Goal: Information Seeking & Learning: Learn about a topic

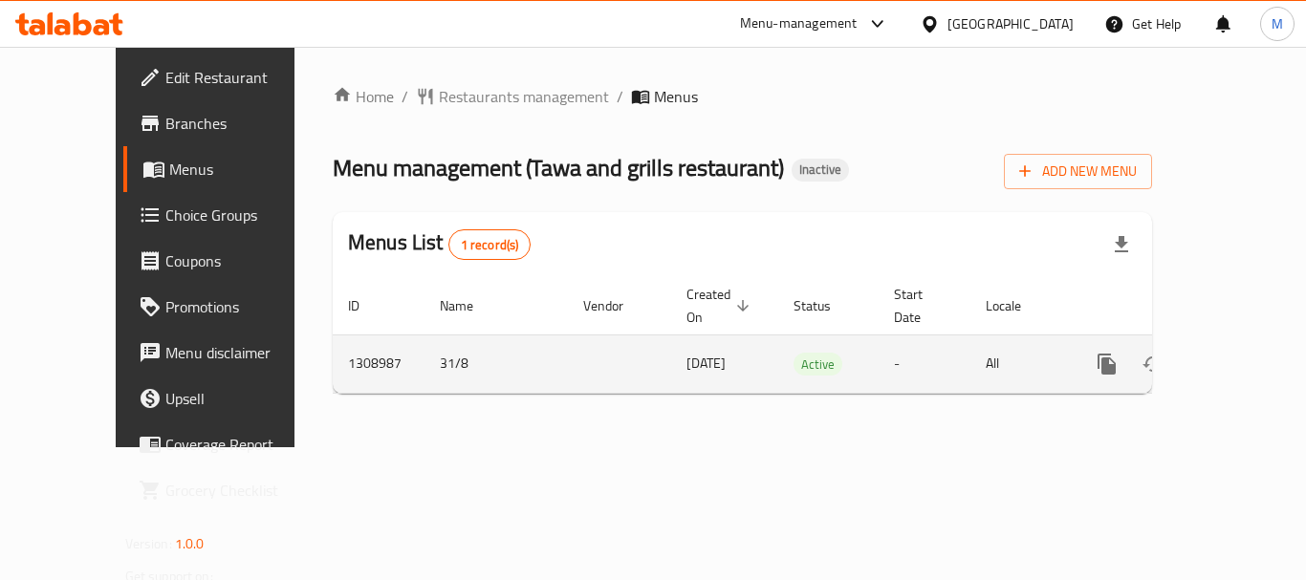
drag, startPoint x: 0, startPoint y: 0, endPoint x: 1238, endPoint y: 348, distance: 1285.6
click at [1238, 353] on icon "enhanced table" at bounding box center [1244, 364] width 23 height 23
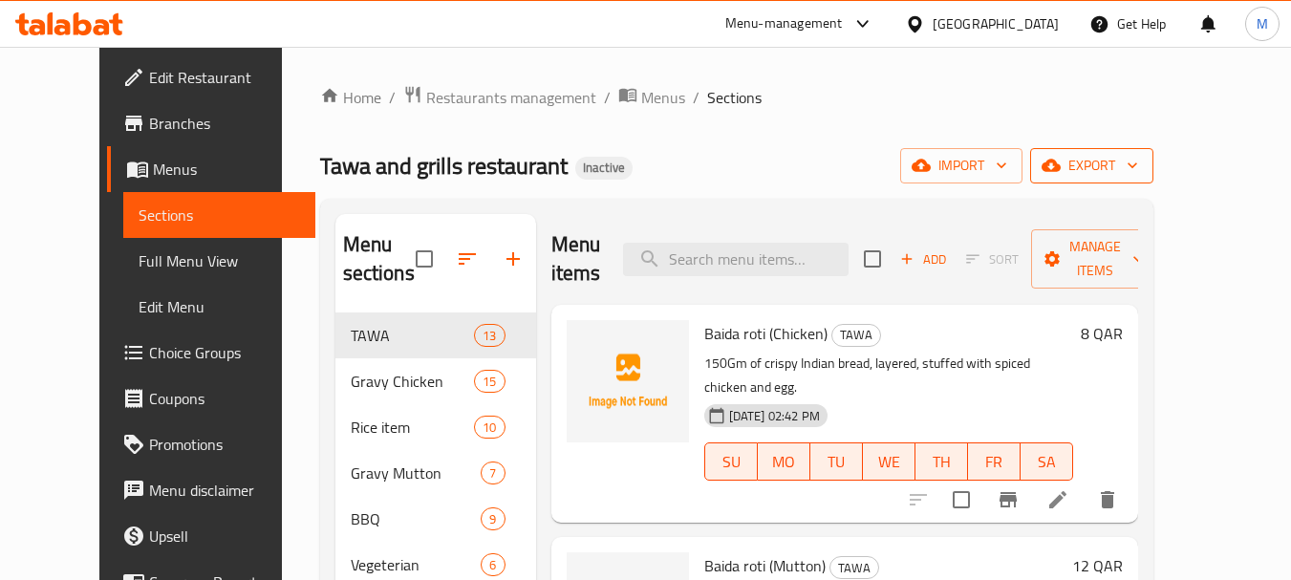
click at [1138, 172] on span "export" at bounding box center [1092, 166] width 93 height 24
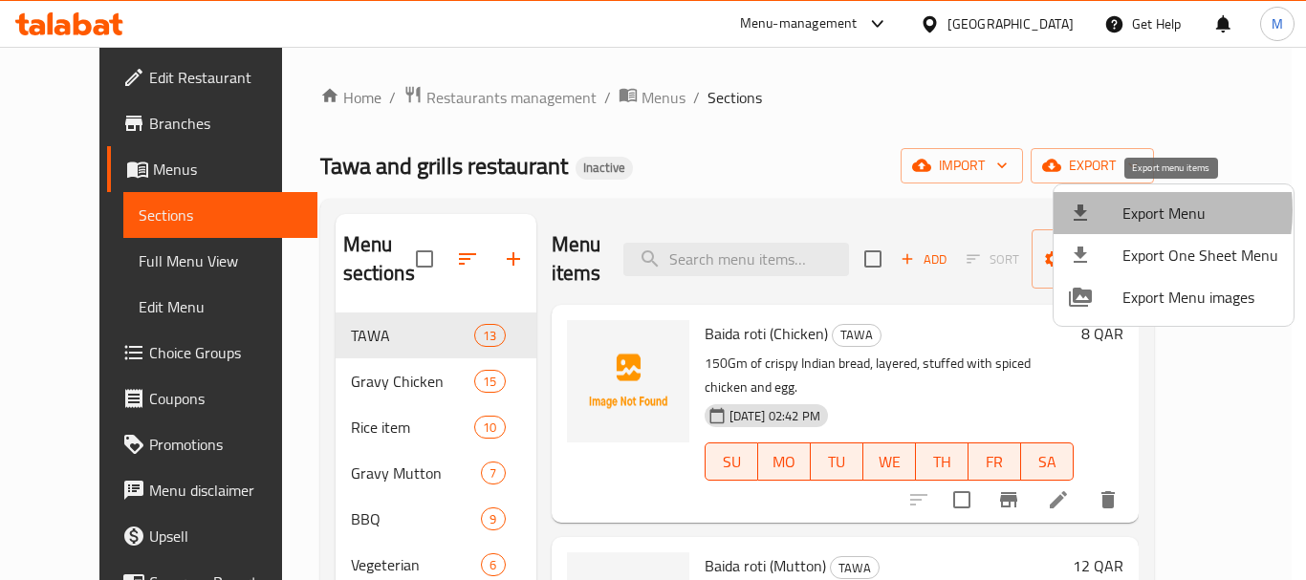
click at [1110, 210] on div at bounding box center [1096, 213] width 54 height 23
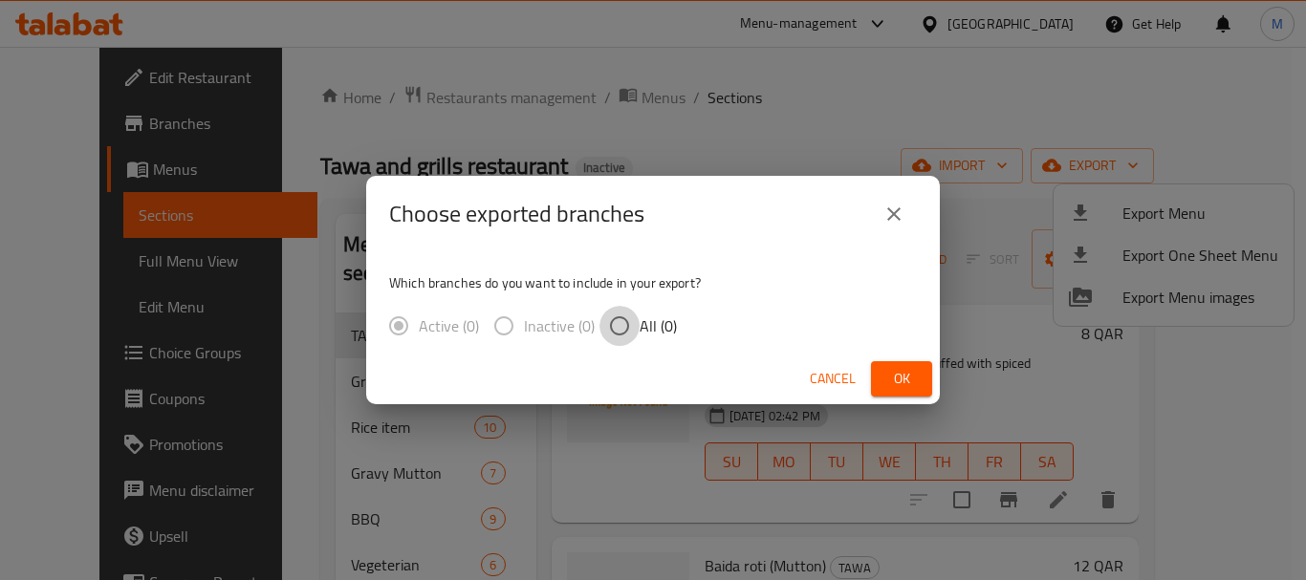
click at [616, 328] on input "All (0)" at bounding box center [619, 326] width 40 height 40
radio input "true"
click at [896, 386] on span "Ok" at bounding box center [901, 379] width 31 height 24
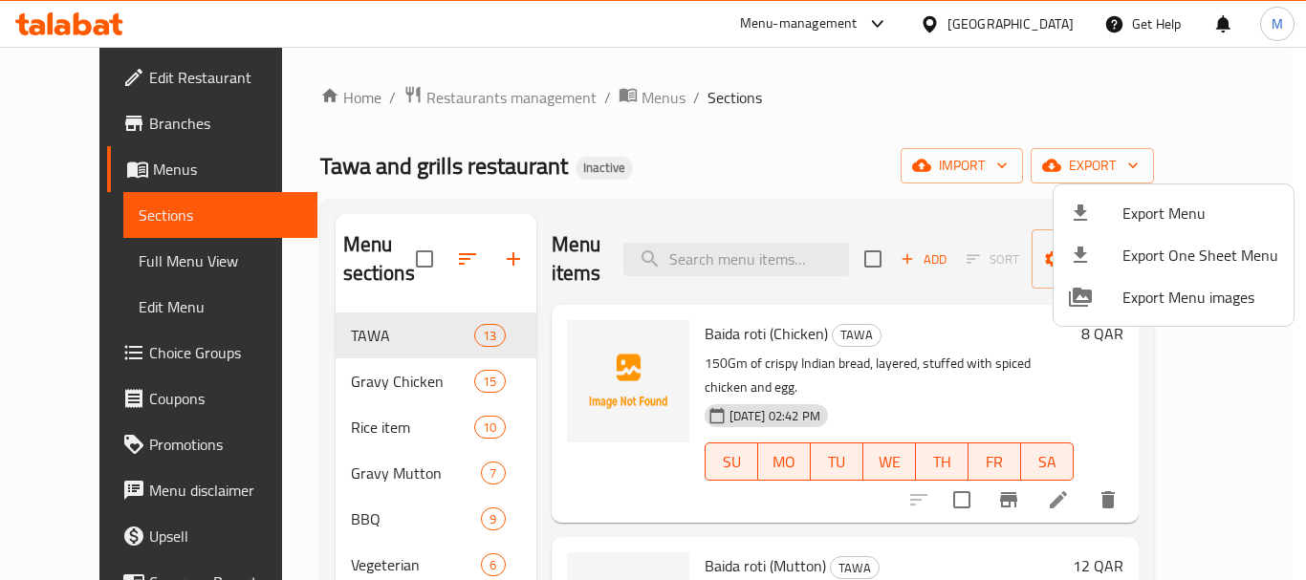
click at [132, 253] on div at bounding box center [653, 290] width 1306 height 580
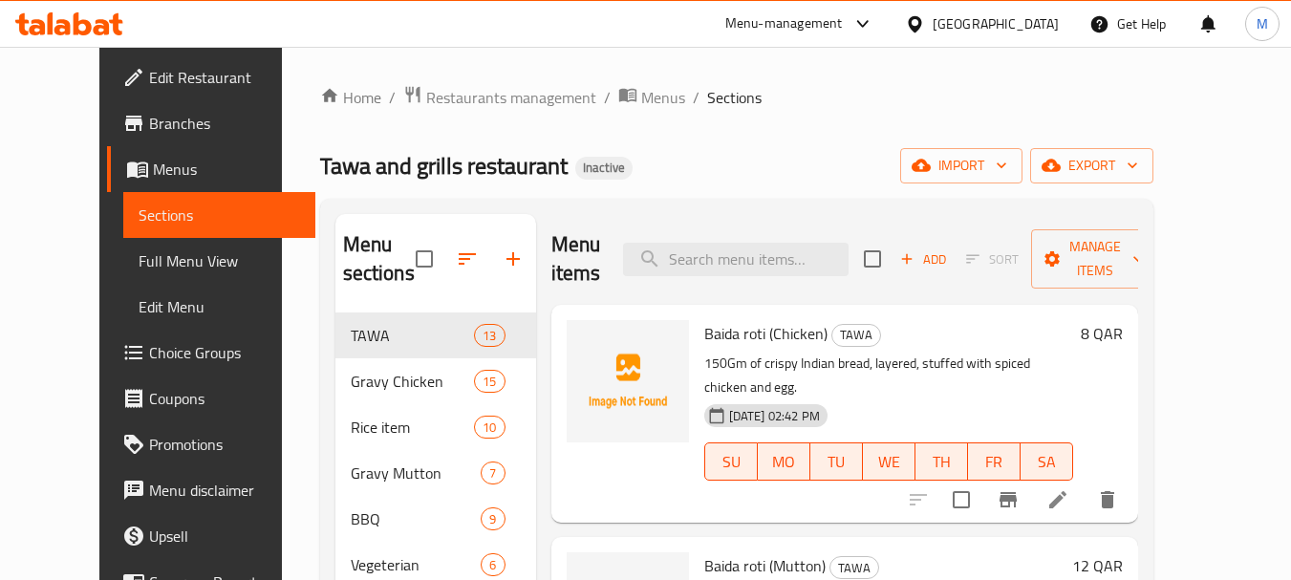
click at [459, 260] on icon "button" at bounding box center [467, 258] width 17 height 11
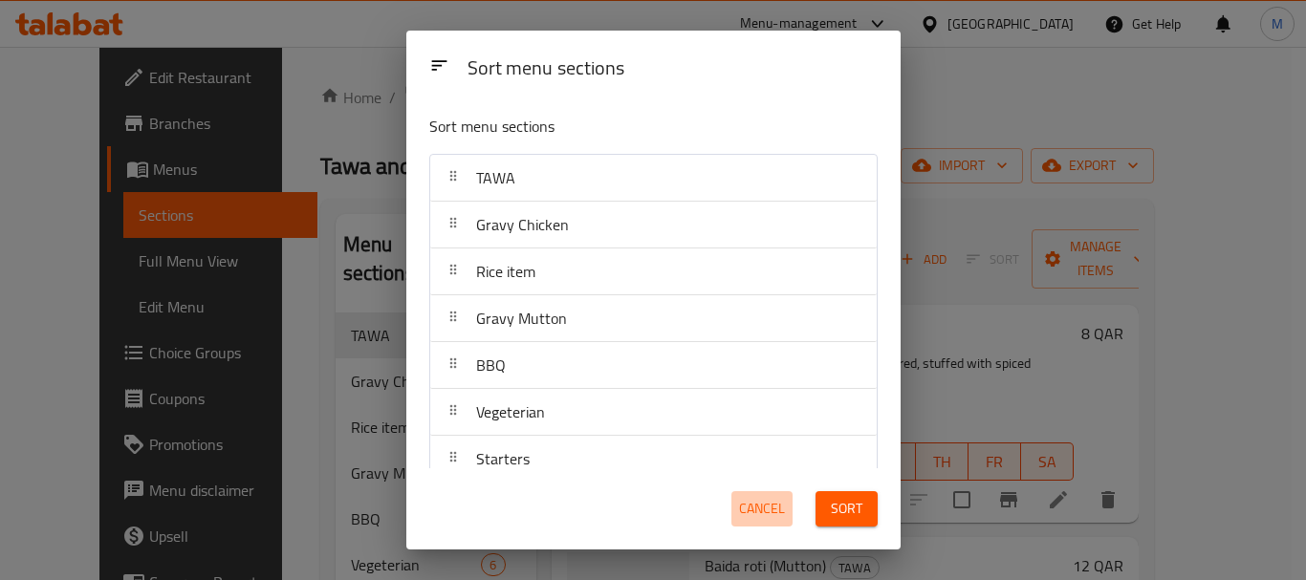
click at [743, 509] on span "Cancel" at bounding box center [762, 509] width 46 height 24
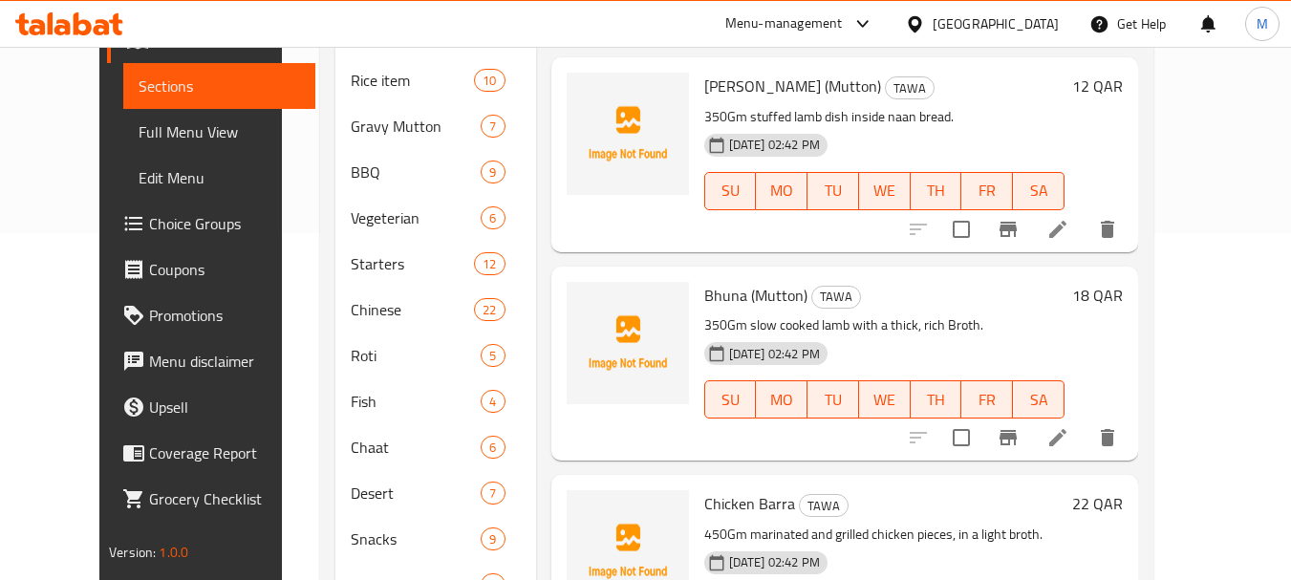
scroll to position [241, 0]
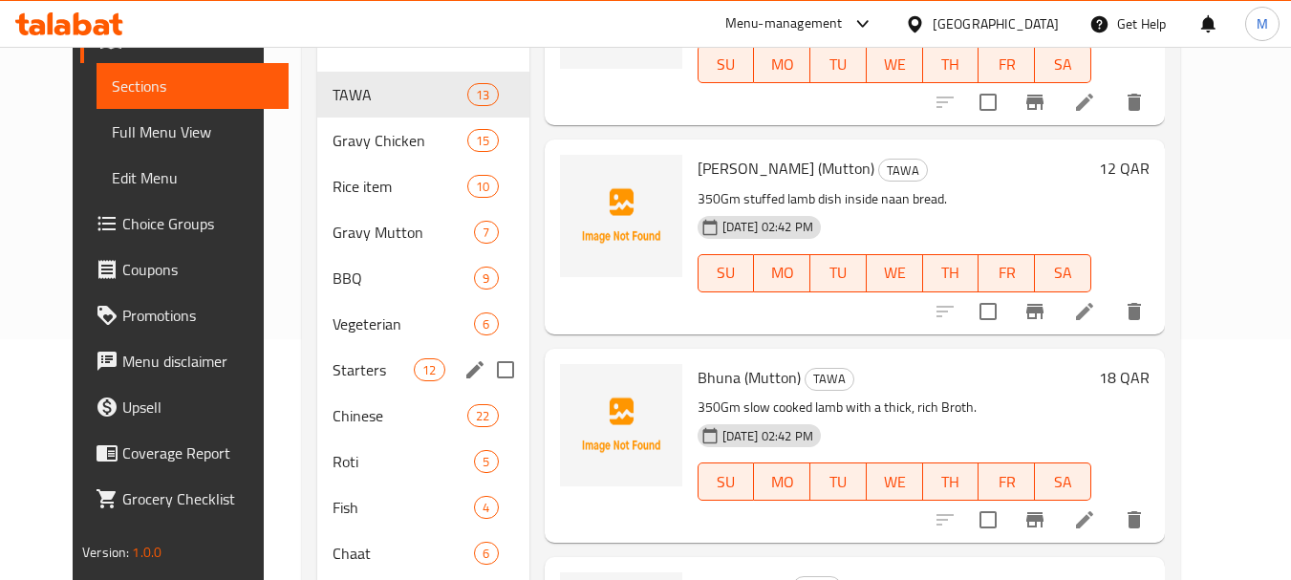
click at [333, 356] on div "Starters 12" at bounding box center [423, 370] width 212 height 46
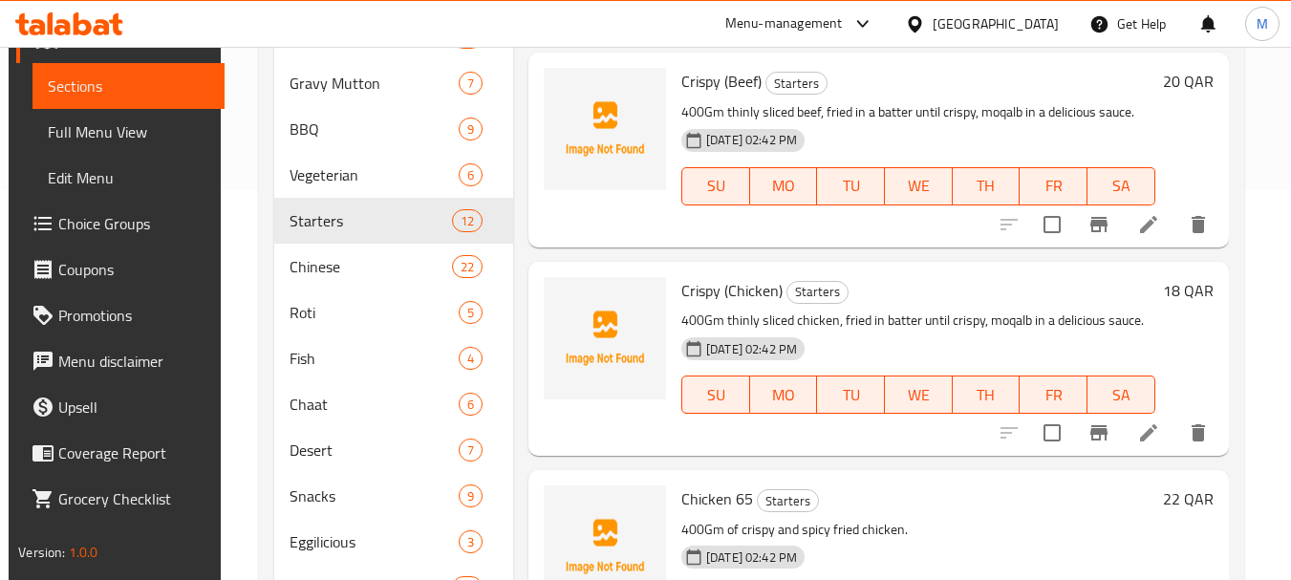
scroll to position [528, 0]
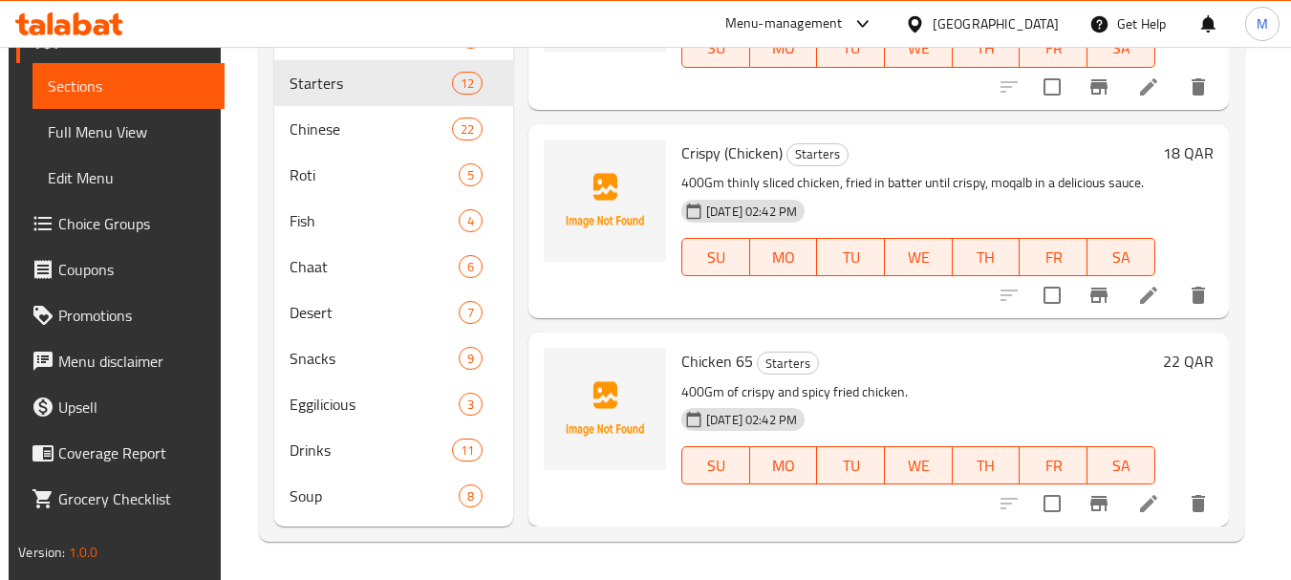
click at [703, 361] on span "Chicken 65" at bounding box center [717, 361] width 72 height 29
copy h6 "Chicken 65"
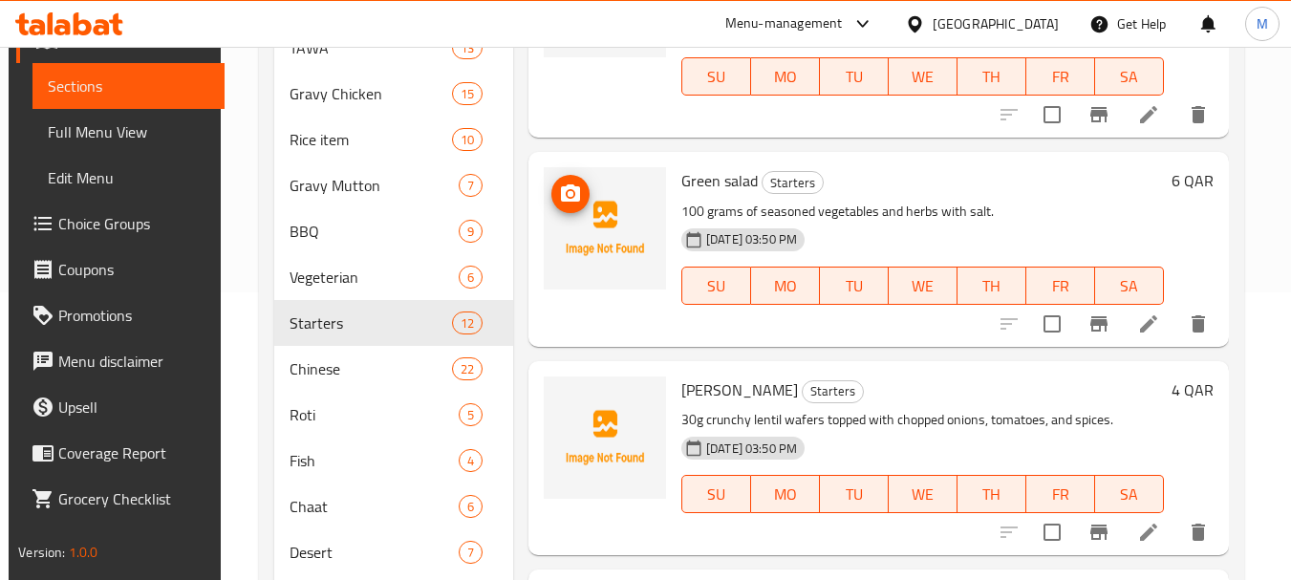
scroll to position [191, 0]
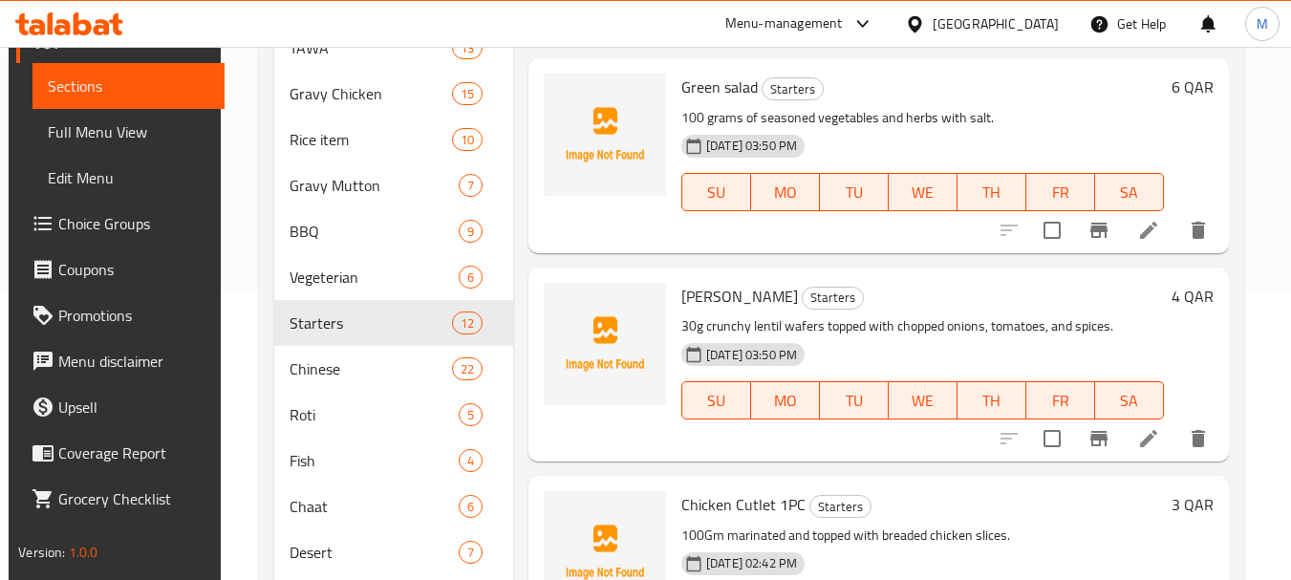
click at [101, 135] on span "Full Menu View" at bounding box center [129, 131] width 162 height 23
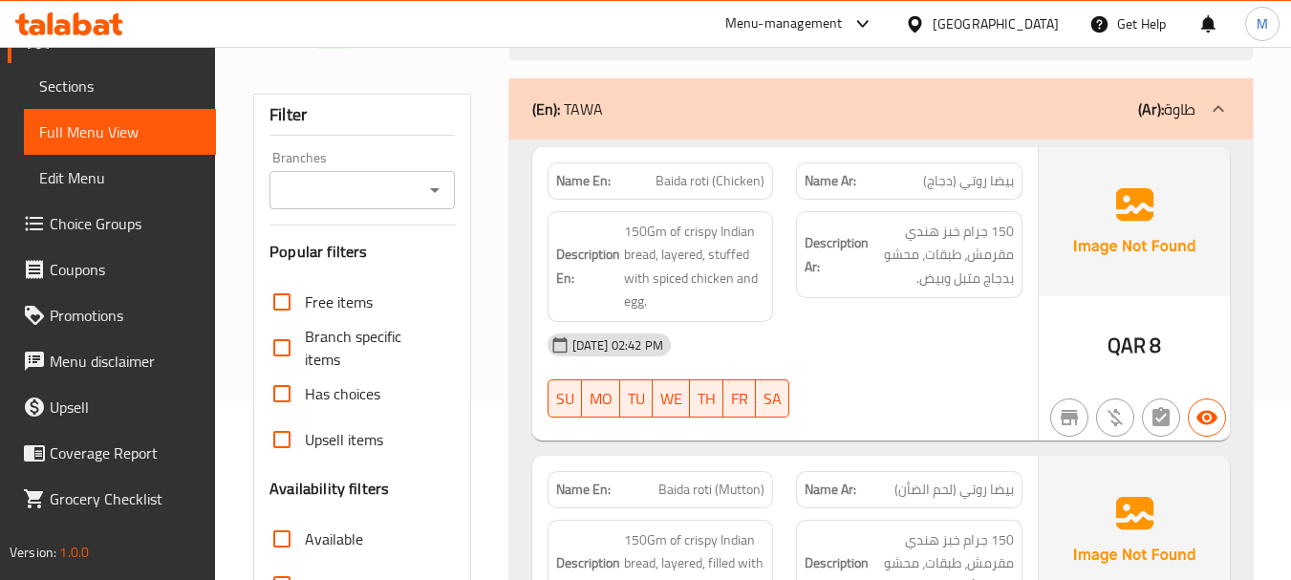
scroll to position [574, 0]
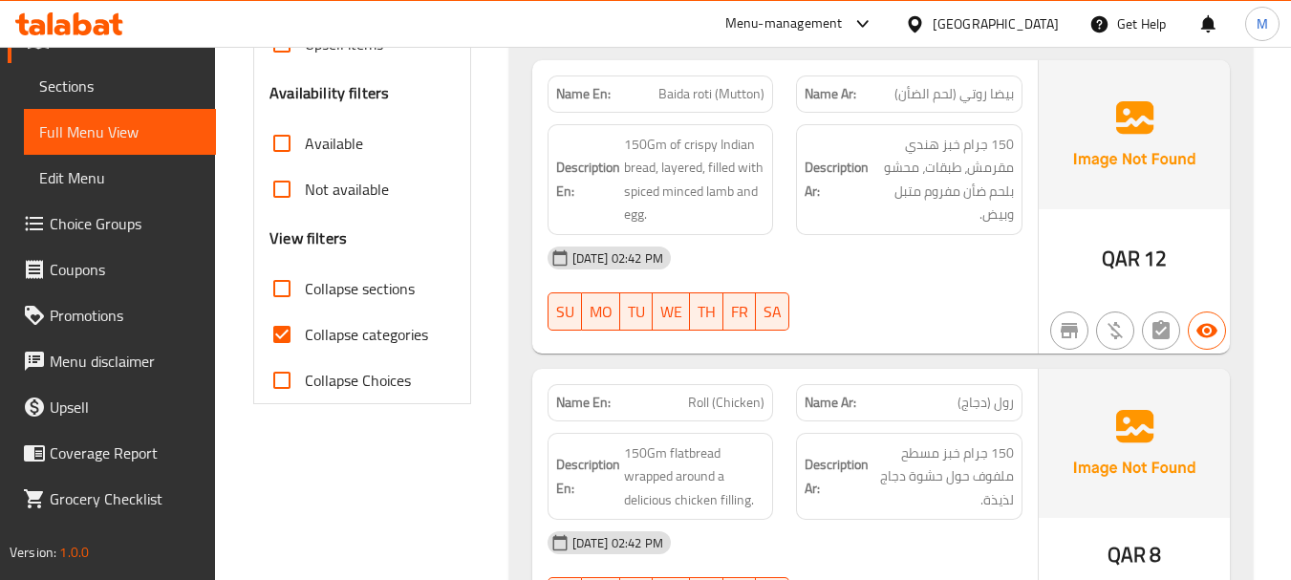
click at [290, 287] on input "Collapse sections" at bounding box center [282, 289] width 46 height 46
checkbox input "true"
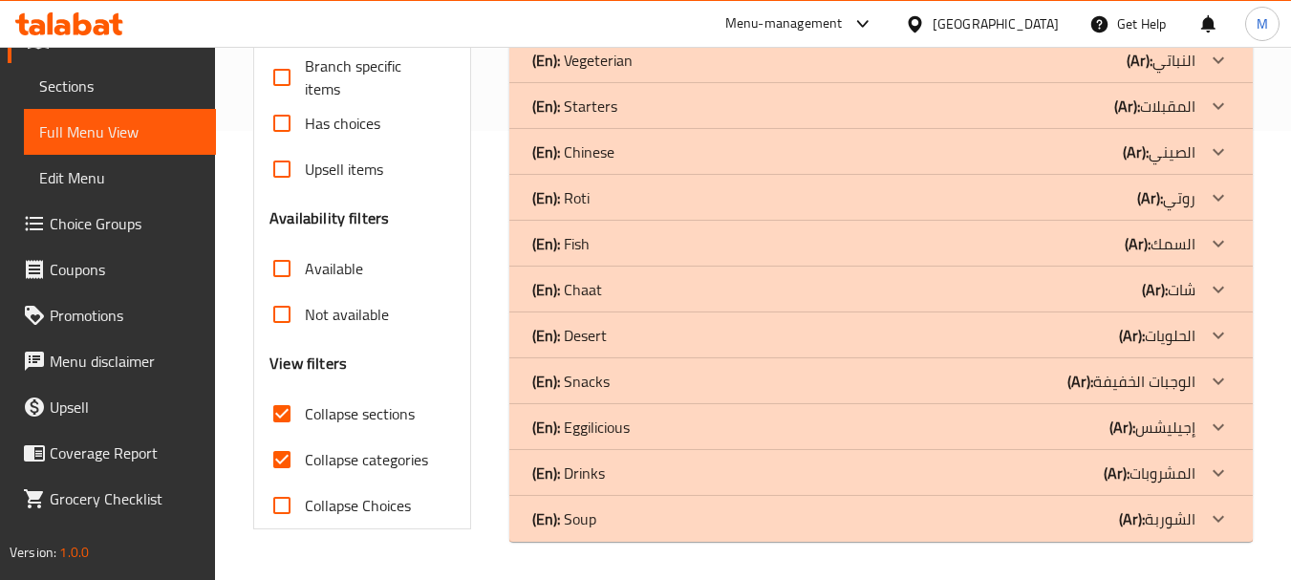
click at [281, 437] on input "Collapse categories" at bounding box center [282, 460] width 46 height 46
checkbox input "false"
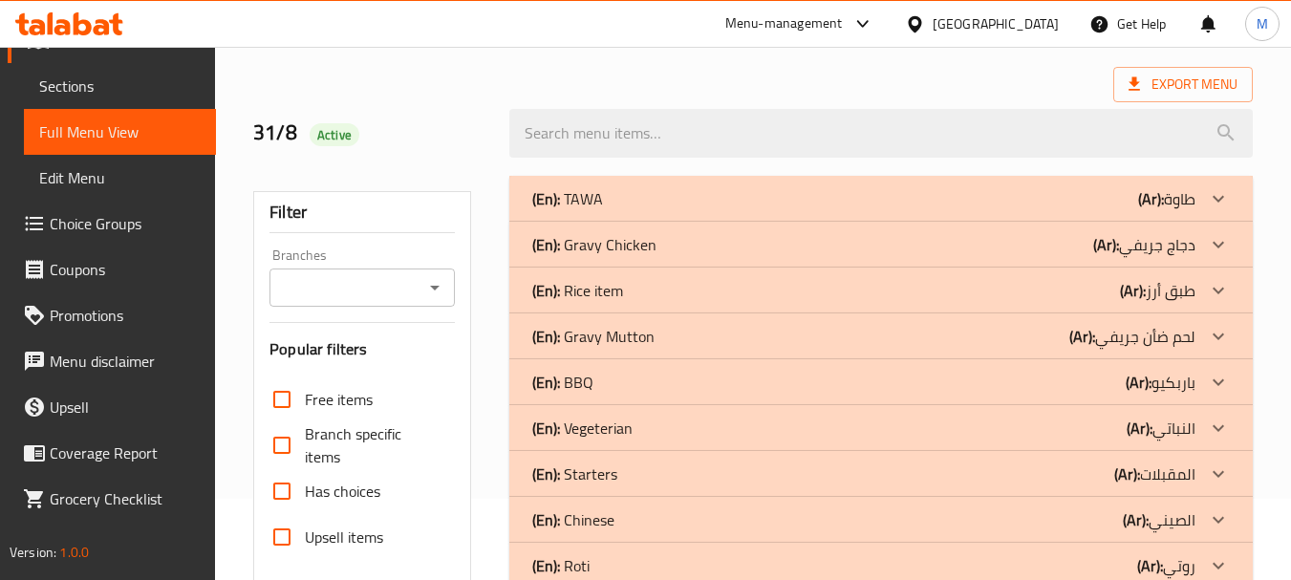
scroll to position [0, 0]
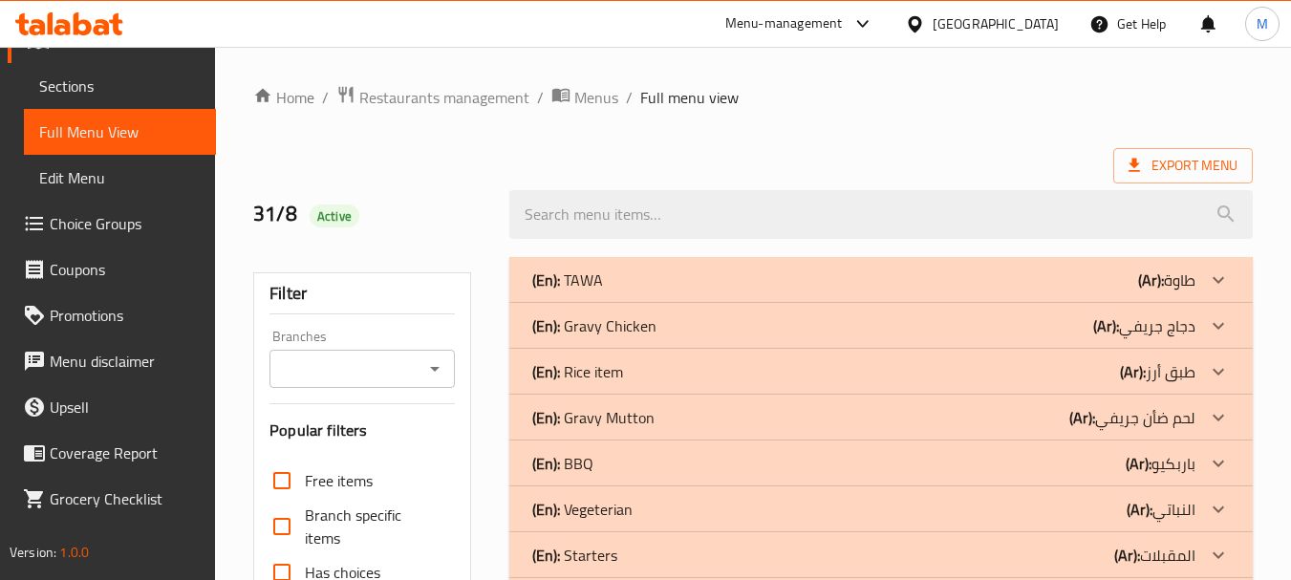
click at [567, 273] on p "(En): TAWA" at bounding box center [567, 280] width 71 height 23
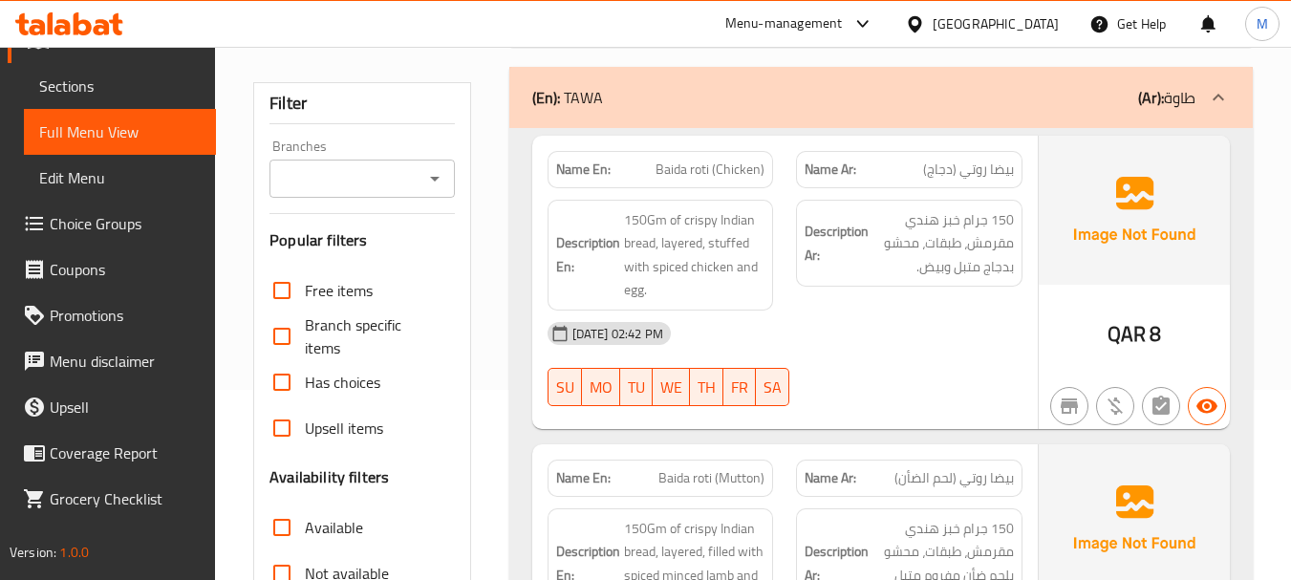
scroll to position [191, 0]
click at [861, 339] on div "[DATE] 02:42 PM" at bounding box center [785, 333] width 498 height 46
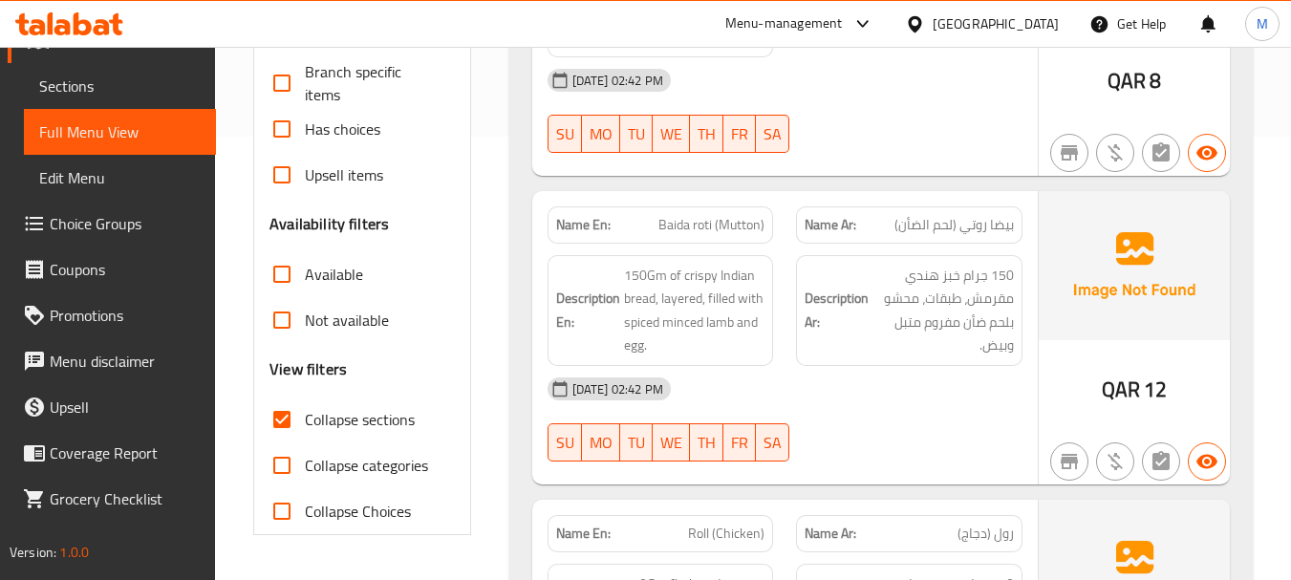
scroll to position [478, 0]
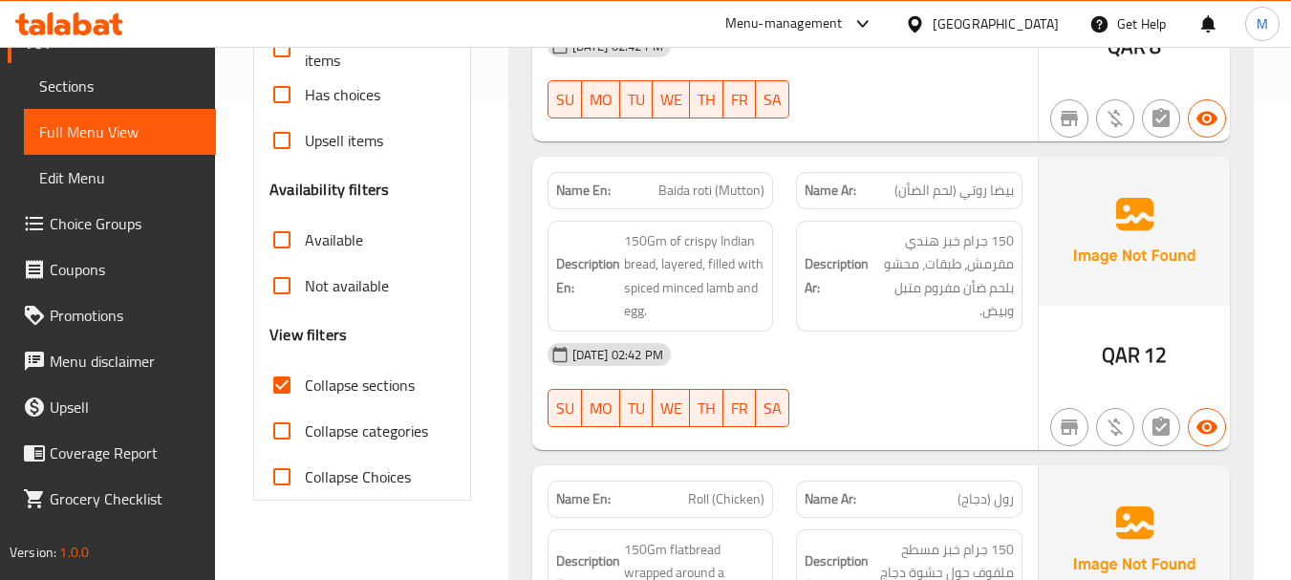
click at [829, 378] on div "[DATE] 02:42 PM SU MO TU WE TH FR SA" at bounding box center [785, 385] width 498 height 107
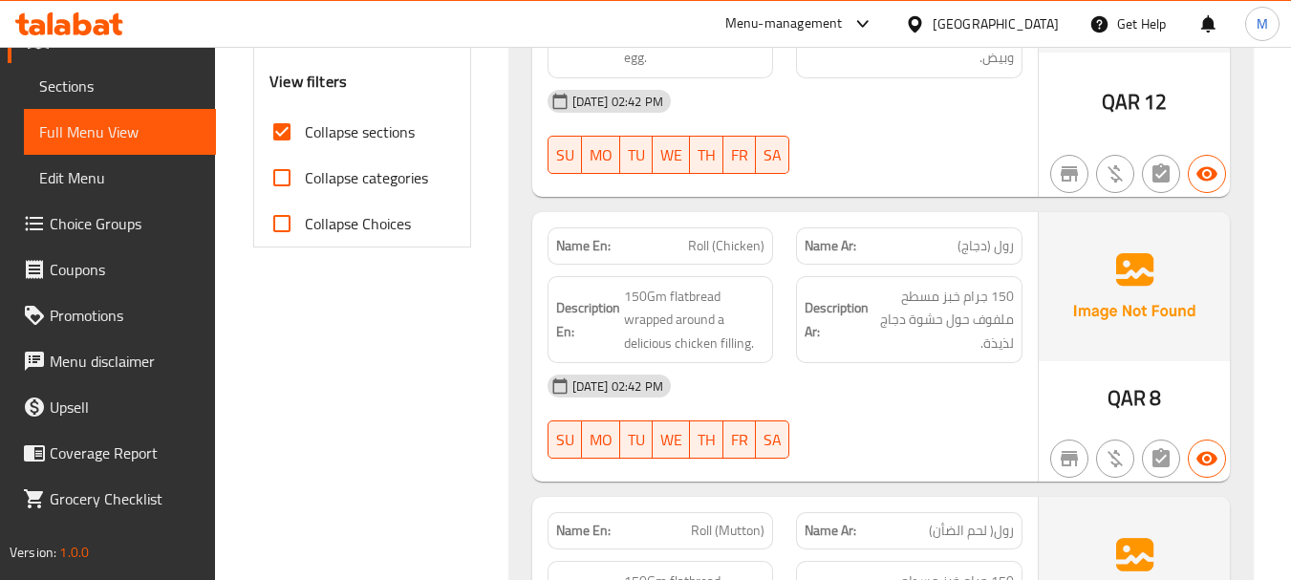
scroll to position [765, 0]
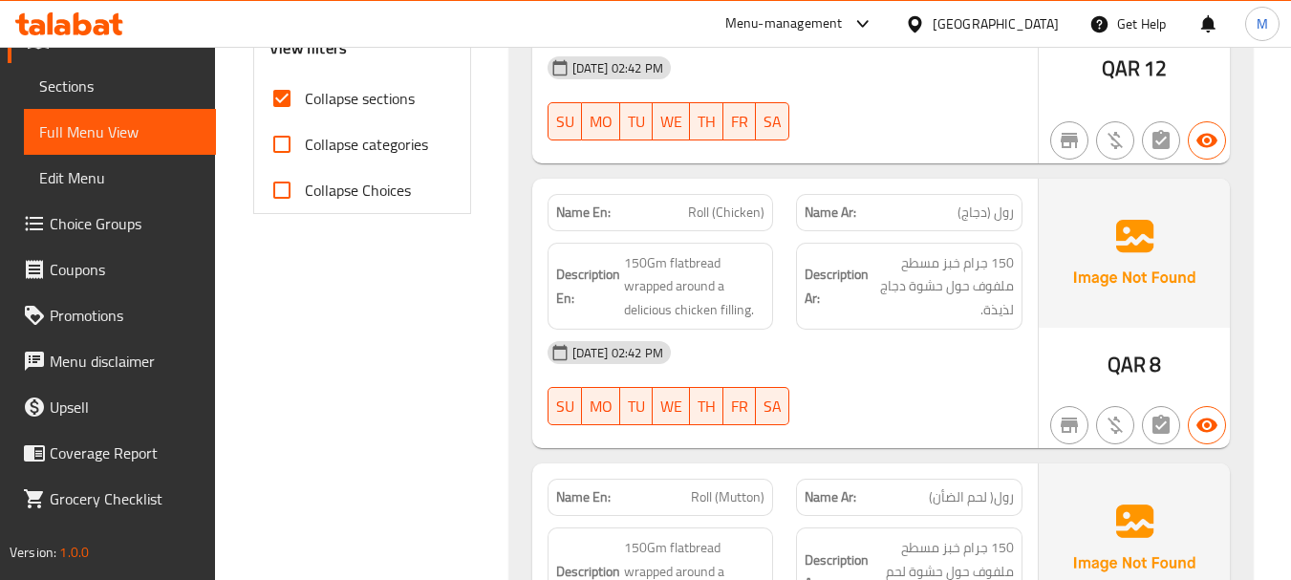
click at [939, 377] on div "[DATE] 02:42 PM SU MO TU WE TH FR SA" at bounding box center [785, 383] width 498 height 107
click at [635, 307] on span "150Gm flatbread wrapped around a delicious chicken filling." at bounding box center [694, 286] width 141 height 71
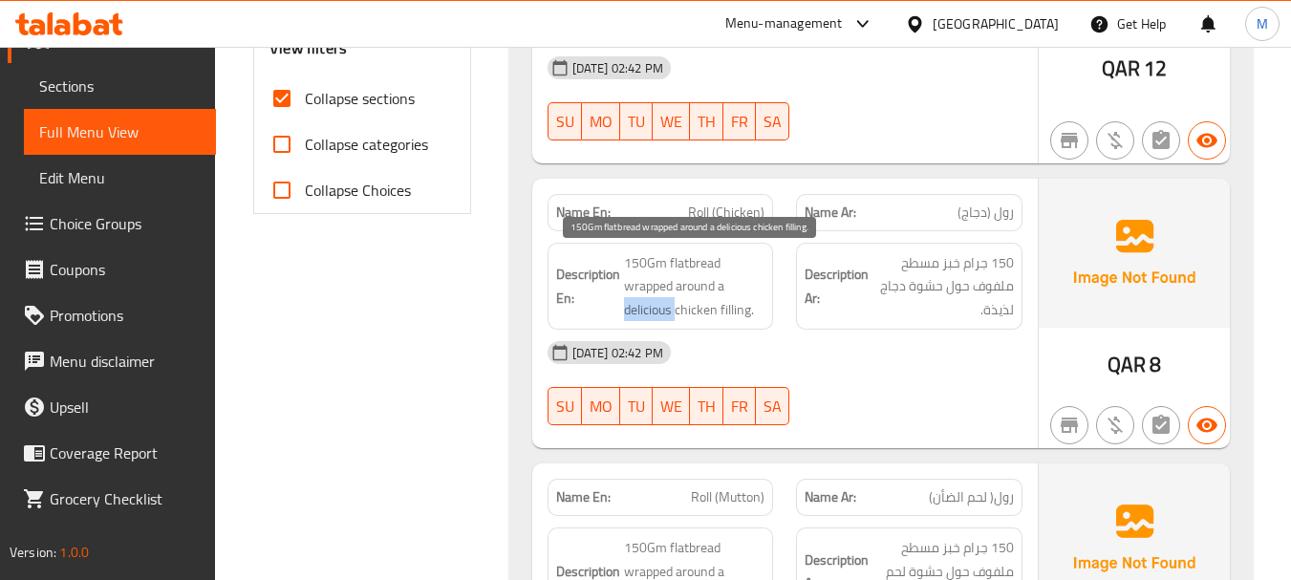
click at [635, 307] on span "150Gm flatbread wrapped around a delicious chicken filling." at bounding box center [694, 286] width 141 height 71
copy span "delicious"
click at [639, 301] on span "150Gm flatbread wrapped around a delicious chicken filling." at bounding box center [694, 286] width 141 height 71
click at [638, 298] on span "150Gm flatbread wrapped around a delicious chicken filling." at bounding box center [694, 286] width 141 height 71
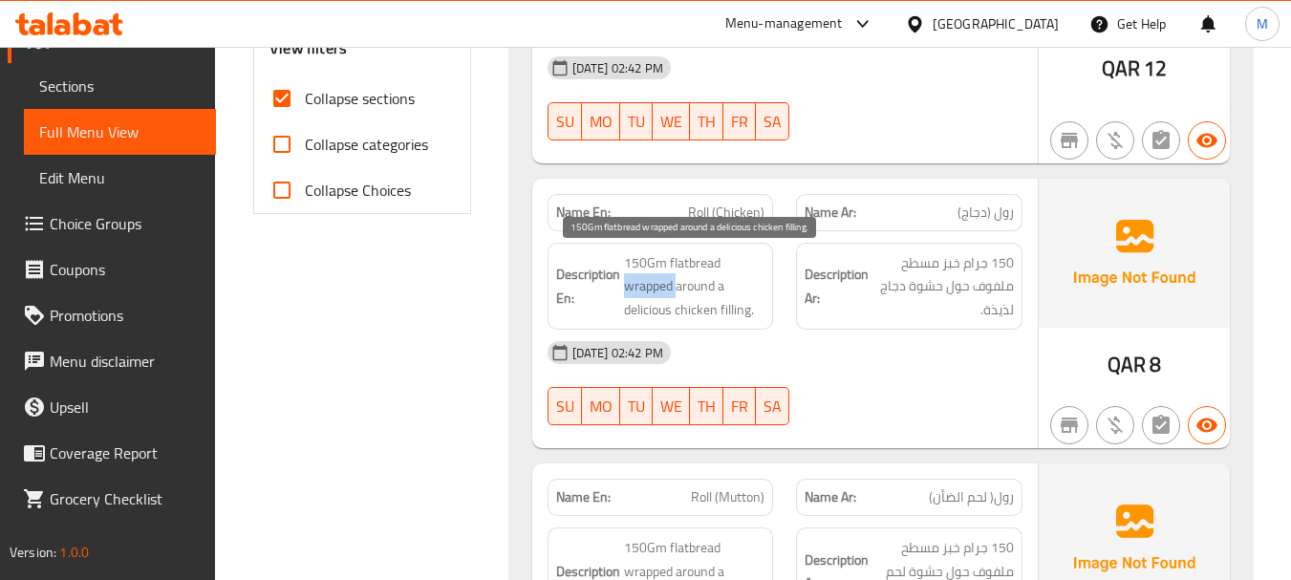
copy span "wrapped"
click at [637, 301] on span "150Gm flatbread wrapped around a delicious chicken filling." at bounding box center [694, 286] width 141 height 71
click at [633, 301] on span "150Gm flatbread wrapped around a delicious chicken filling." at bounding box center [694, 286] width 141 height 71
click at [633, 300] on span "150Gm flatbread wrapped around a delicious chicken filling." at bounding box center [694, 286] width 141 height 71
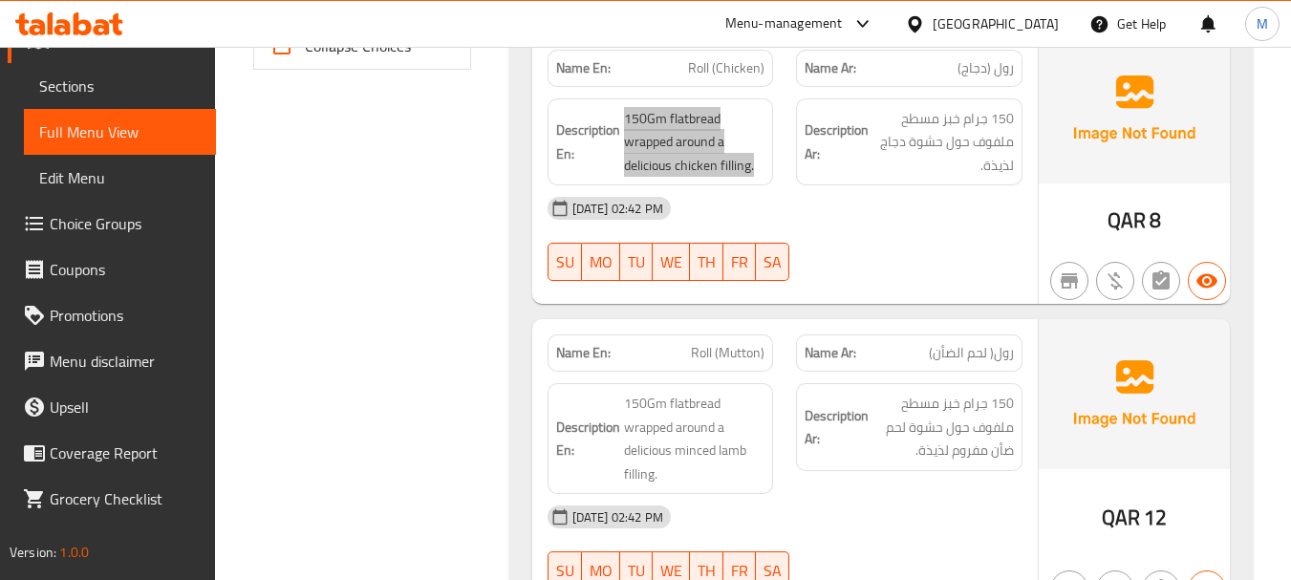
scroll to position [956, 0]
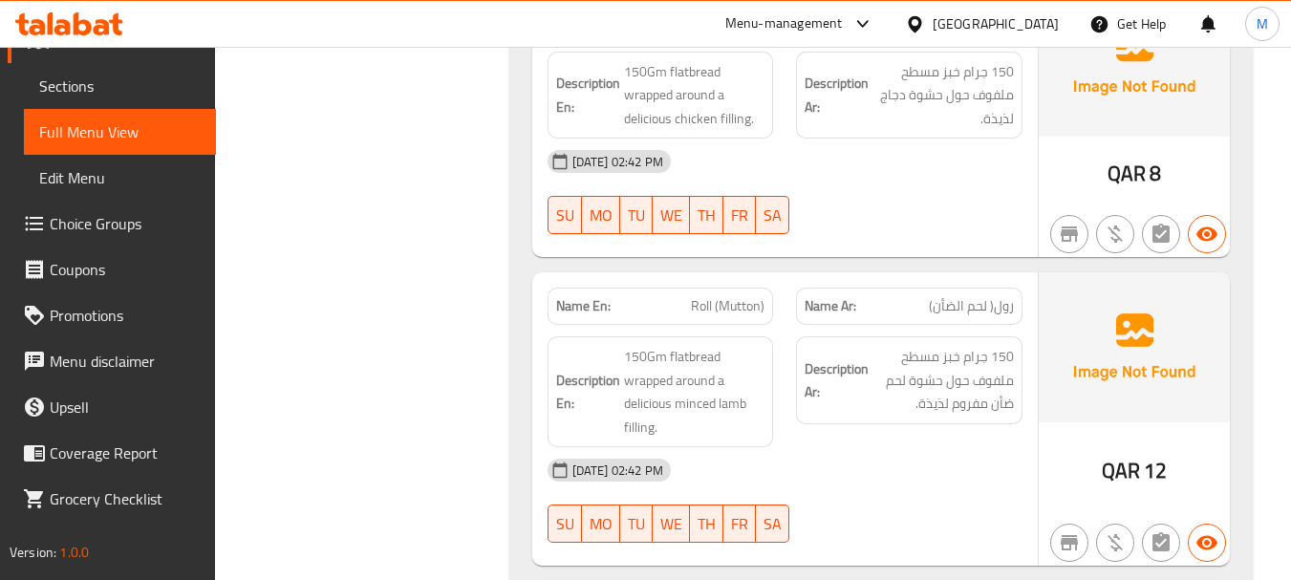
click at [809, 453] on div "[DATE] 02:42 PM" at bounding box center [785, 470] width 498 height 46
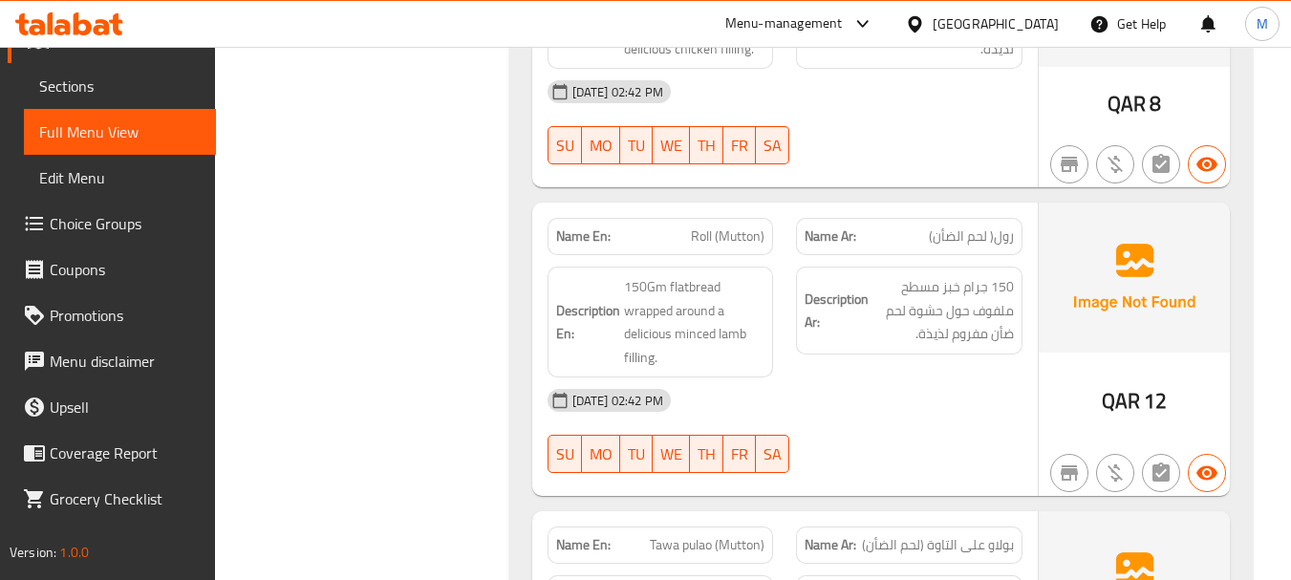
scroll to position [1051, 0]
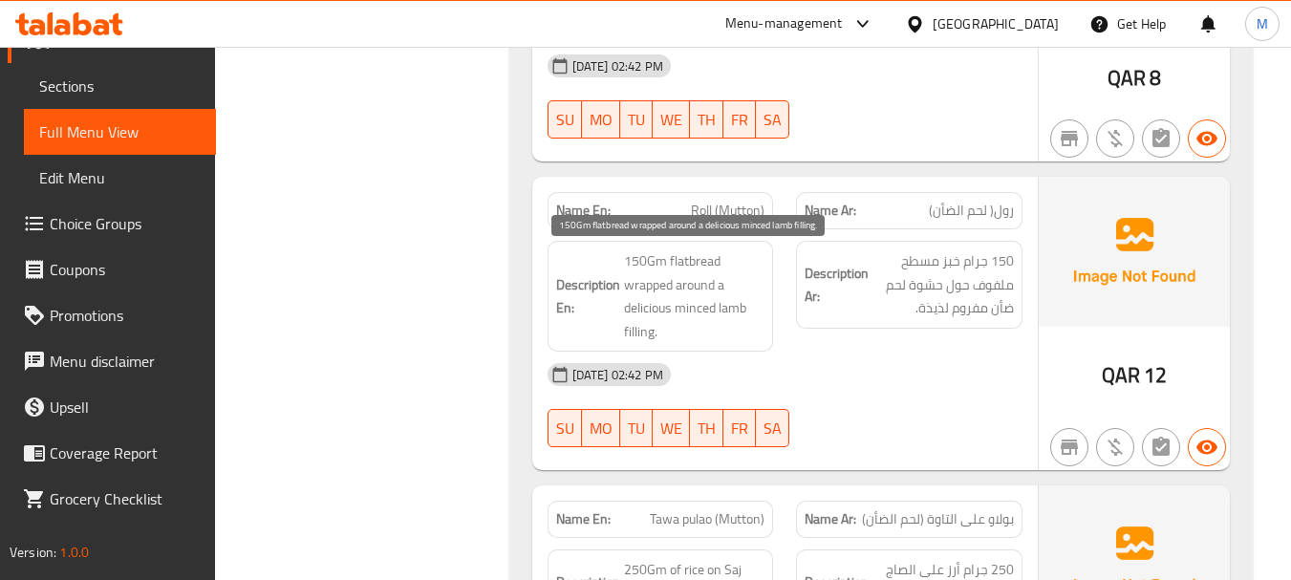
click at [686, 311] on span "150Gm flatbread wrapped around a delicious minced lamb filling." at bounding box center [694, 296] width 141 height 94
copy span "150Gm flatbread wrapped around a delicious minced lamb filling."
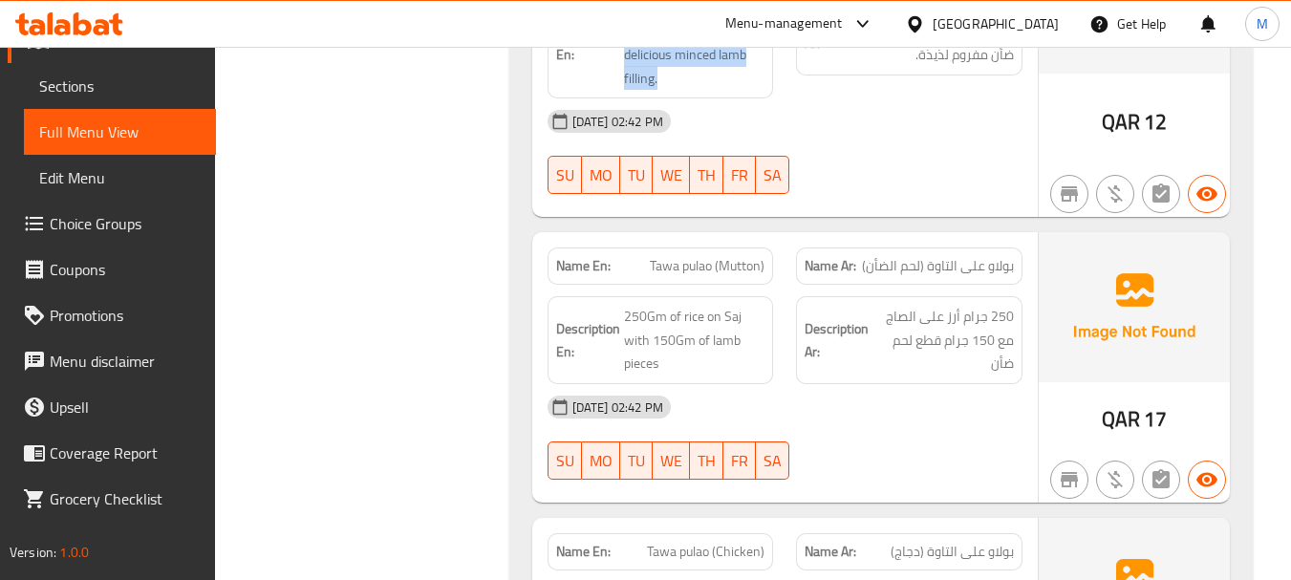
scroll to position [1338, 0]
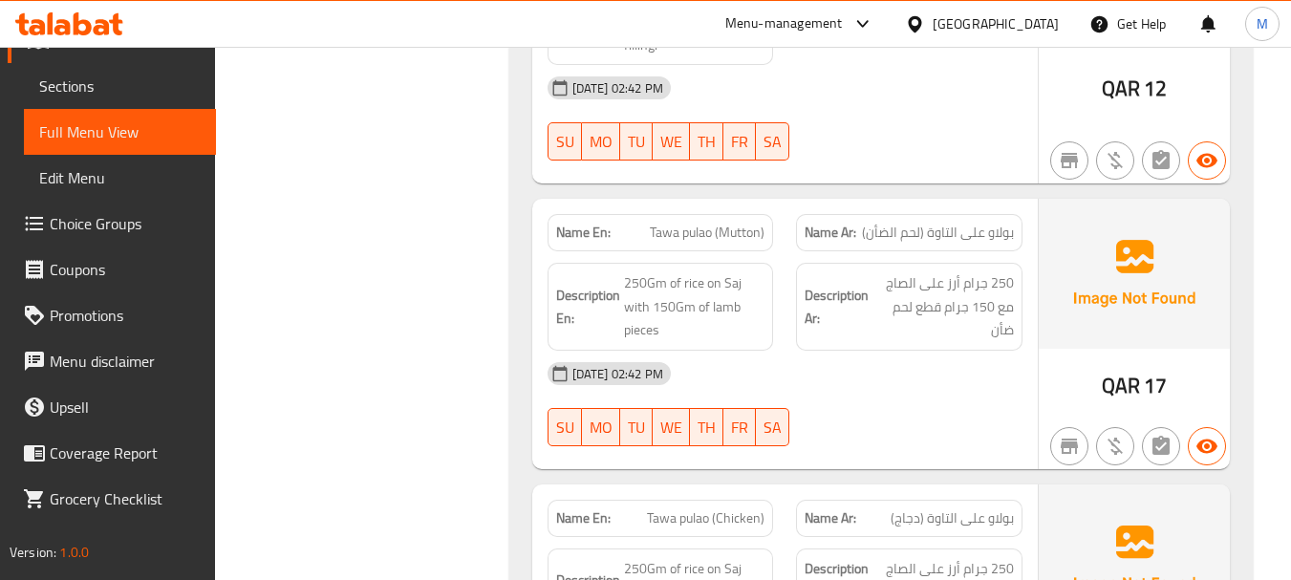
click at [847, 378] on div "[DATE] 02:42 PM" at bounding box center [785, 374] width 498 height 46
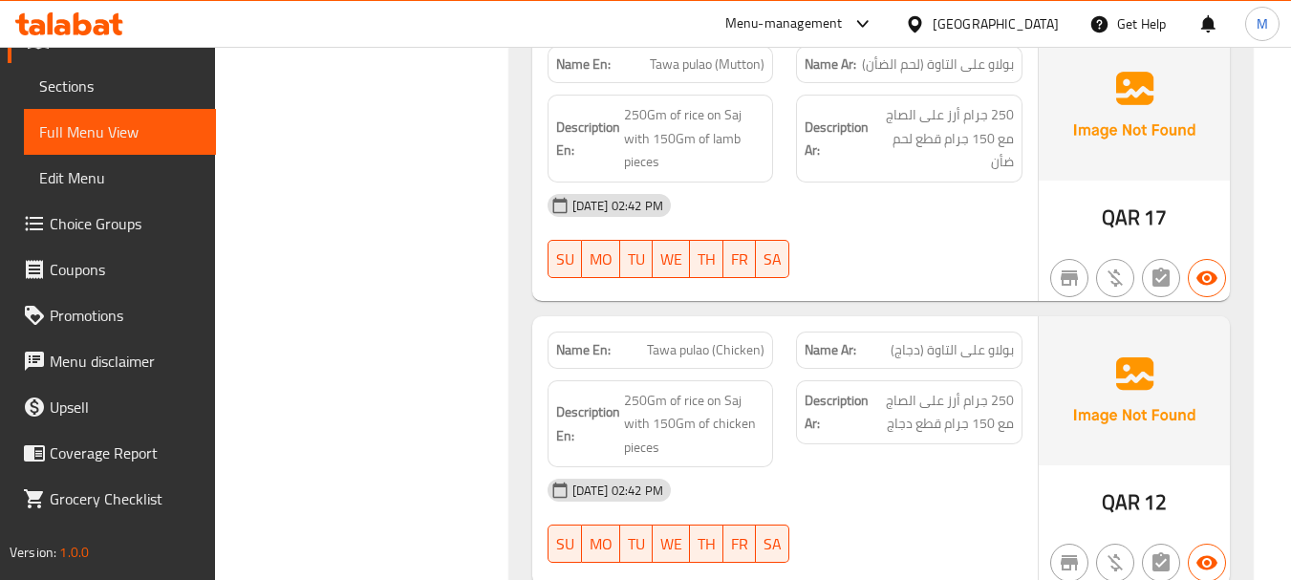
scroll to position [1529, 0]
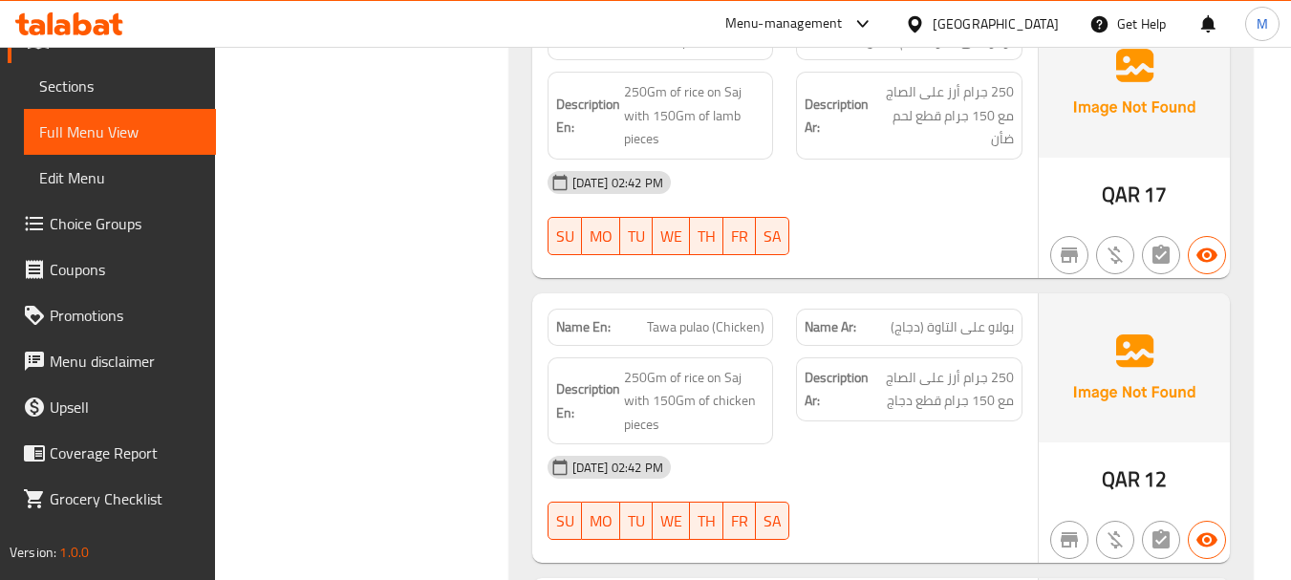
click at [831, 451] on div "[DATE] 02:42 PM" at bounding box center [785, 467] width 498 height 46
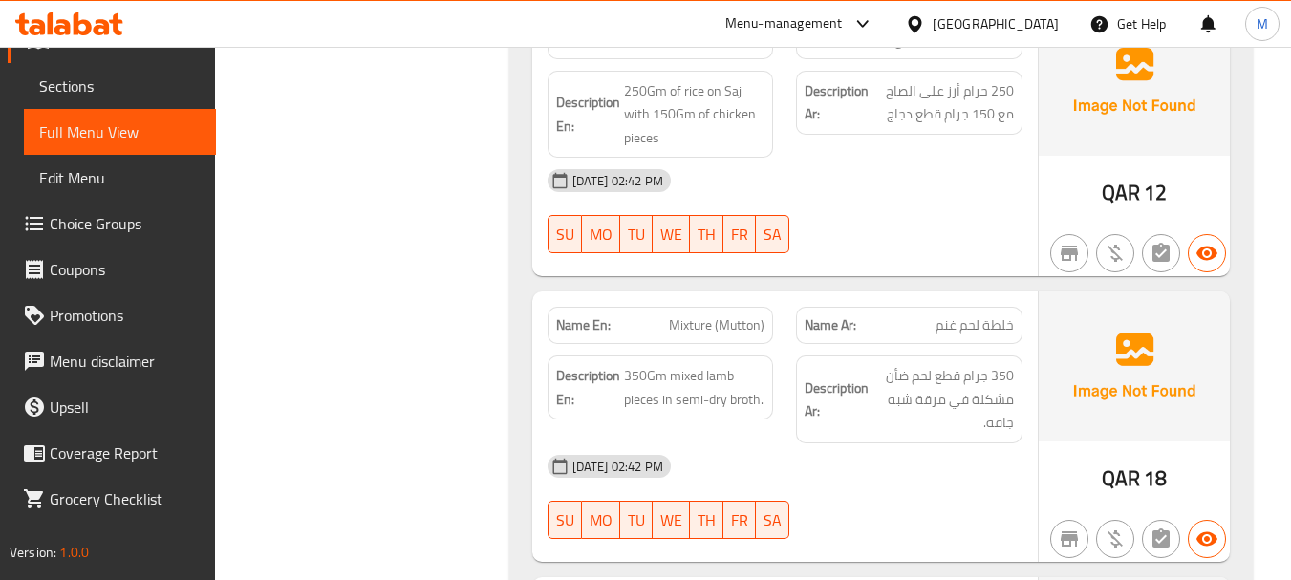
scroll to position [1911, 0]
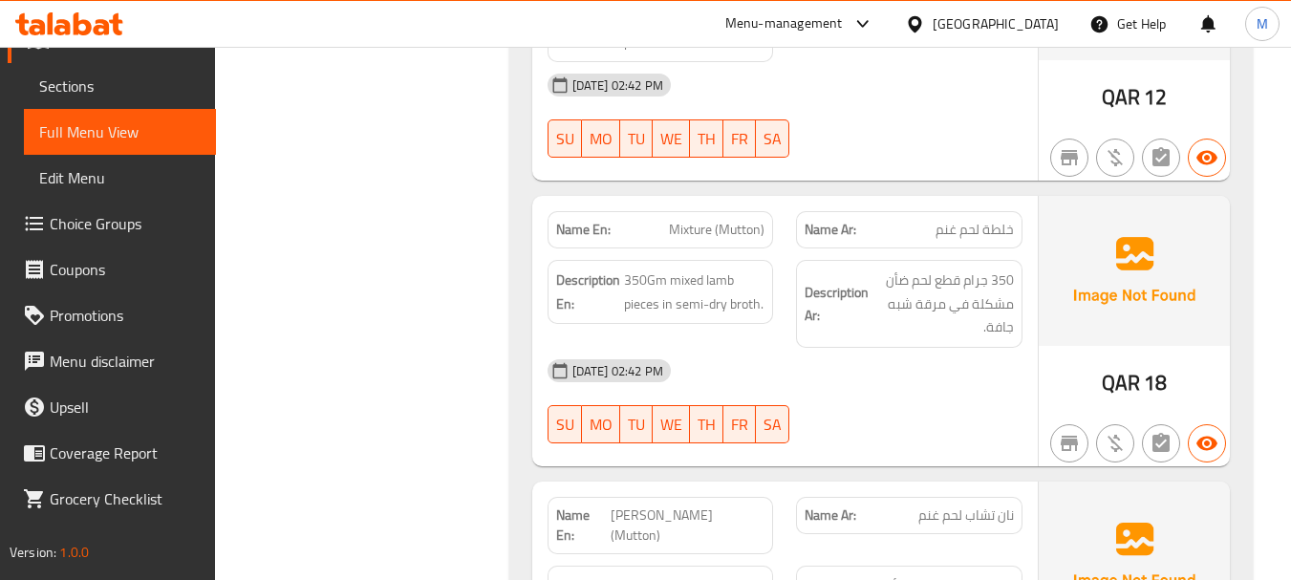
click at [888, 397] on div "[DATE] 02:42 PM SU MO TU WE TH FR SA" at bounding box center [785, 401] width 498 height 107
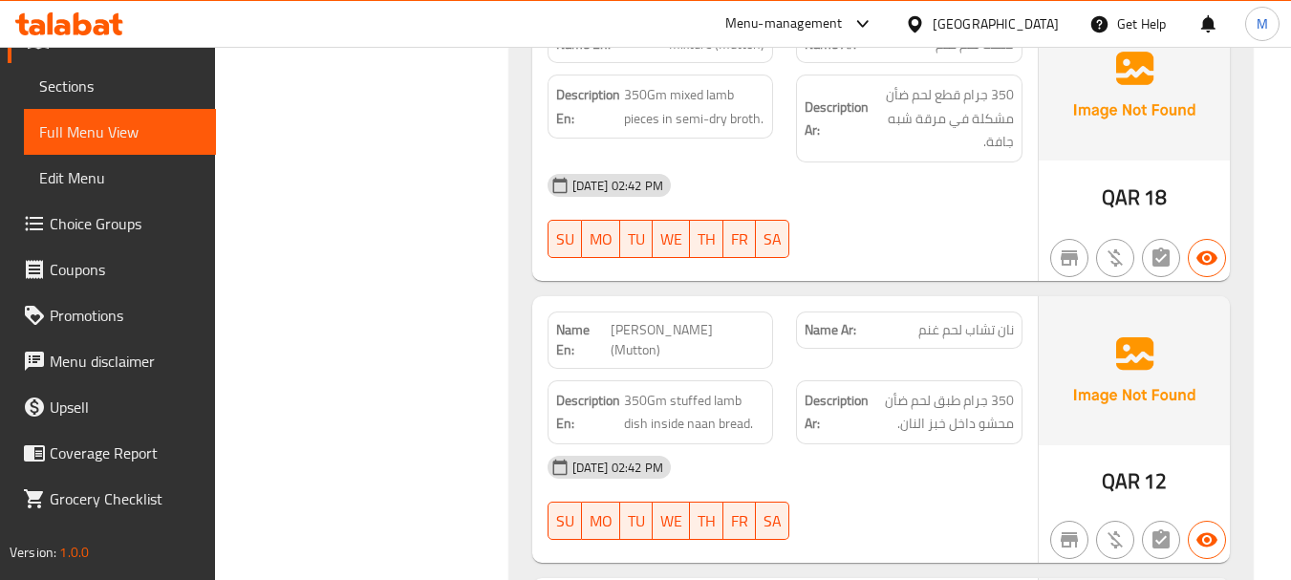
scroll to position [2103, 0]
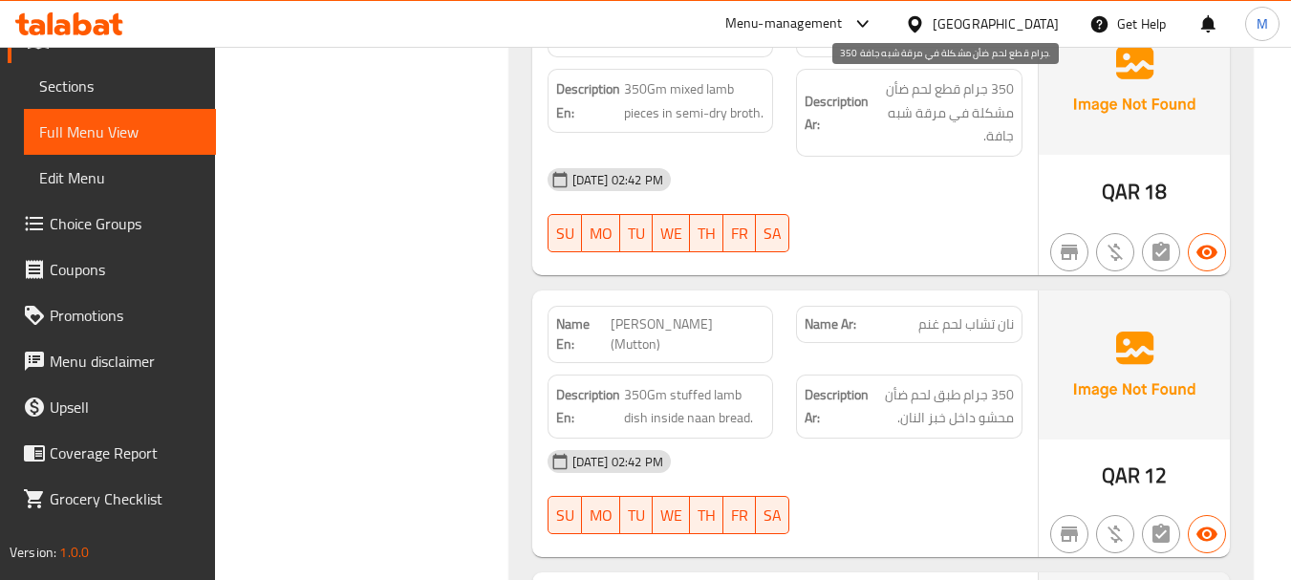
click at [934, 117] on span "350 جرام قطع لحم ضأن مشكلة في مرقة شبه جافة." at bounding box center [943, 112] width 141 height 71
copy span "مرقة"
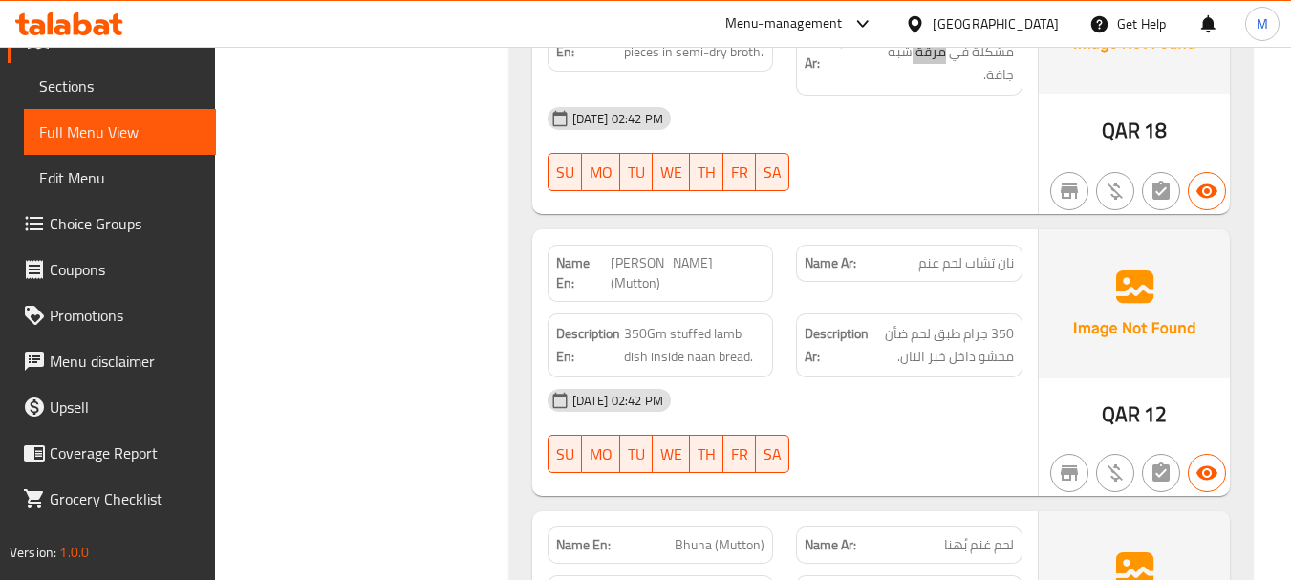
scroll to position [2198, 0]
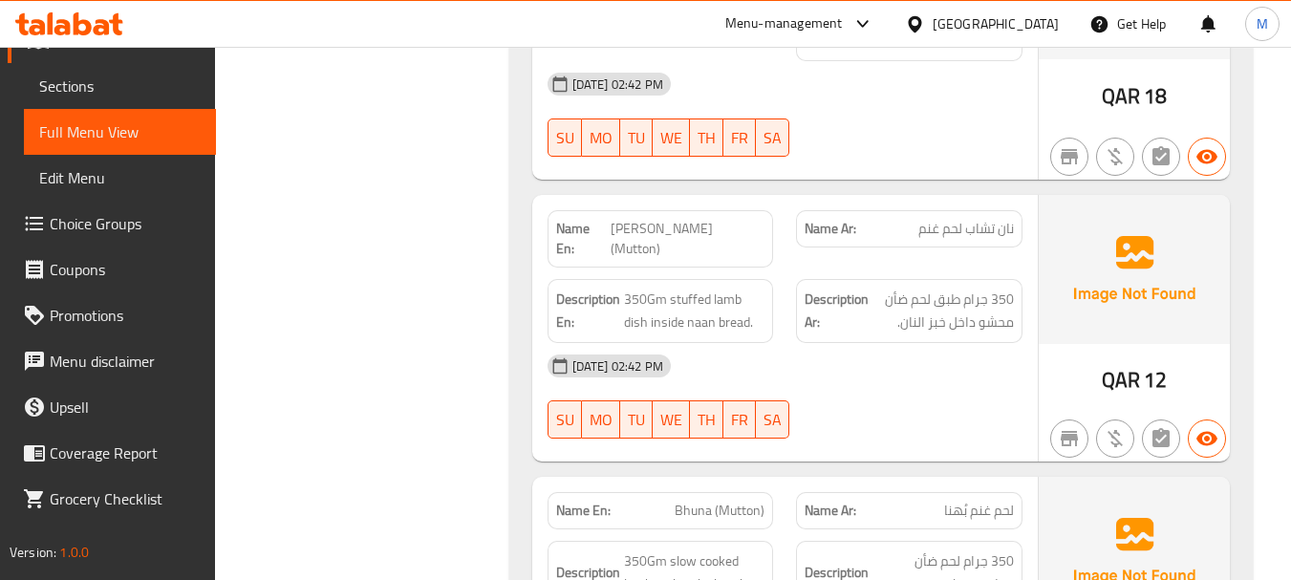
click at [808, 378] on div "[DATE] 02:42 PM SU MO TU WE TH FR SA" at bounding box center [785, 396] width 498 height 107
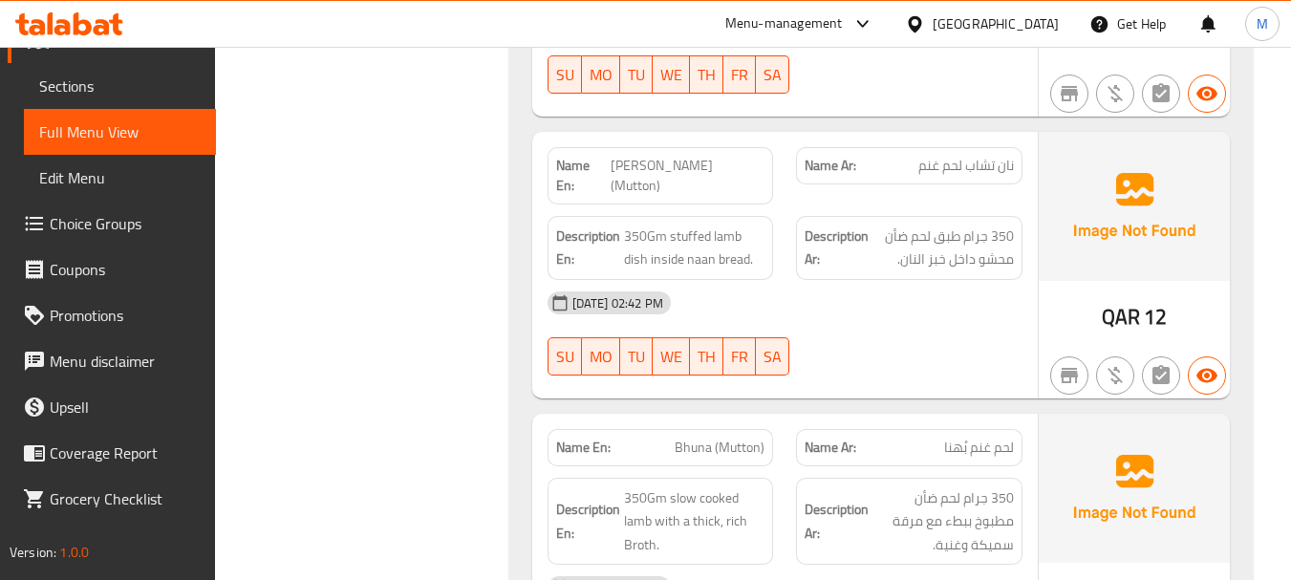
scroll to position [2294, 0]
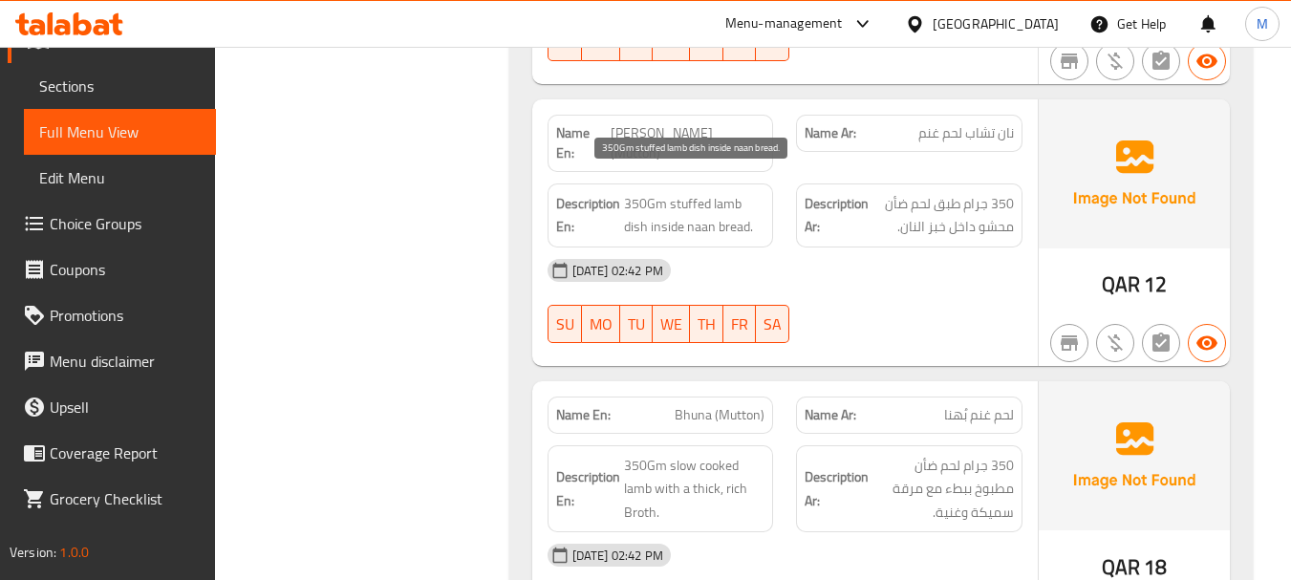
click at [652, 197] on span "350Gm stuffed lamb dish inside naan bread." at bounding box center [694, 215] width 141 height 47
click at [652, 196] on span "350Gm stuffed lamb dish inside naan bread." at bounding box center [694, 215] width 141 height 47
copy span "350Gm stuffed lamb dish inside naan bread."
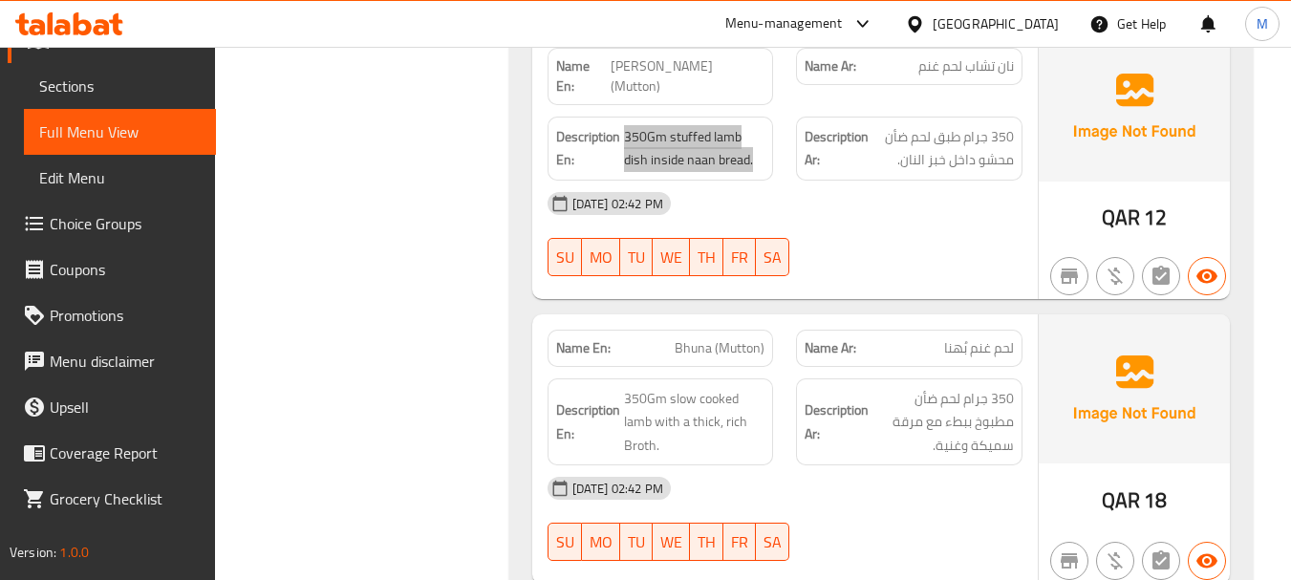
scroll to position [2389, 0]
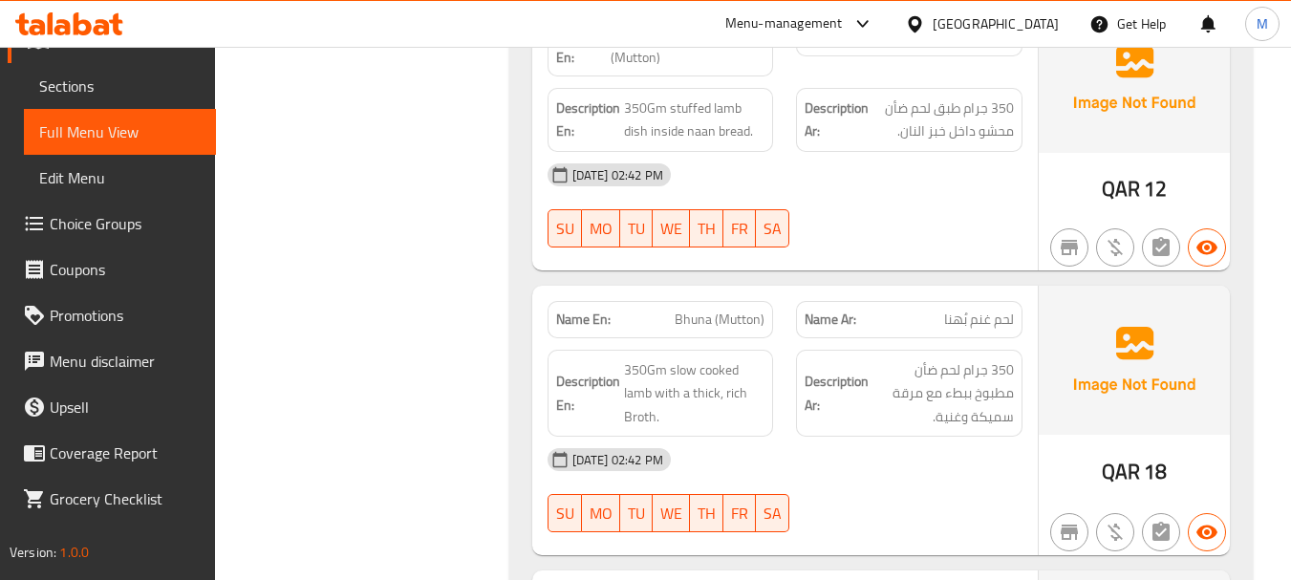
click at [832, 437] on div "[DATE] 02:42 PM" at bounding box center [785, 460] width 498 height 46
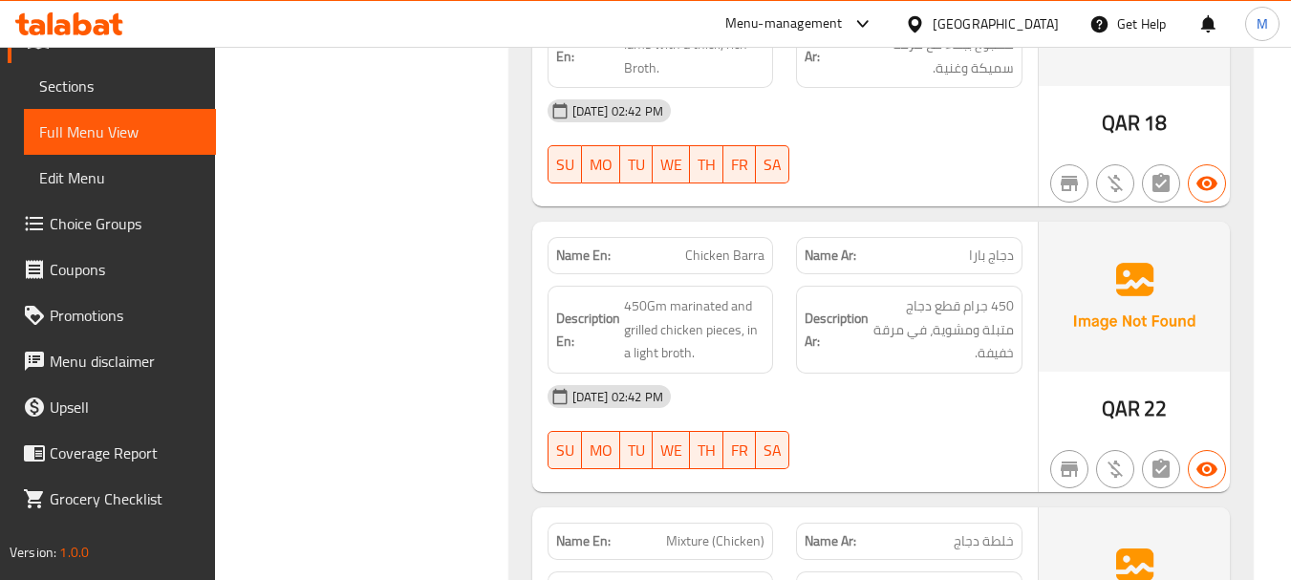
scroll to position [2772, 0]
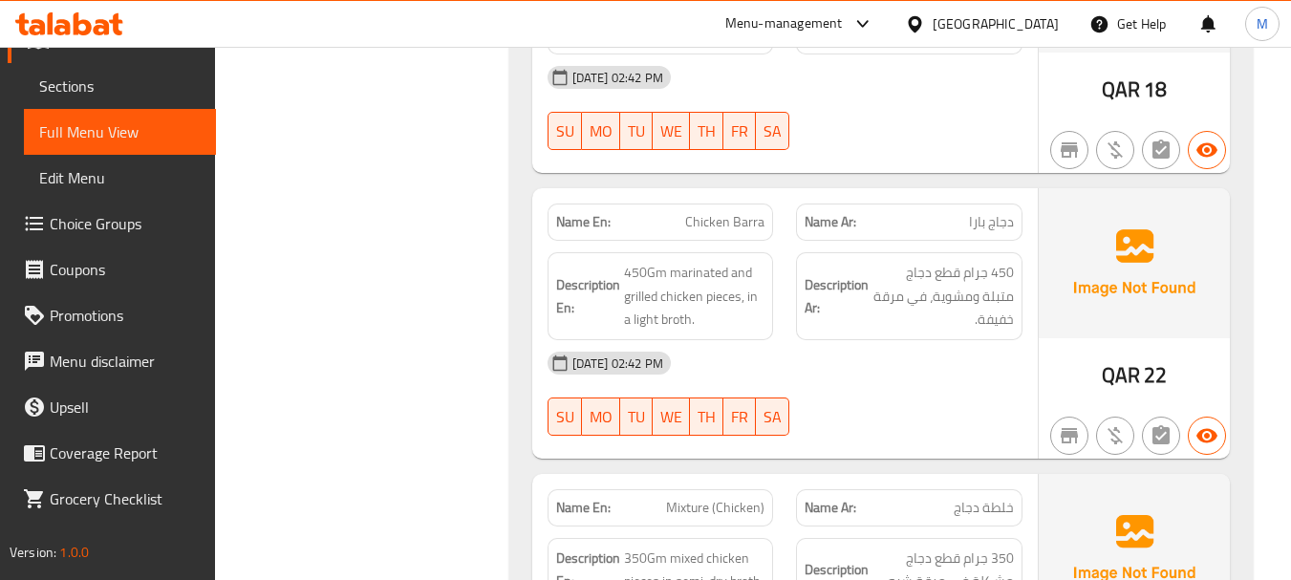
click at [877, 352] on div "[DATE] 02:42 PM" at bounding box center [785, 363] width 498 height 46
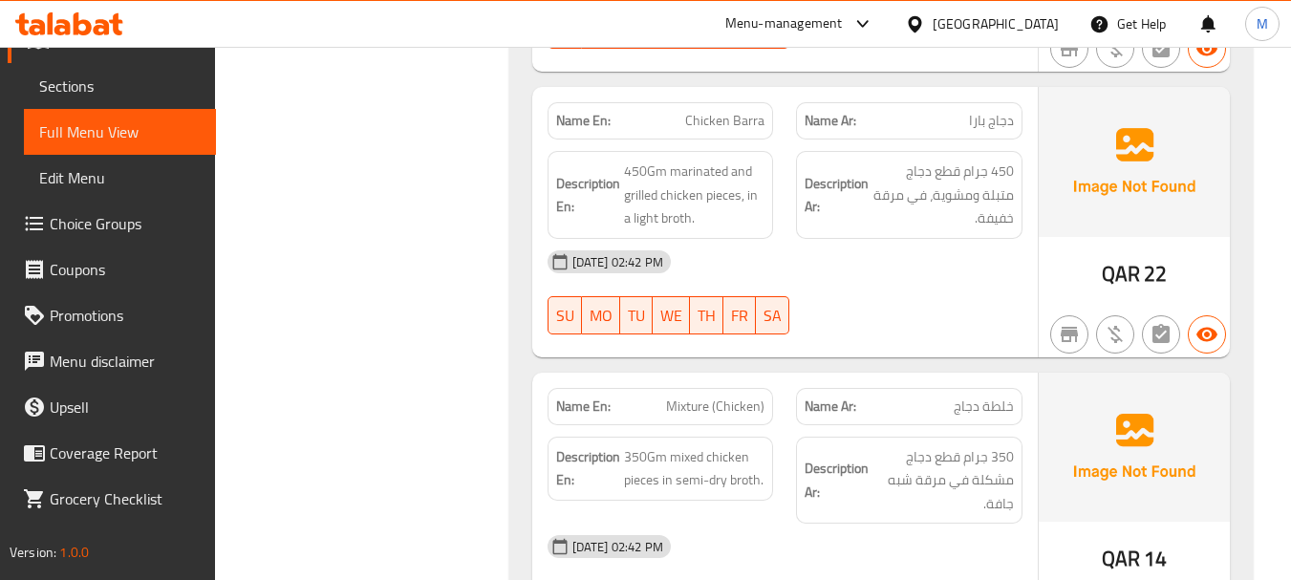
scroll to position [2963, 0]
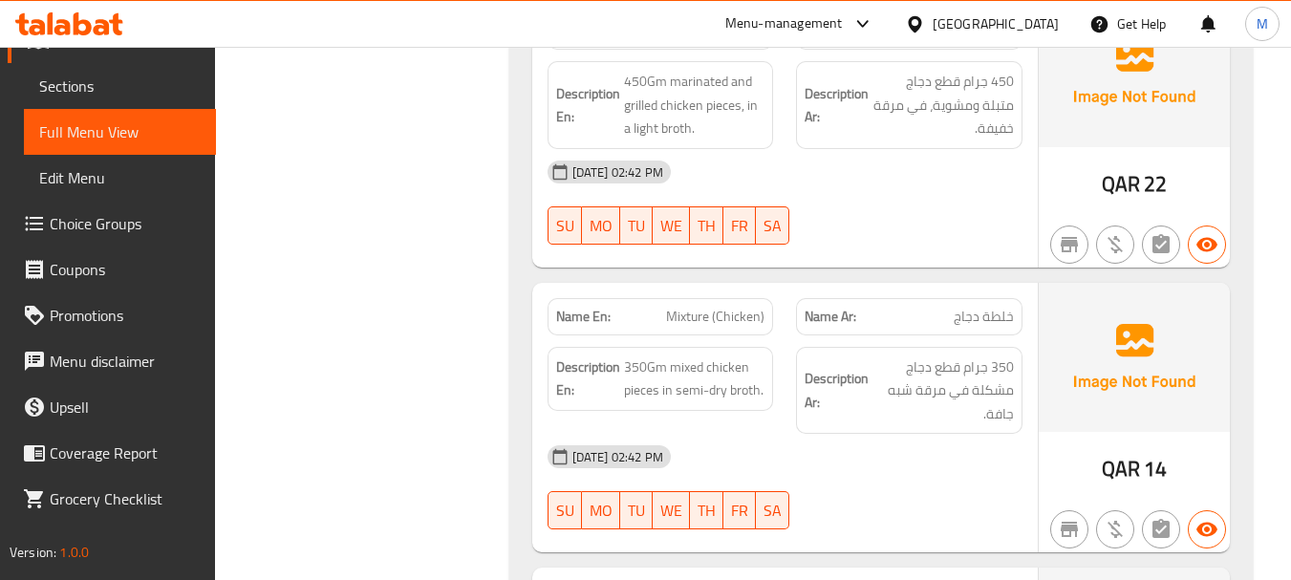
click at [878, 446] on div "[DATE] 02:42 PM" at bounding box center [785, 457] width 498 height 46
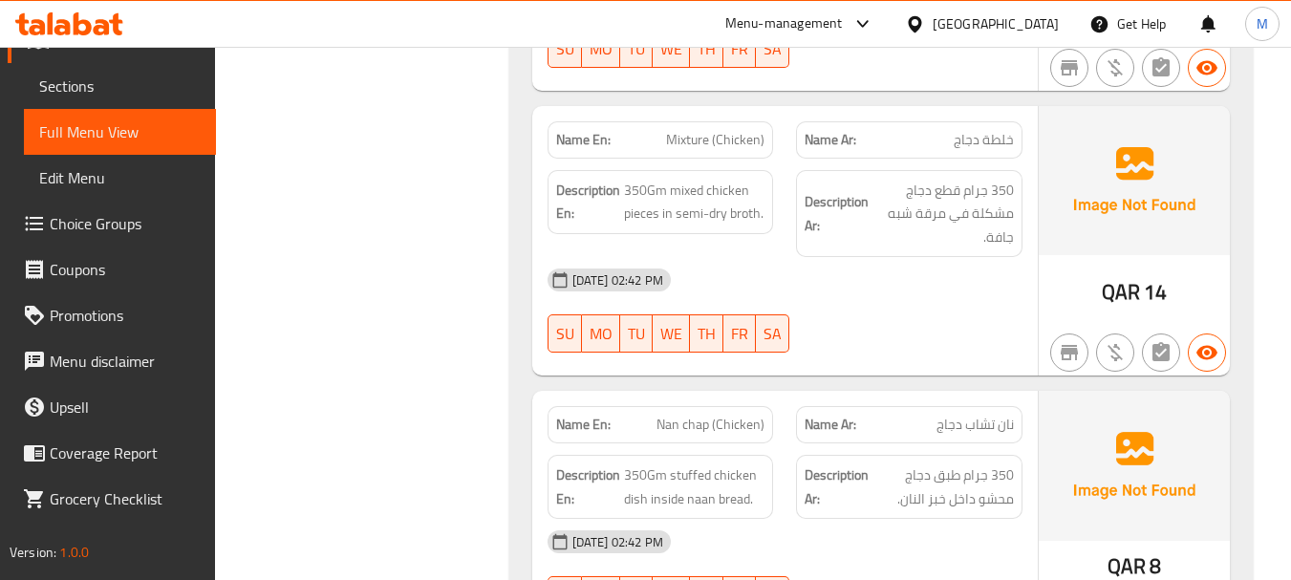
scroll to position [3249, 0]
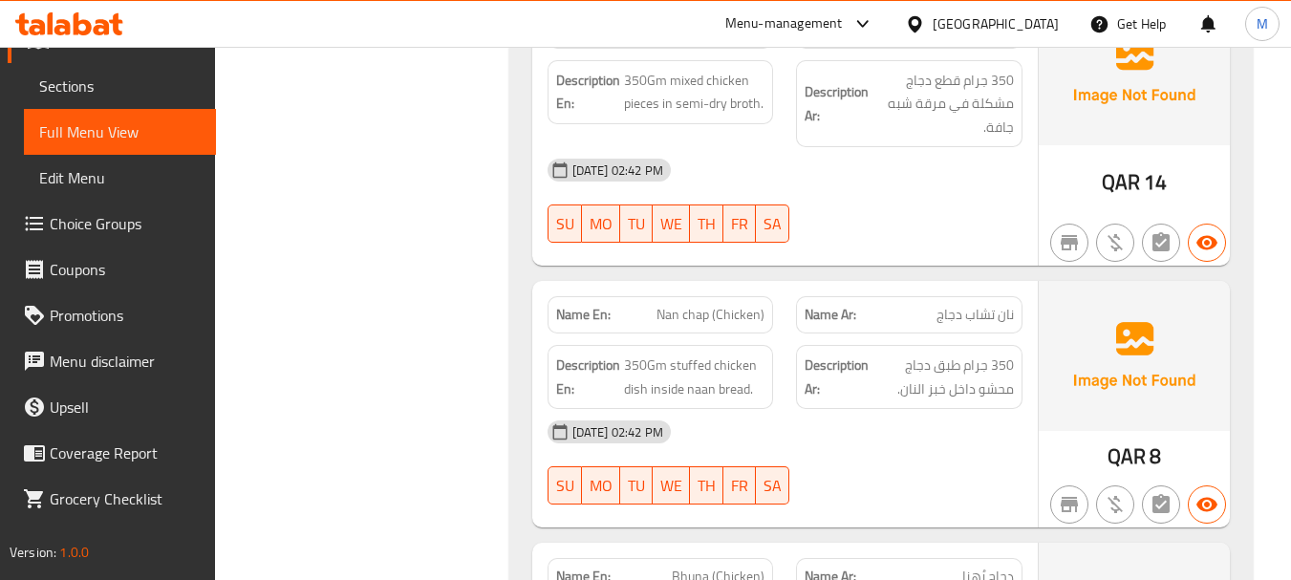
click at [917, 457] on div "[DATE] 02:42 PM SU MO TU WE TH FR SA" at bounding box center [785, 462] width 498 height 107
click at [698, 358] on span "350Gm stuffed chicken dish inside naan bread." at bounding box center [694, 377] width 141 height 47
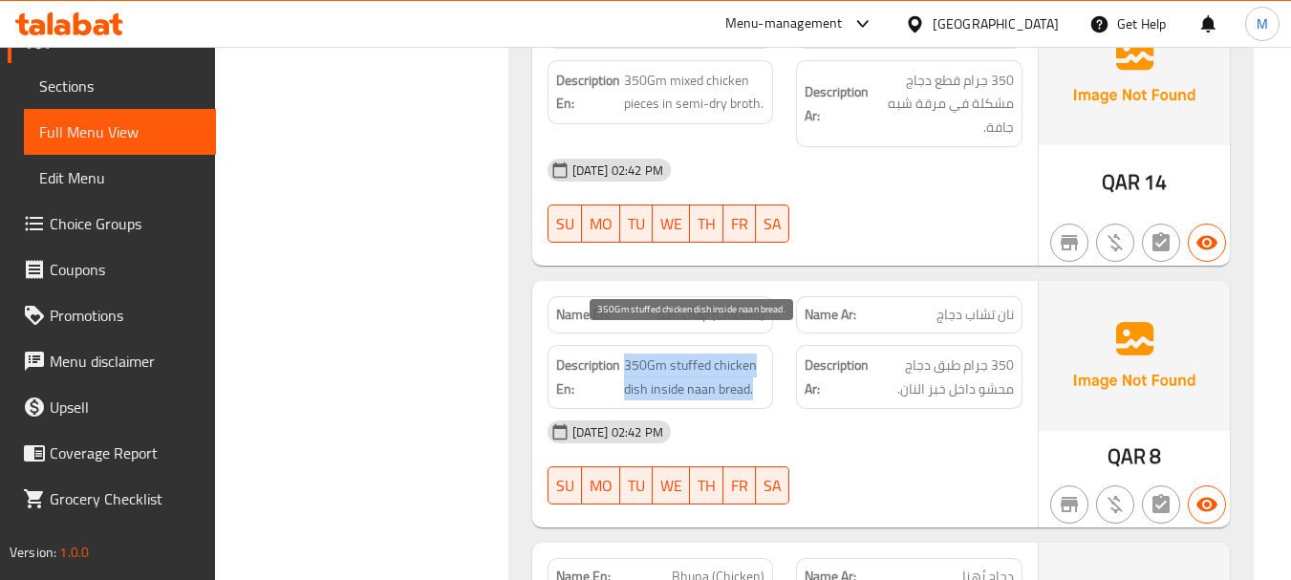
click at [698, 358] on span "350Gm stuffed chicken dish inside naan bread." at bounding box center [694, 377] width 141 height 47
copy span "350Gm stuffed chicken dish inside naan bread."
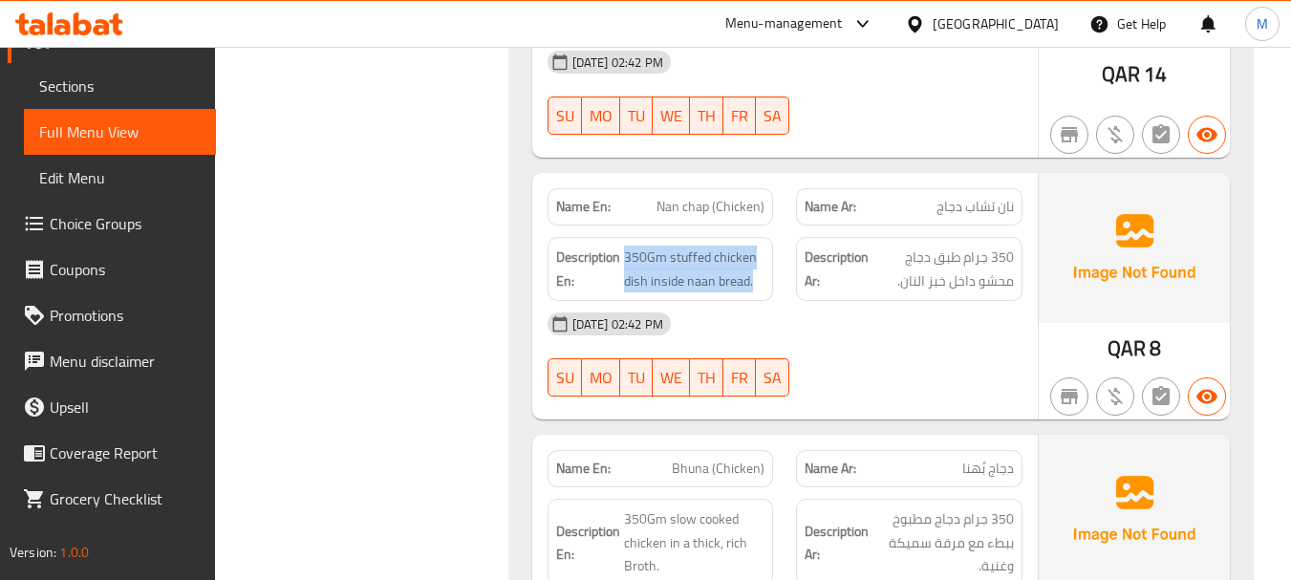
scroll to position [3536, 0]
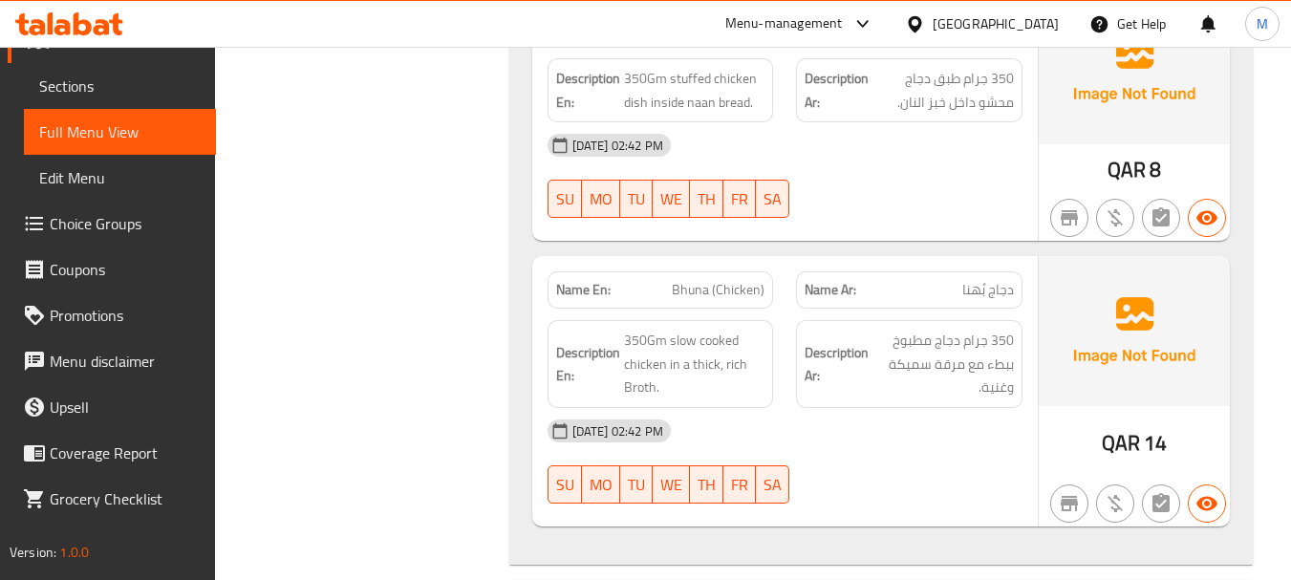
click at [852, 425] on div "[DATE] 02:42 PM" at bounding box center [785, 431] width 498 height 46
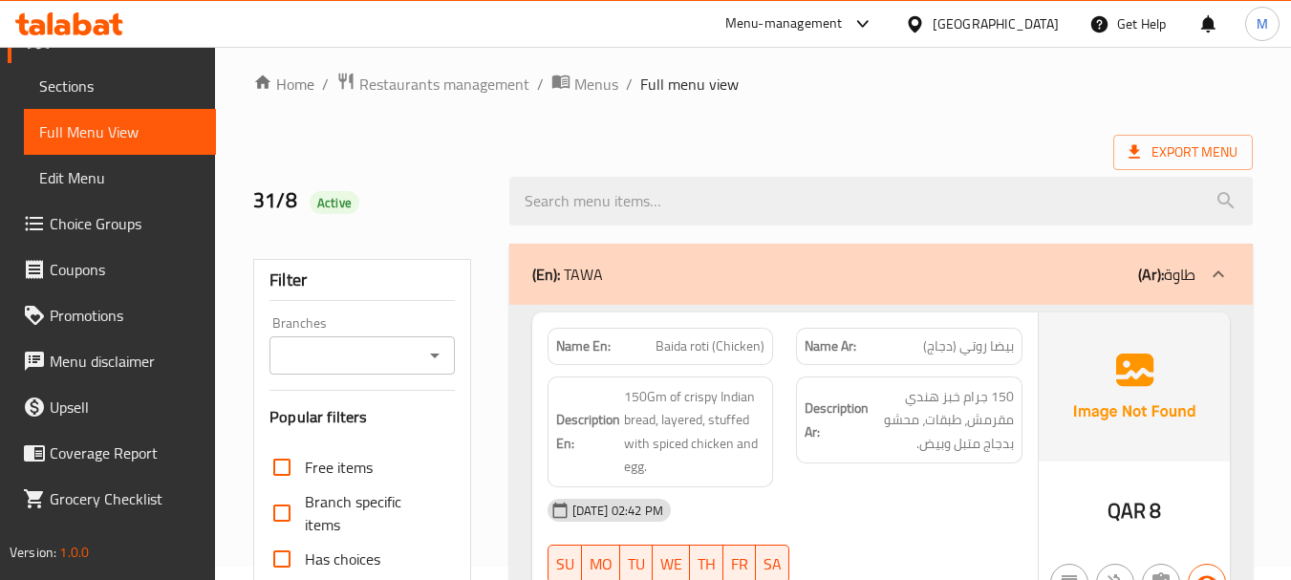
scroll to position [0, 0]
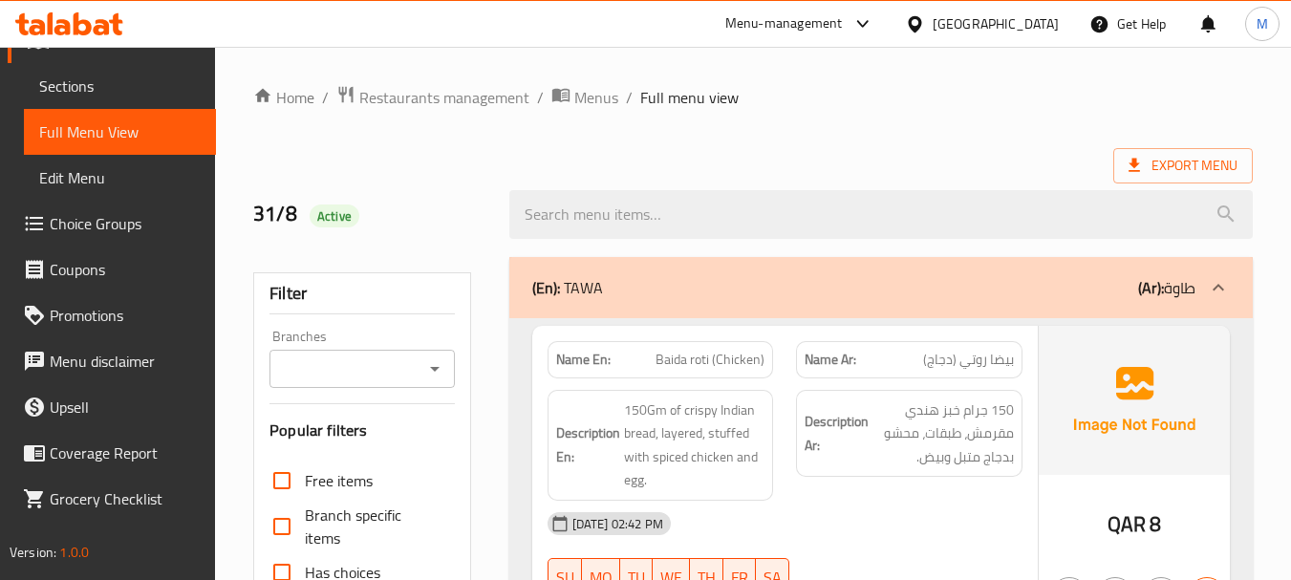
click at [766, 314] on div "(En): TAWA (Ar): طاوة" at bounding box center [881, 287] width 744 height 61
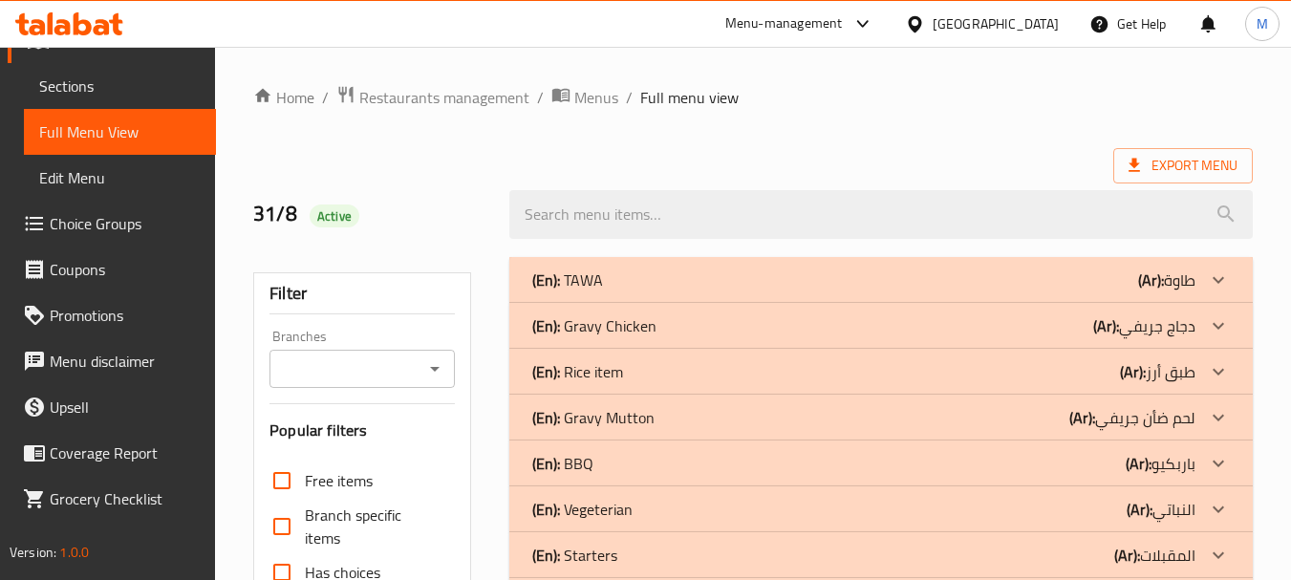
click at [719, 334] on div "(En): Gravy Chicken (Ar): دجاج جريفي" at bounding box center [863, 325] width 663 height 23
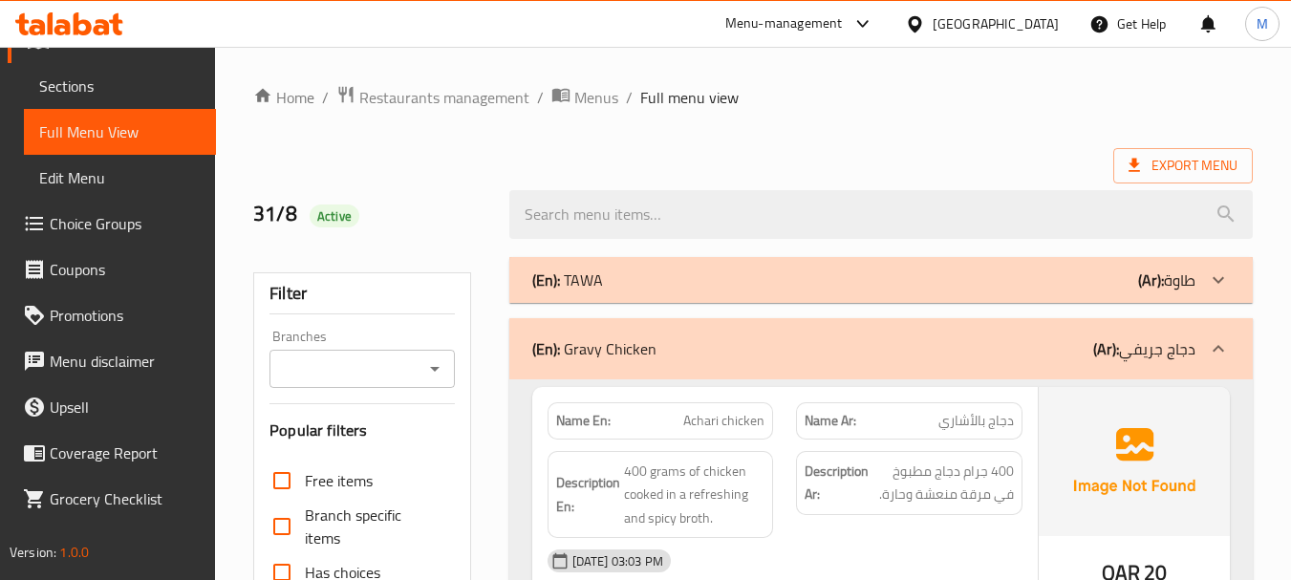
click at [630, 364] on div "(En): Gravy Chicken (Ar): دجاج جريفي" at bounding box center [881, 348] width 744 height 61
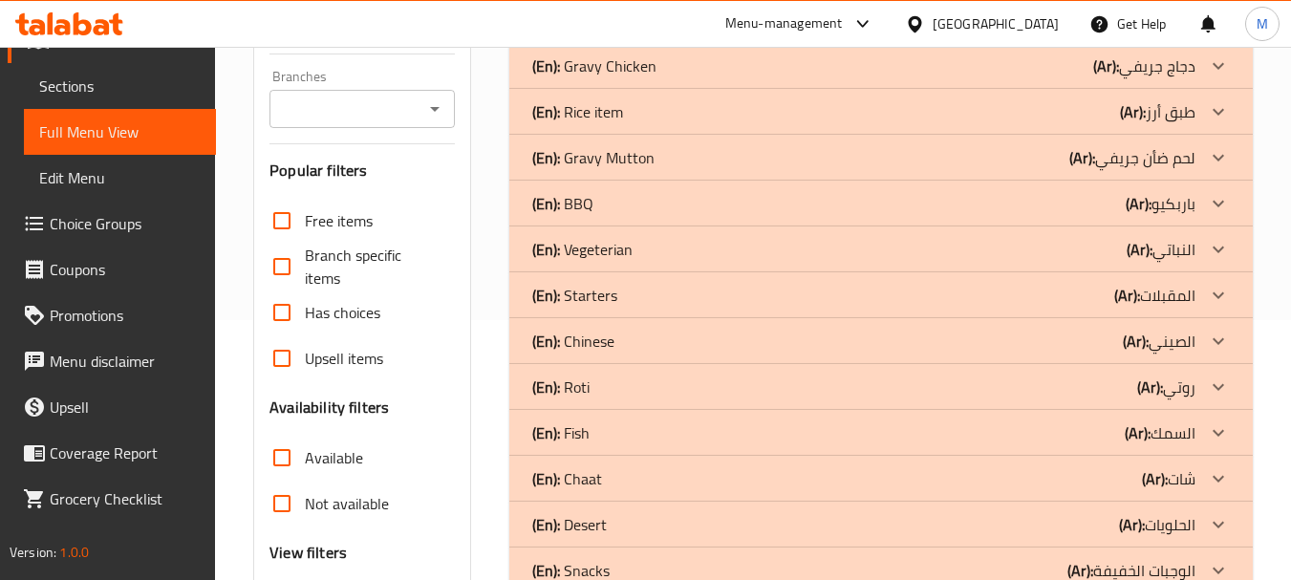
scroll to position [258, 0]
click at [630, 257] on p "(En): Vegeterian" at bounding box center [582, 251] width 100 height 23
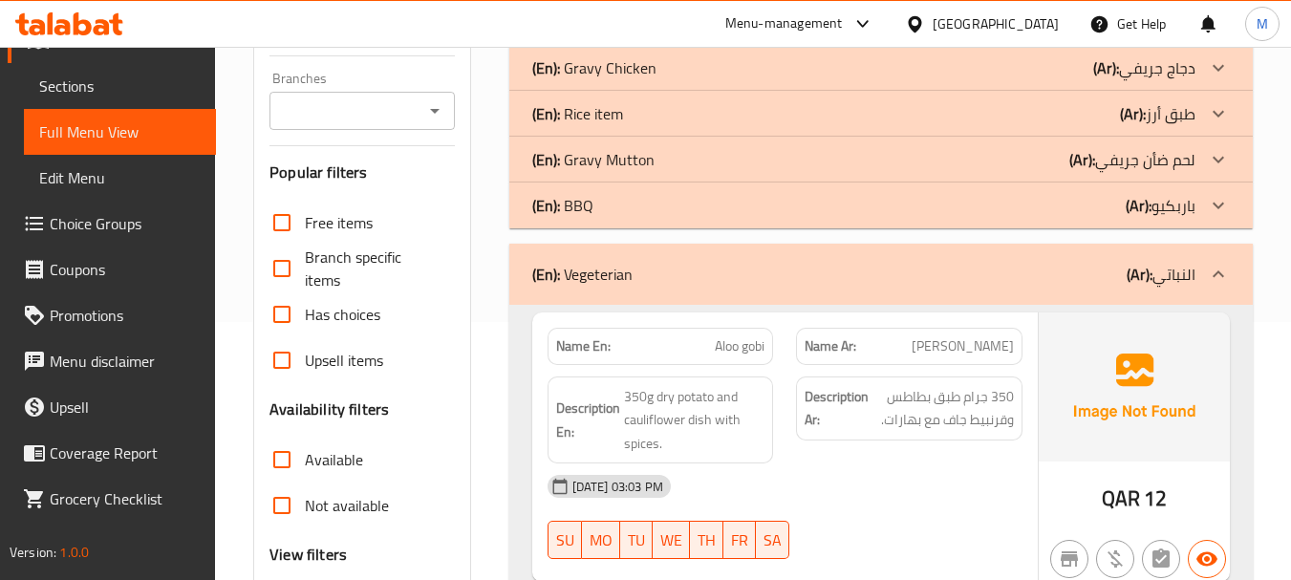
click at [831, 495] on div "[DATE] 03:03 PM" at bounding box center [785, 487] width 498 height 46
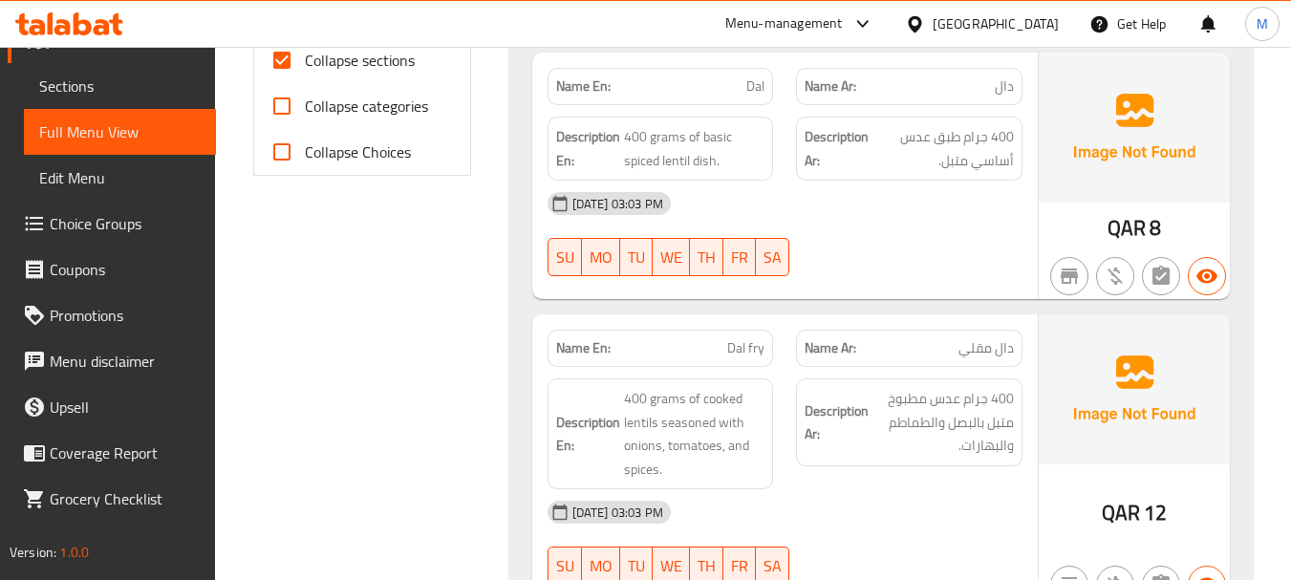
scroll to position [853, 0]
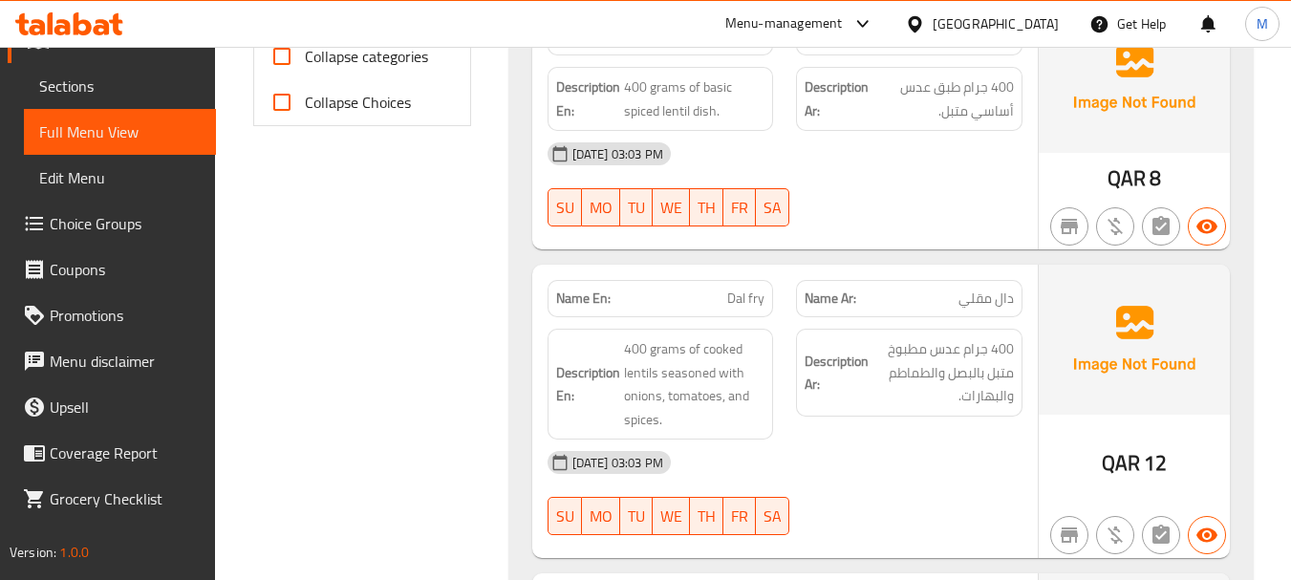
click at [871, 449] on div "[DATE] 03:03 PM" at bounding box center [785, 463] width 498 height 46
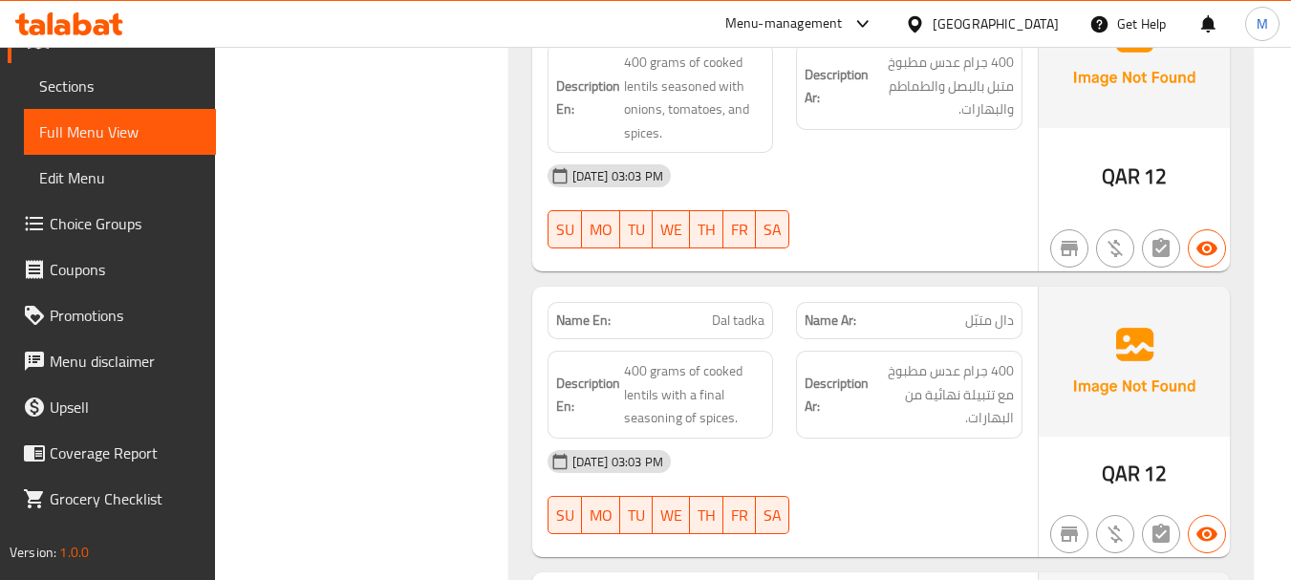
scroll to position [1235, 0]
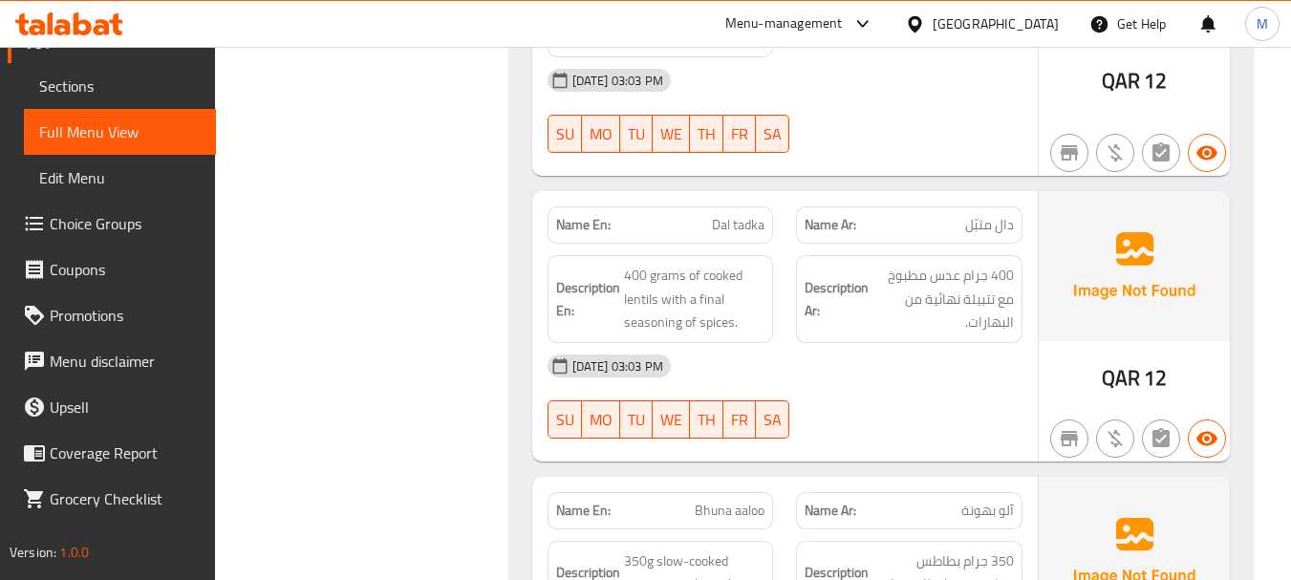
click at [851, 384] on div "[DATE] 03:03 PM" at bounding box center [785, 366] width 498 height 46
click at [736, 229] on span "Dal tadka" at bounding box center [738, 225] width 53 height 20
copy span "Dal tadka"
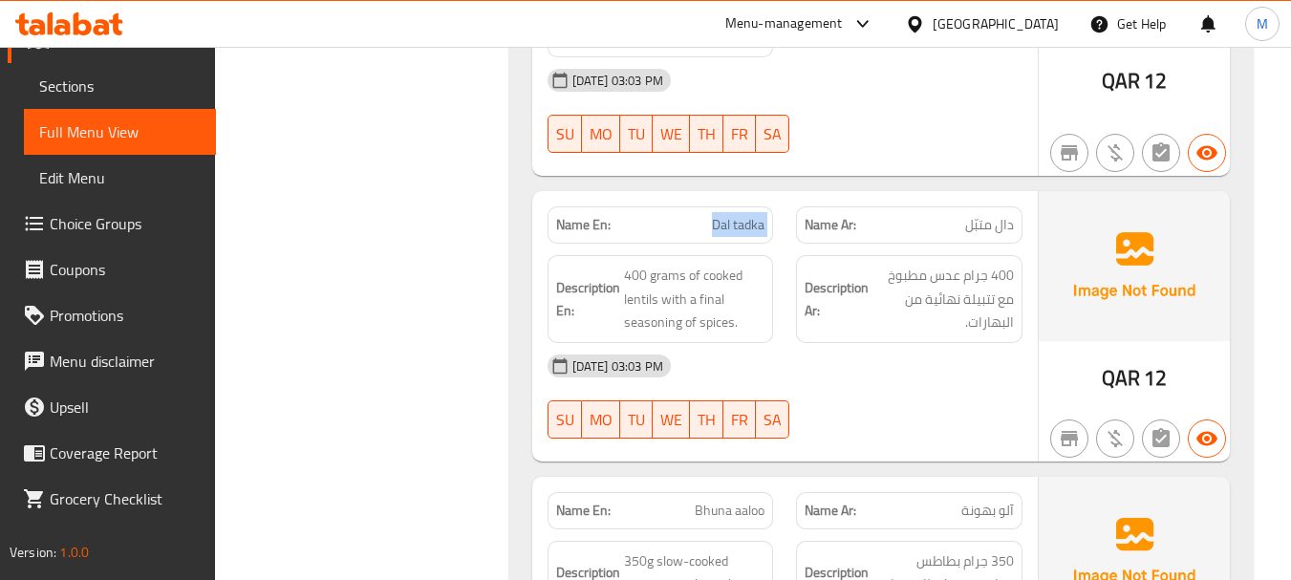
click at [733, 224] on span "Dal tadka" at bounding box center [738, 225] width 53 height 20
click at [727, 219] on span "Dal tadka" at bounding box center [738, 225] width 53 height 20
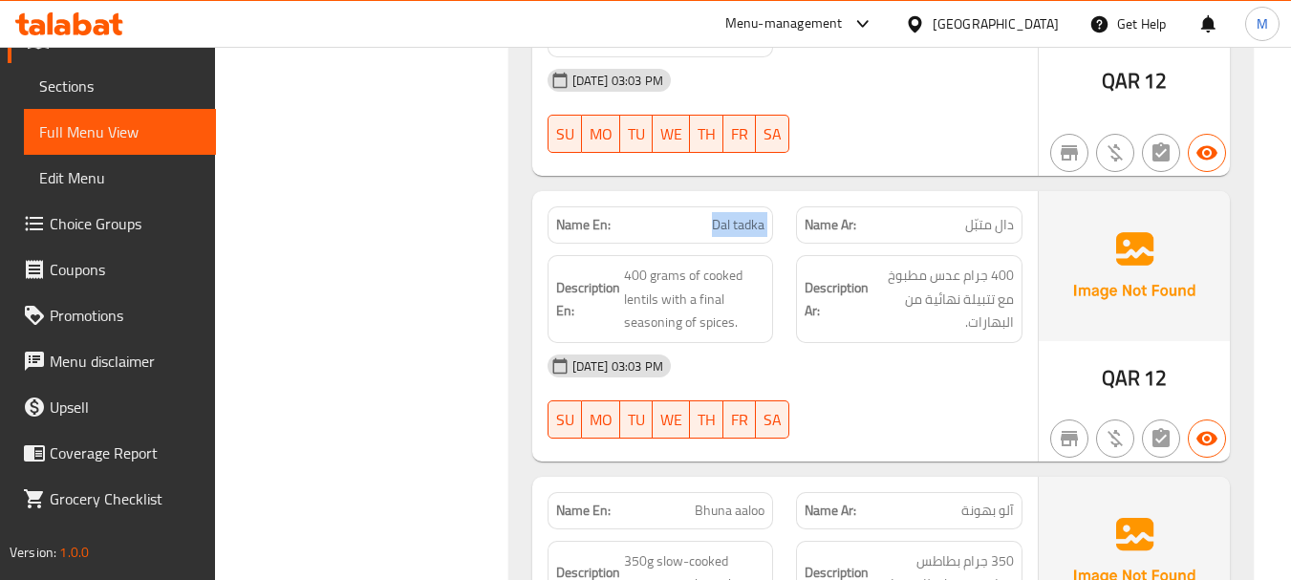
click at [727, 219] on span "Dal tadka" at bounding box center [738, 225] width 53 height 20
click at [730, 220] on span "Dal tadka" at bounding box center [738, 225] width 53 height 20
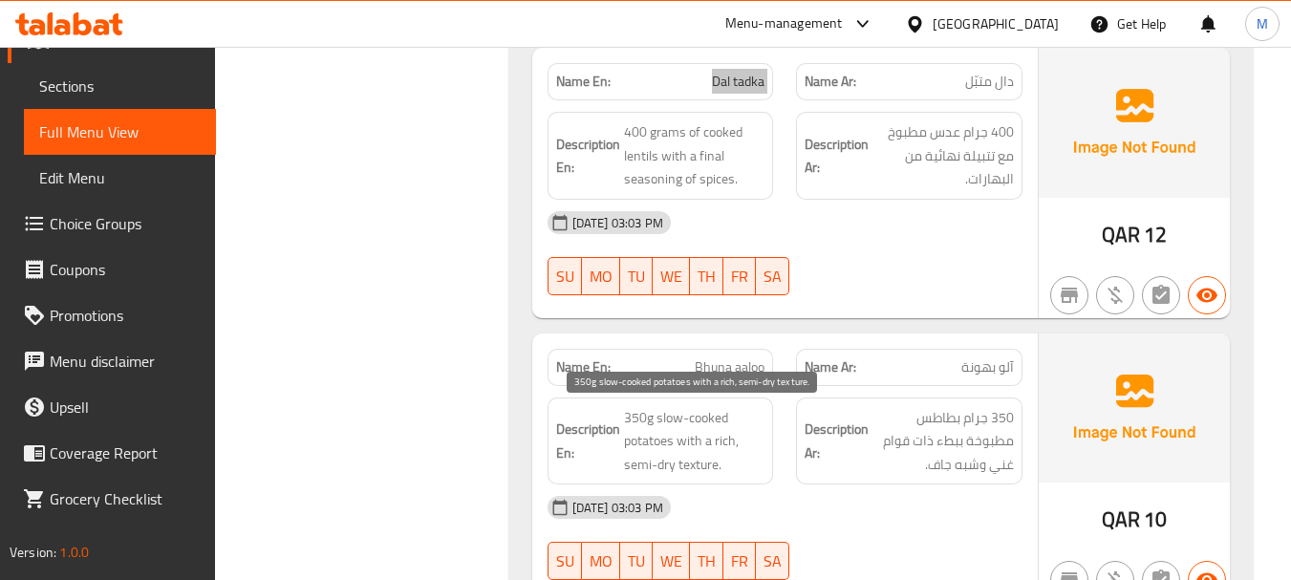
scroll to position [1426, 0]
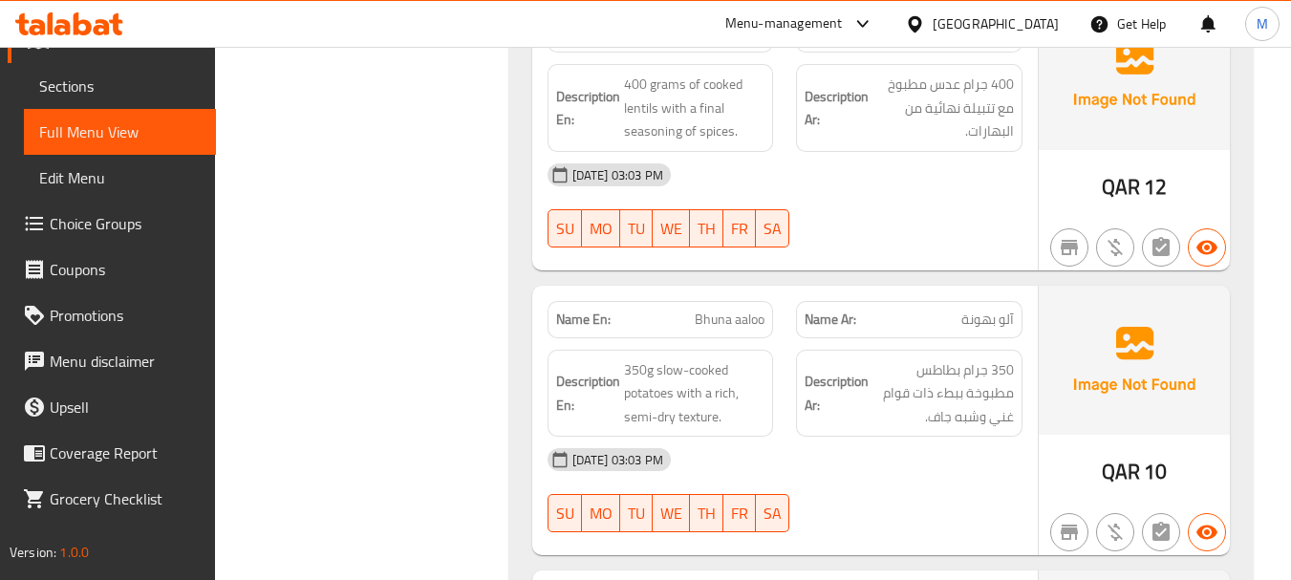
click at [797, 446] on div "[DATE] 03:03 PM" at bounding box center [785, 460] width 498 height 46
click at [733, 320] on span "Bhuna aaloo" at bounding box center [730, 320] width 70 height 20
click at [731, 319] on span "Bhuna aaloo" at bounding box center [730, 320] width 70 height 20
copy span "Bhuna aaloo"
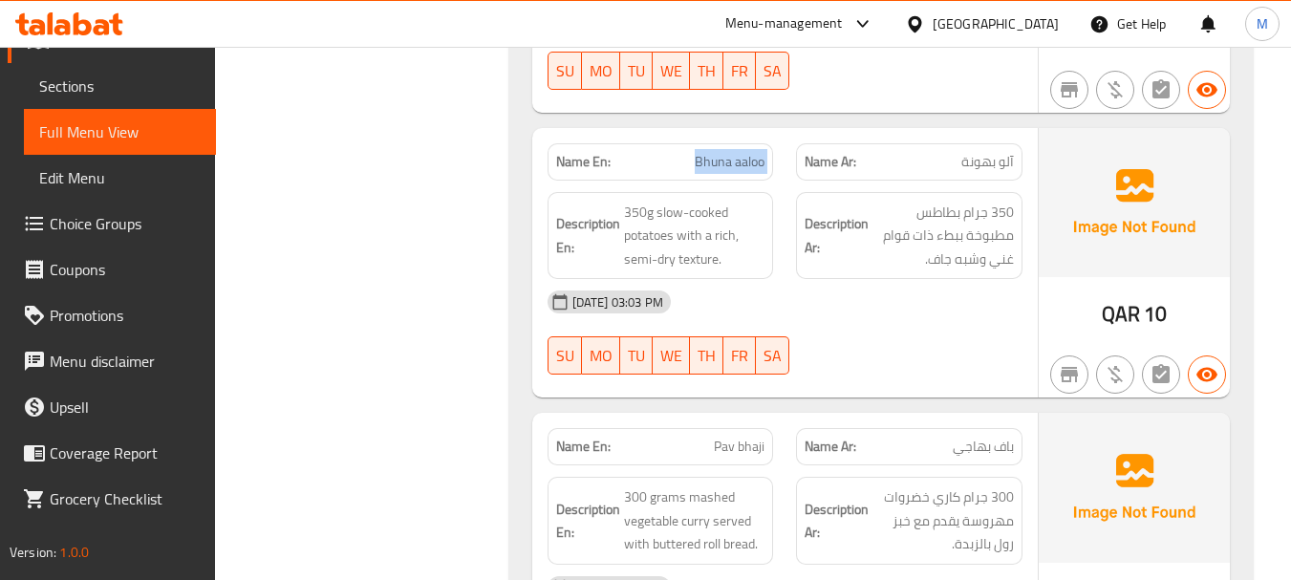
scroll to position [1713, 0]
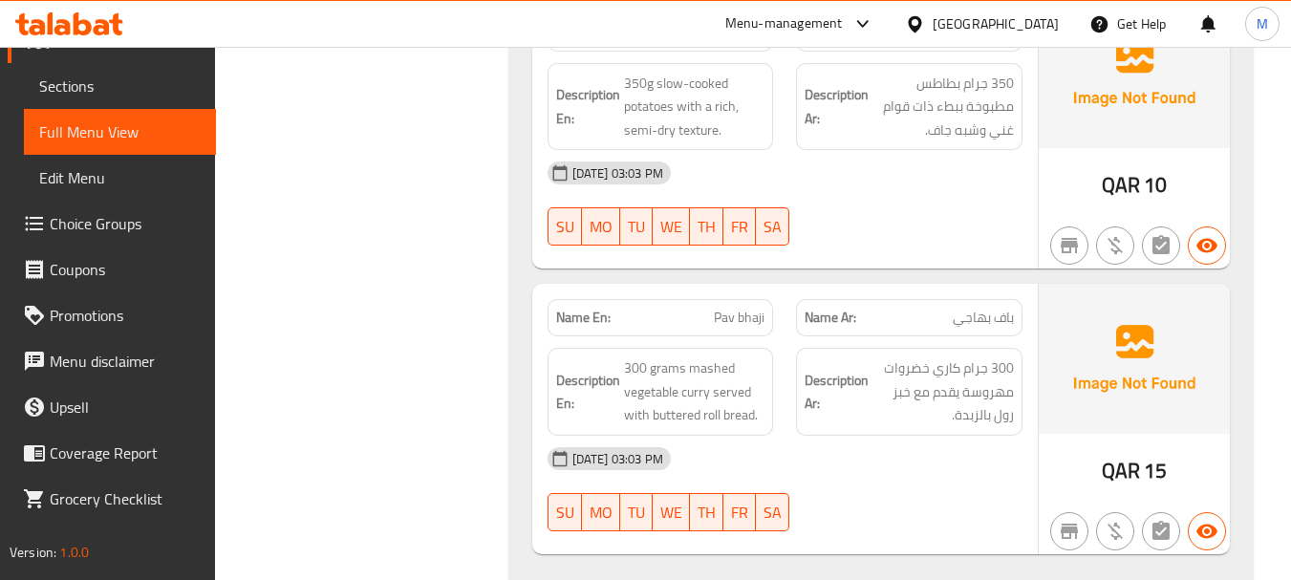
click at [872, 470] on div "[DATE] 03:03 PM" at bounding box center [785, 459] width 498 height 46
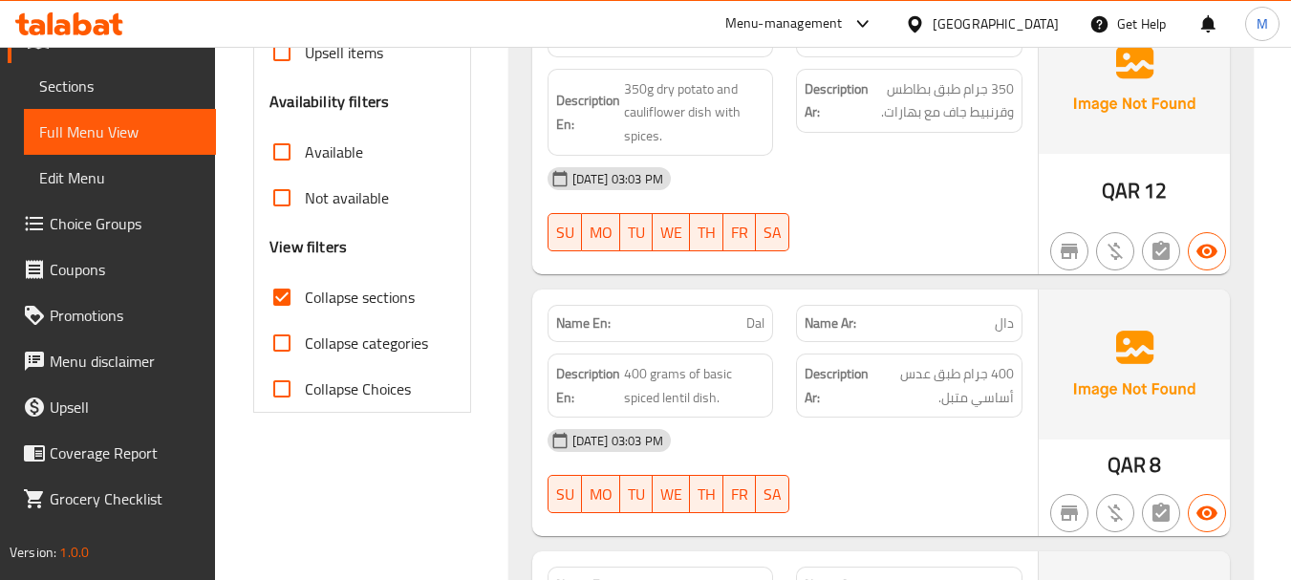
scroll to position [279, 0]
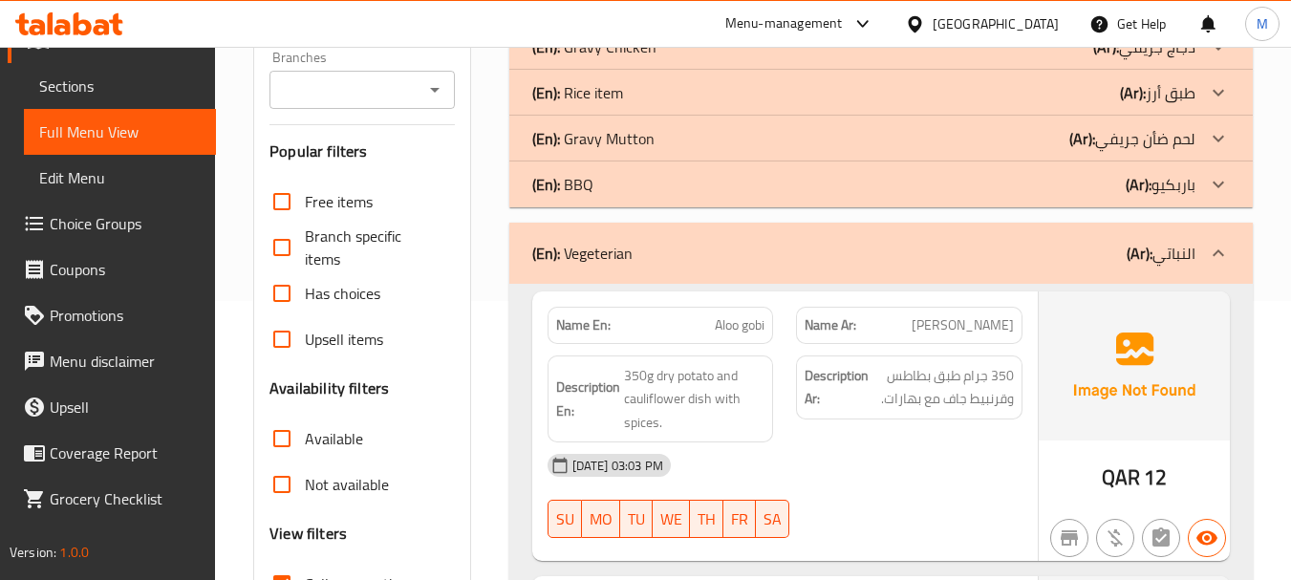
click at [727, 318] on span "Aloo gobi" at bounding box center [740, 325] width 50 height 20
copy span "Aloo gobi"
click at [816, 463] on div "[DATE] 03:03 PM" at bounding box center [785, 466] width 498 height 46
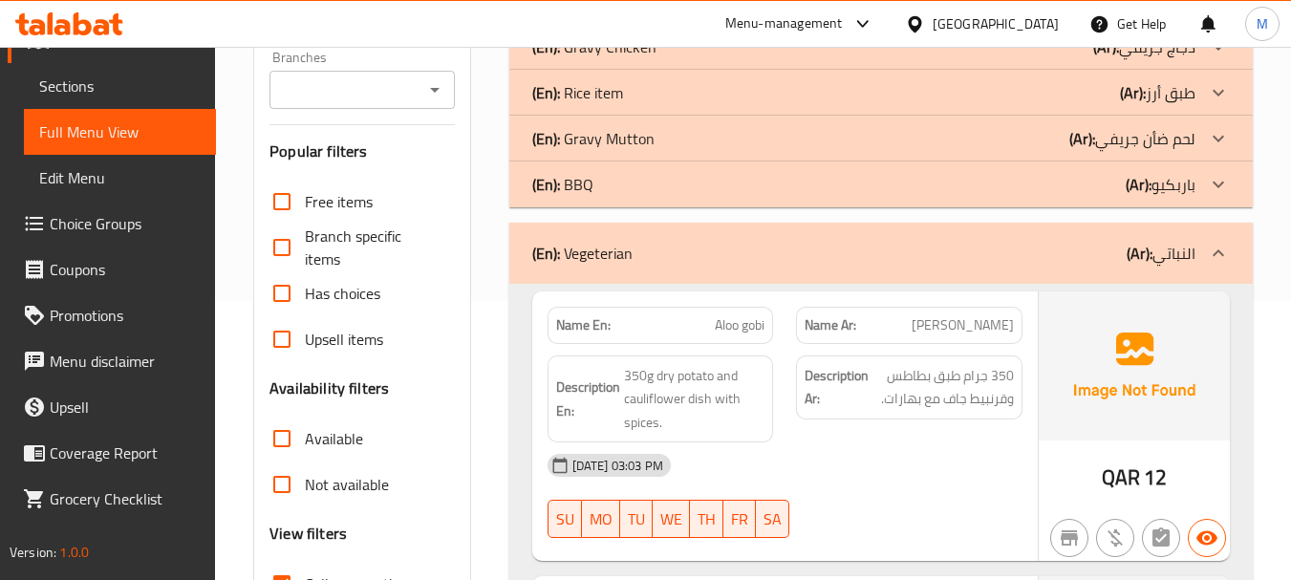
click at [766, 254] on div "(En): Vegeterian (Ar): النباتي" at bounding box center [863, 253] width 663 height 23
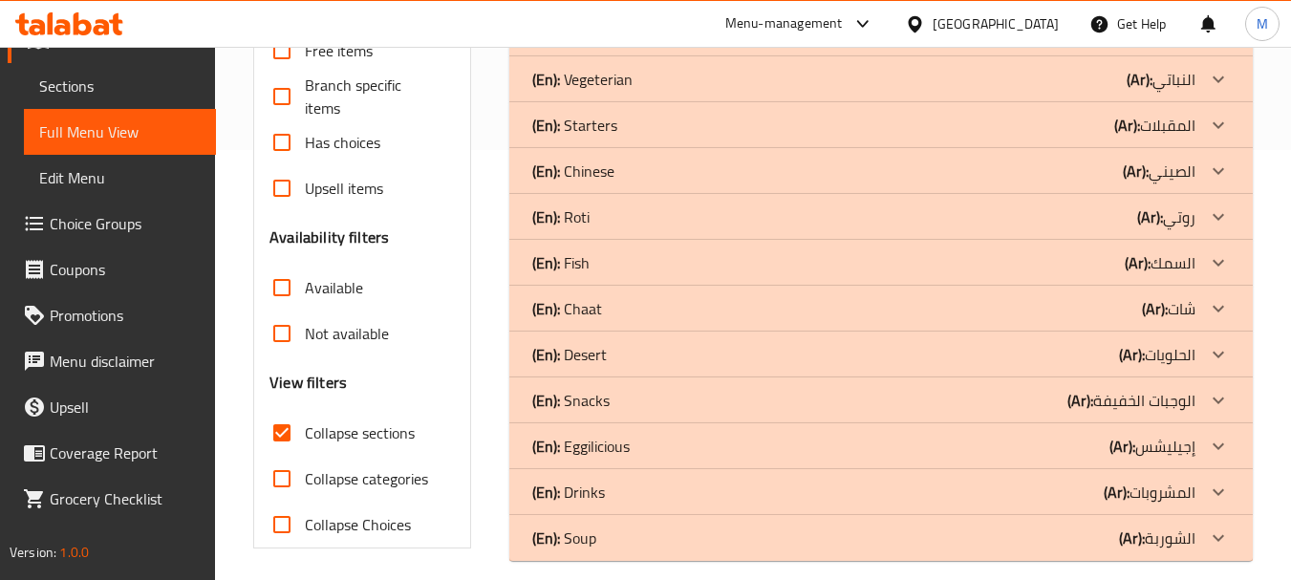
scroll to position [449, 0]
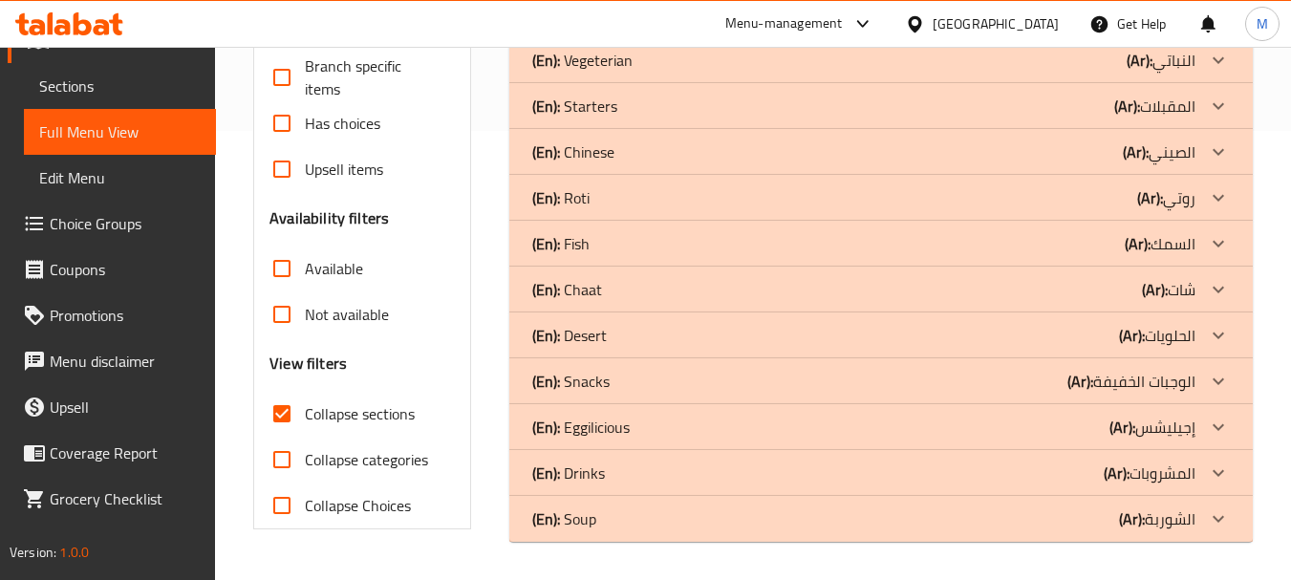
click at [603, 534] on div "(En): Soup (Ar): الشوربة" at bounding box center [881, 519] width 744 height 46
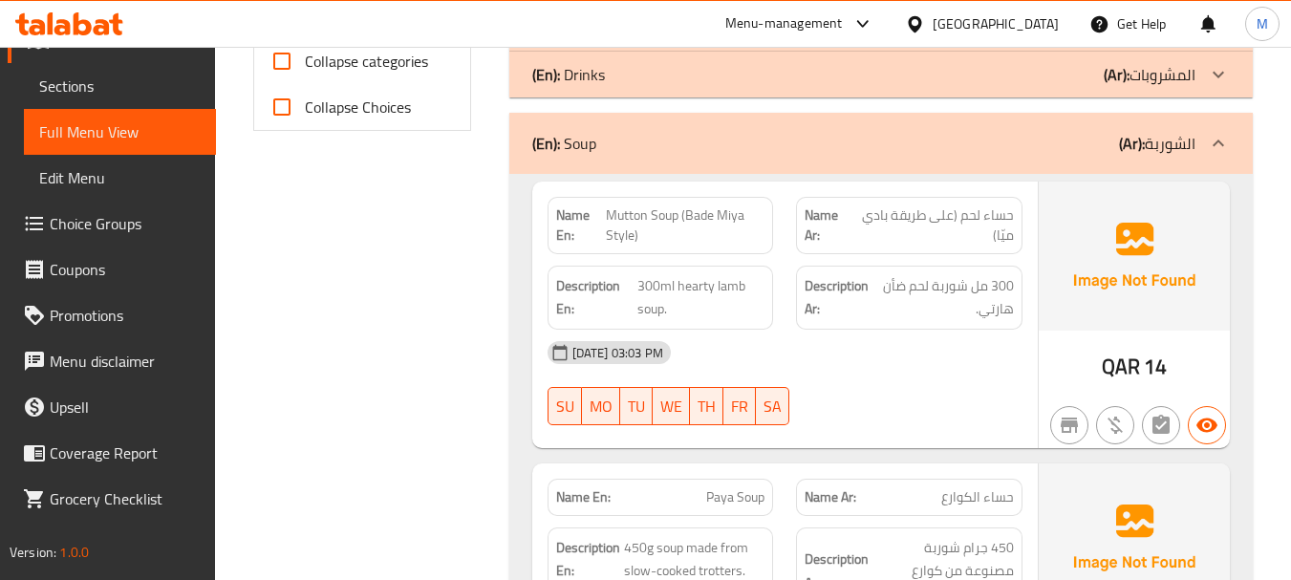
scroll to position [831, 0]
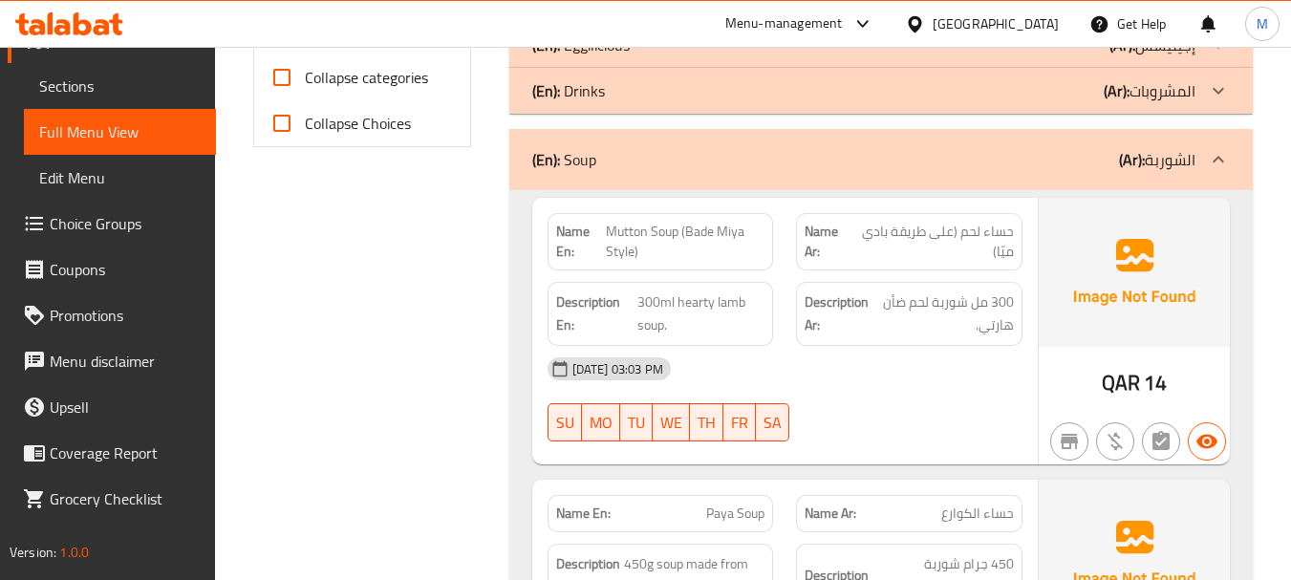
click at [839, 393] on div "[DATE] 03:03 PM SU MO TU WE TH FR SA" at bounding box center [785, 399] width 498 height 107
click at [691, 310] on span "300ml hearty lamb soup." at bounding box center [701, 314] width 128 height 47
click at [690, 310] on span "300ml hearty lamb soup." at bounding box center [701, 314] width 128 height 47
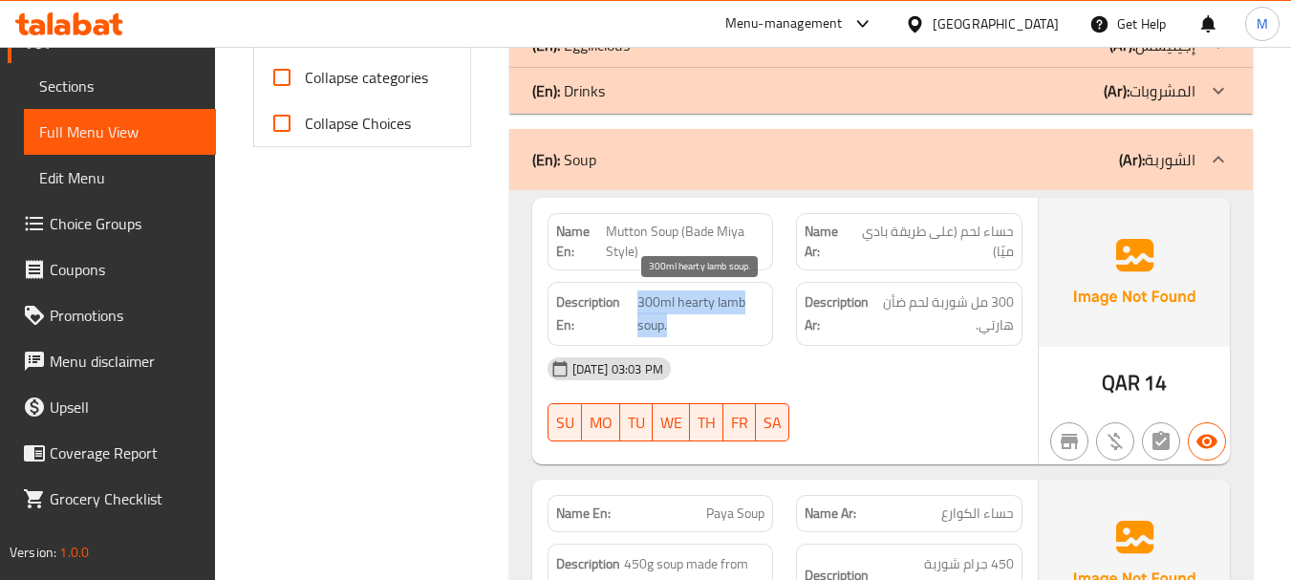
click at [694, 309] on span "300ml hearty lamb soup." at bounding box center [701, 314] width 128 height 47
click at [697, 309] on span "300ml hearty lamb soup." at bounding box center [701, 314] width 128 height 47
click at [646, 301] on span "300ml hearty lamb soup." at bounding box center [701, 314] width 128 height 47
click at [622, 232] on span "Mutton Soup (Bade Miya Style)" at bounding box center [686, 242] width 160 height 40
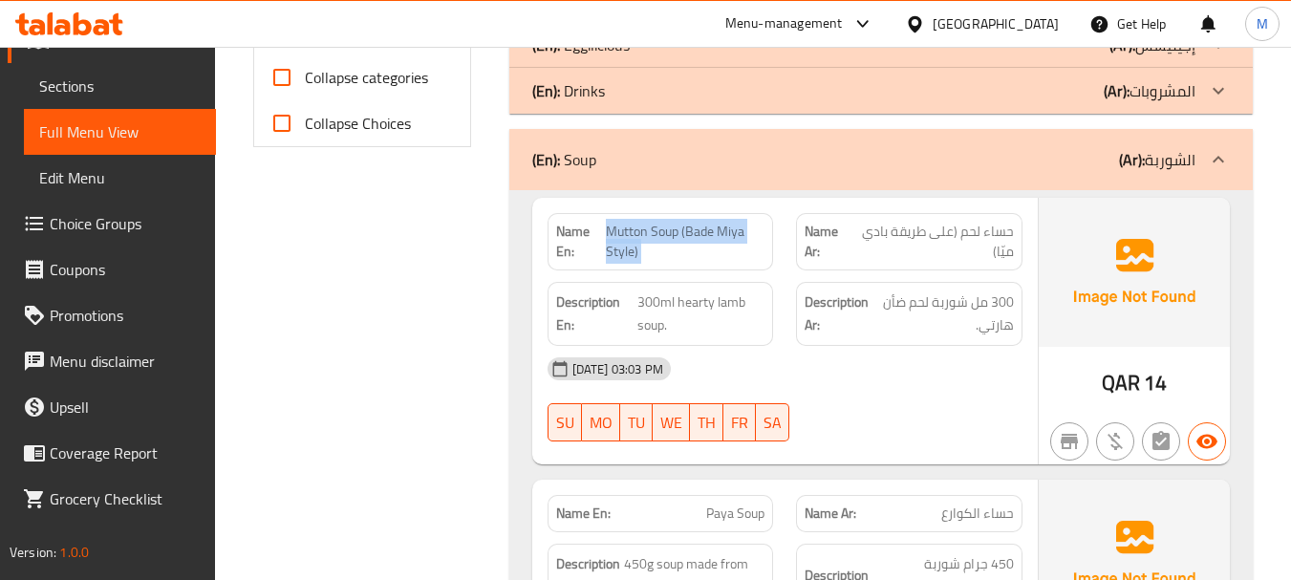
click at [622, 232] on span "Mutton Soup (Bade Miya Style)" at bounding box center [686, 242] width 160 height 40
click at [670, 255] on span "Mutton Soup (Bade Miya Style)" at bounding box center [686, 242] width 160 height 40
click at [672, 240] on span "Mutton Soup (Bade Miya Style)" at bounding box center [686, 242] width 160 height 40
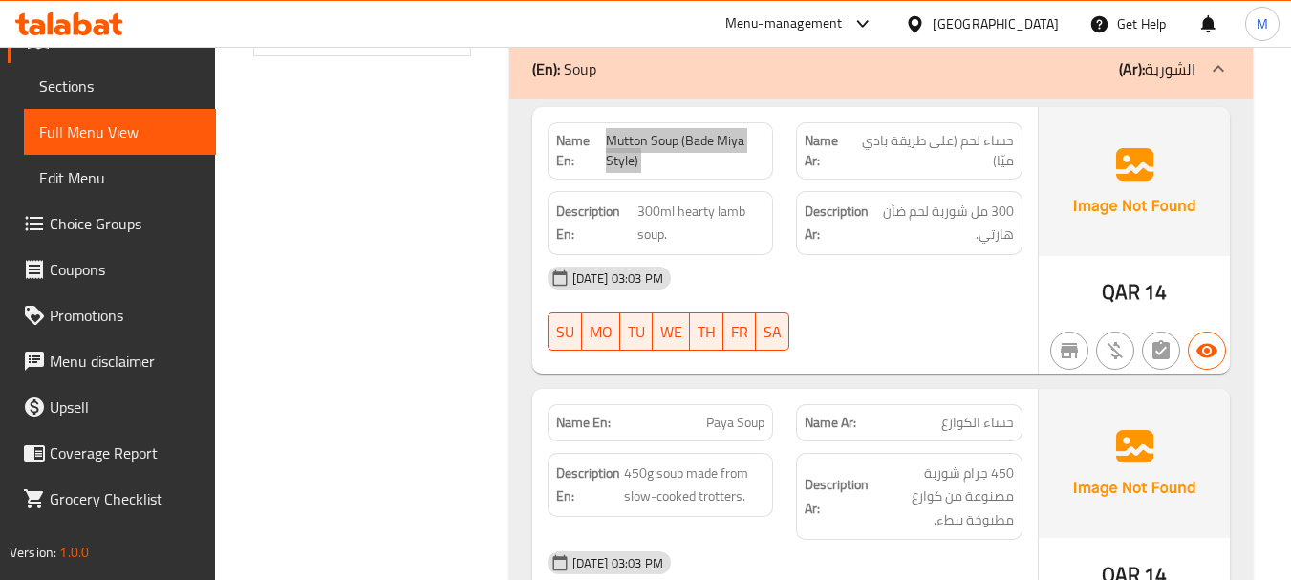
scroll to position [1118, 0]
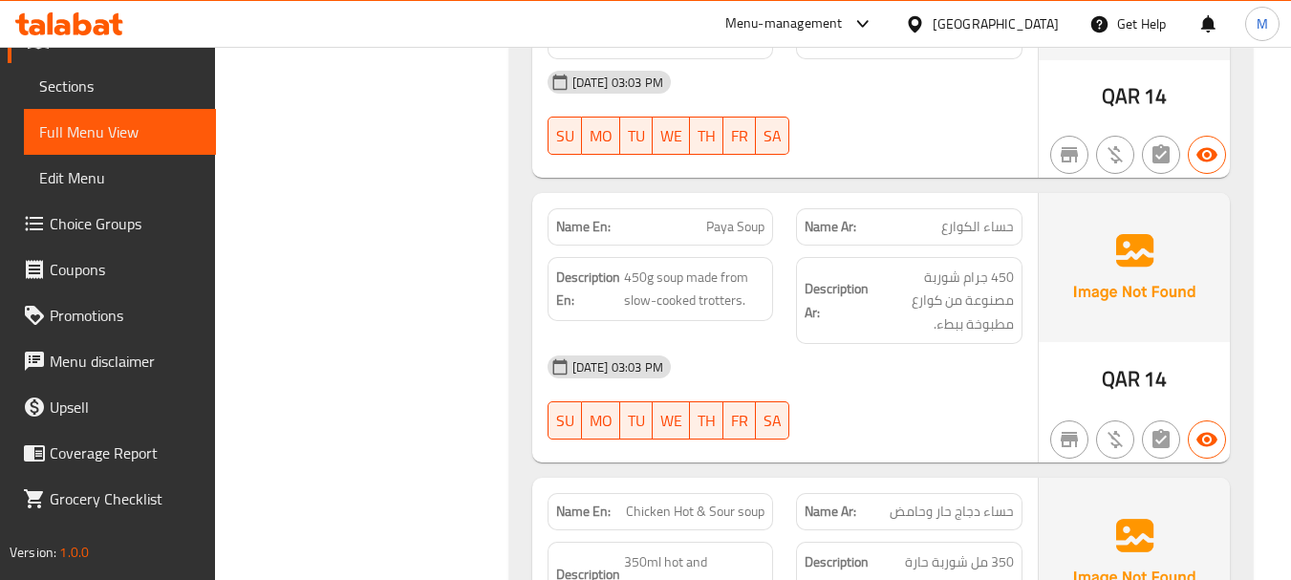
click at [796, 346] on div "[DATE] 03:03 PM" at bounding box center [785, 367] width 498 height 46
click at [726, 300] on span "450g soup made from slow-cooked trotters." at bounding box center [694, 289] width 141 height 47
click at [723, 226] on span "Paya Soup" at bounding box center [735, 227] width 58 height 20
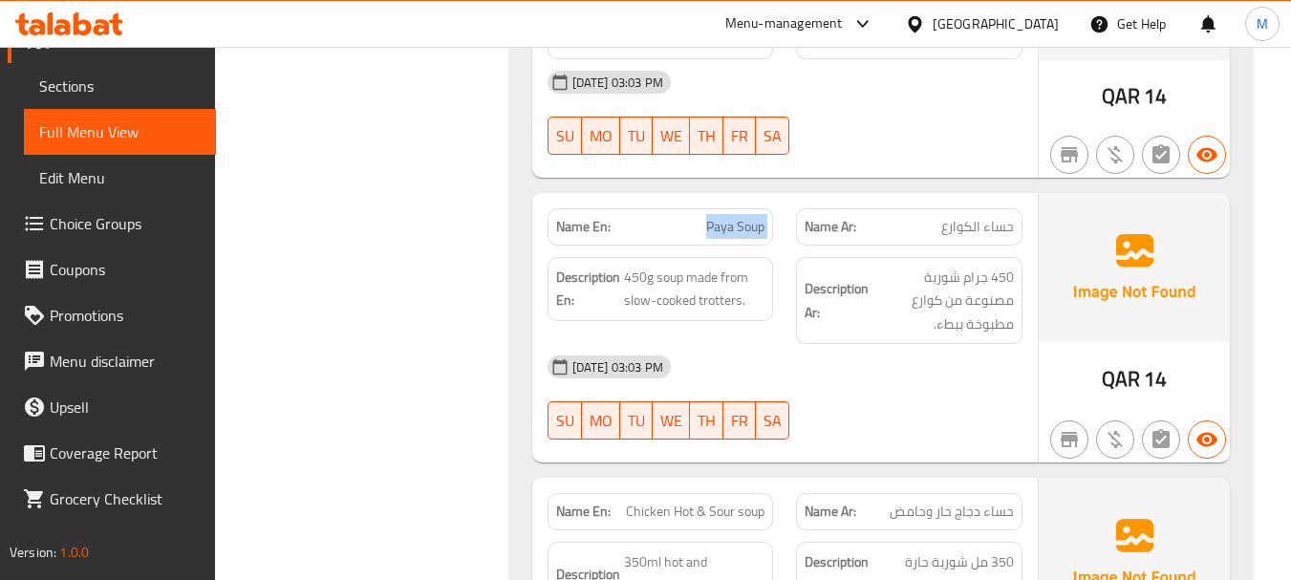
click at [723, 226] on span "Paya Soup" at bounding box center [735, 227] width 58 height 20
click at [711, 302] on span "450g soup made from slow-cooked trotters." at bounding box center [694, 289] width 141 height 47
click at [696, 288] on span "450g soup made from slow-cooked trotters." at bounding box center [694, 289] width 141 height 47
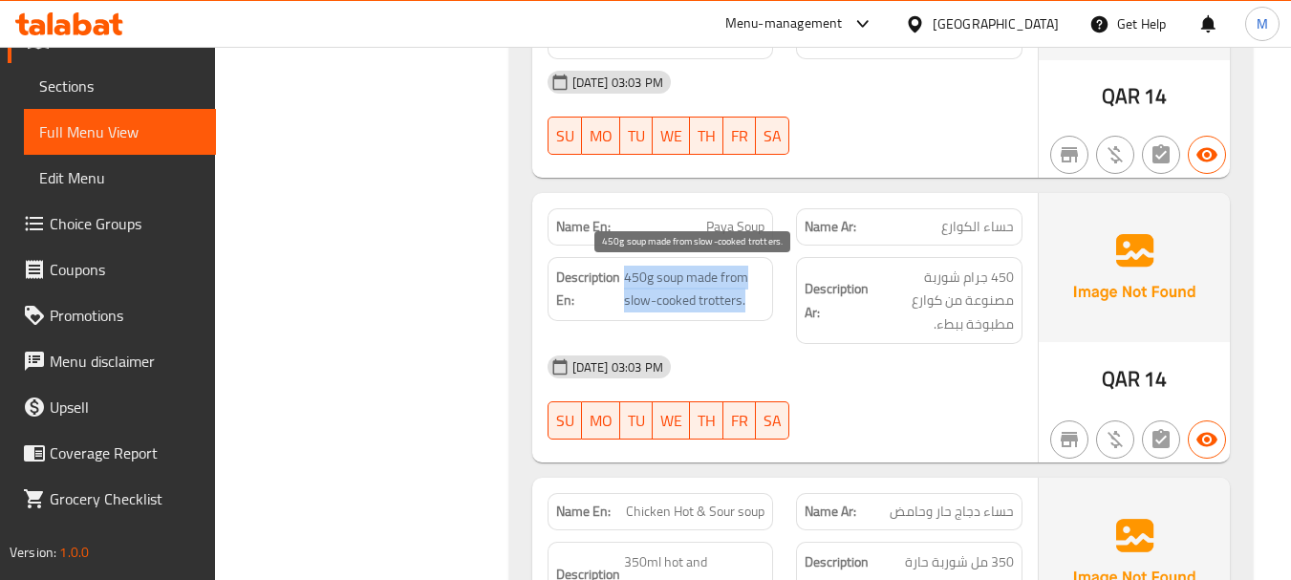
click at [696, 288] on span "450g soup made from slow-cooked trotters." at bounding box center [694, 289] width 141 height 47
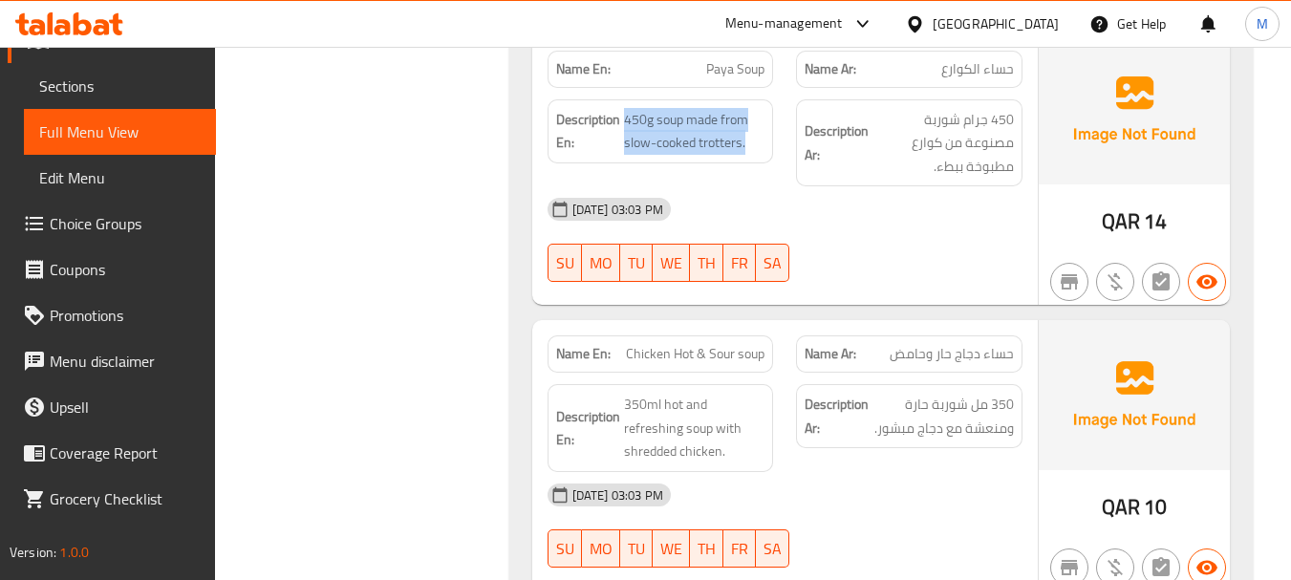
scroll to position [1309, 0]
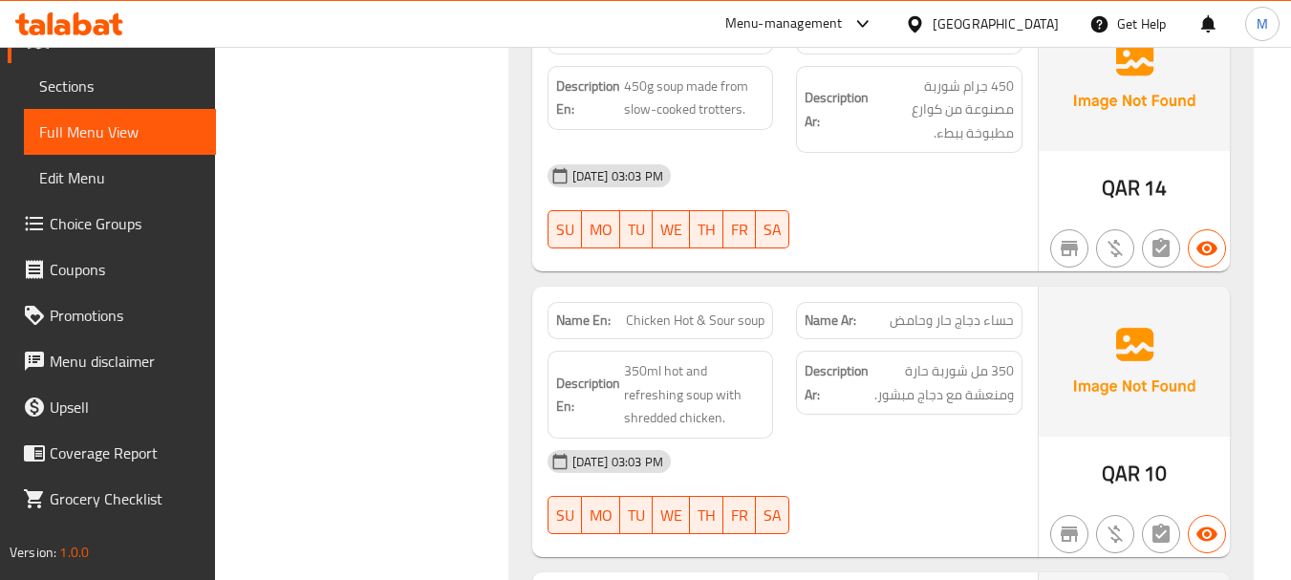
click at [902, 442] on div "[DATE] 03:03 PM" at bounding box center [785, 462] width 498 height 46
click at [707, 382] on span "350ml hot and refreshing soup with shredded chicken." at bounding box center [694, 394] width 141 height 71
click at [703, 382] on span "350ml hot and refreshing soup with shredded chicken." at bounding box center [694, 394] width 141 height 71
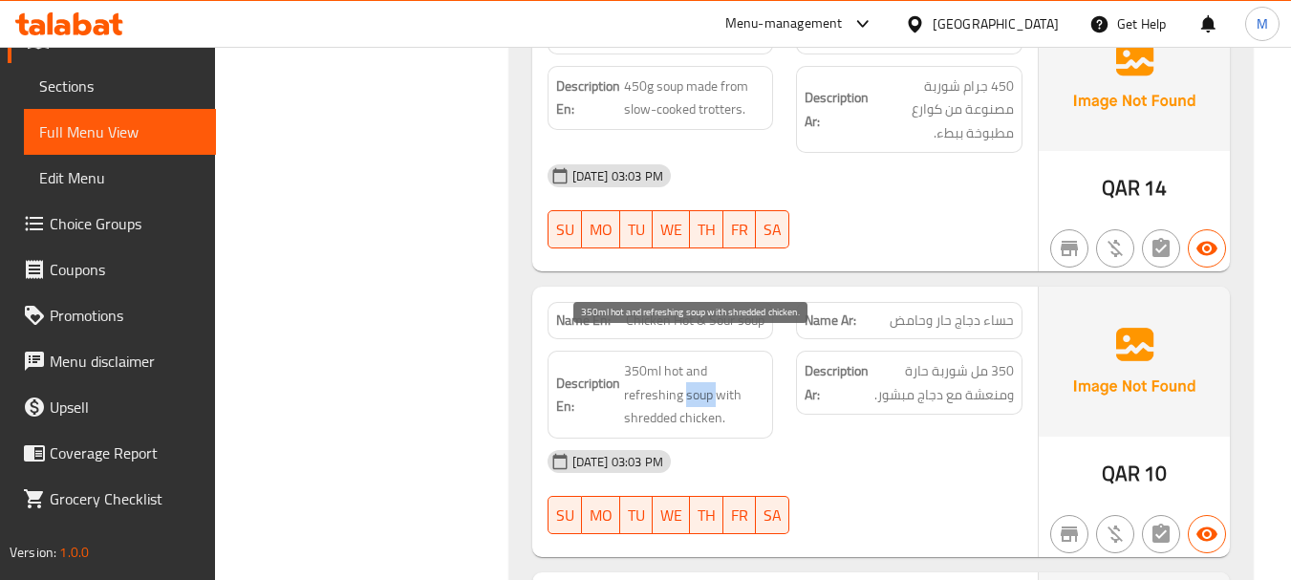
click at [703, 382] on span "350ml hot and refreshing soup with shredded chicken." at bounding box center [694, 394] width 141 height 71
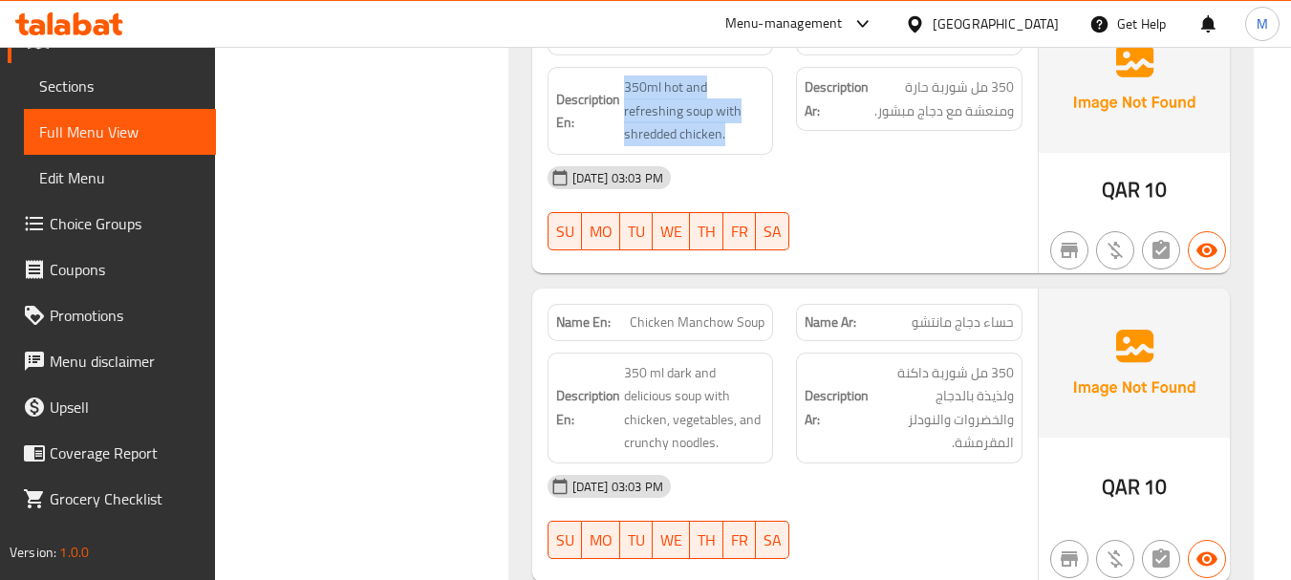
scroll to position [1596, 0]
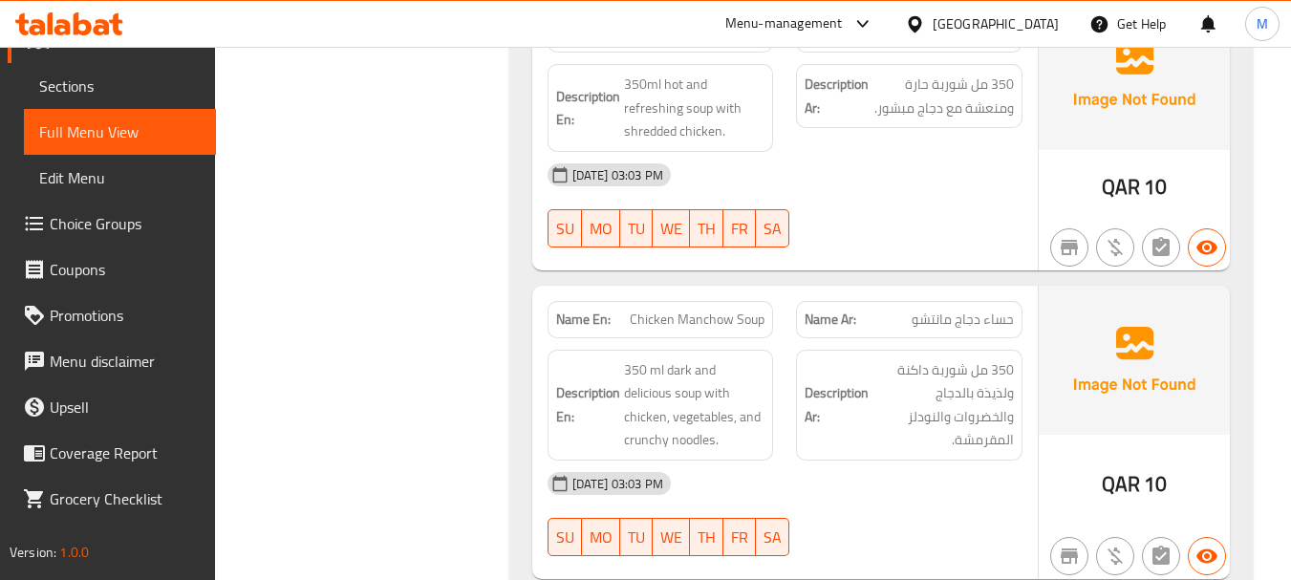
click at [882, 461] on div "[DATE] 03:03 PM" at bounding box center [785, 484] width 498 height 46
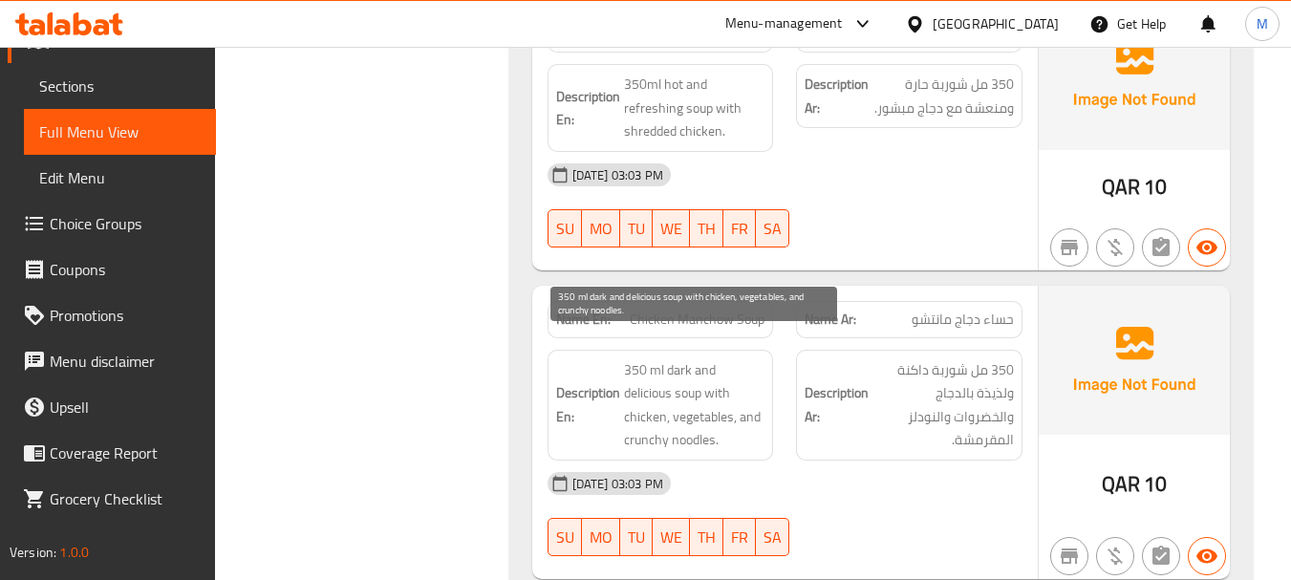
click at [702, 380] on span "350 ml dark and delicious soup with chicken, vegetables, and crunchy noodles." at bounding box center [694, 405] width 141 height 94
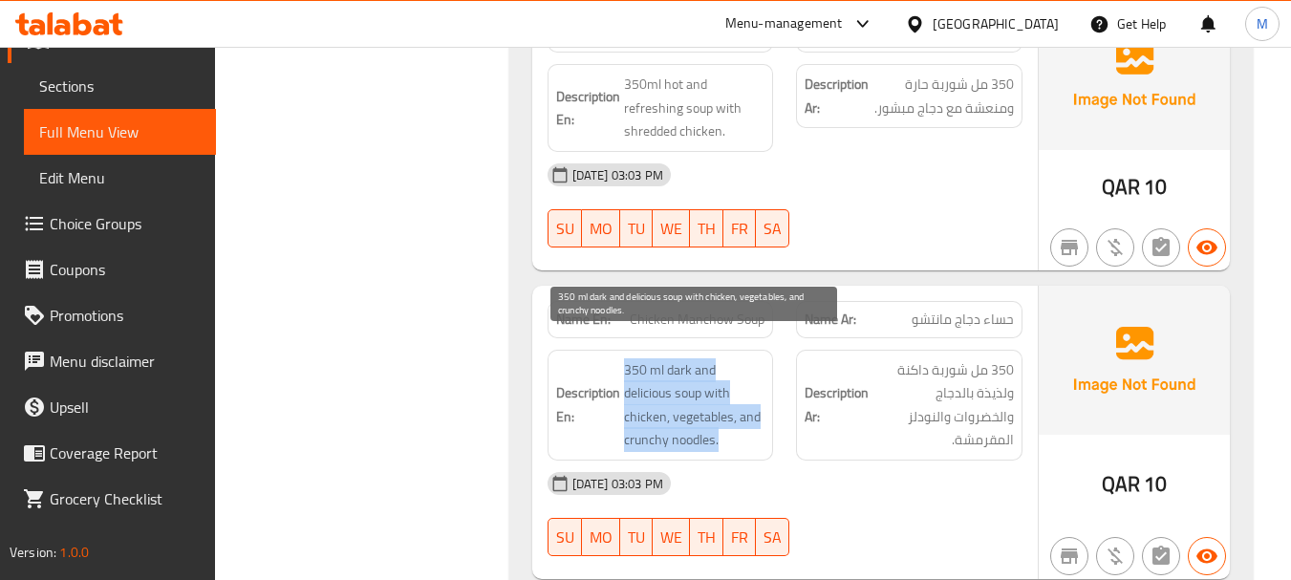
click at [702, 380] on span "350 ml dark and delicious soup with chicken, vegetables, and crunchy noodles." at bounding box center [694, 405] width 141 height 94
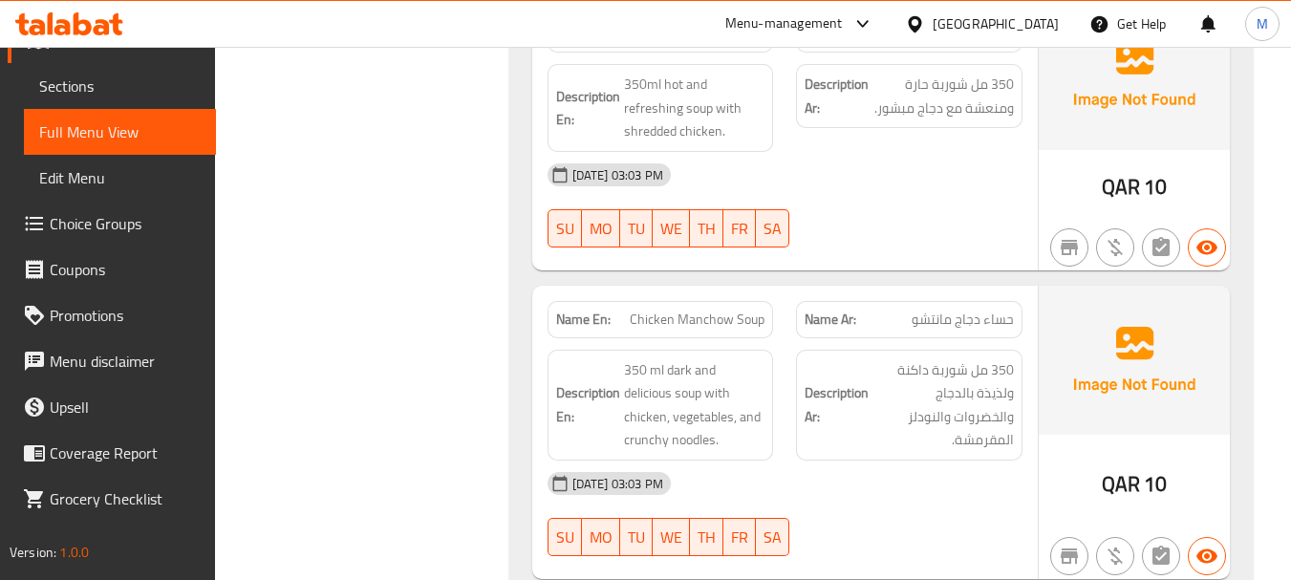
click at [444, 393] on div "Filter Branches Branches Popular filters Free items Branch specific items Has c…" at bounding box center [369, 222] width 255 height 3144
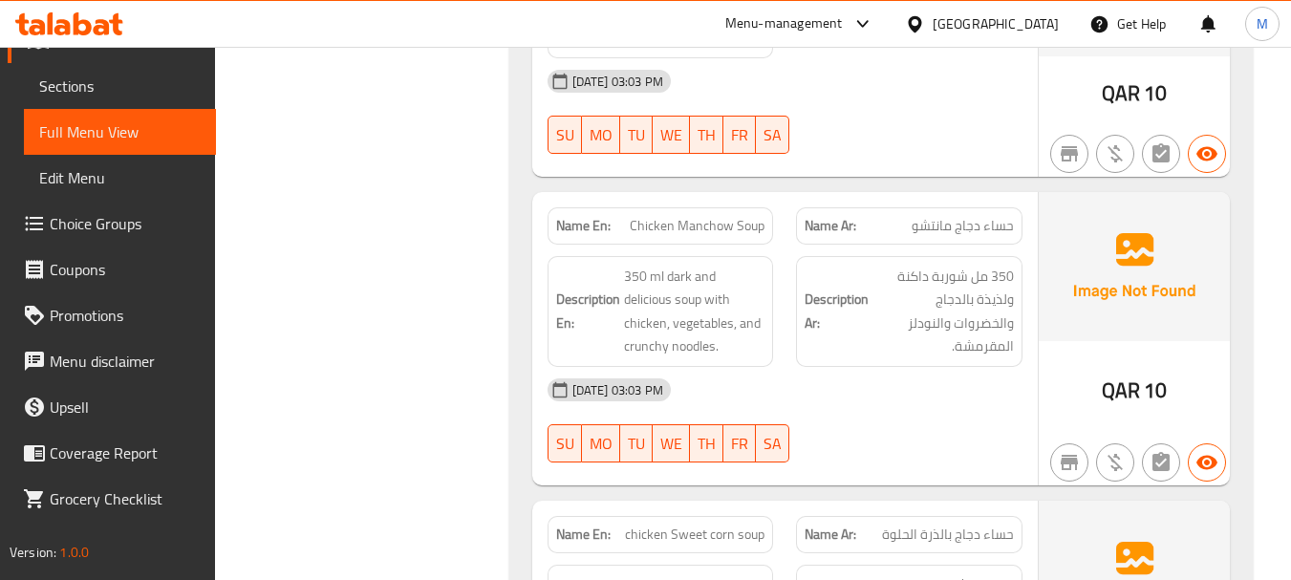
scroll to position [1883, 0]
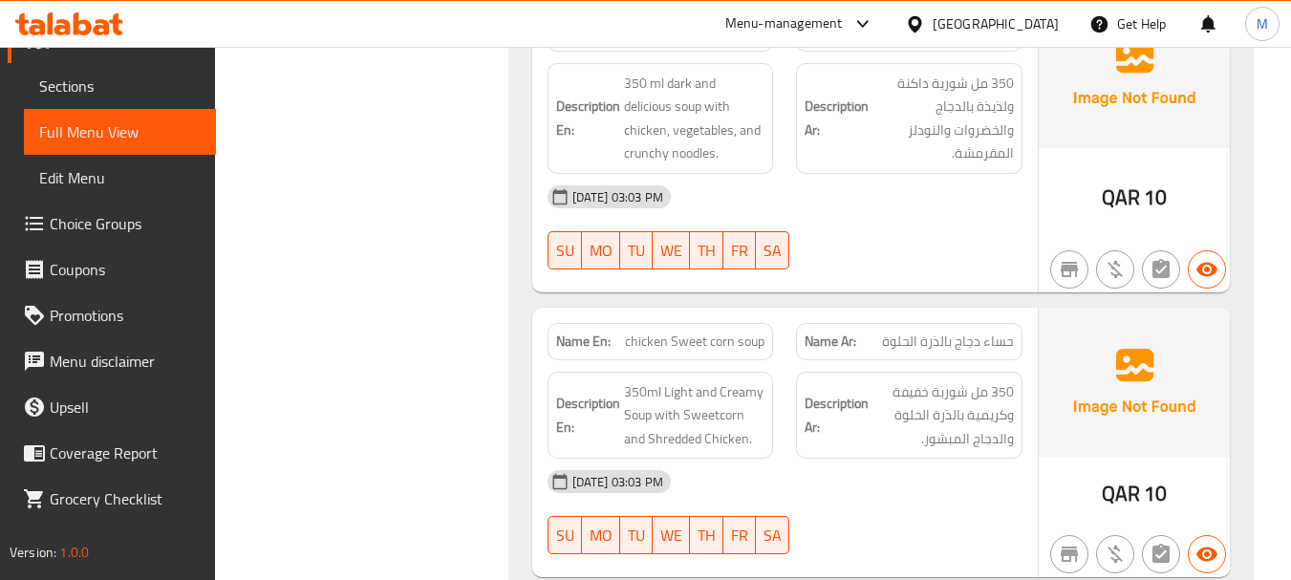
click at [832, 459] on div "[DATE] 03:03 PM" at bounding box center [785, 482] width 498 height 46
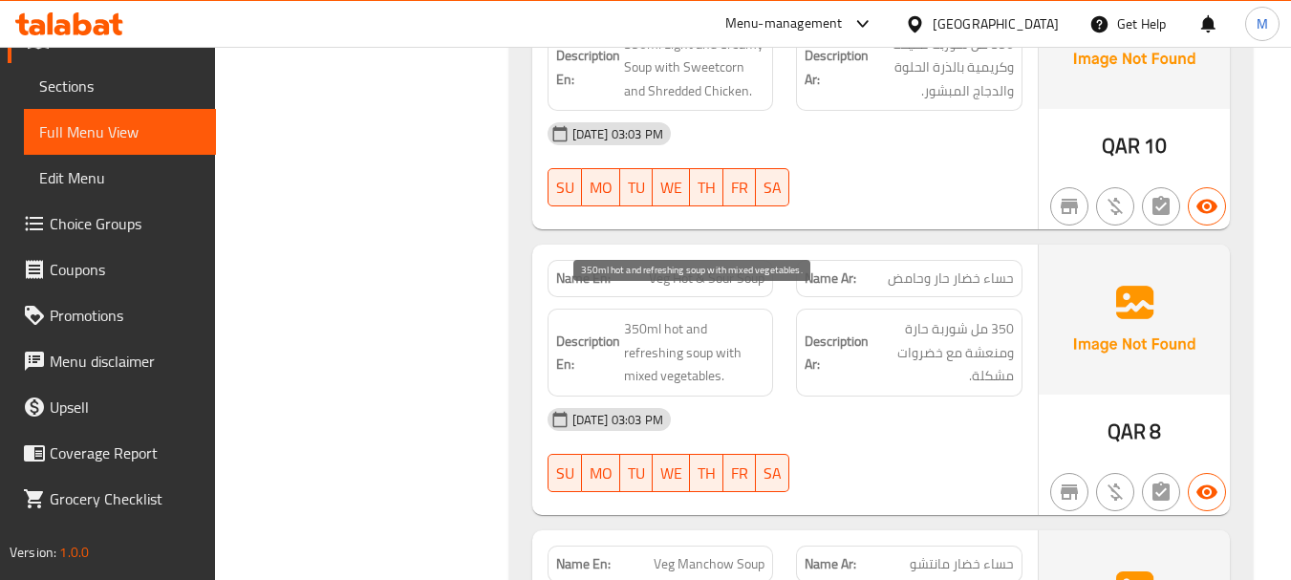
scroll to position [2265, 0]
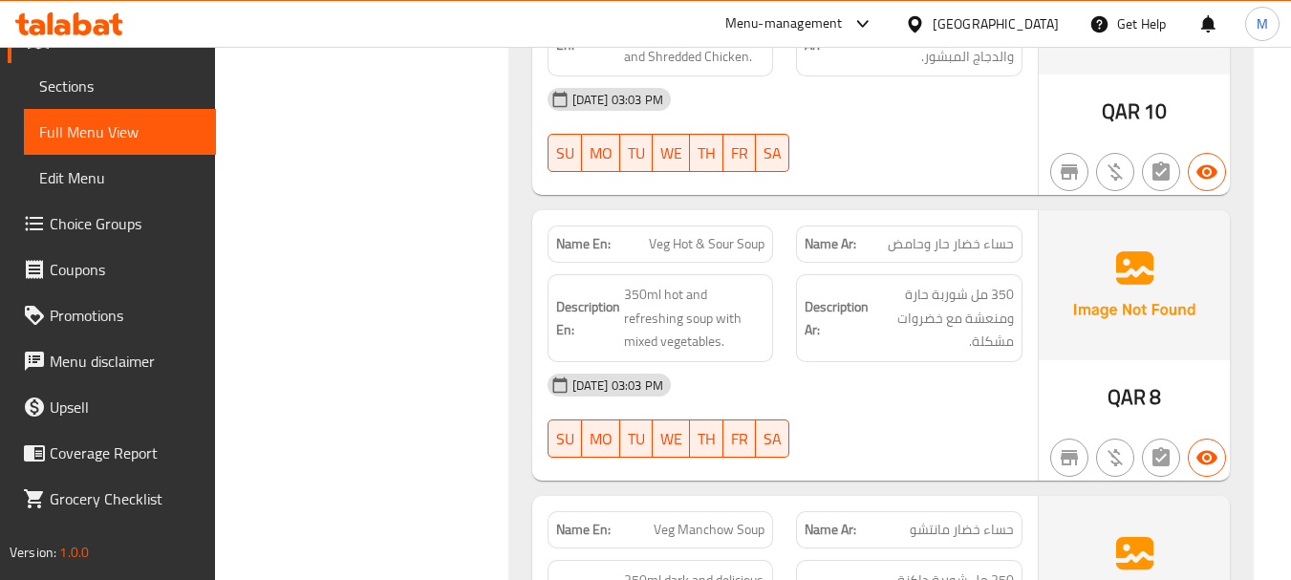
click at [858, 380] on div "[DATE] 03:03 PM" at bounding box center [785, 385] width 498 height 46
click at [696, 310] on span "350ml hot and refreshing soup with mixed vegetables." at bounding box center [694, 318] width 141 height 71
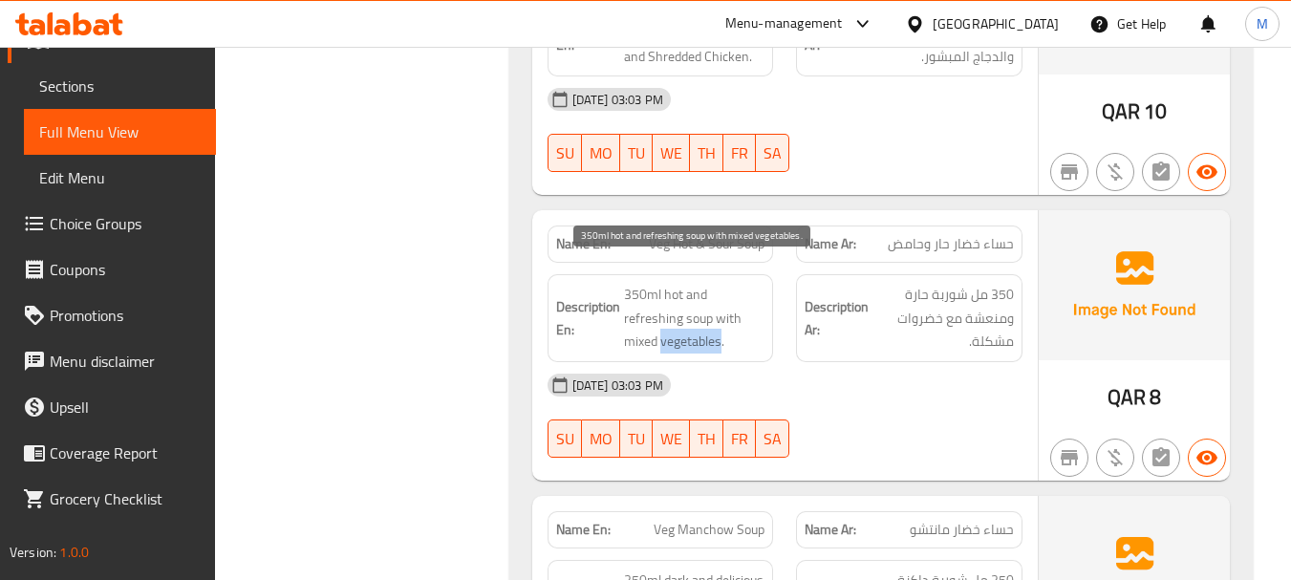
click at [696, 310] on span "350ml hot and refreshing soup with mixed vegetables." at bounding box center [694, 318] width 141 height 71
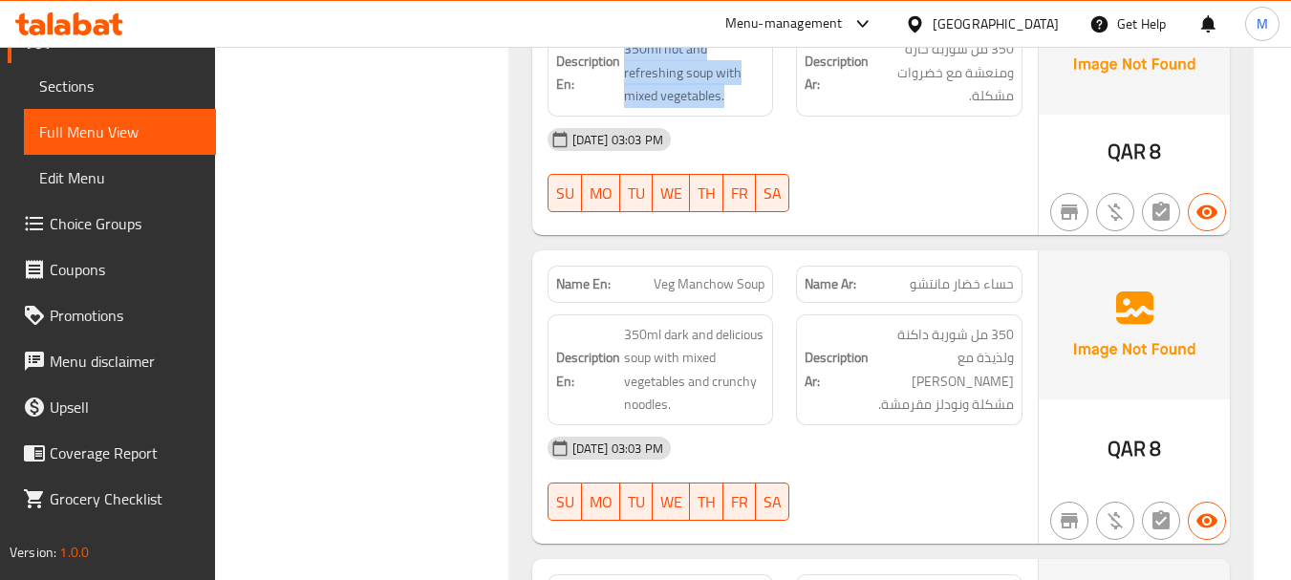
scroll to position [2552, 0]
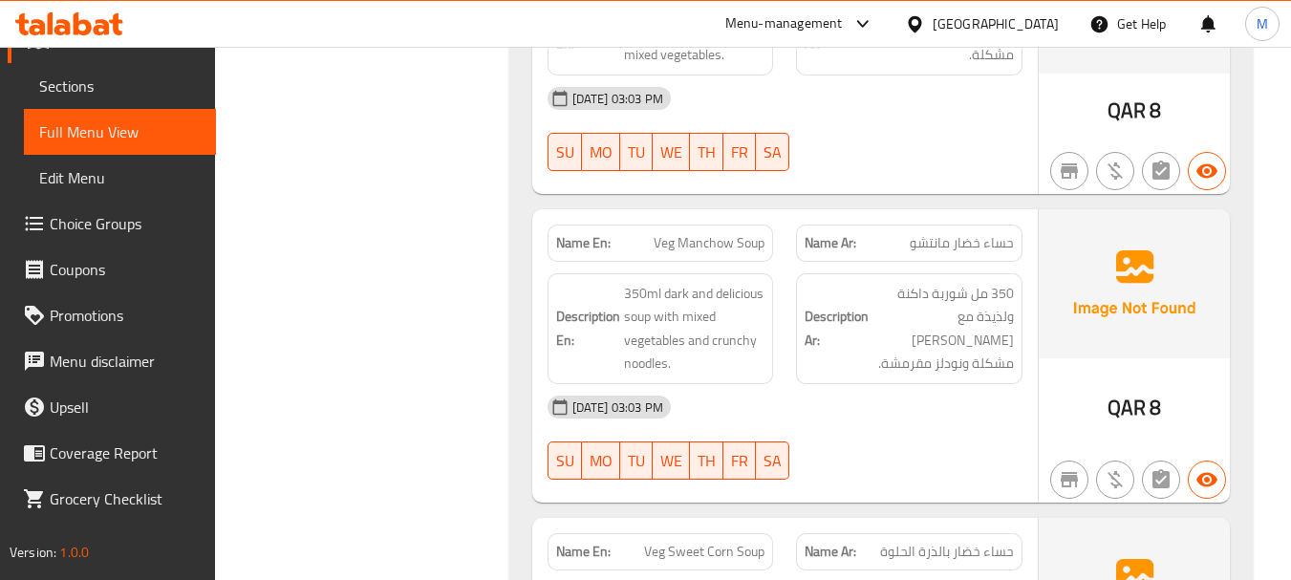
click at [827, 384] on div "[DATE] 03:03 PM" at bounding box center [785, 407] width 498 height 46
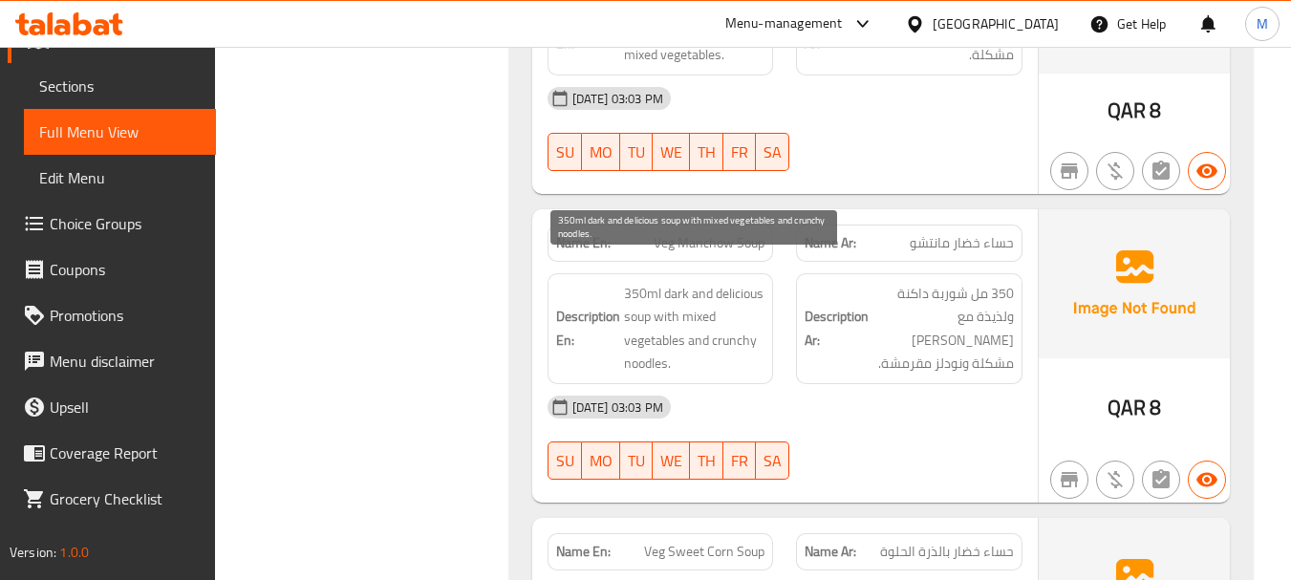
click at [721, 313] on span "350ml dark and delicious soup with mixed vegetables and crunchy noodles." at bounding box center [694, 329] width 141 height 94
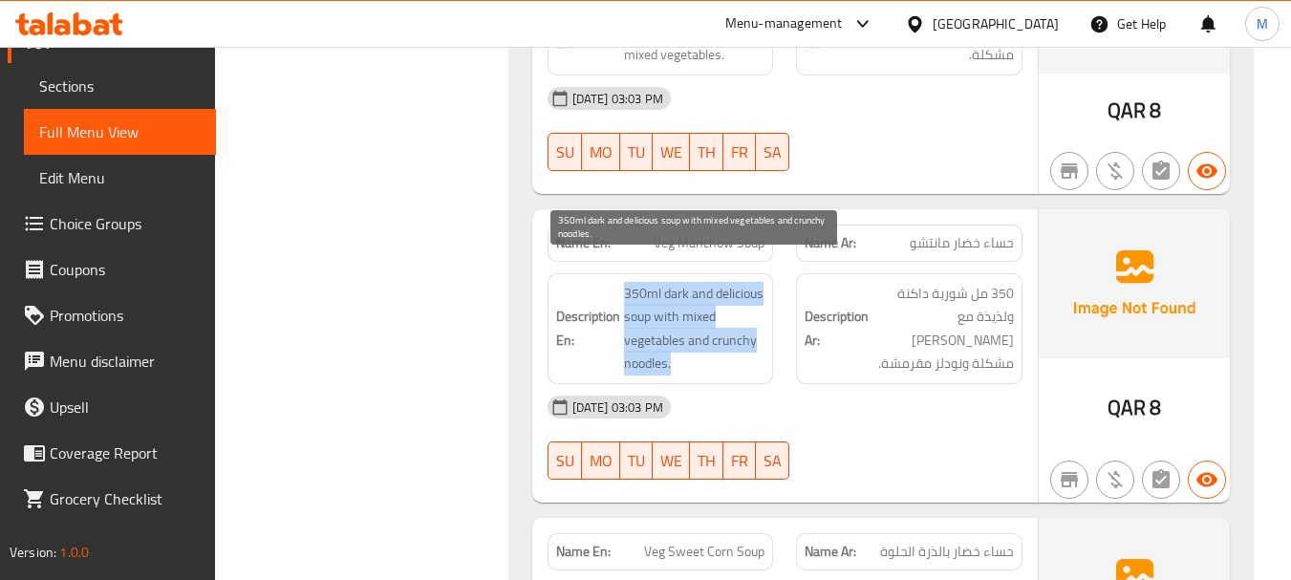
click at [721, 313] on span "350ml dark and delicious soup with mixed vegetables and crunchy noodles." at bounding box center [694, 329] width 141 height 94
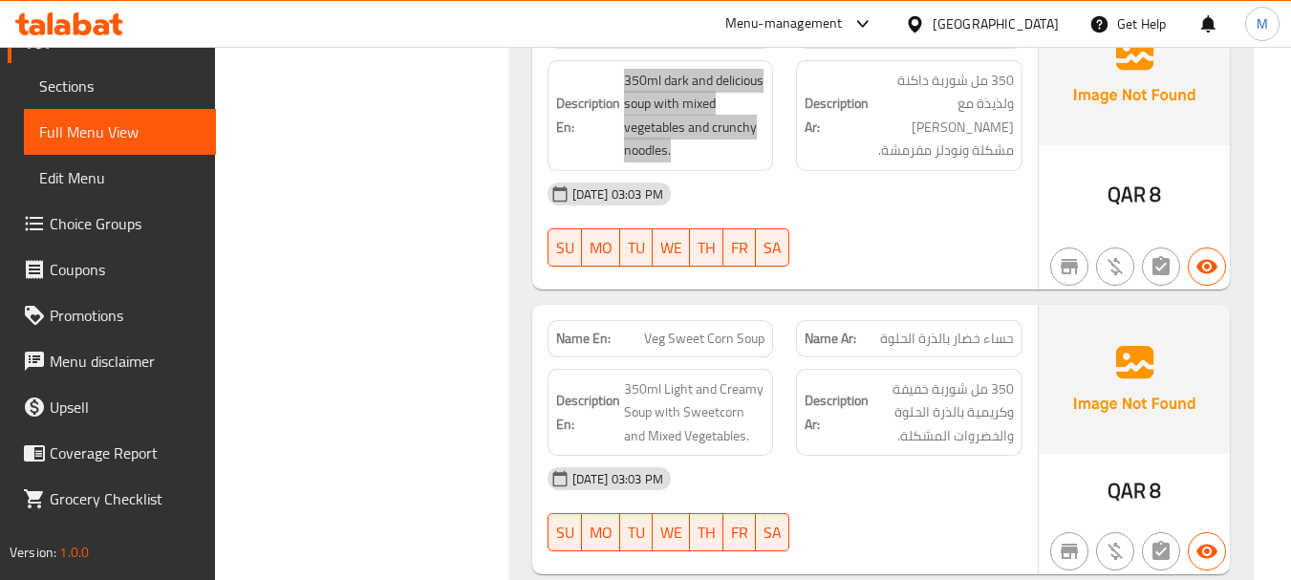
scroll to position [2813, 0]
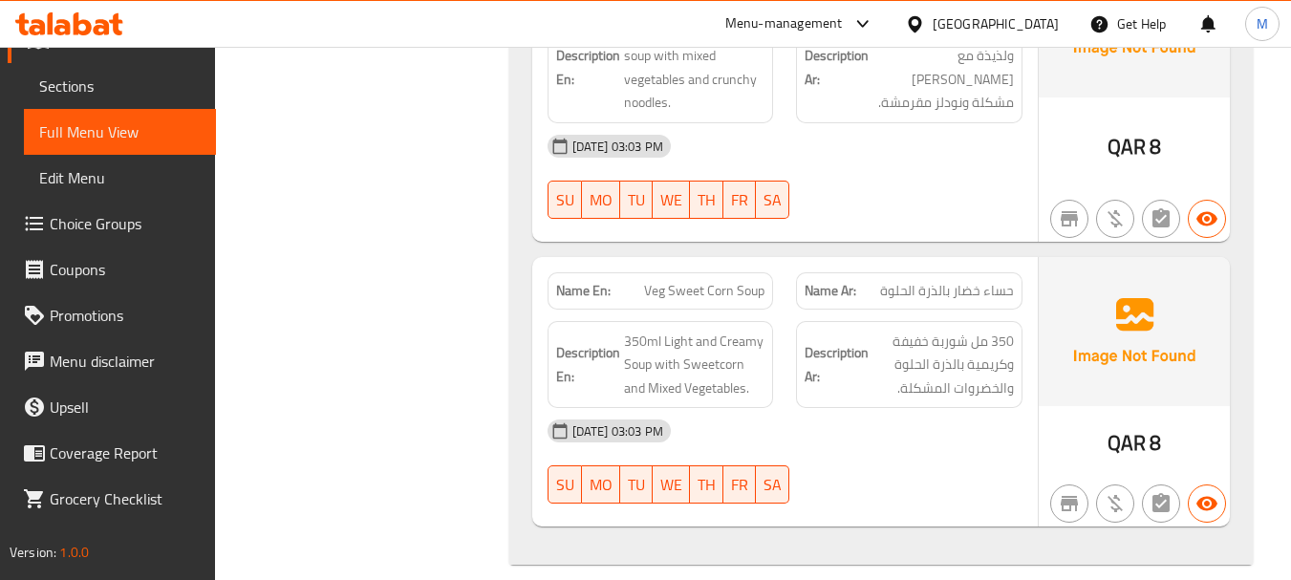
click at [832, 424] on div "[DATE] 03:03 PM" at bounding box center [785, 431] width 498 height 46
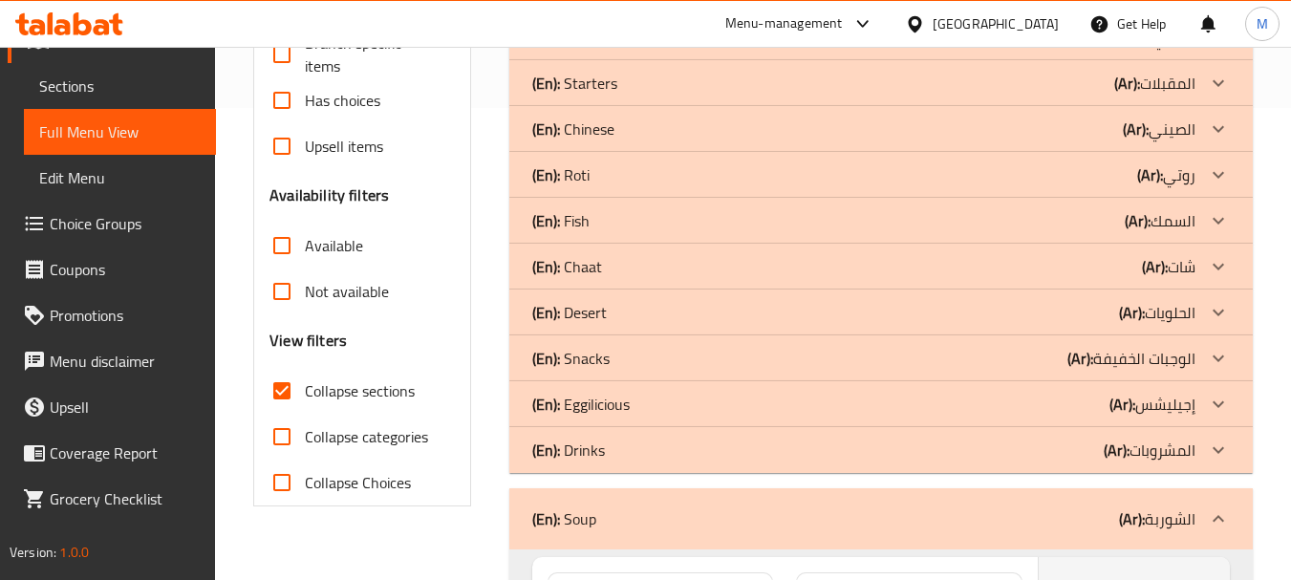
scroll to position [615, 0]
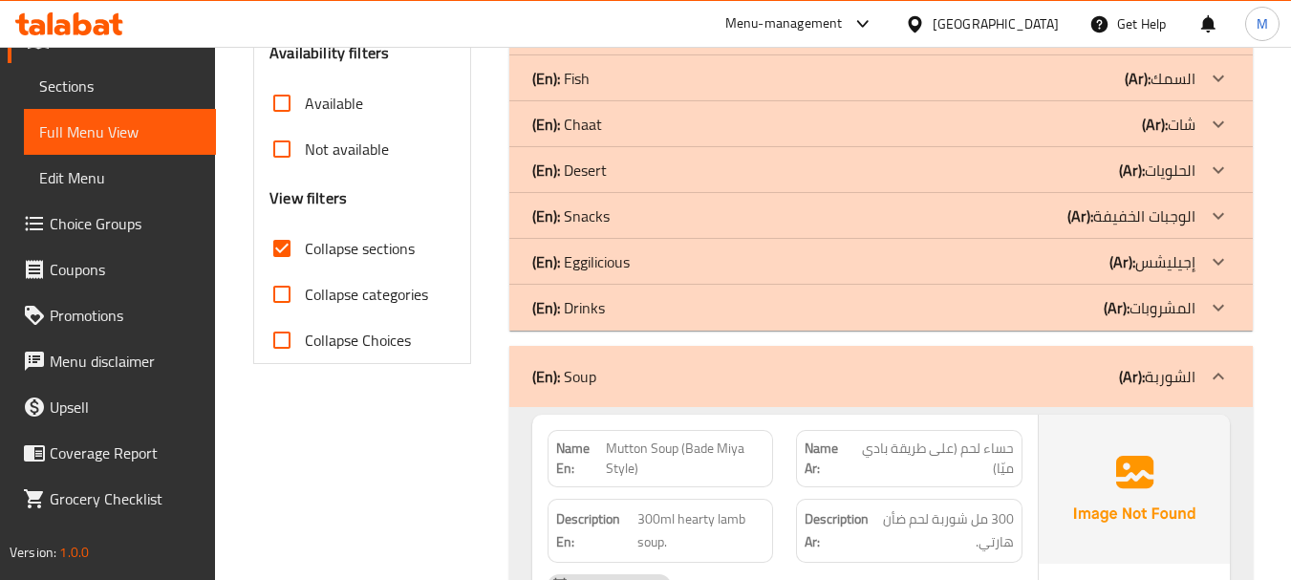
click at [637, 355] on div "(En): Soup (Ar): الشوربة" at bounding box center [881, 376] width 744 height 61
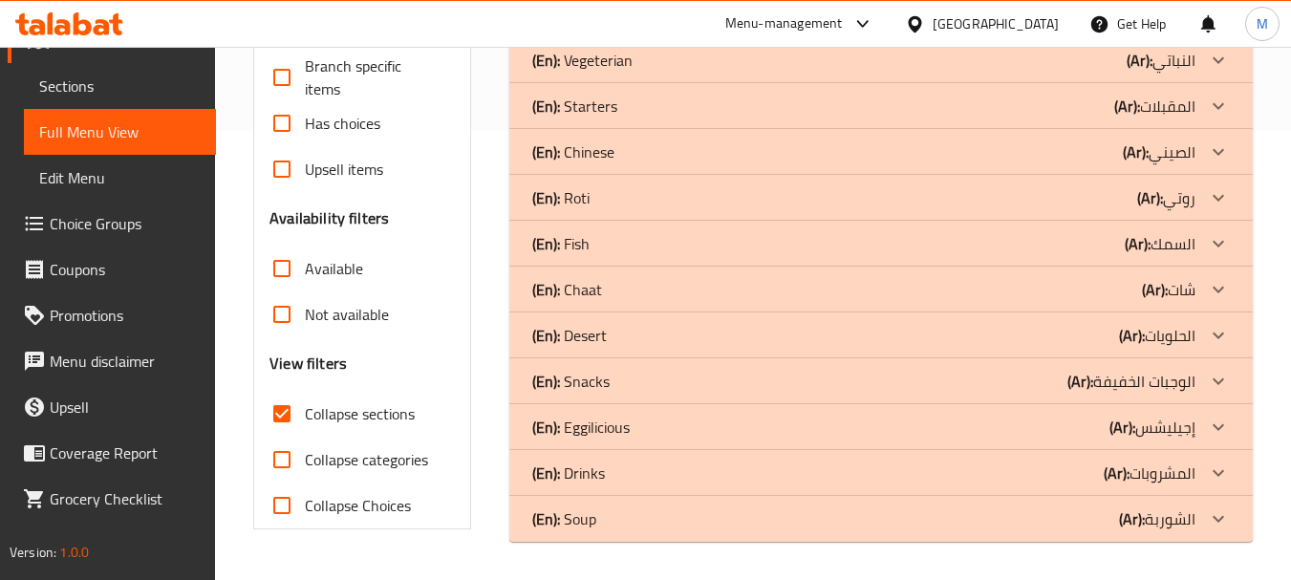
scroll to position [449, 0]
click at [624, 382] on div "(En): Snacks (Ar): الوجبات الخفيفة" at bounding box center [863, 381] width 663 height 23
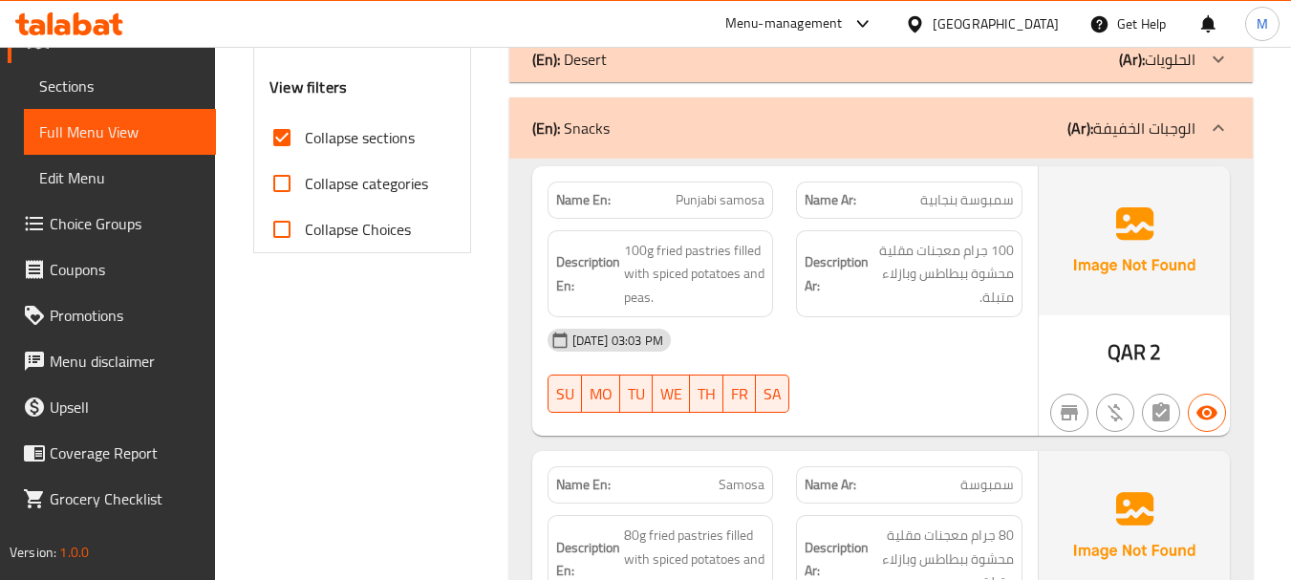
scroll to position [736, 0]
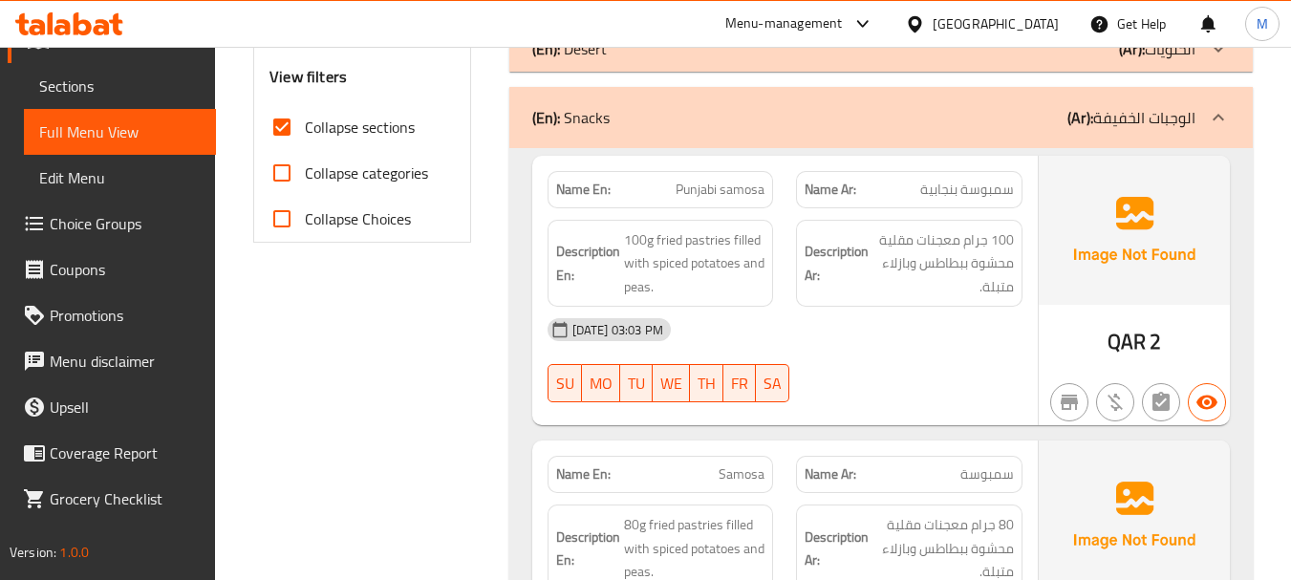
click at [980, 382] on div "[DATE] 03:03 PM SU MO TU WE TH FR SA" at bounding box center [785, 360] width 498 height 107
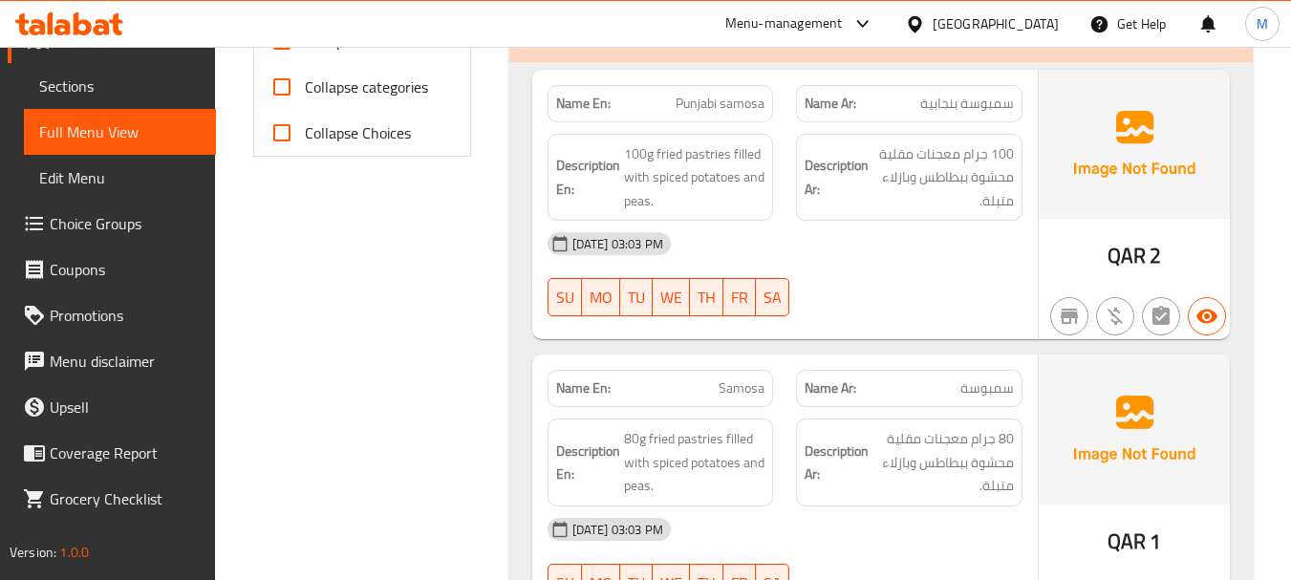
scroll to position [927, 0]
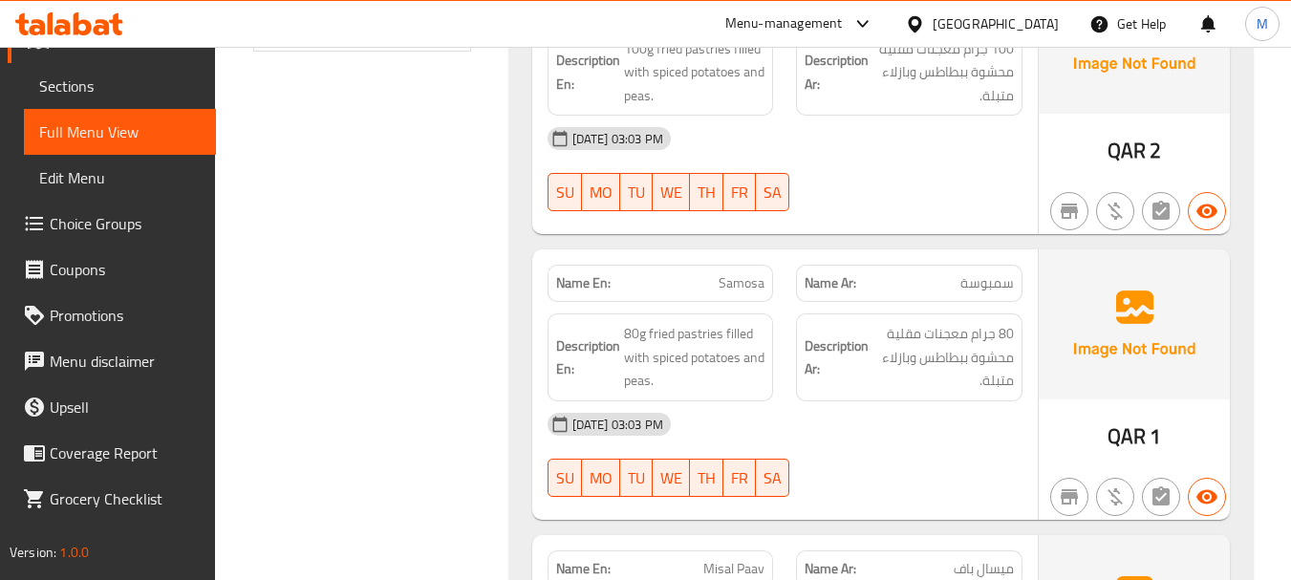
click at [874, 426] on div "[DATE] 03:03 PM" at bounding box center [785, 424] width 498 height 46
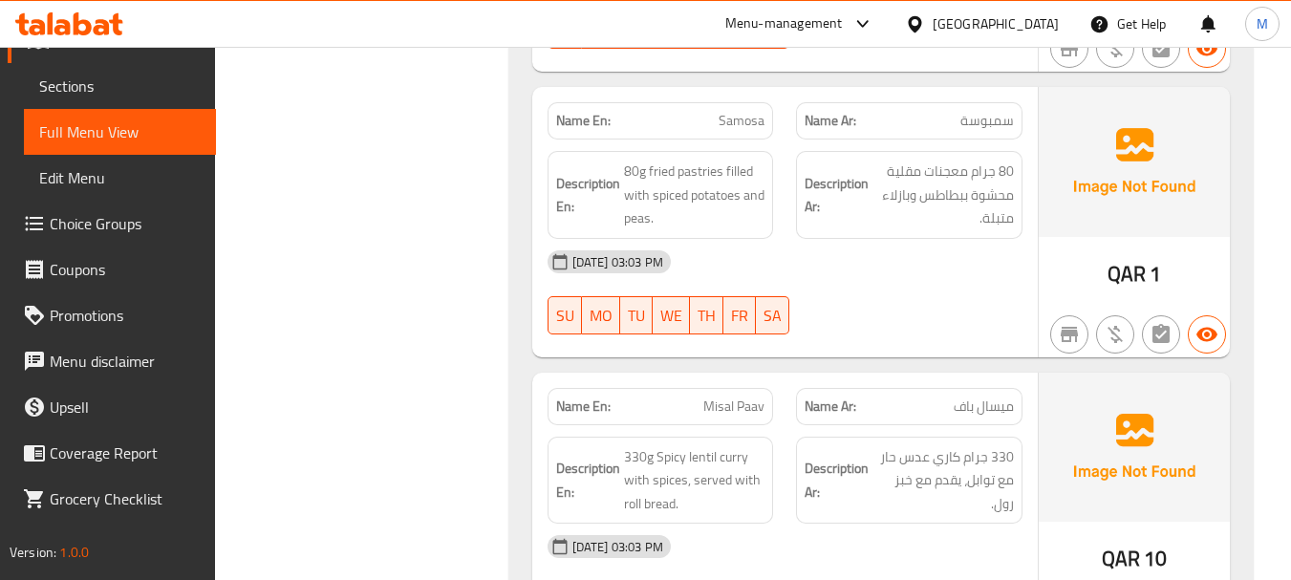
scroll to position [1214, 0]
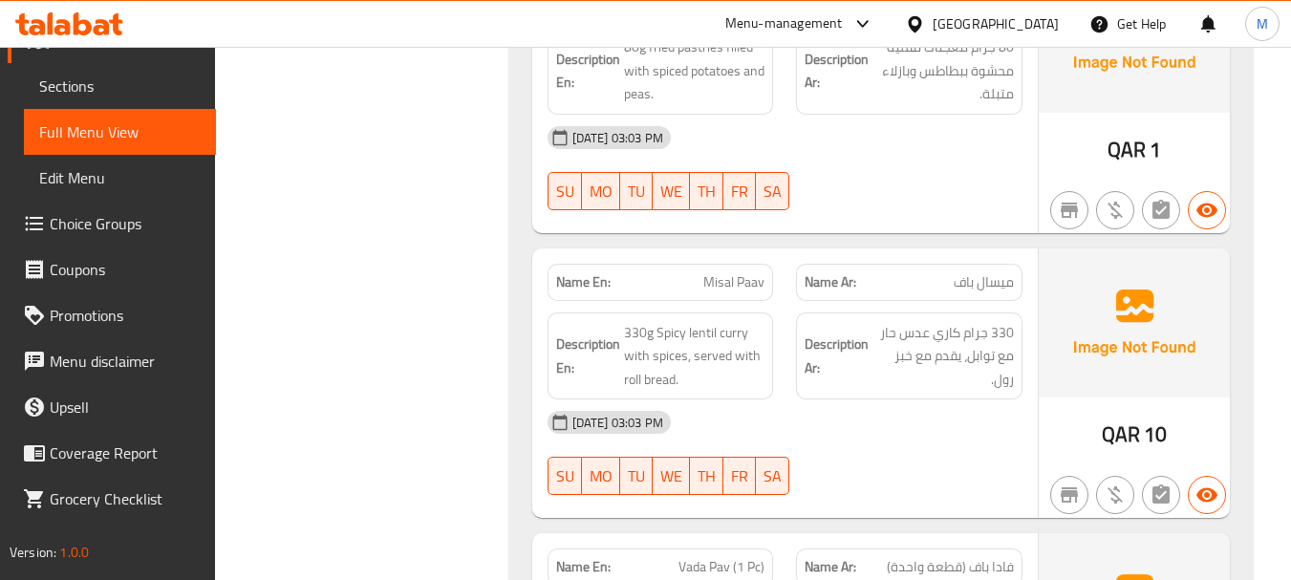
click at [868, 447] on div "[DATE] 03:03 PM SU MO TU WE TH FR SA" at bounding box center [785, 452] width 498 height 107
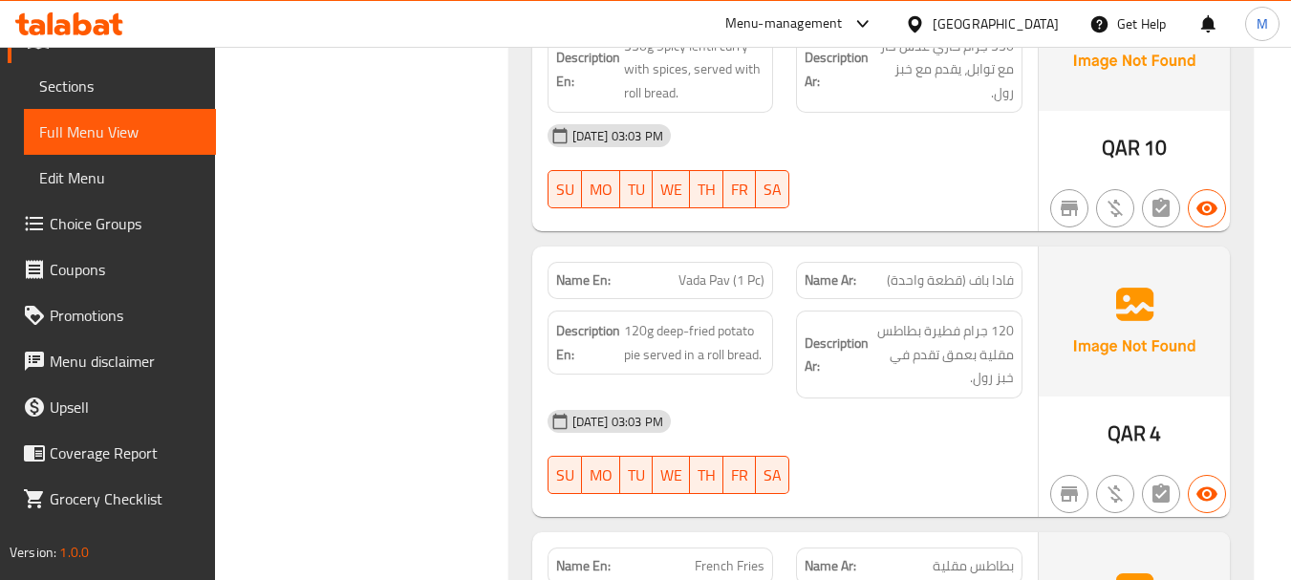
scroll to position [1596, 0]
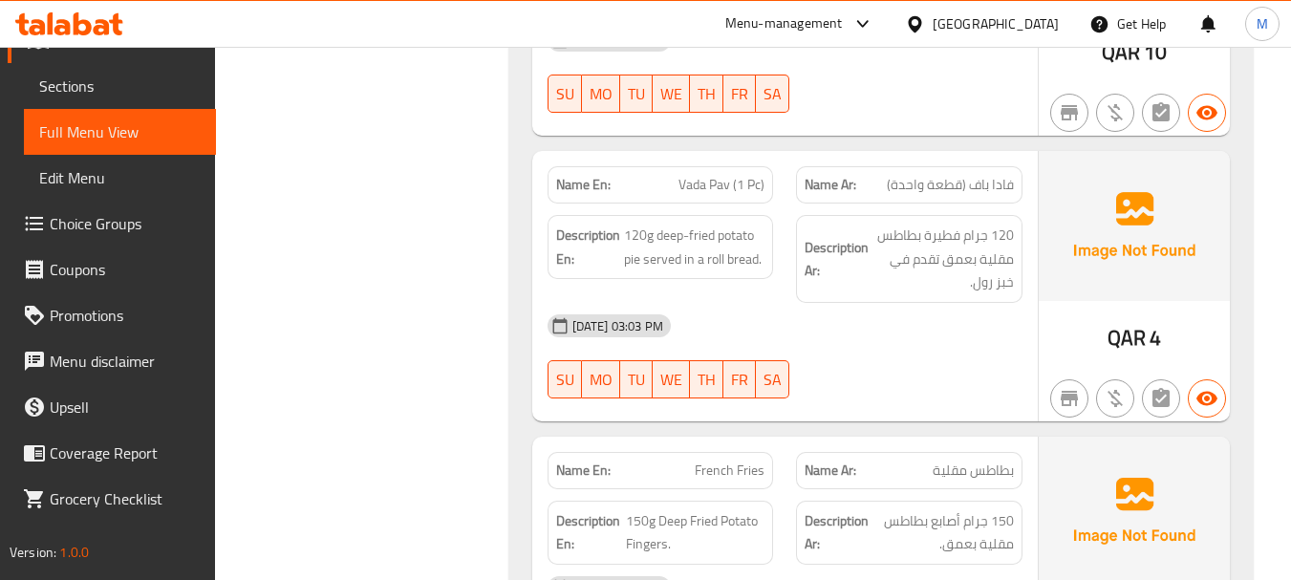
click at [915, 373] on div "[DATE] 03:03 PM SU MO TU WE TH FR SA" at bounding box center [785, 356] width 498 height 107
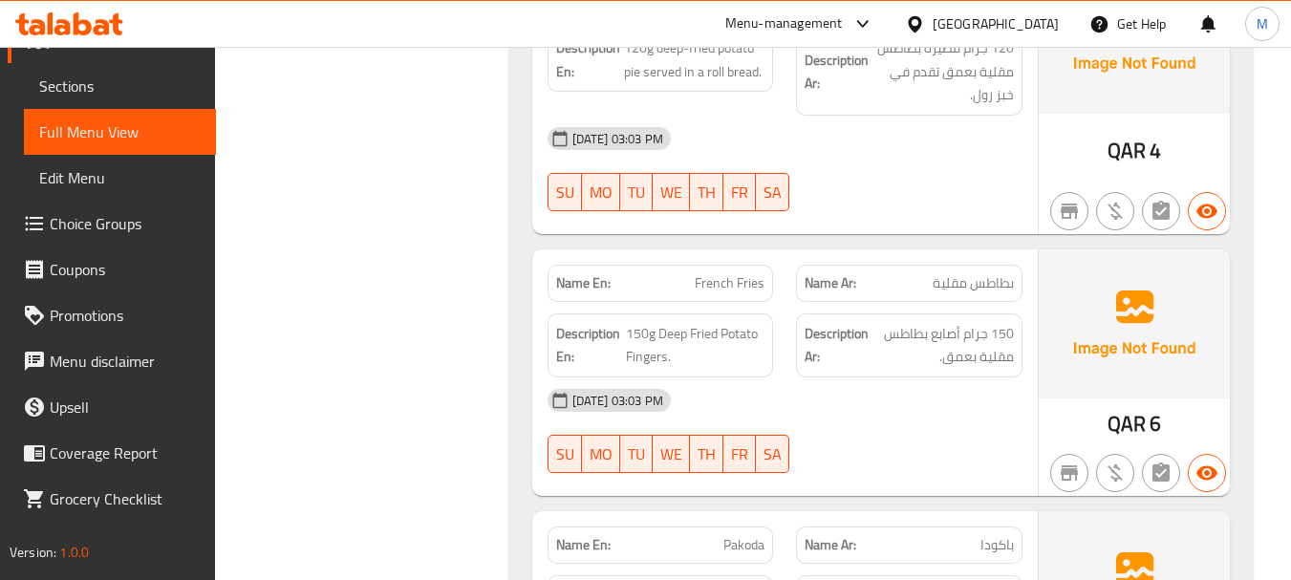
scroll to position [1787, 0]
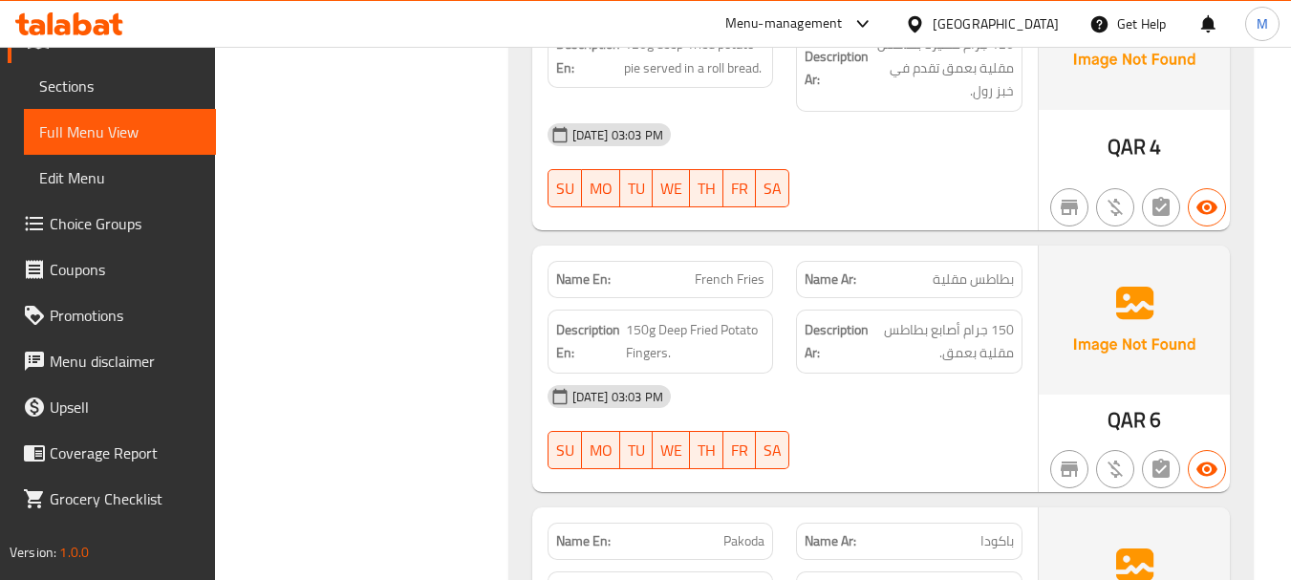
click at [886, 405] on div "[DATE] 03:03 PM" at bounding box center [785, 397] width 498 height 46
click at [656, 341] on span "150g Deep Fried Potato Fingers." at bounding box center [696, 341] width 140 height 47
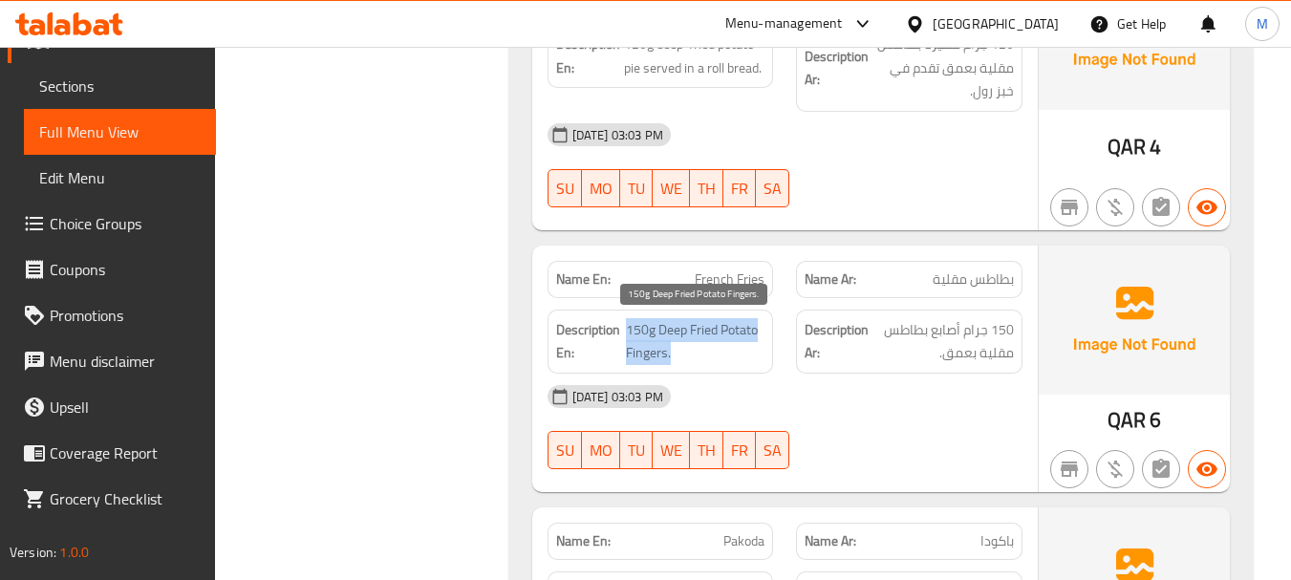
click at [656, 341] on span "150g Deep Fried Potato Fingers." at bounding box center [696, 341] width 140 height 47
click at [643, 357] on span "150g Deep Fried Potato Fingers." at bounding box center [696, 341] width 140 height 47
click at [646, 358] on span "150g Deep Fried Potato Fingers." at bounding box center [696, 341] width 140 height 47
click at [645, 358] on span "150g Deep Fried Potato Fingers." at bounding box center [696, 341] width 140 height 47
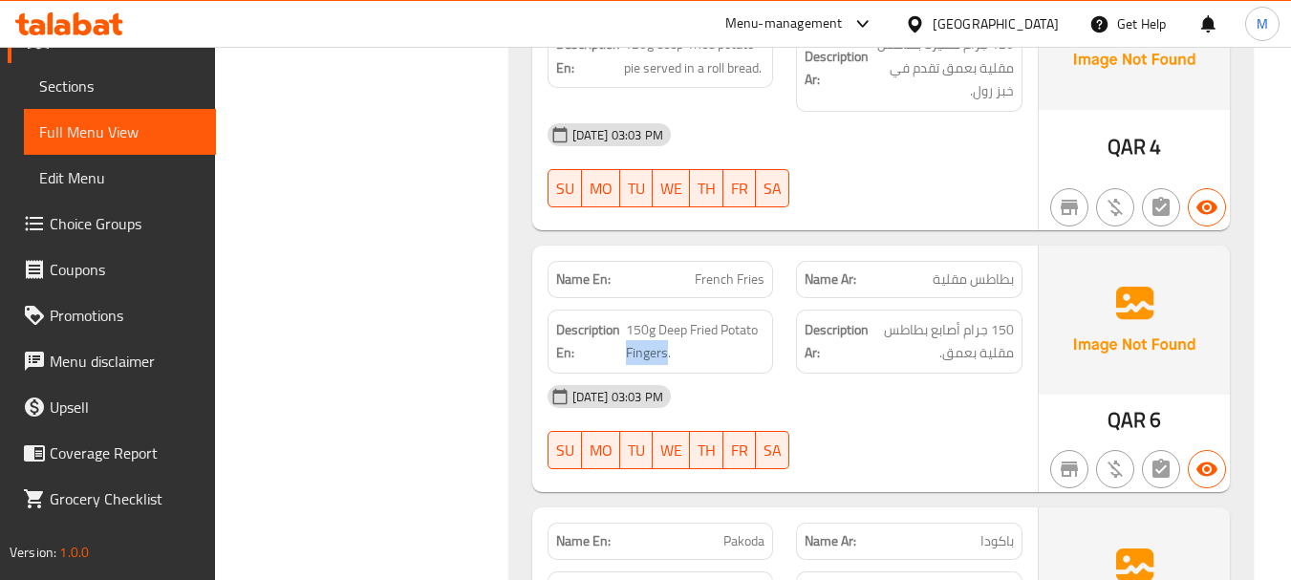
click at [397, 295] on div "Filter Branches Branches Popular filters Free items Branch specific items Has c…" at bounding box center [369, 112] width 255 height 3308
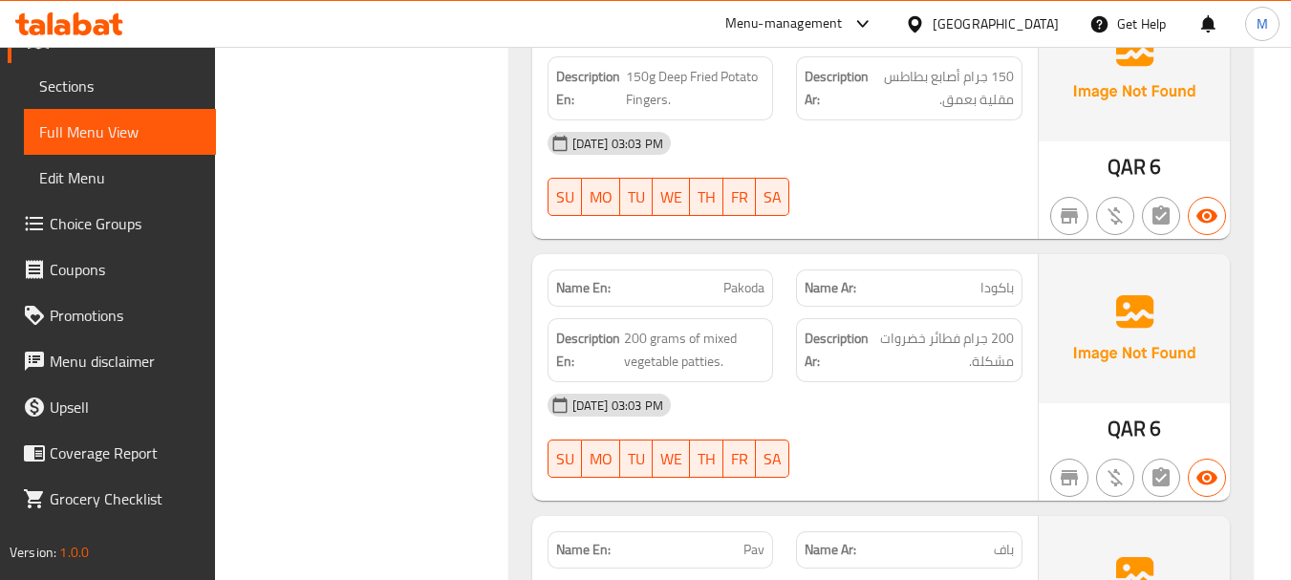
scroll to position [2074, 0]
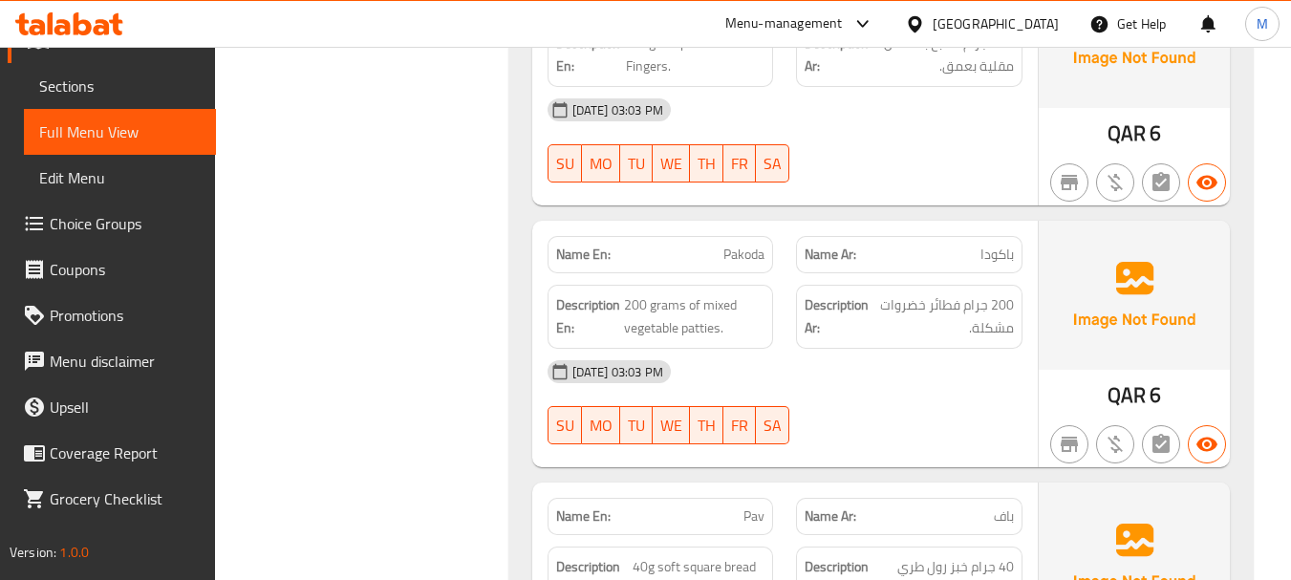
click at [863, 444] on div at bounding box center [909, 444] width 249 height 23
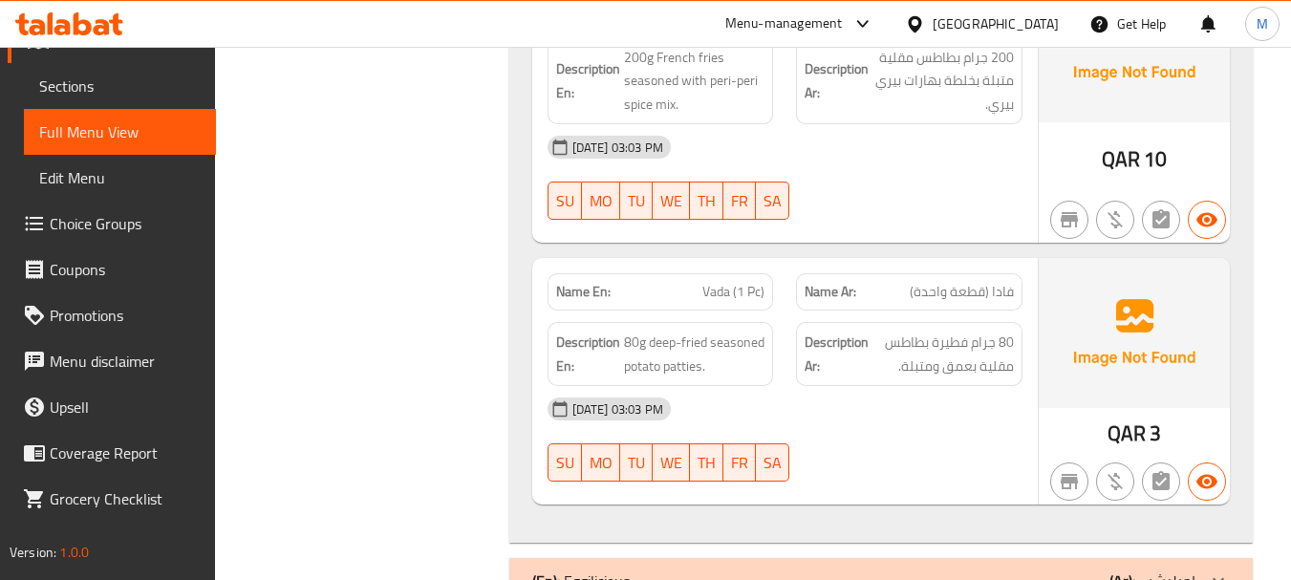
scroll to position [2743, 0]
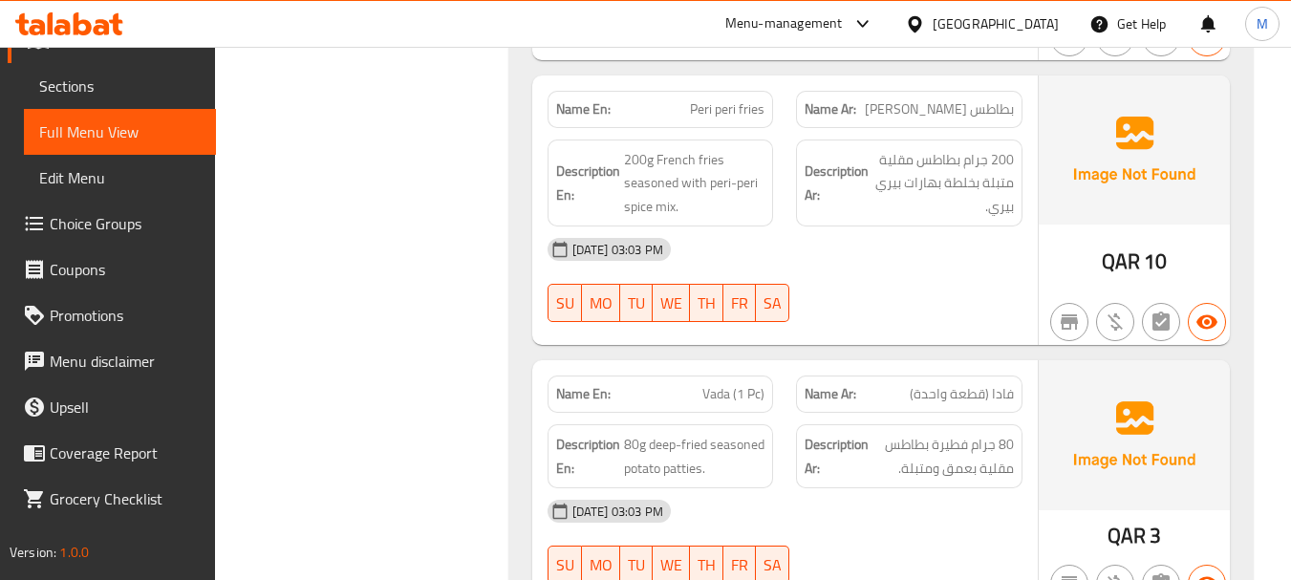
click at [874, 289] on div "[DATE] 03:03 PM SU MO TU WE TH FR SA" at bounding box center [785, 280] width 498 height 107
click at [698, 191] on span "200g French fries seasoned with peri-peri spice mix." at bounding box center [694, 183] width 141 height 71
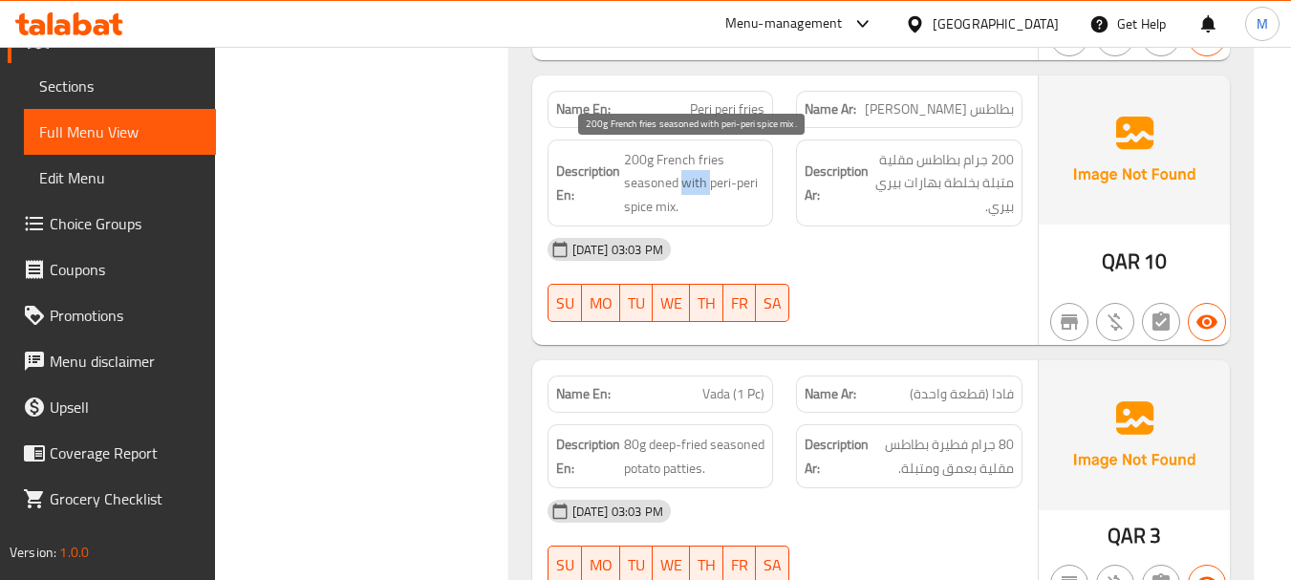
click at [698, 191] on span "200g French fries seasoned with peri-peri spice mix." at bounding box center [694, 183] width 141 height 71
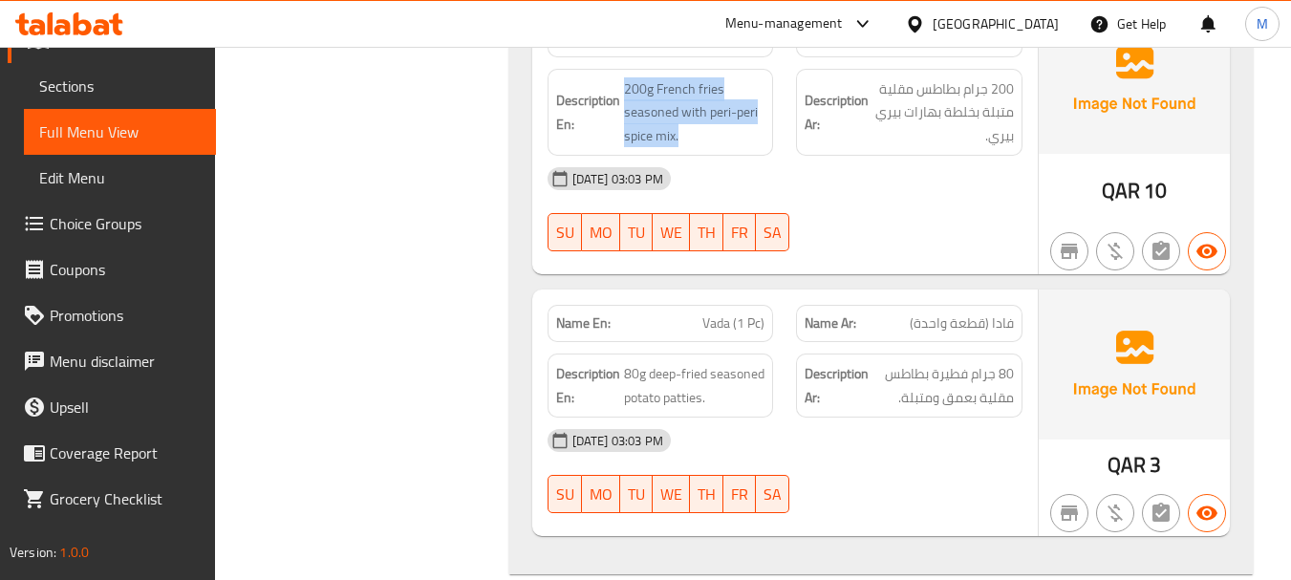
scroll to position [2934, 0]
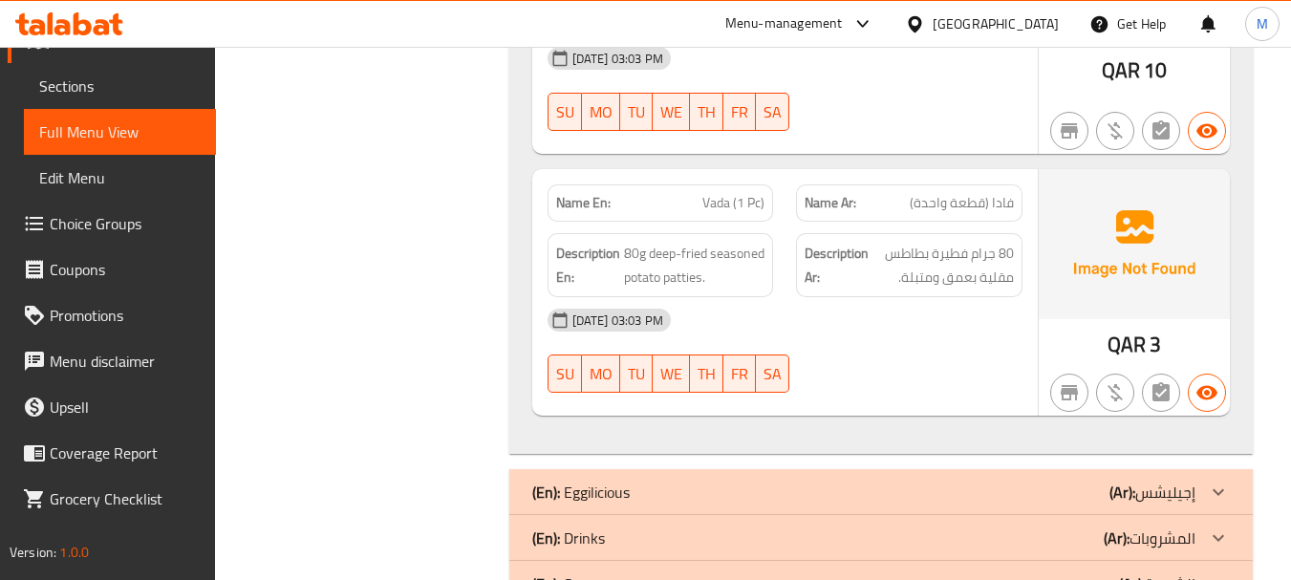
click at [882, 360] on div "[DATE] 03:03 PM SU MO TU WE TH FR SA" at bounding box center [785, 350] width 498 height 107
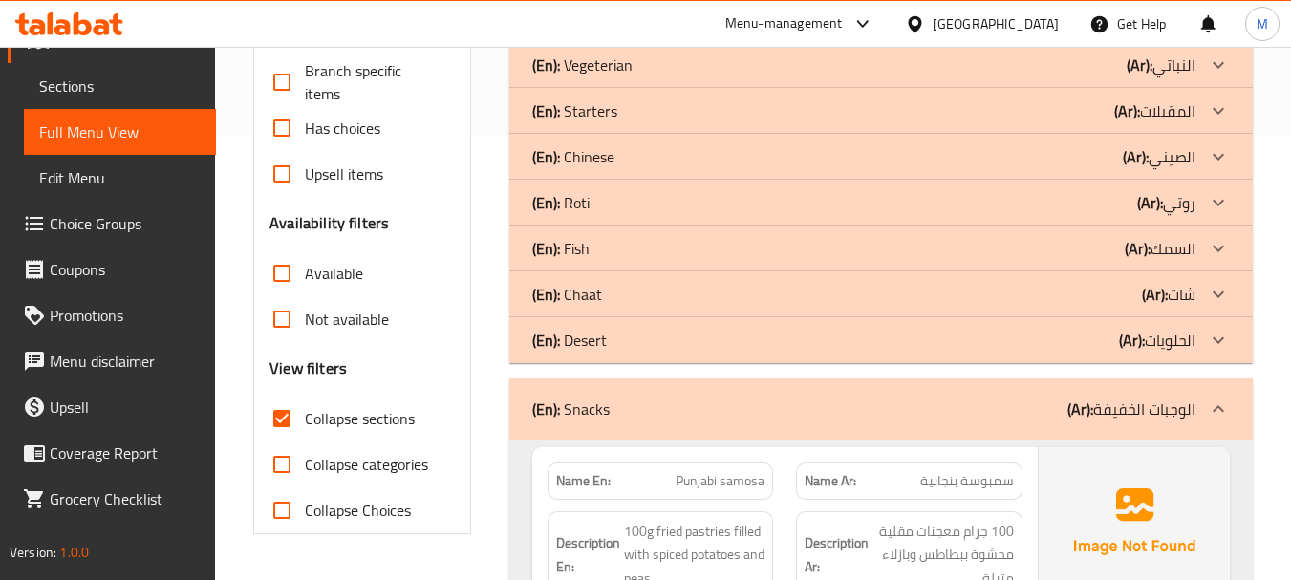
scroll to position [478, 0]
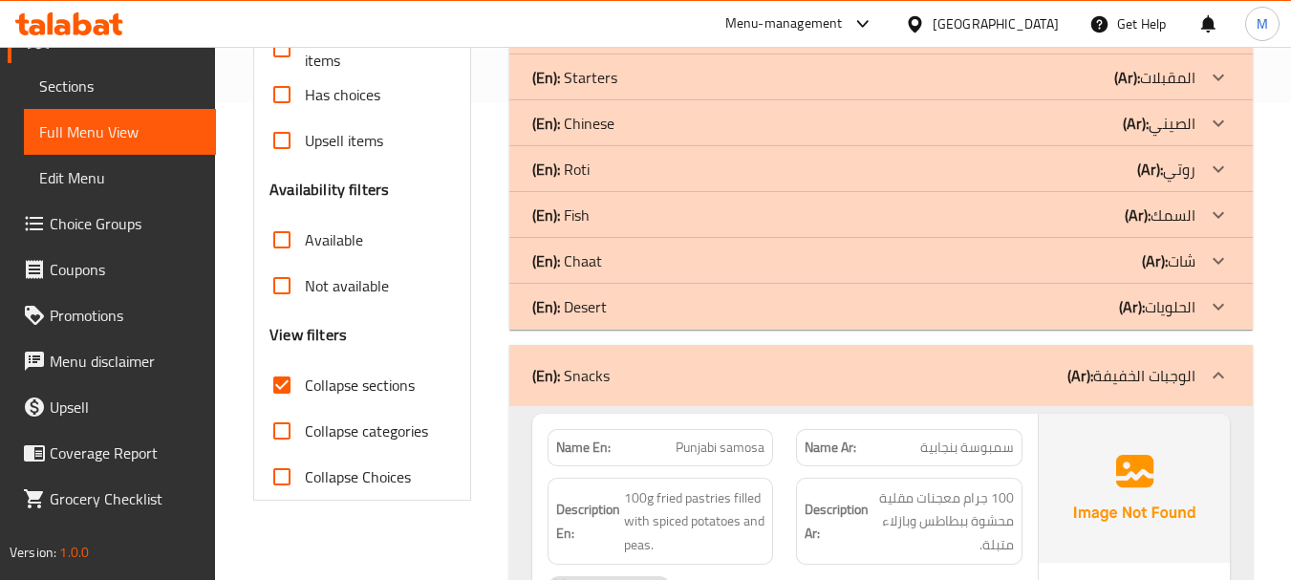
click at [777, 355] on div "(En): Snacks (Ar): الوجبات الخفيفة" at bounding box center [881, 375] width 744 height 61
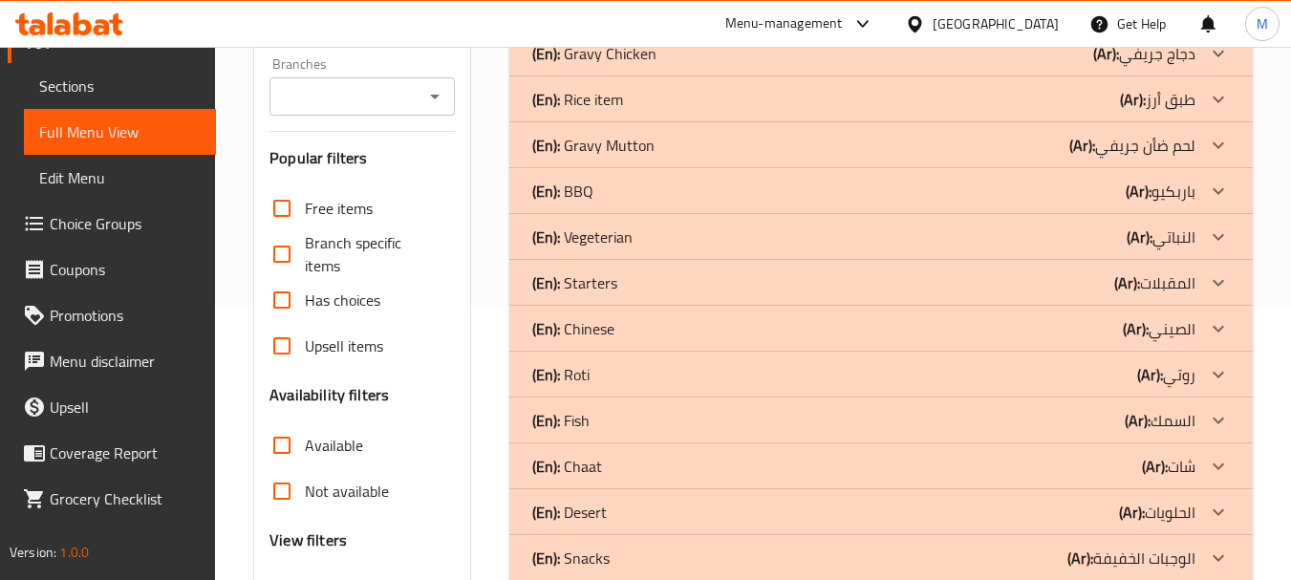
scroll to position [382, 0]
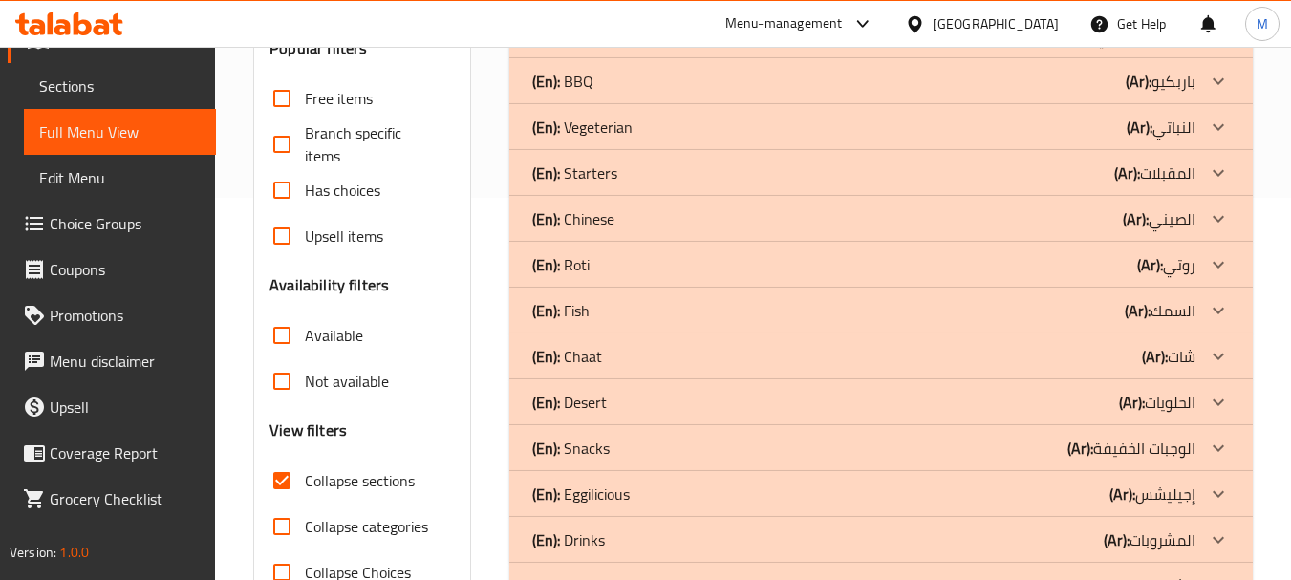
drag, startPoint x: 613, startPoint y: 261, endPoint x: 608, endPoint y: 271, distance: 11.5
click at [613, 261] on div "(En): Roti (Ar): روتي" at bounding box center [863, 264] width 663 height 23
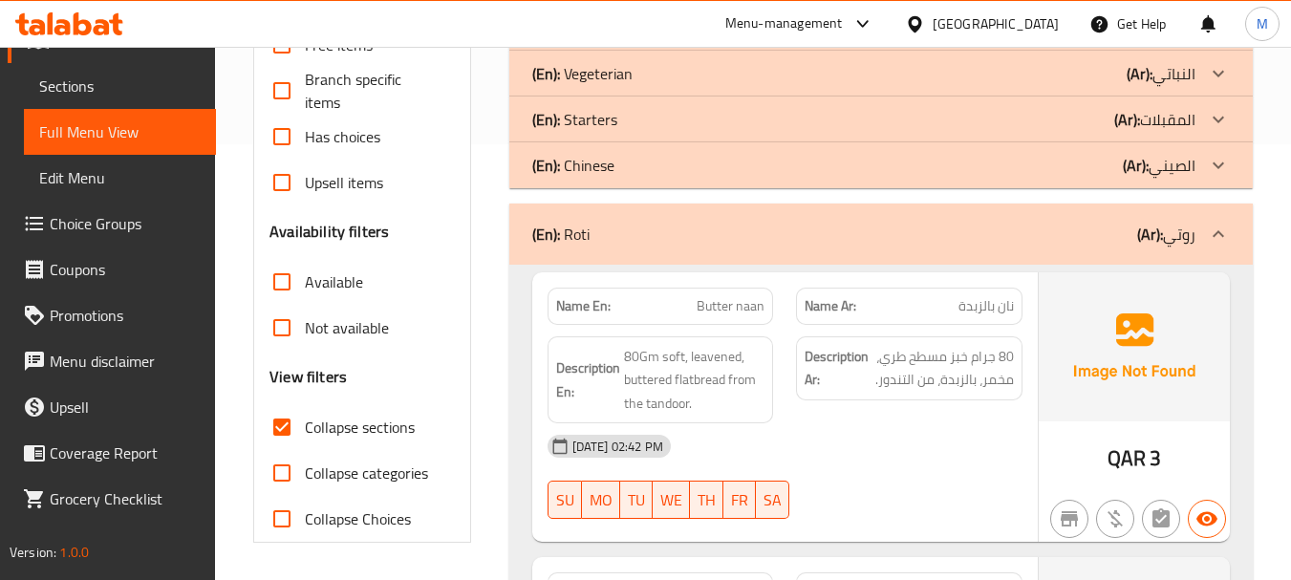
scroll to position [478, 0]
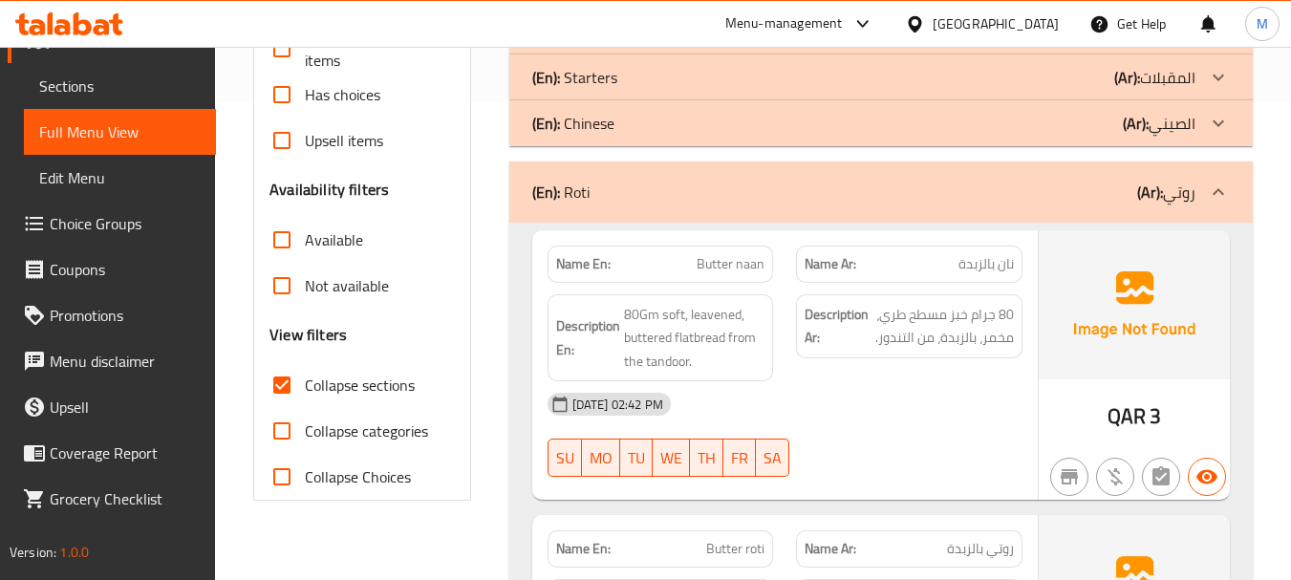
click at [912, 410] on div "[DATE] 02:42 PM" at bounding box center [785, 404] width 498 height 46
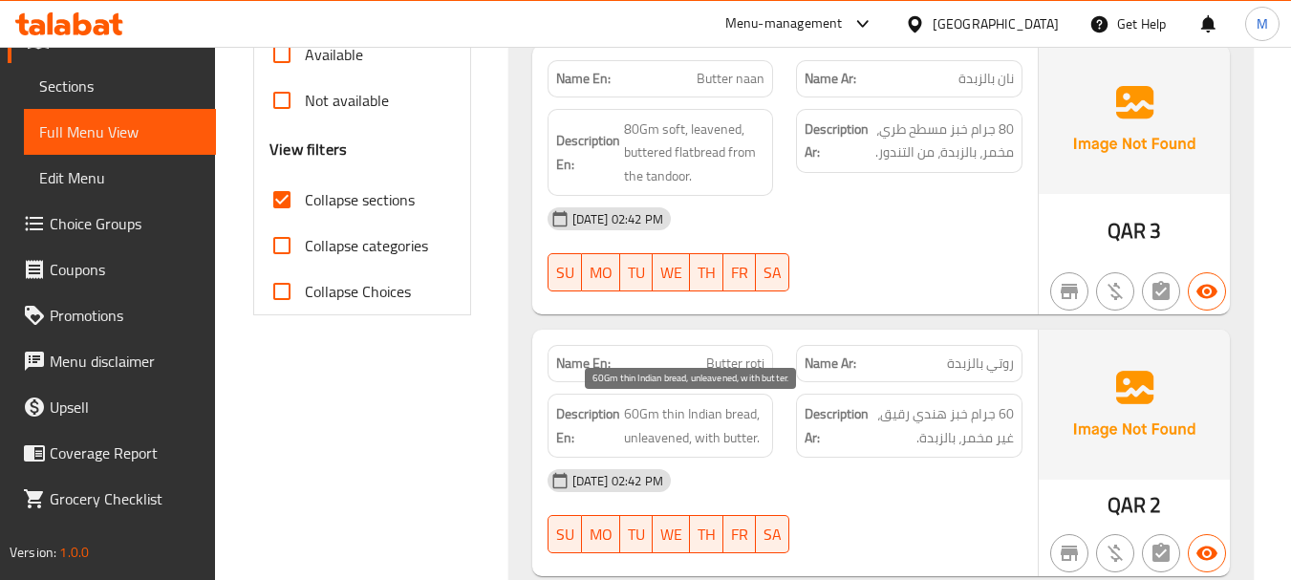
scroll to position [669, 0]
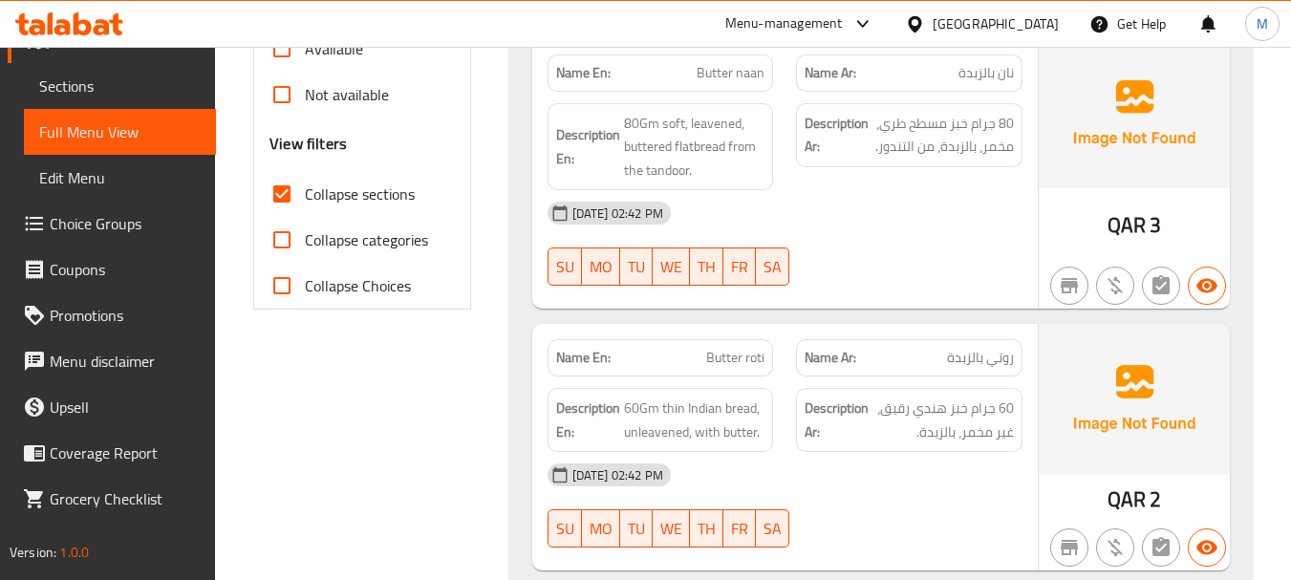
click at [848, 488] on div "[DATE] 02:42 PM" at bounding box center [785, 475] width 498 height 46
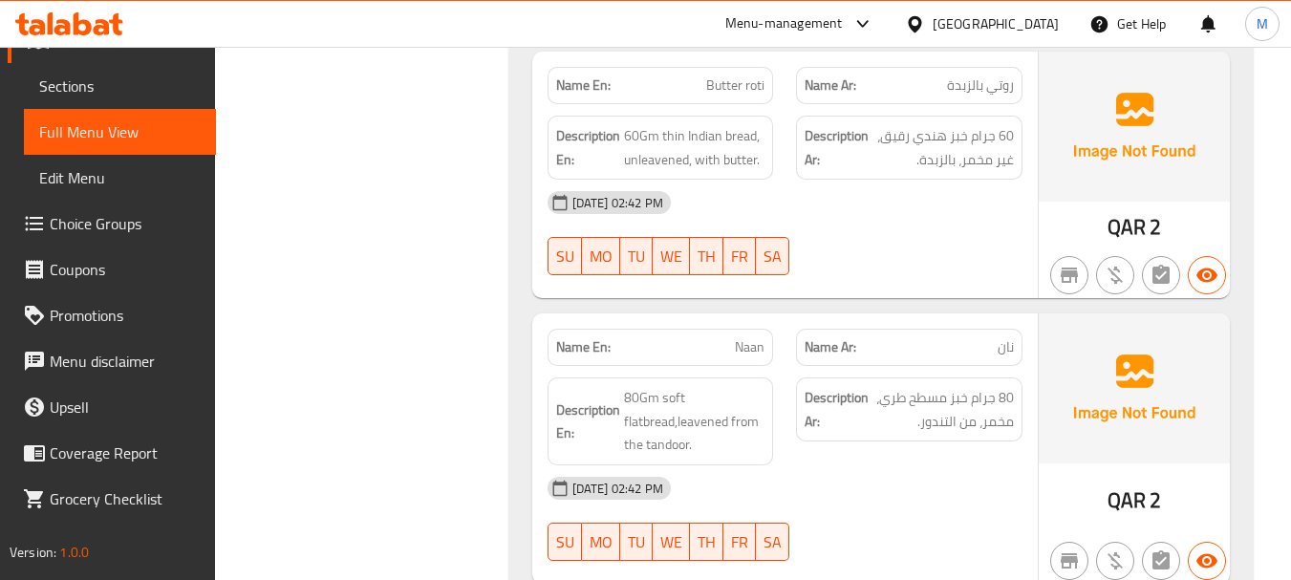
scroll to position [1051, 0]
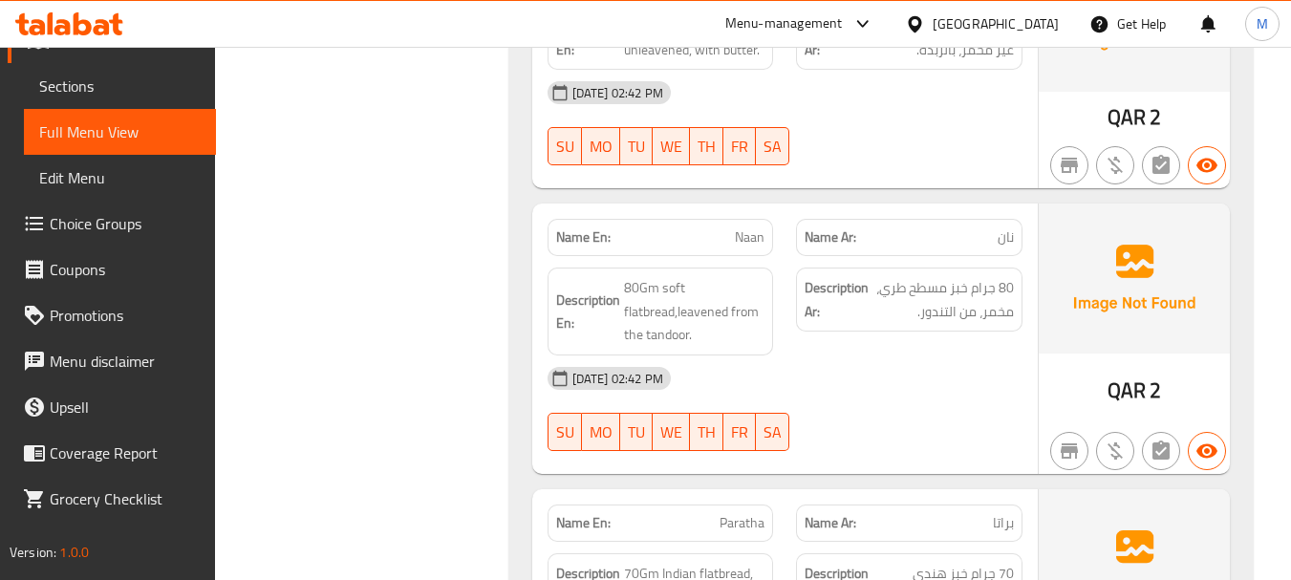
click at [929, 399] on div "[DATE] 02:42 PM" at bounding box center [785, 379] width 498 height 46
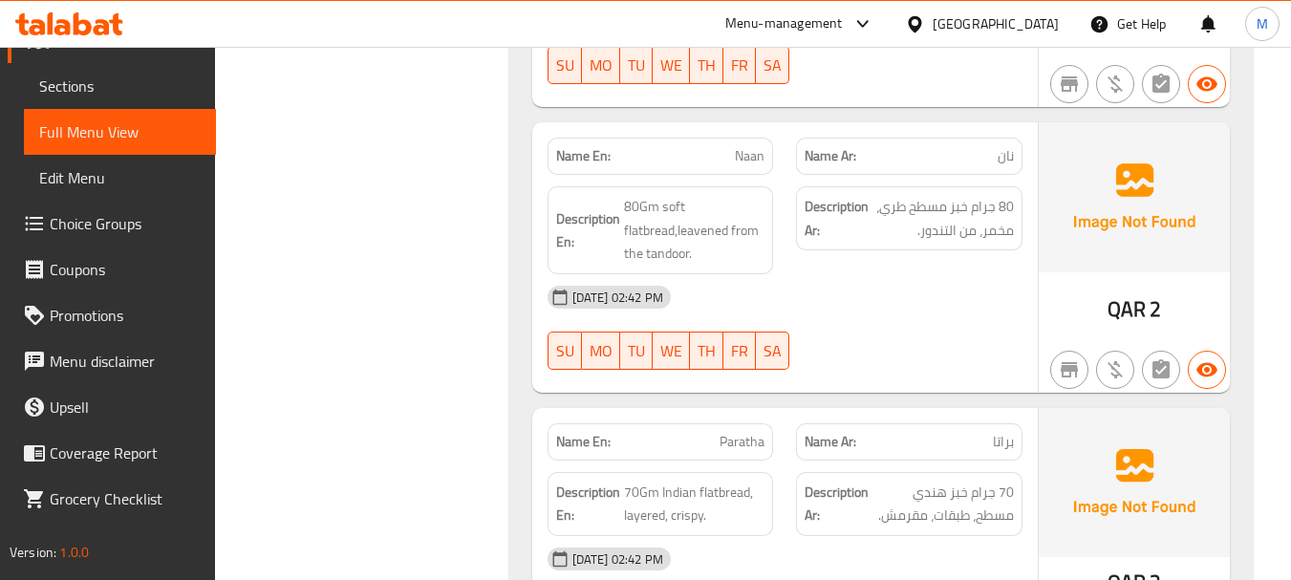
scroll to position [1242, 0]
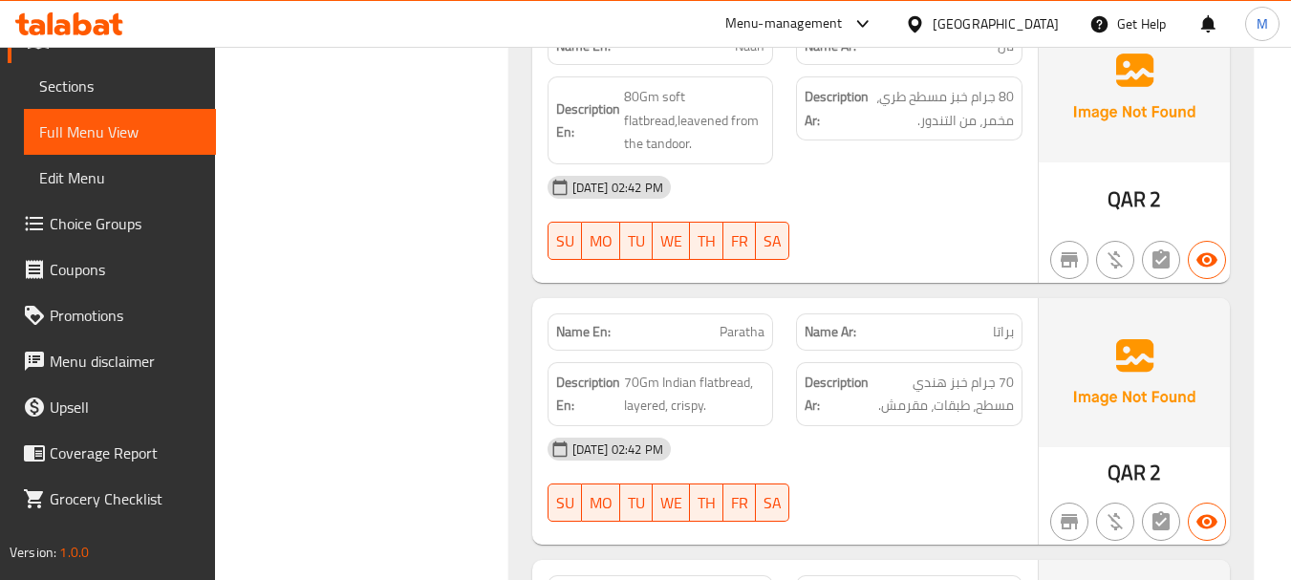
click at [978, 464] on div "[DATE] 02:42 PM" at bounding box center [785, 449] width 498 height 46
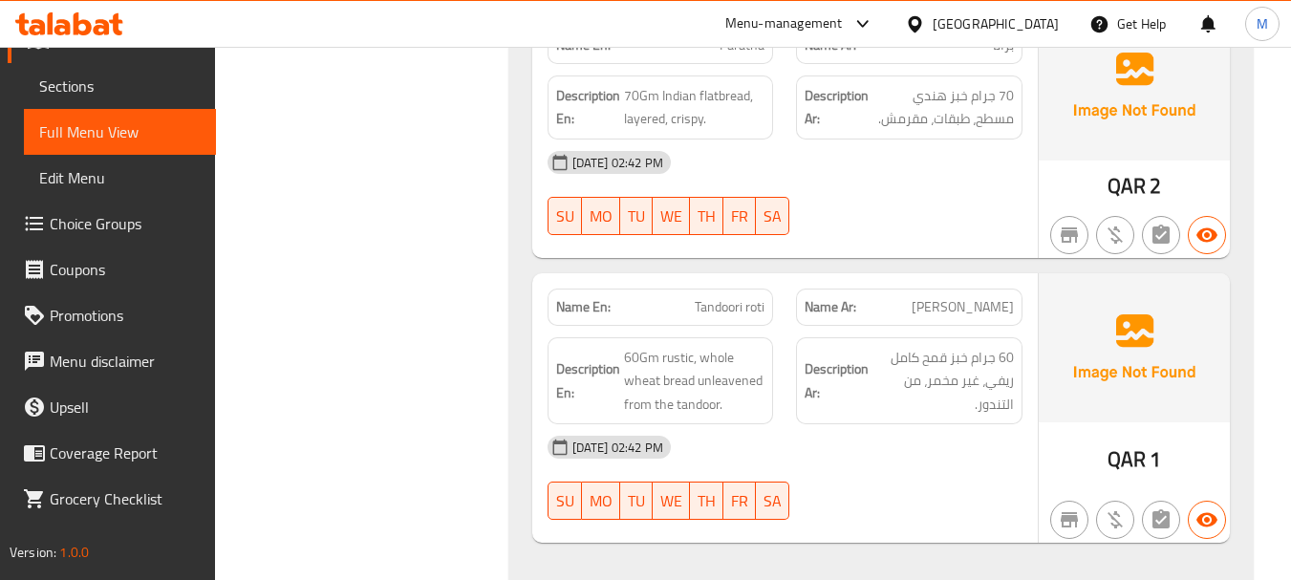
scroll to position [1625, 0]
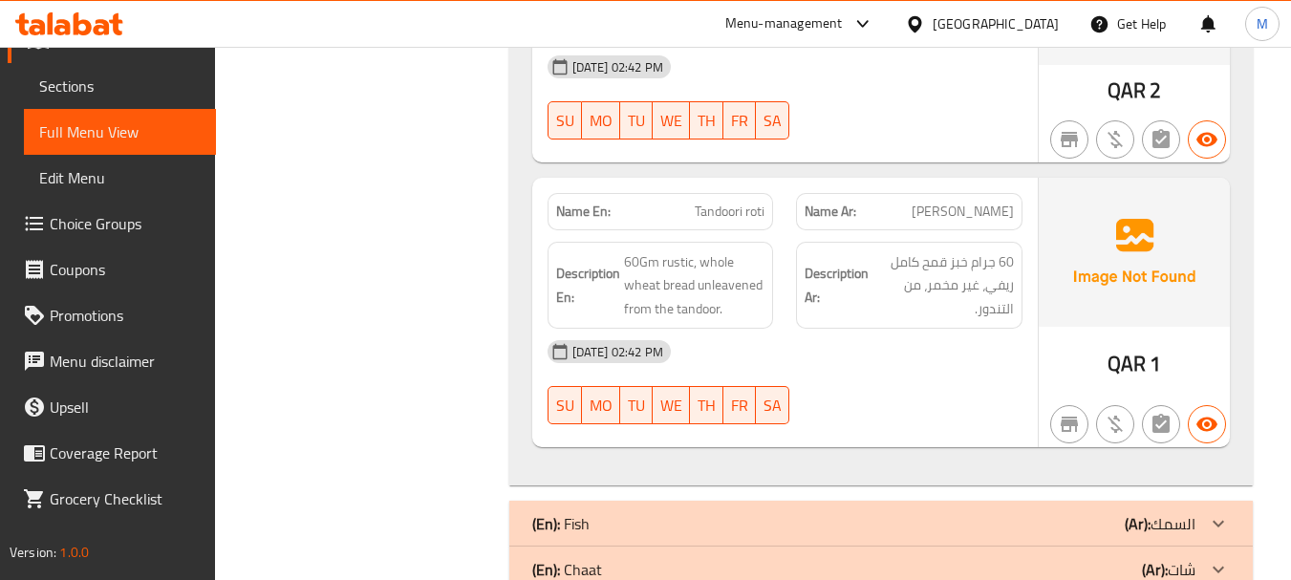
click at [921, 391] on div "[DATE] 02:42 PM SU MO TU WE TH FR SA" at bounding box center [785, 382] width 498 height 107
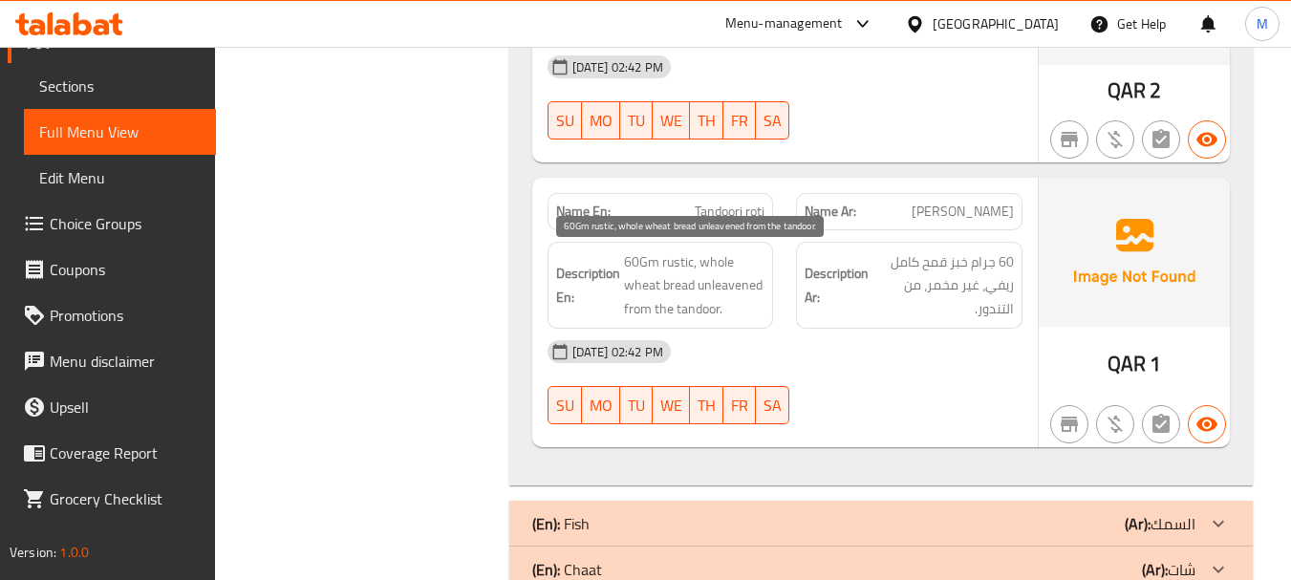
click at [678, 270] on span "60Gm rustic, whole wheat bread unleavened from the tandoor." at bounding box center [694, 285] width 141 height 71
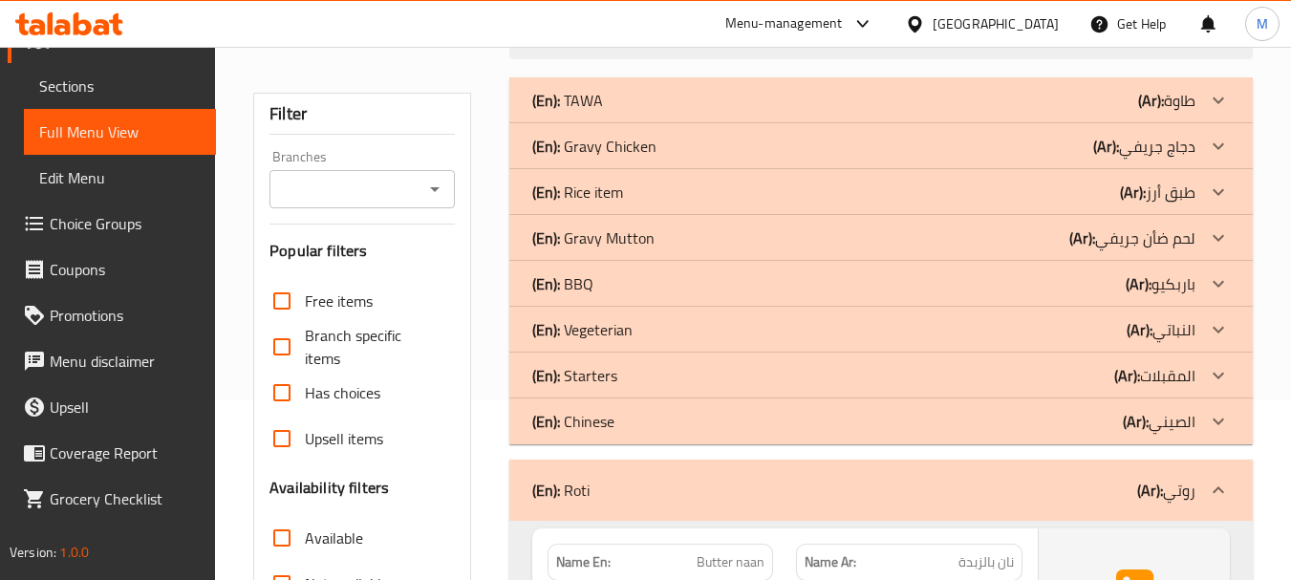
scroll to position [287, 0]
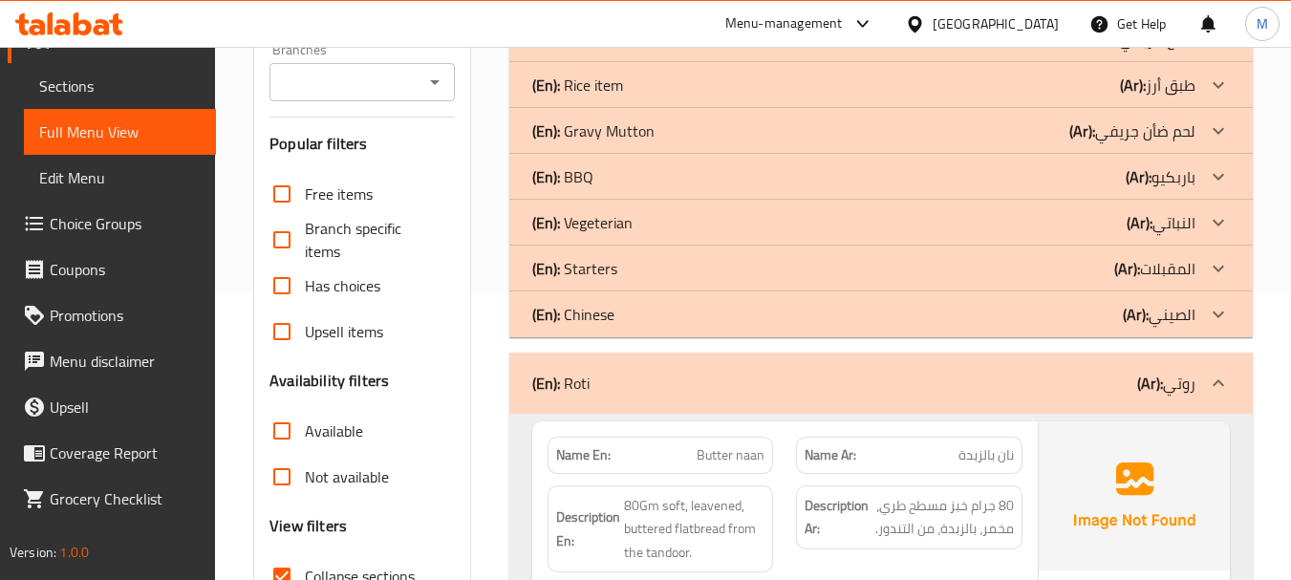
click at [614, 362] on div "(En): Roti (Ar): روتي" at bounding box center [881, 383] width 744 height 61
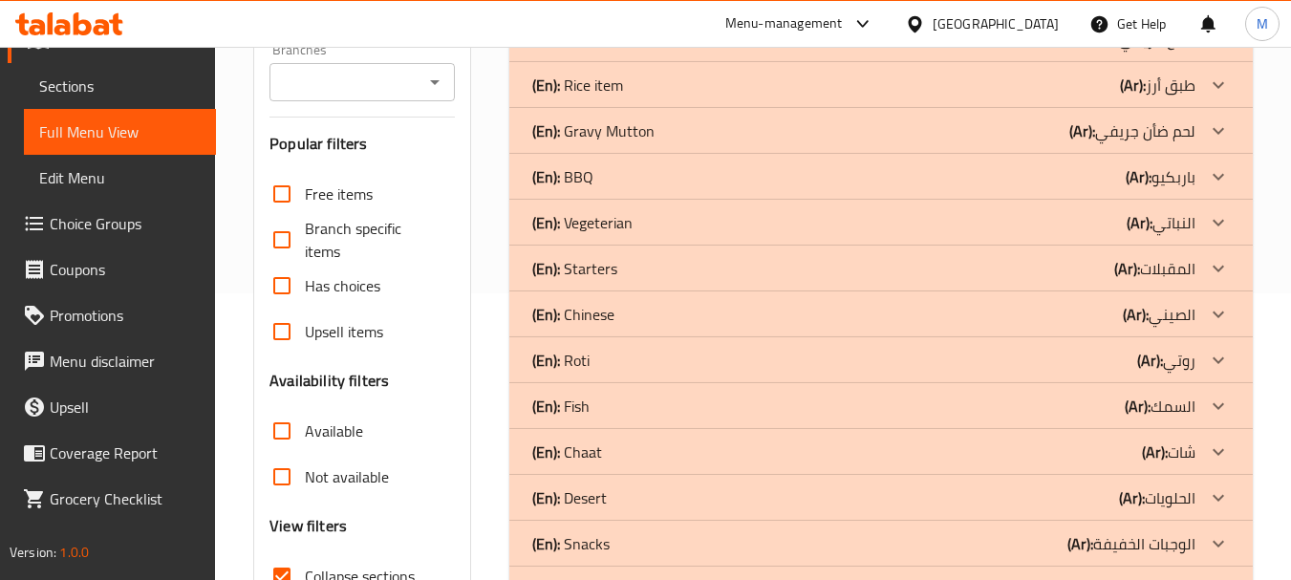
click at [592, 127] on p "(En): Gravy Mutton" at bounding box center [593, 130] width 122 height 23
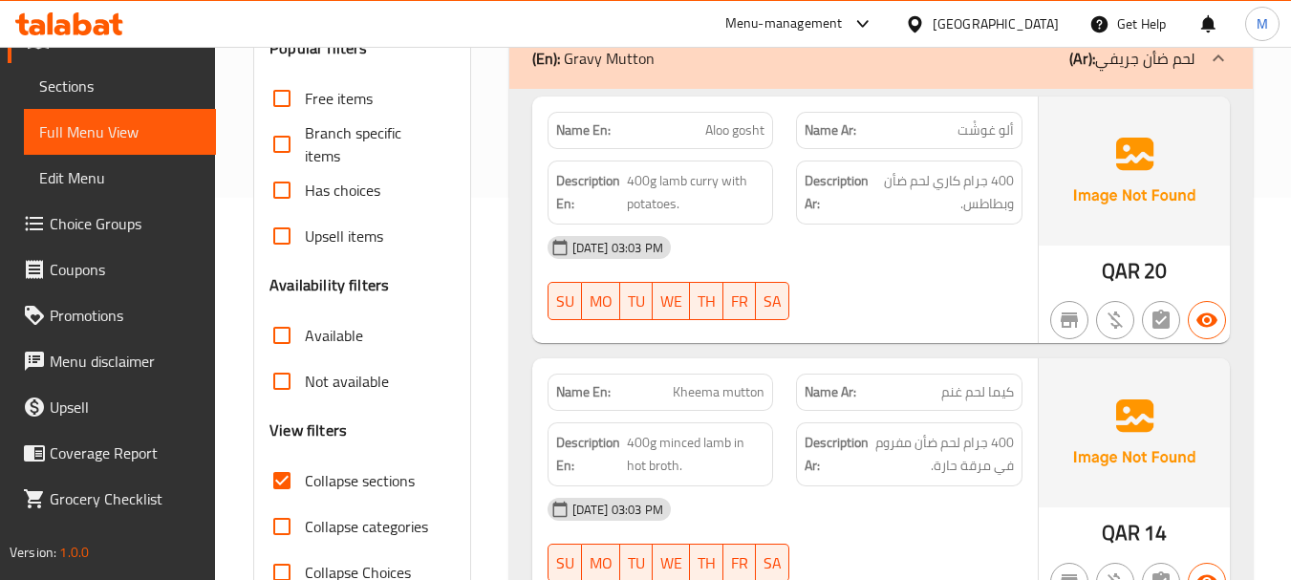
click at [877, 292] on div "[DATE] 03:03 PM SU MO TU WE TH FR SA" at bounding box center [785, 278] width 498 height 107
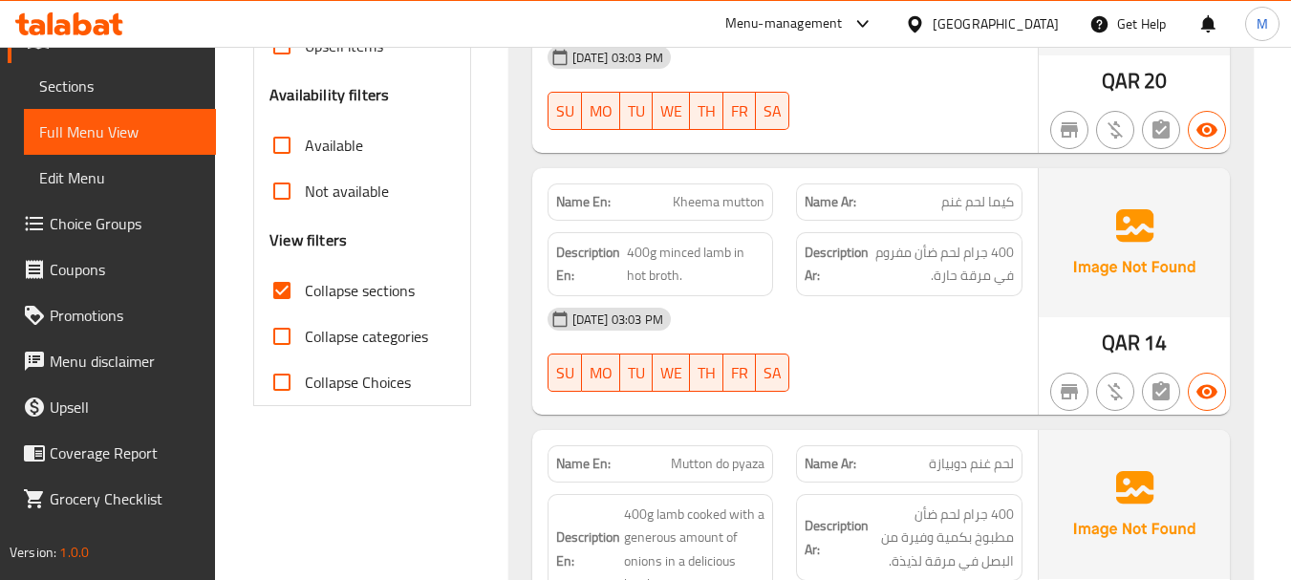
scroll to position [573, 0]
click at [853, 369] on div "[DATE] 03:03 PM SU MO TU WE TH FR SA" at bounding box center [785, 348] width 498 height 107
drag, startPoint x: 624, startPoint y: 274, endPoint x: 677, endPoint y: 281, distance: 53.0
click at [677, 281] on h6 "Description En: 400g minced lamb in hot broth." at bounding box center [660, 263] width 209 height 47
click at [711, 259] on span "400g minced lamb in hot broth." at bounding box center [696, 263] width 139 height 47
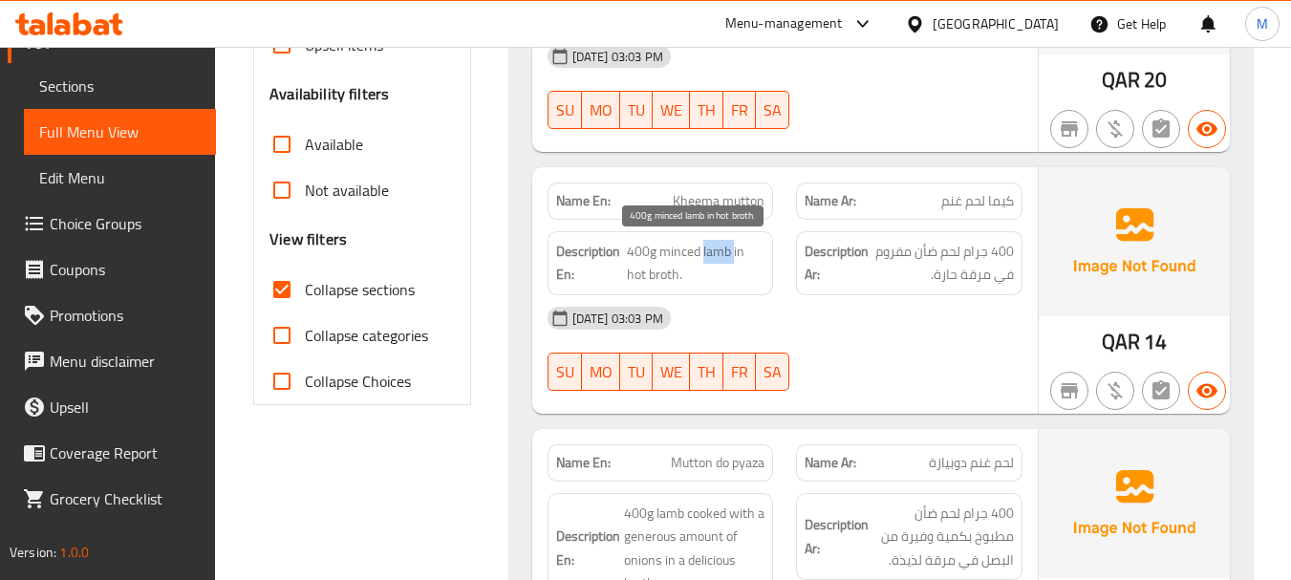
click at [711, 259] on span "400g minced lamb in hot broth." at bounding box center [696, 263] width 139 height 47
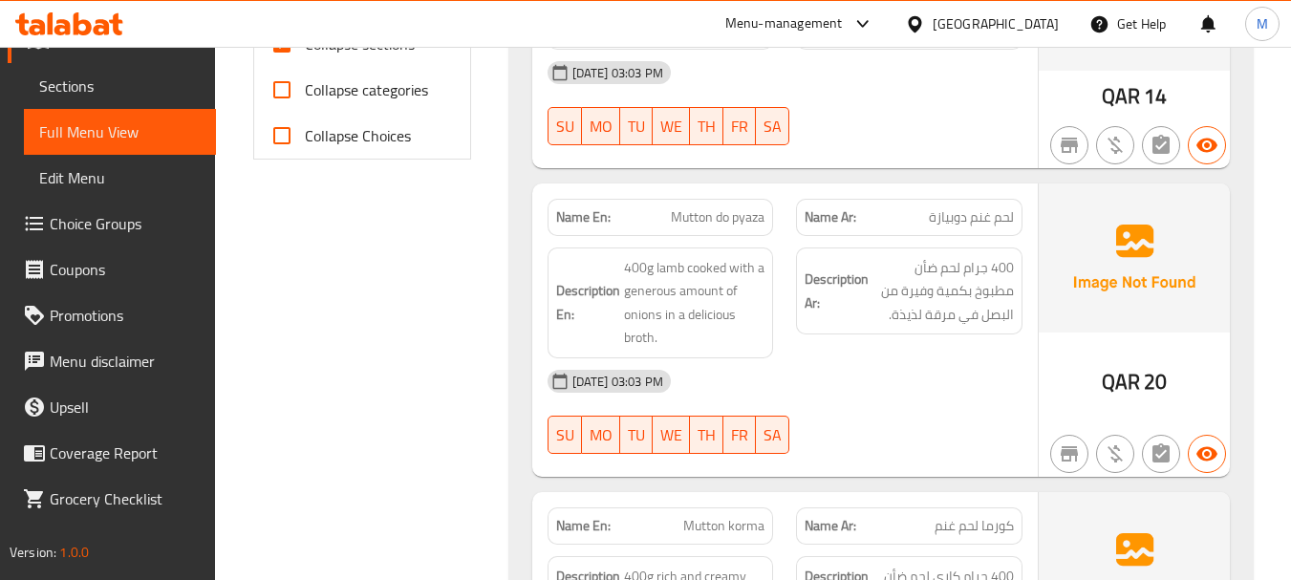
scroll to position [860, 0]
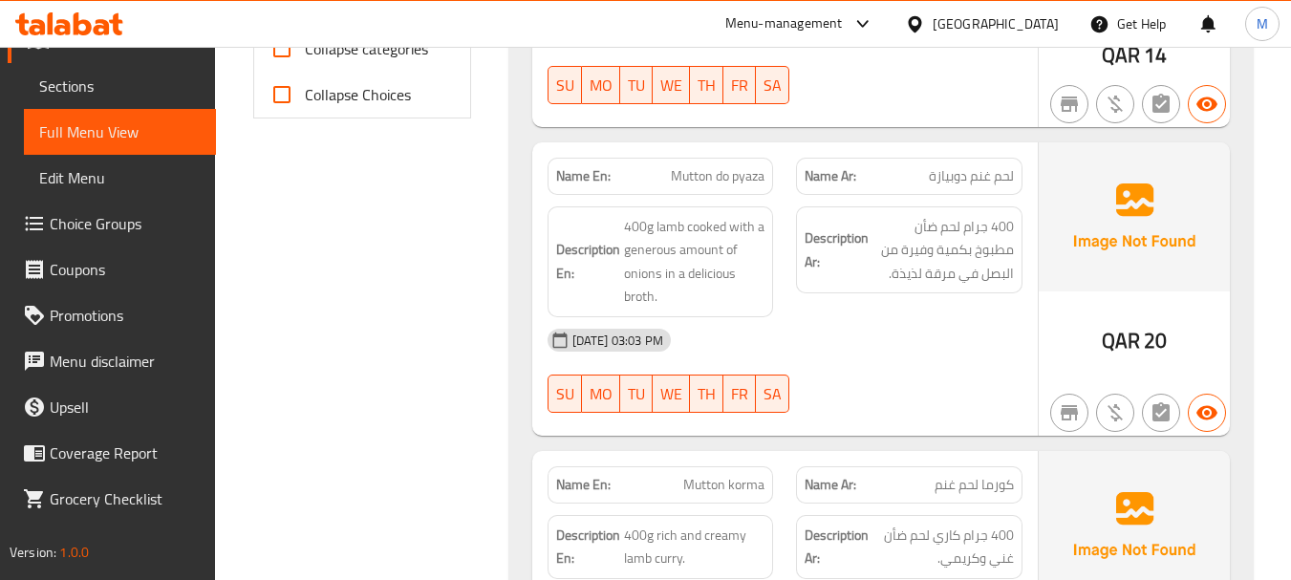
click at [835, 367] on div "[DATE] 03:03 PM SU MO TU WE TH FR SA" at bounding box center [785, 370] width 498 height 107
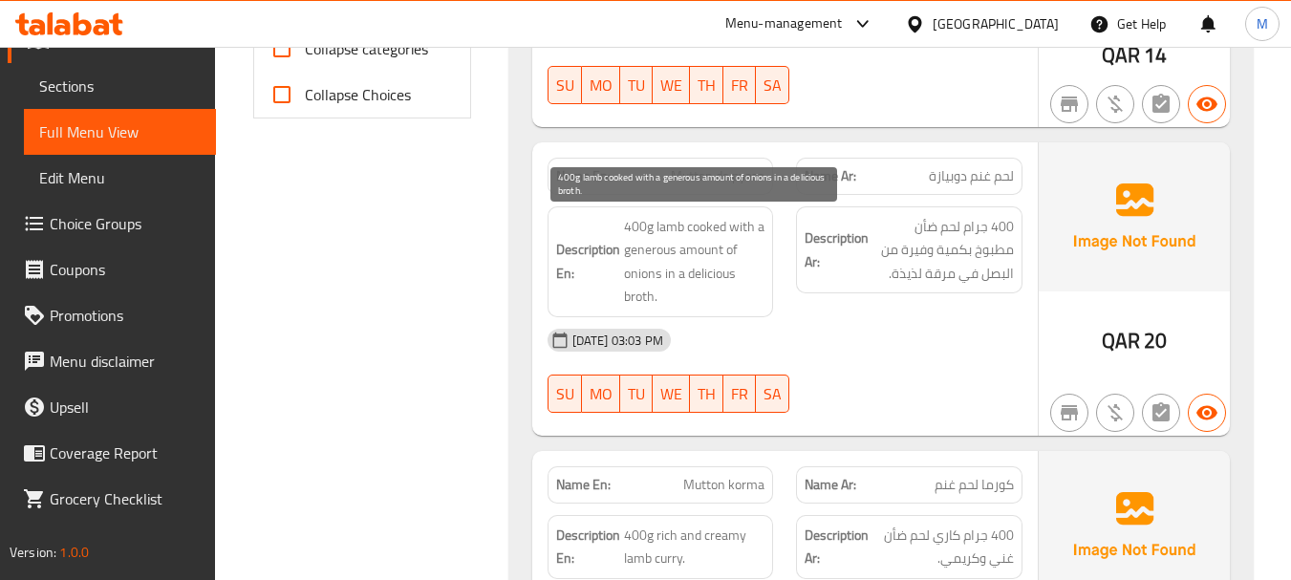
click at [689, 265] on span "400g lamb cooked with a generous amount of onions in a delicious broth." at bounding box center [694, 262] width 141 height 94
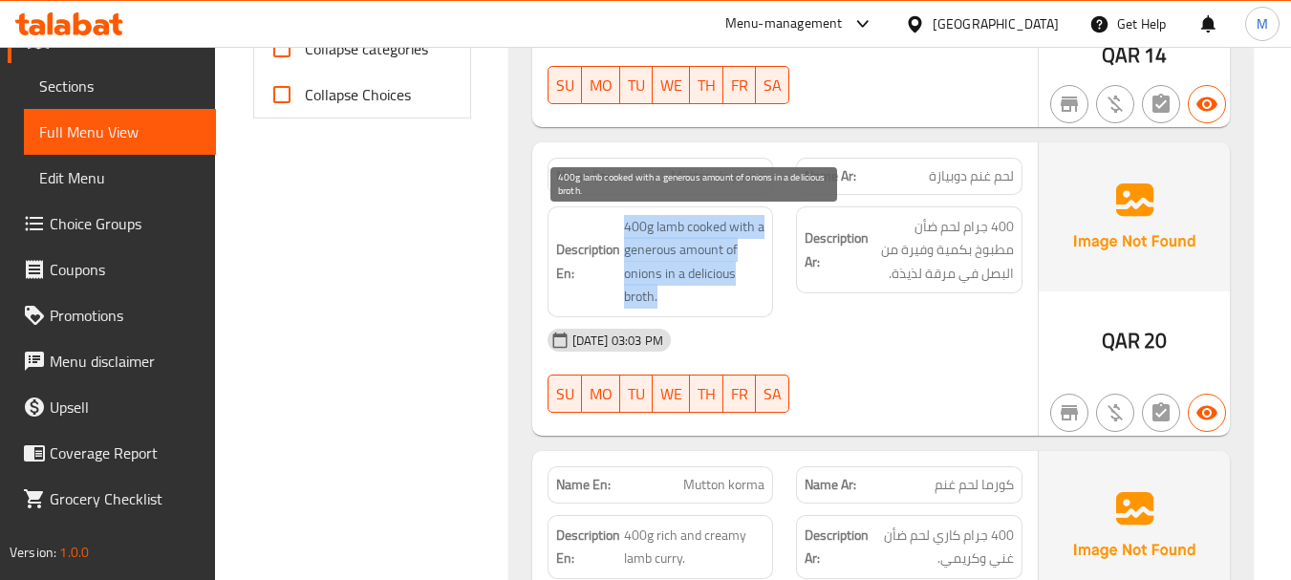
click at [689, 265] on span "400g lamb cooked with a generous amount of onions in a delicious broth." at bounding box center [694, 262] width 141 height 94
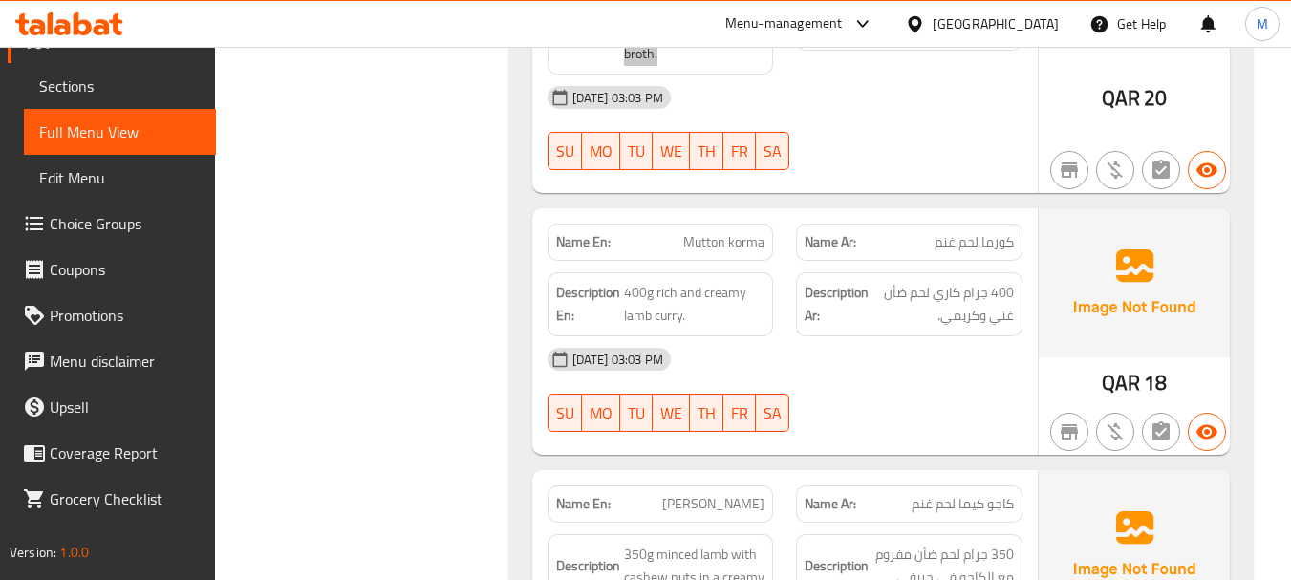
scroll to position [1147, 0]
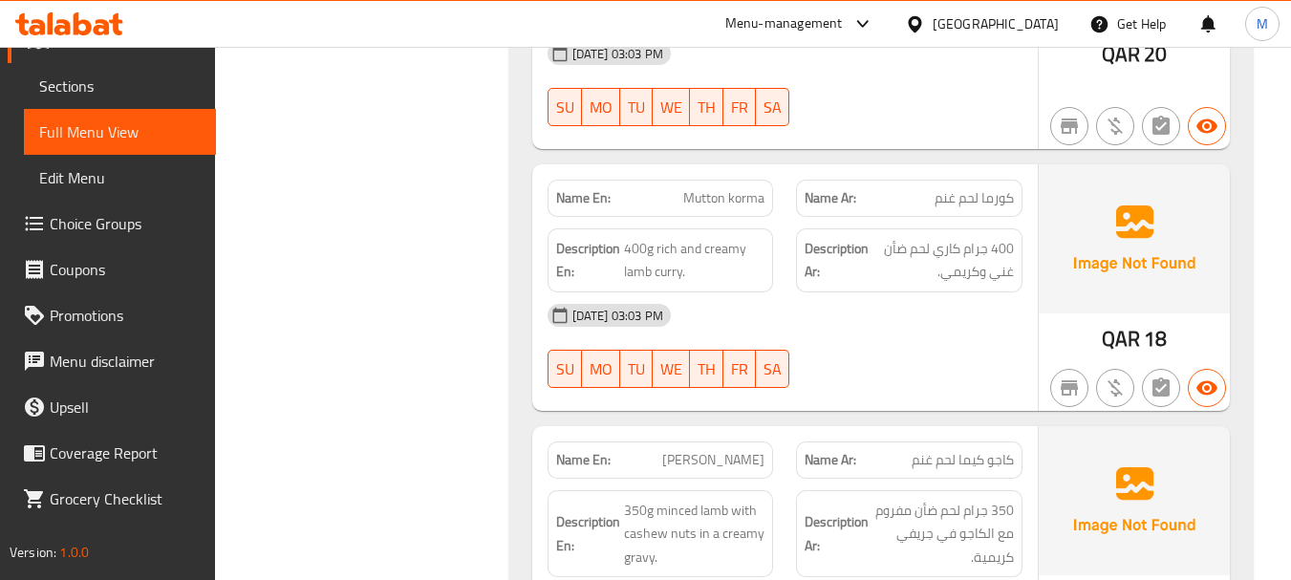
click at [896, 356] on div "[DATE] 03:03 PM SU MO TU WE TH FR SA" at bounding box center [785, 345] width 498 height 107
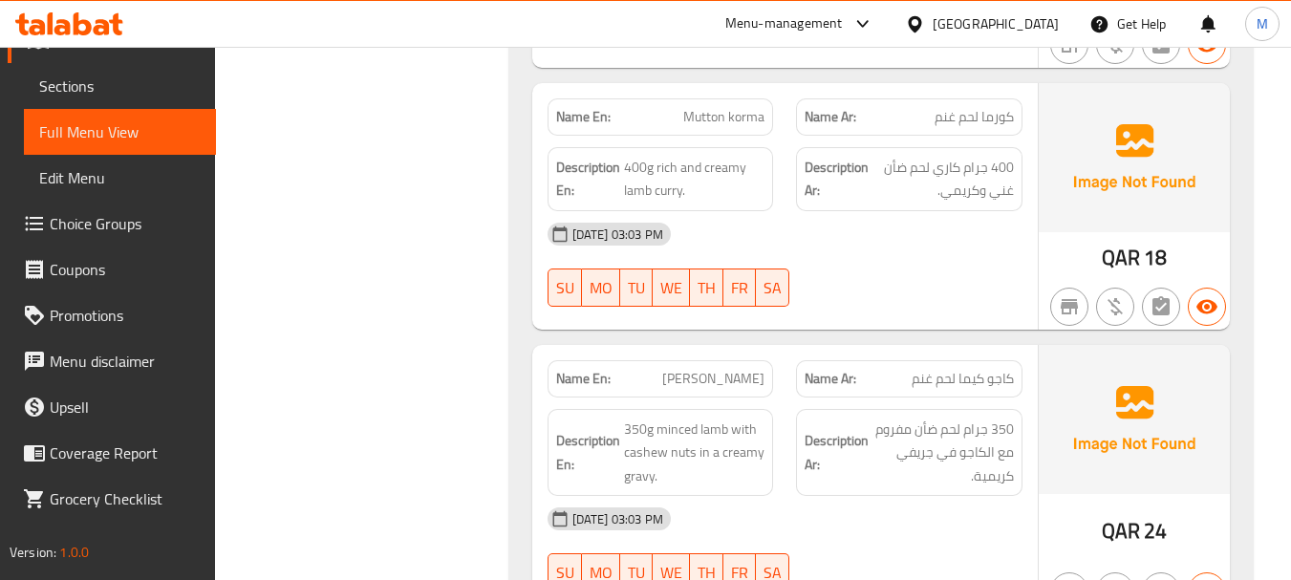
scroll to position [1338, 0]
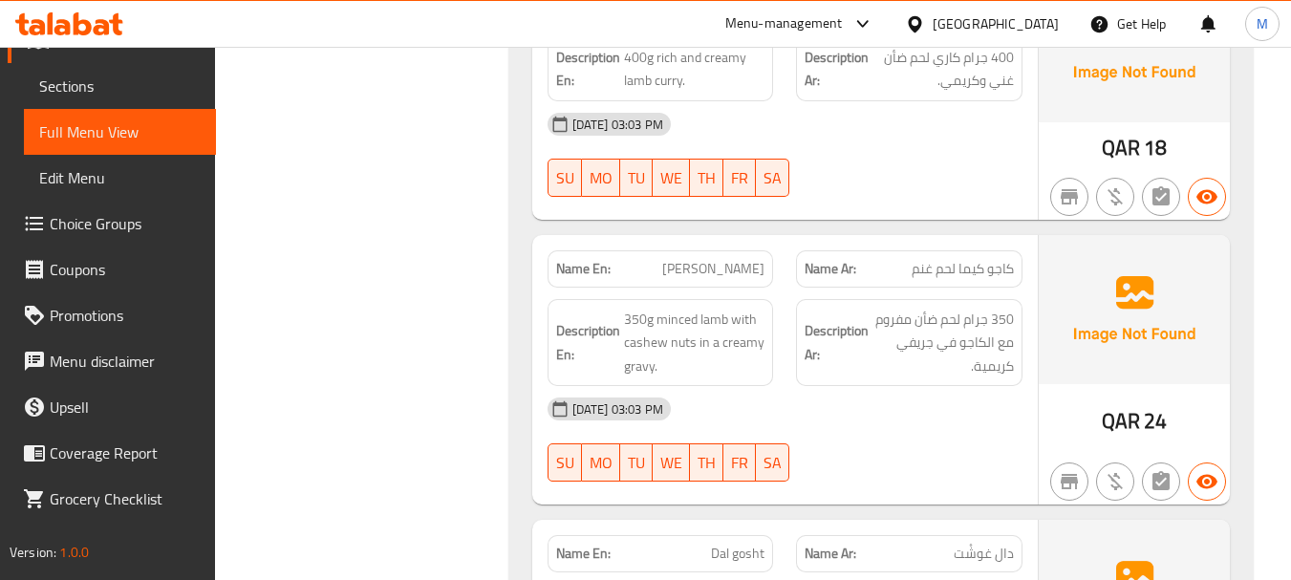
click at [877, 417] on div "[DATE] 03:03 PM" at bounding box center [785, 409] width 498 height 46
click at [891, 77] on span "400 جرام كاري لحم ضأن غني وكريمي." at bounding box center [943, 69] width 141 height 47
click at [911, 334] on span "350 جرام لحم ضأن مفروم مع الكاجو في جريفي كريمية." at bounding box center [943, 343] width 141 height 71
click at [757, 426] on div "[DATE] 03:03 PM" at bounding box center [785, 409] width 498 height 46
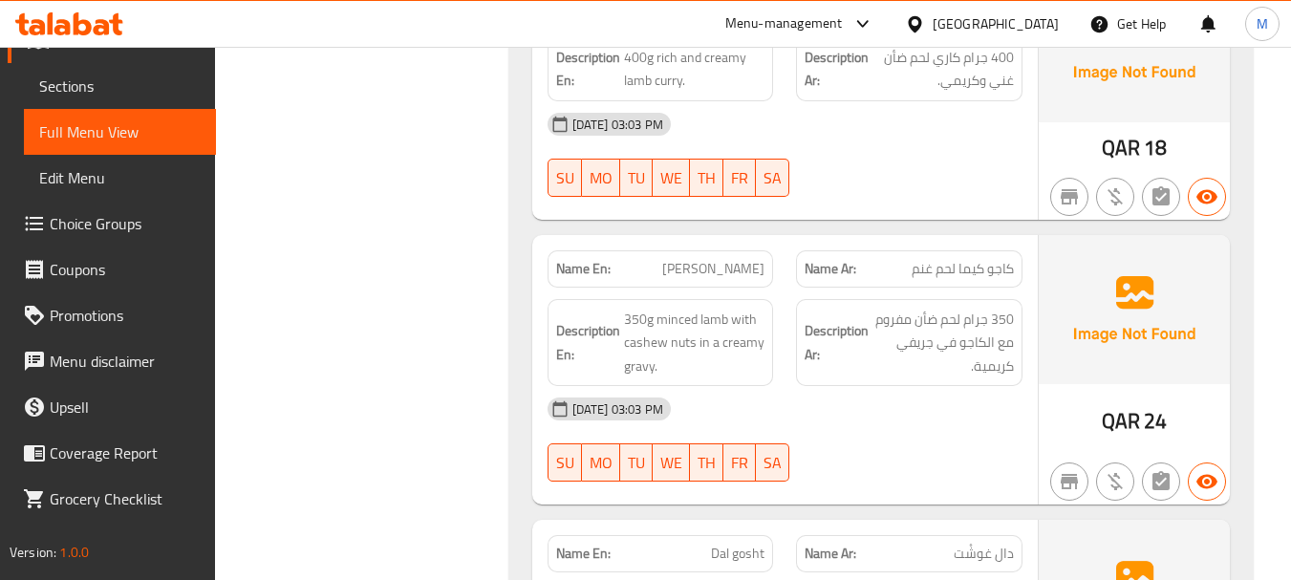
scroll to position [1242, 0]
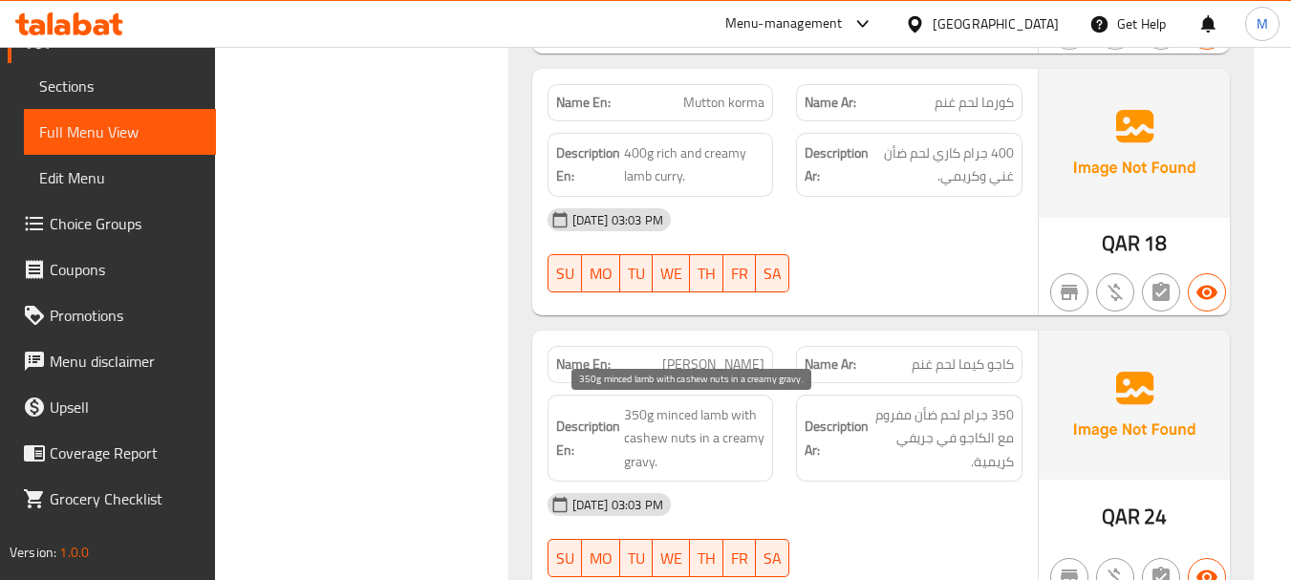
click at [738, 444] on span "350g minced lamb with cashew nuts in a creamy gravy." at bounding box center [694, 438] width 141 height 71
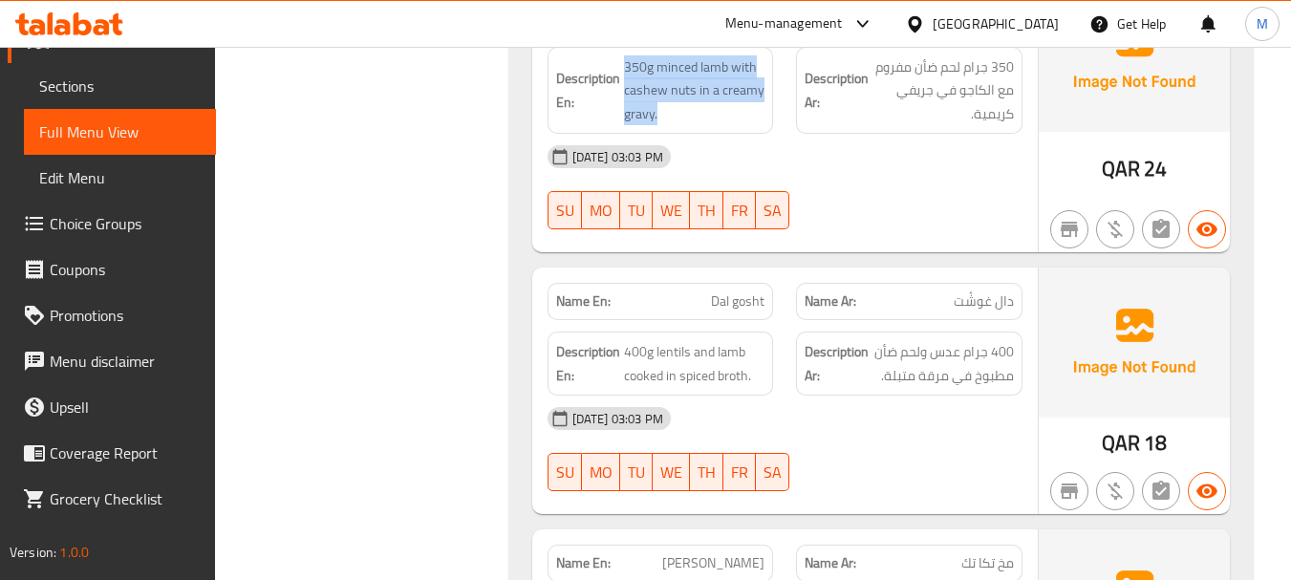
scroll to position [1625, 0]
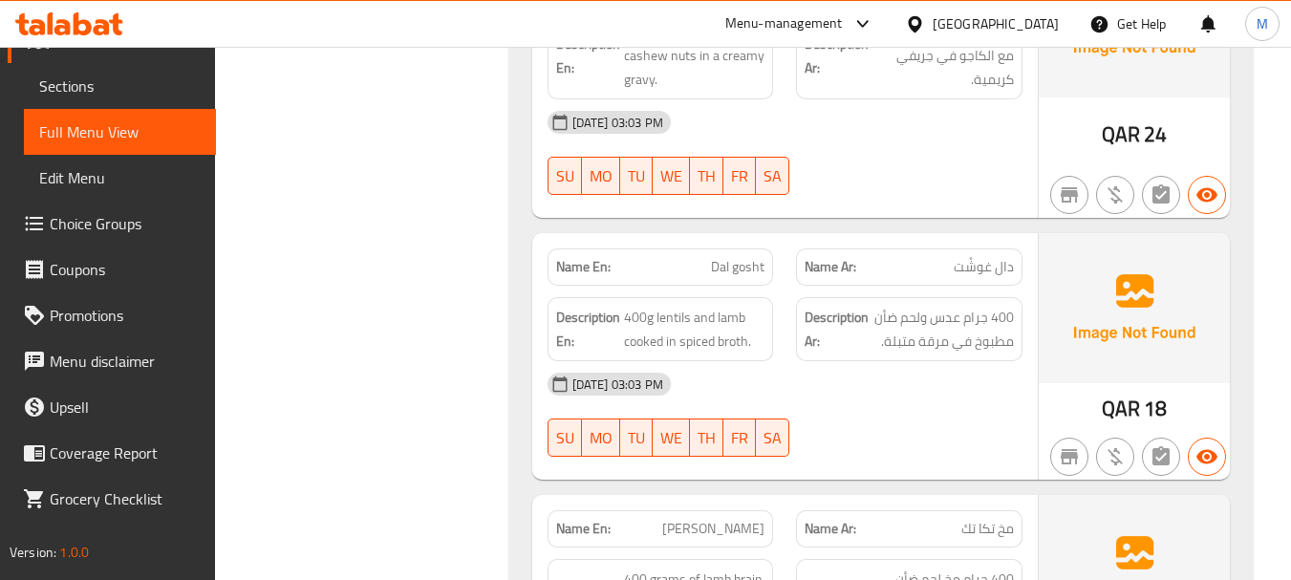
click at [842, 399] on div "[DATE] 03:03 PM" at bounding box center [785, 384] width 498 height 46
click at [729, 272] on span "Dal gosht" at bounding box center [738, 267] width 54 height 20
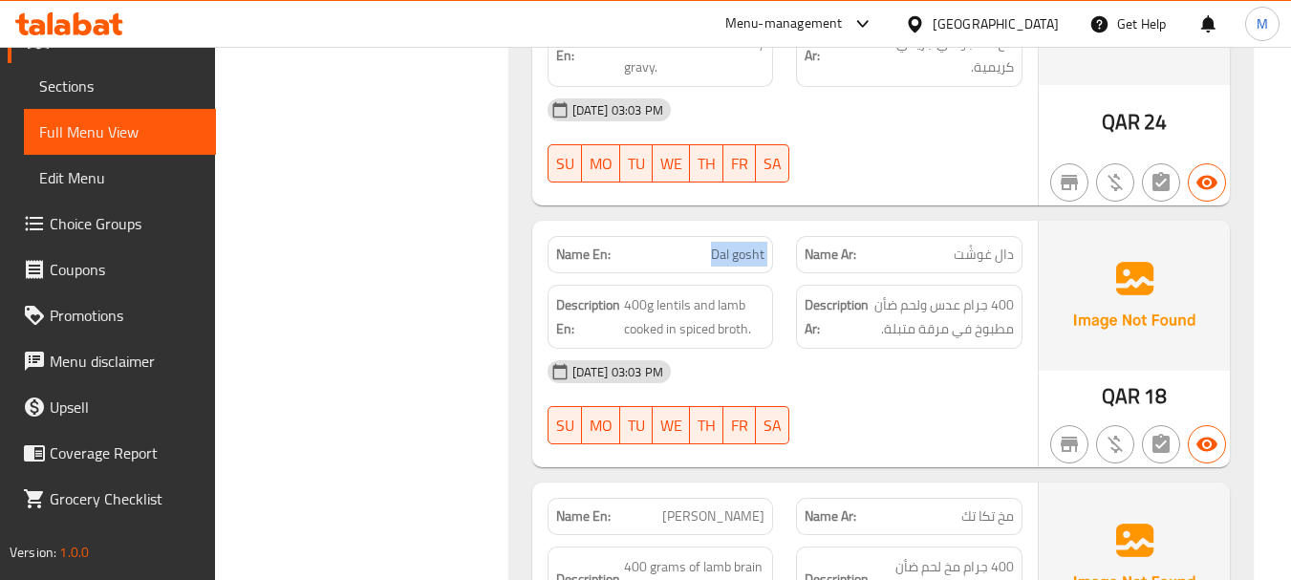
scroll to position [1816, 0]
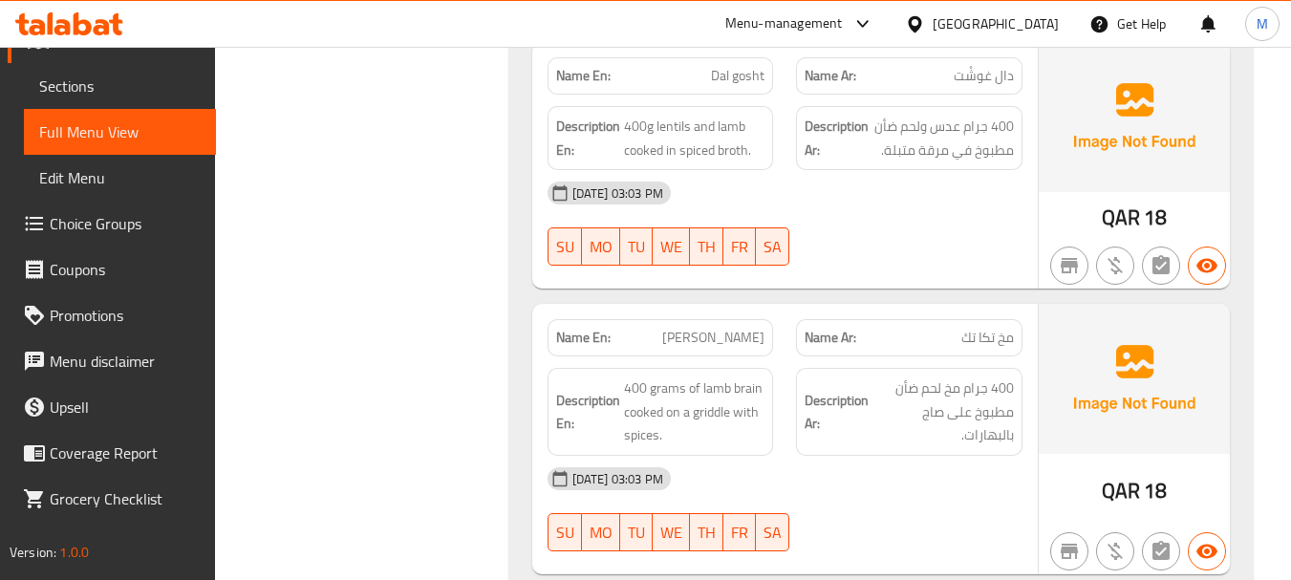
click at [793, 465] on div "[DATE] 03:03 PM" at bounding box center [785, 479] width 498 height 46
click at [695, 416] on span "400 grams of lamb brain cooked on a griddle with spices." at bounding box center [694, 412] width 141 height 71
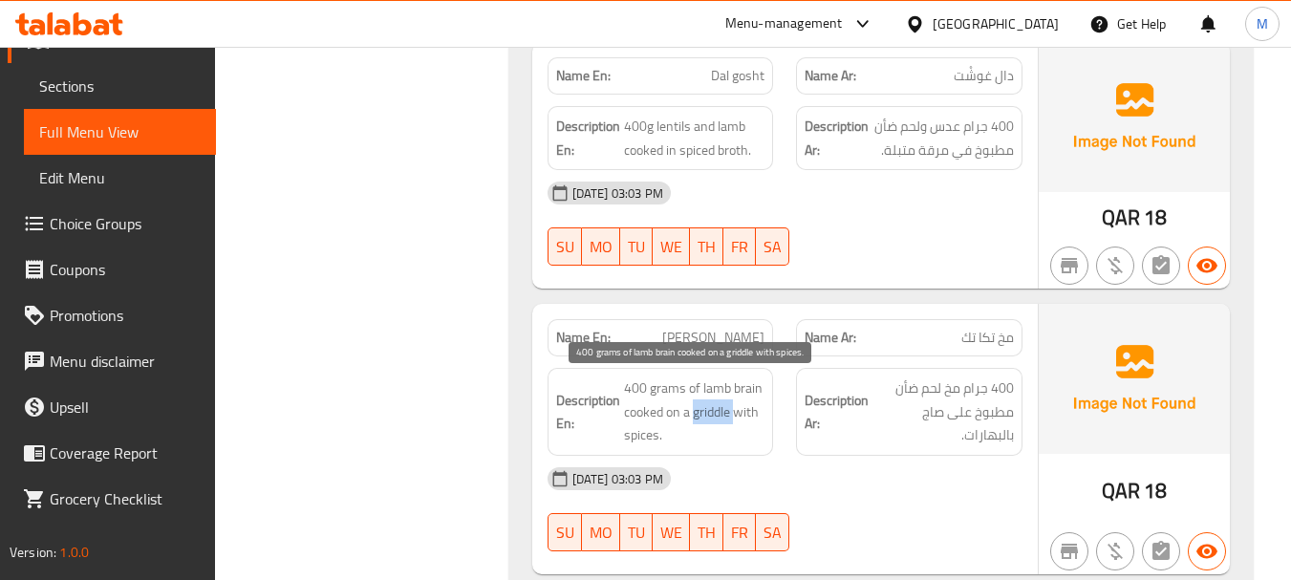
click at [695, 416] on span "400 grams of lamb brain cooked on a griddle with spices." at bounding box center [694, 412] width 141 height 71
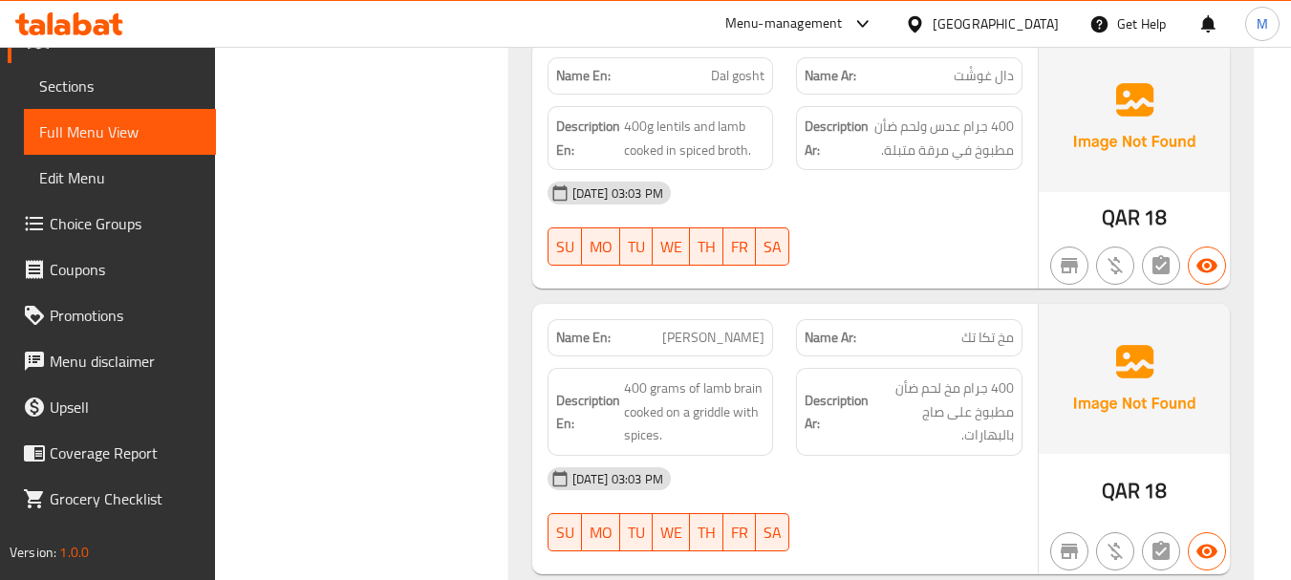
click at [735, 338] on span "[PERSON_NAME]" at bounding box center [713, 338] width 102 height 20
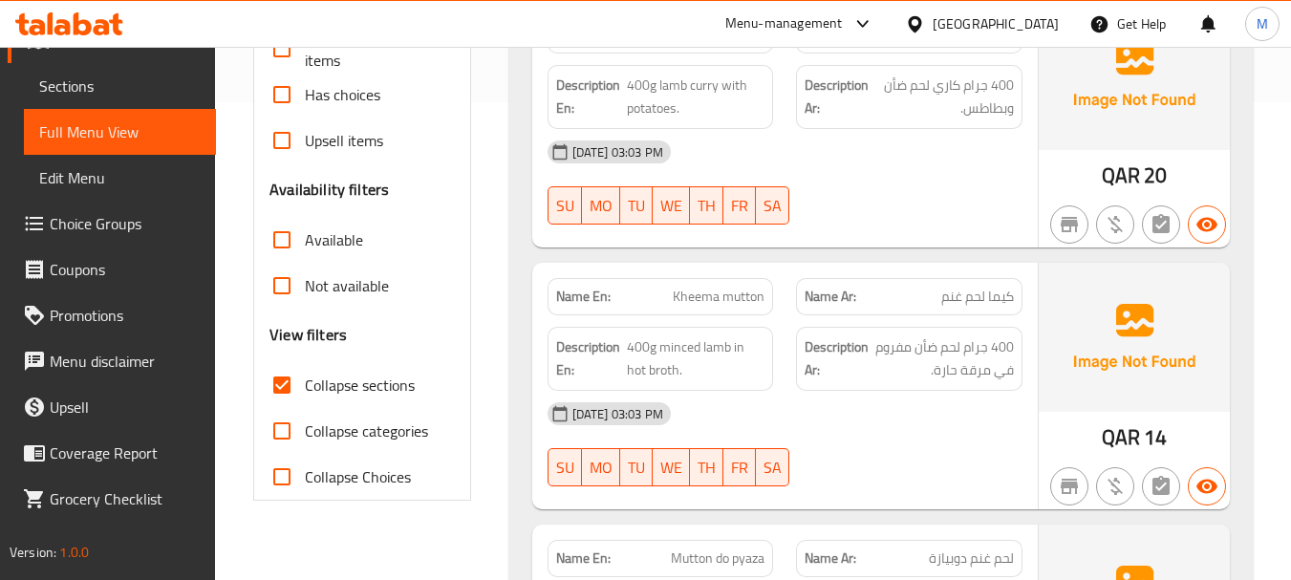
scroll to position [0, 0]
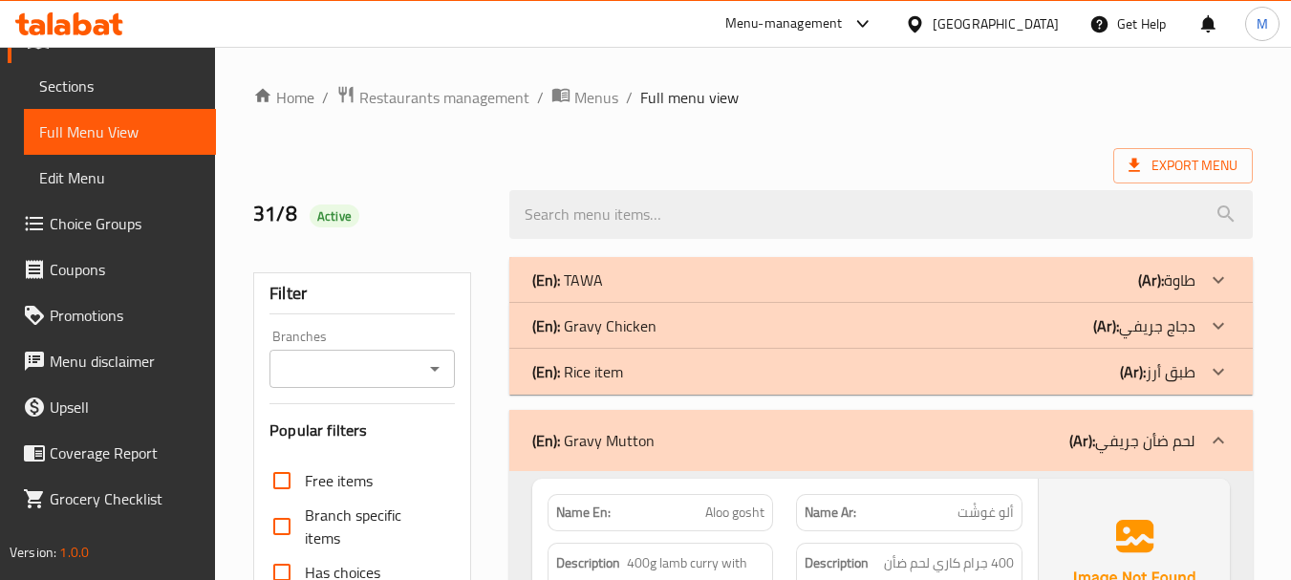
click at [743, 449] on div "(En): Gravy Mutton (Ar): لحم ضأن جريفي" at bounding box center [863, 440] width 663 height 23
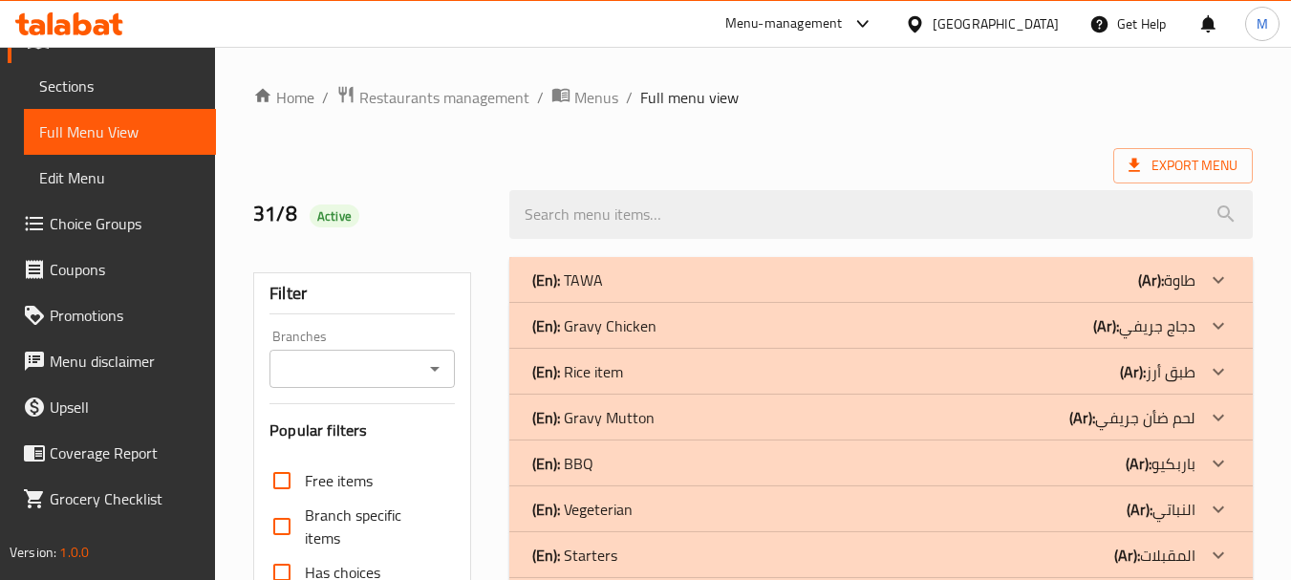
click at [595, 428] on p "(En): Gravy Mutton" at bounding box center [593, 417] width 122 height 23
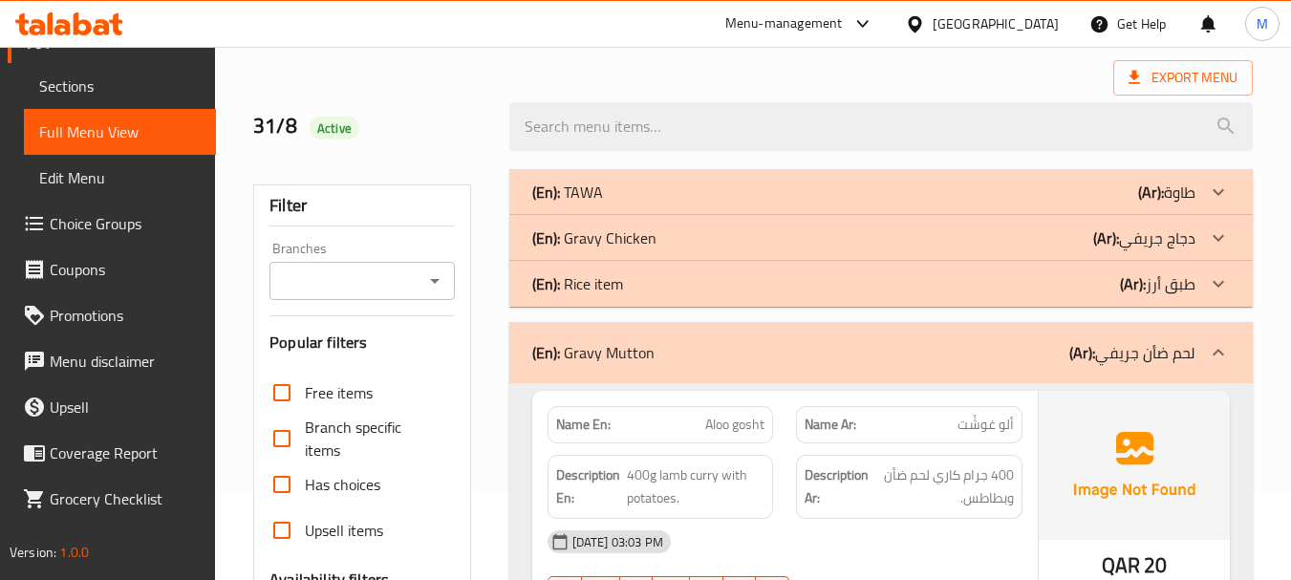
scroll to position [287, 0]
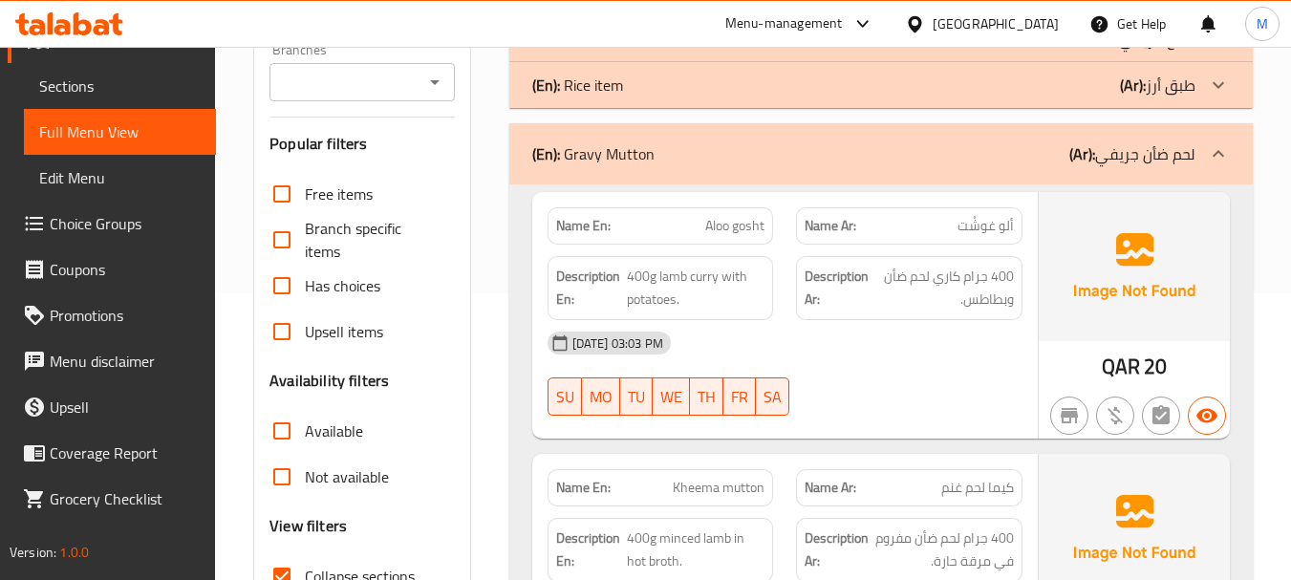
click at [684, 178] on div "(En): Gravy Mutton (Ar): لحم ضأن جريفي" at bounding box center [881, 153] width 744 height 61
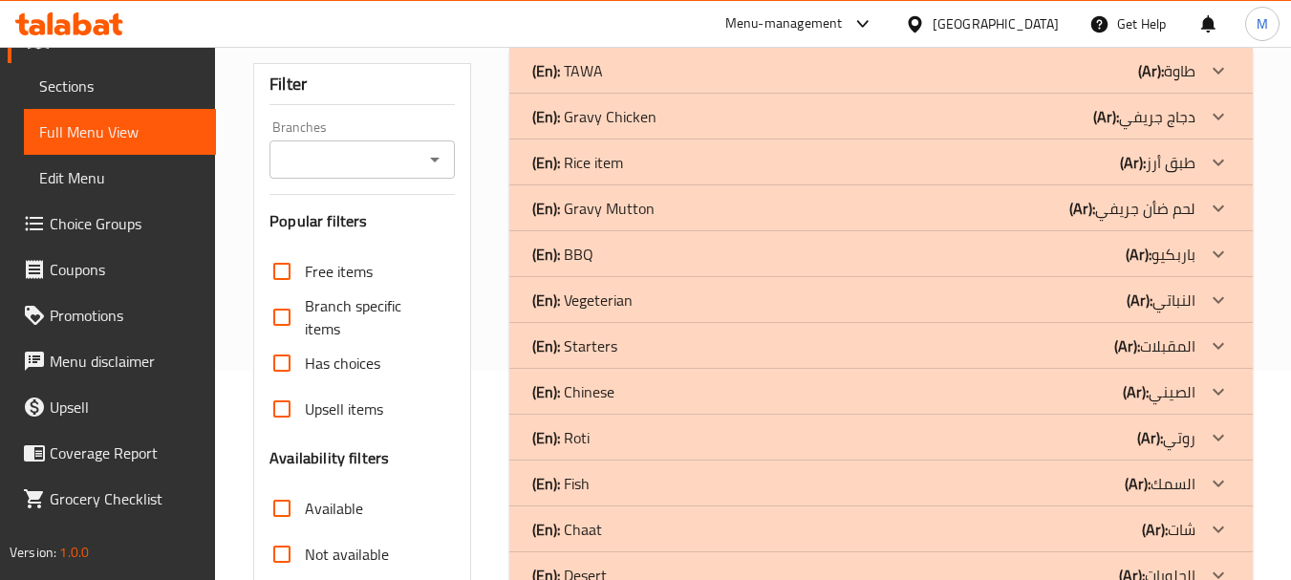
scroll to position [96, 0]
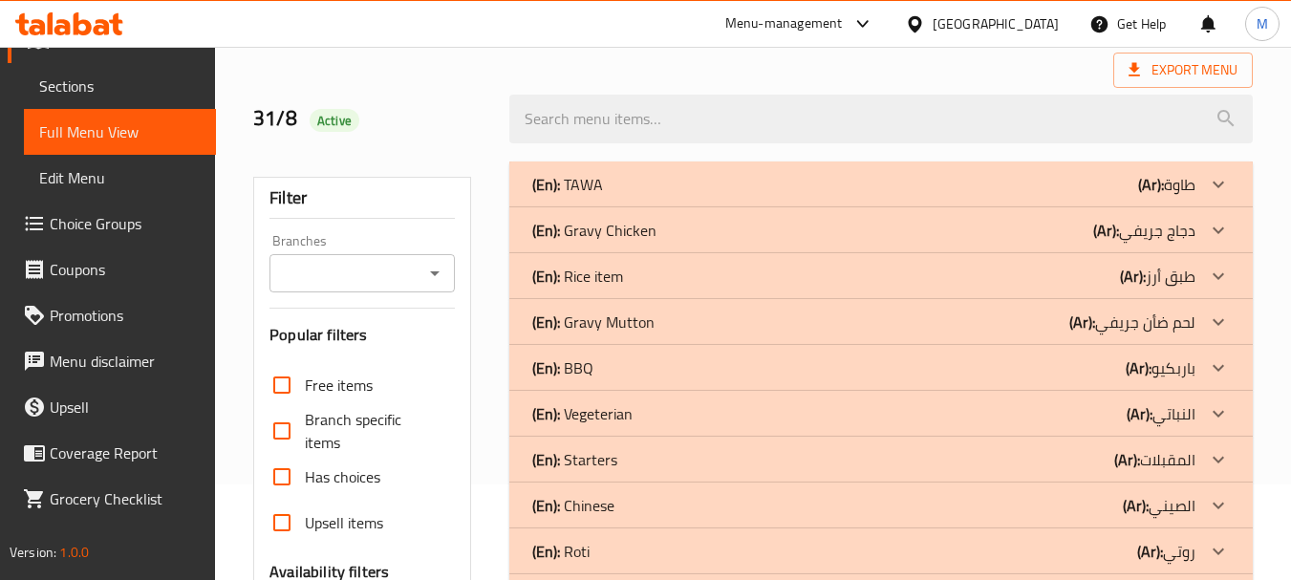
click at [700, 234] on div "(En): Gravy Chicken (Ar): دجاج جريفي" at bounding box center [863, 230] width 663 height 23
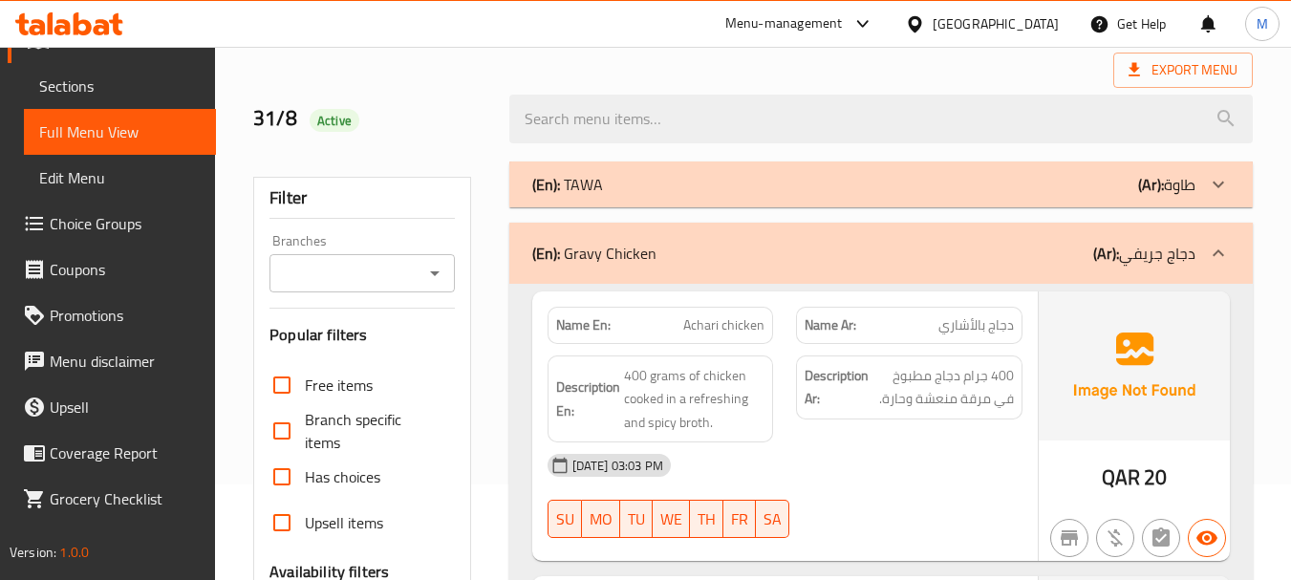
scroll to position [191, 0]
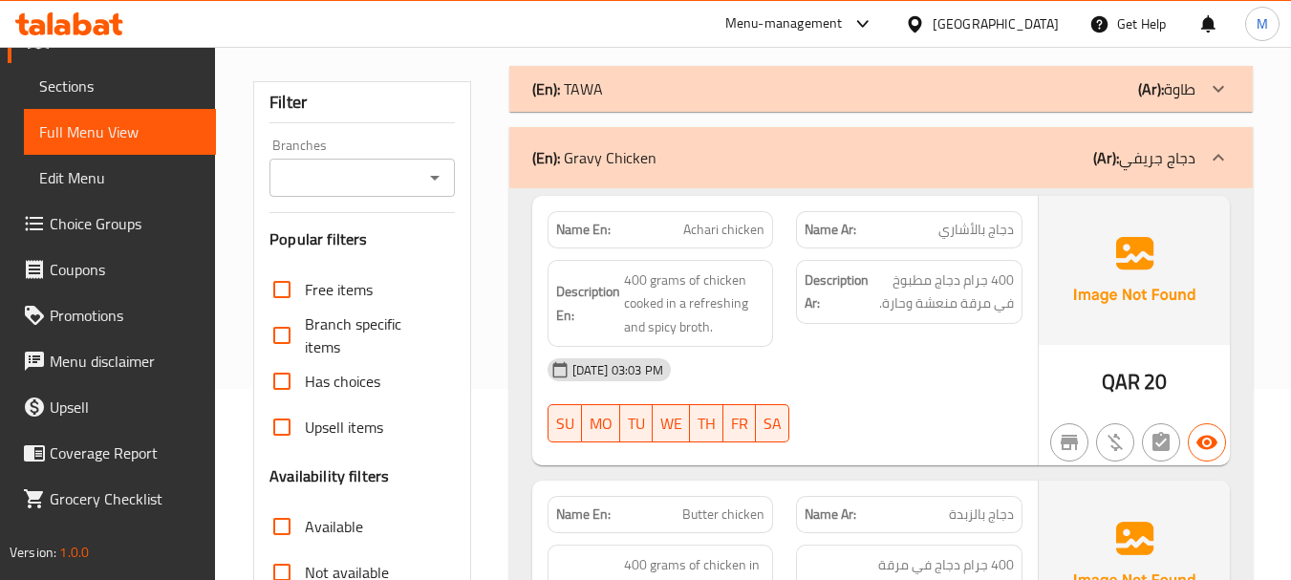
click at [858, 386] on div "[DATE] 03:03 PM" at bounding box center [785, 370] width 498 height 46
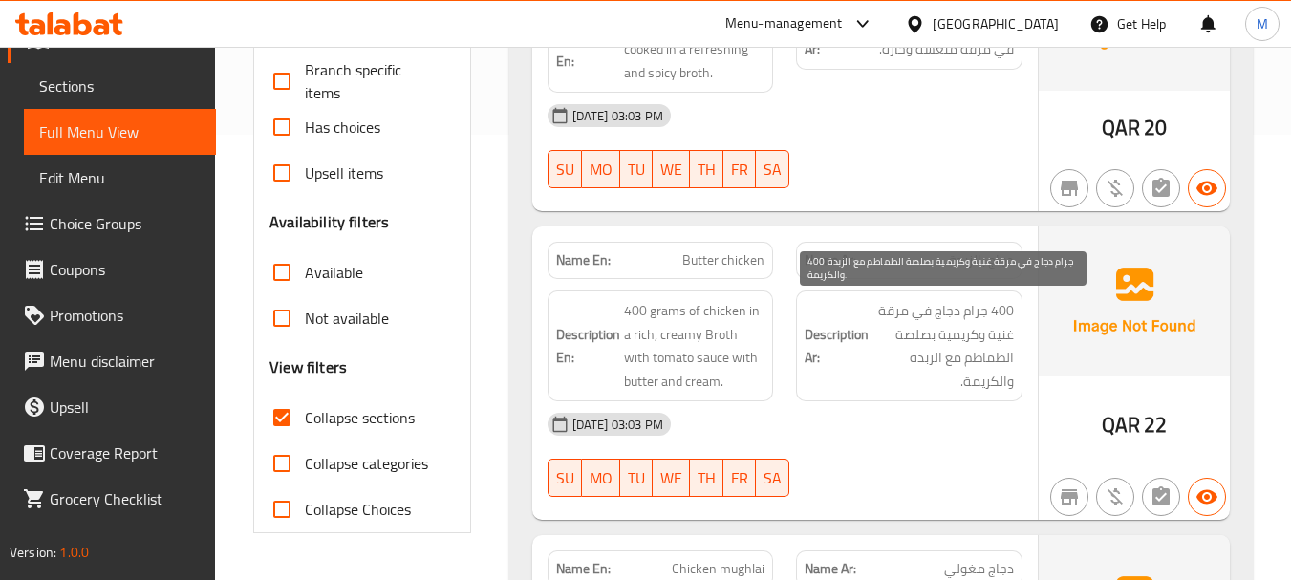
scroll to position [478, 0]
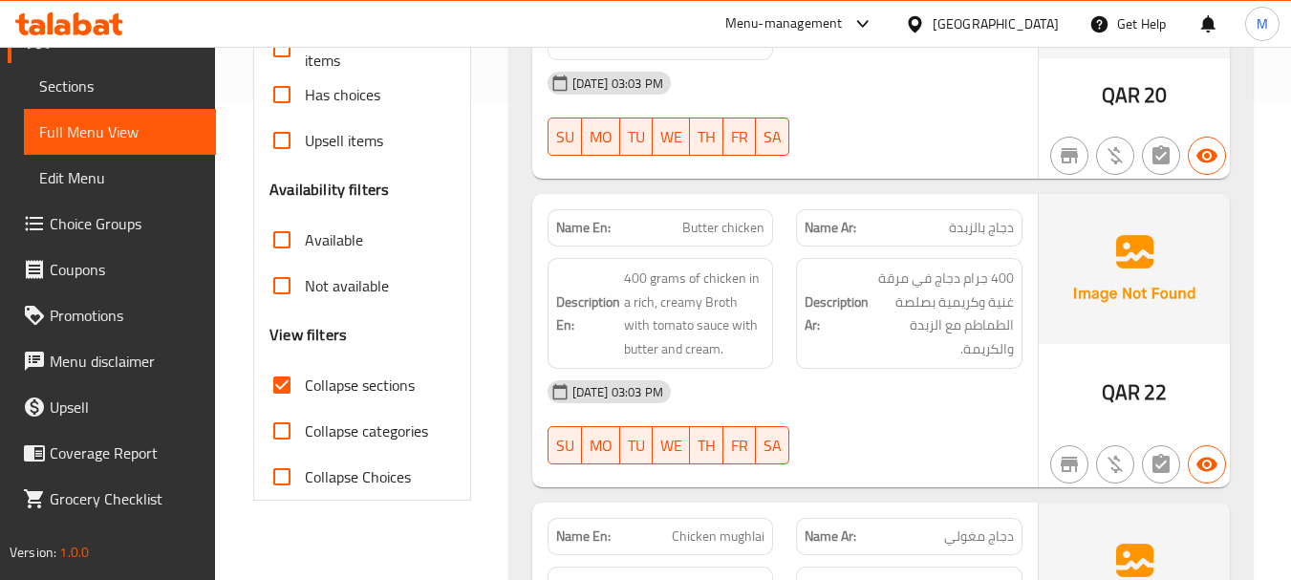
click at [927, 385] on div "[DATE] 03:03 PM" at bounding box center [785, 392] width 498 height 46
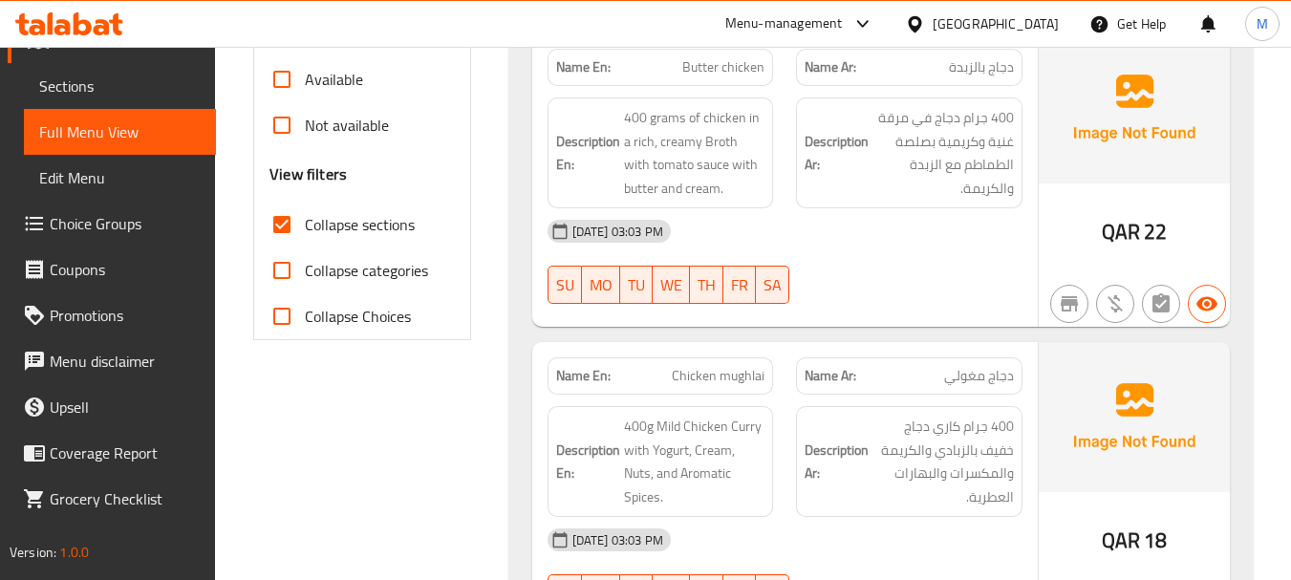
scroll to position [669, 0]
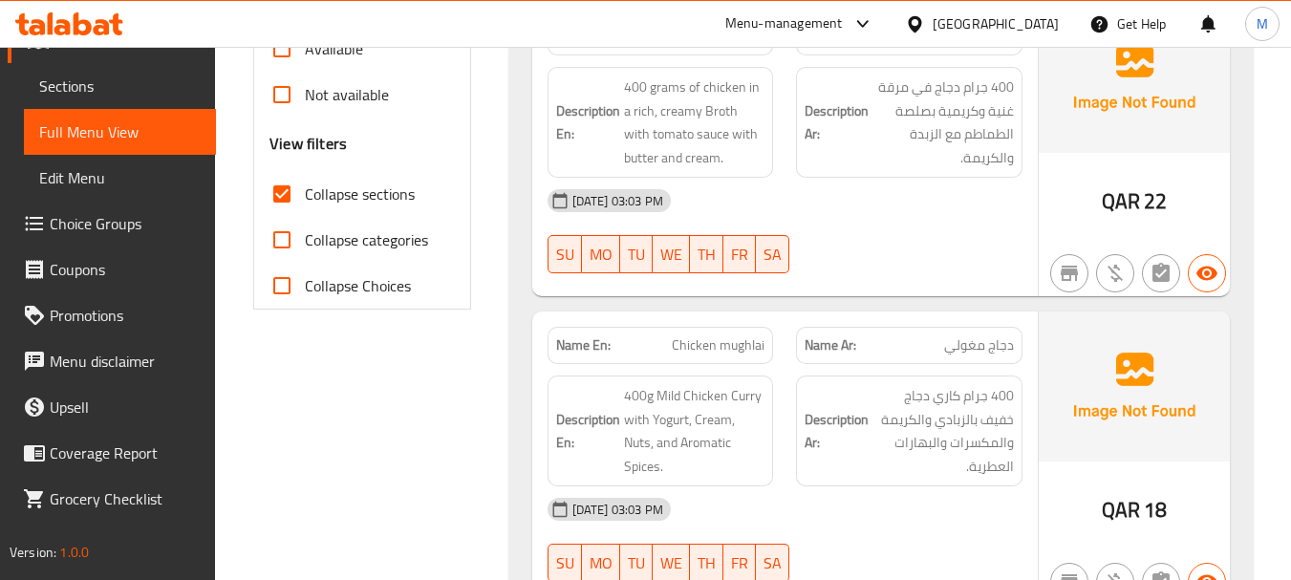
click at [853, 489] on div "[DATE] 03:03 PM" at bounding box center [785, 509] width 498 height 46
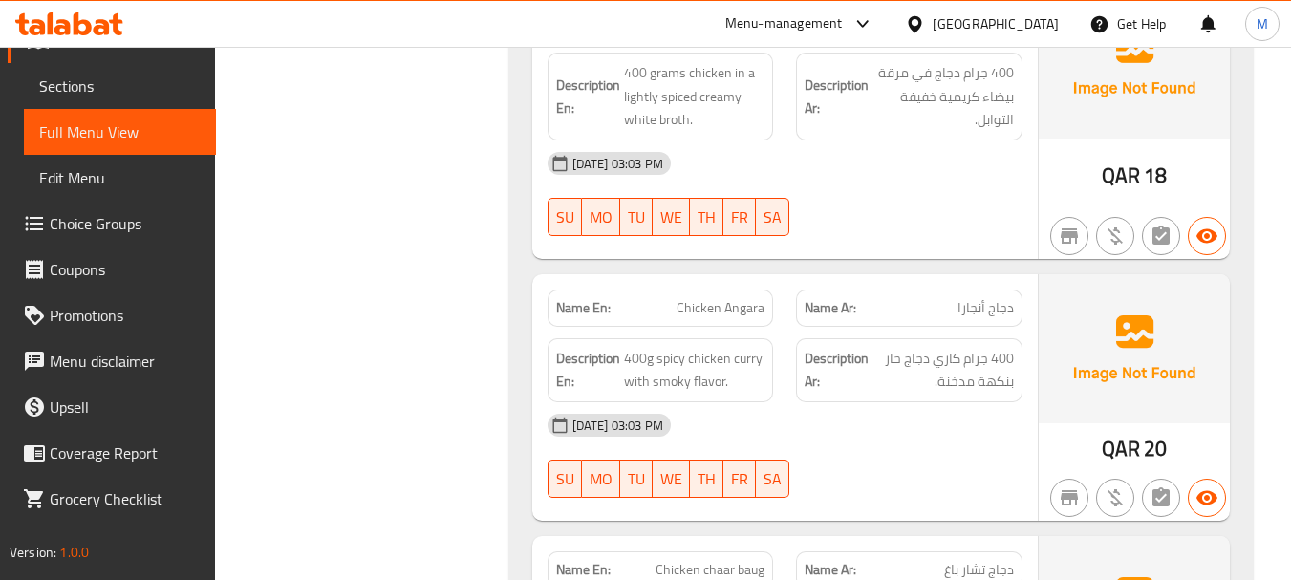
scroll to position [1394, 0]
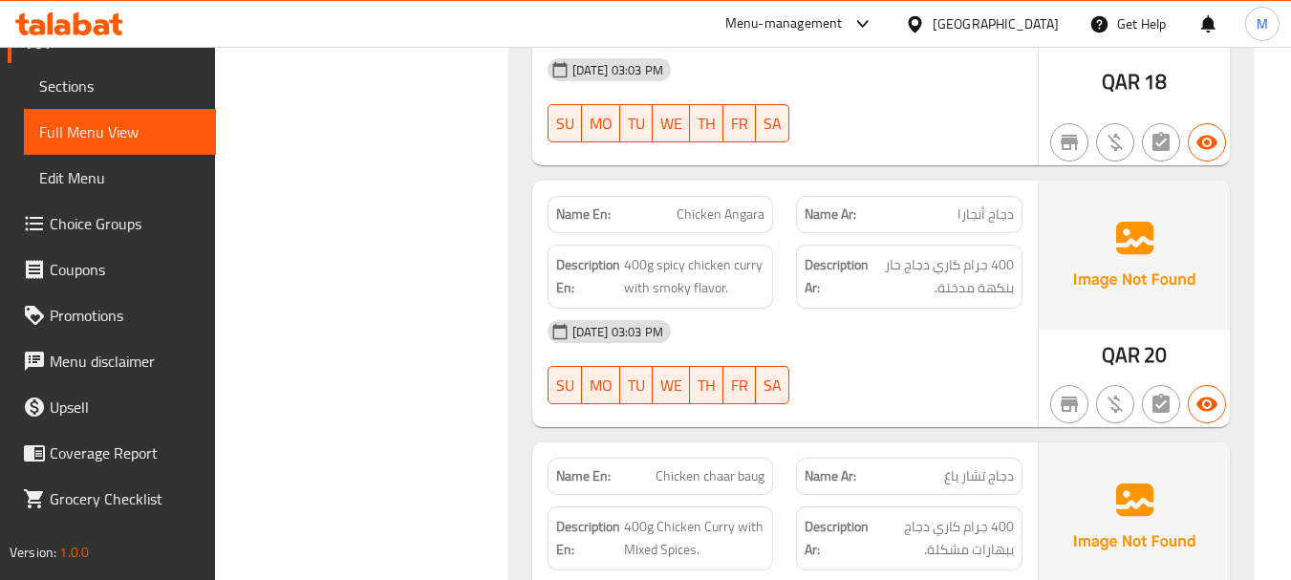
click at [904, 354] on div "[DATE] 03:03 PM" at bounding box center [785, 332] width 498 height 46
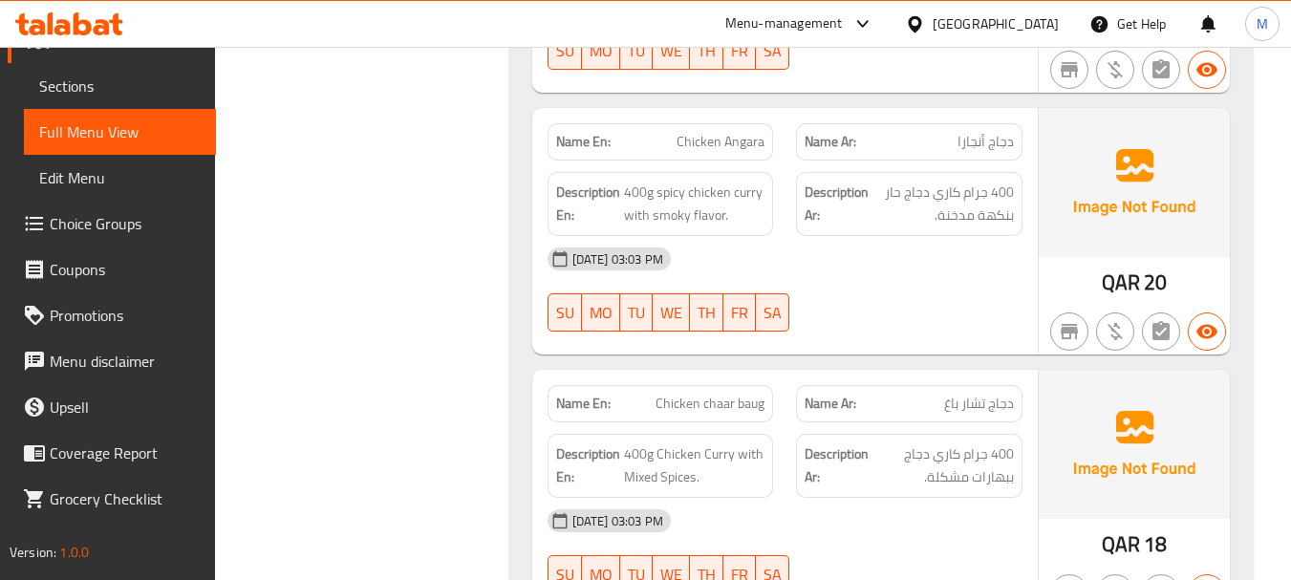
scroll to position [1681, 0]
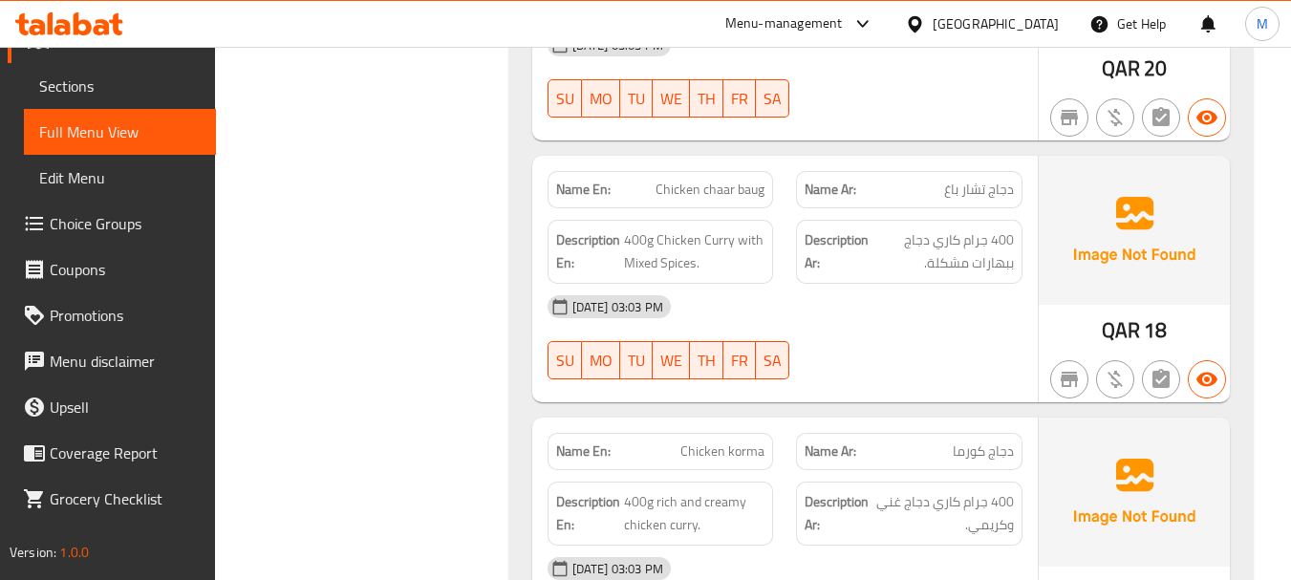
click at [943, 370] on div at bounding box center [909, 379] width 249 height 23
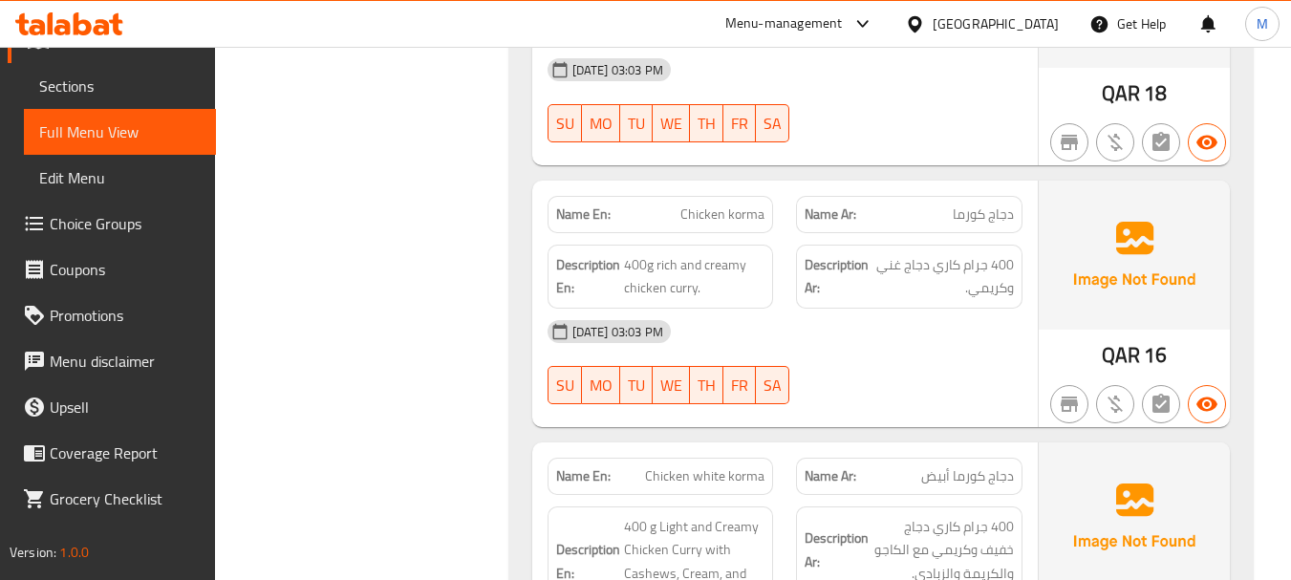
scroll to position [1968, 0]
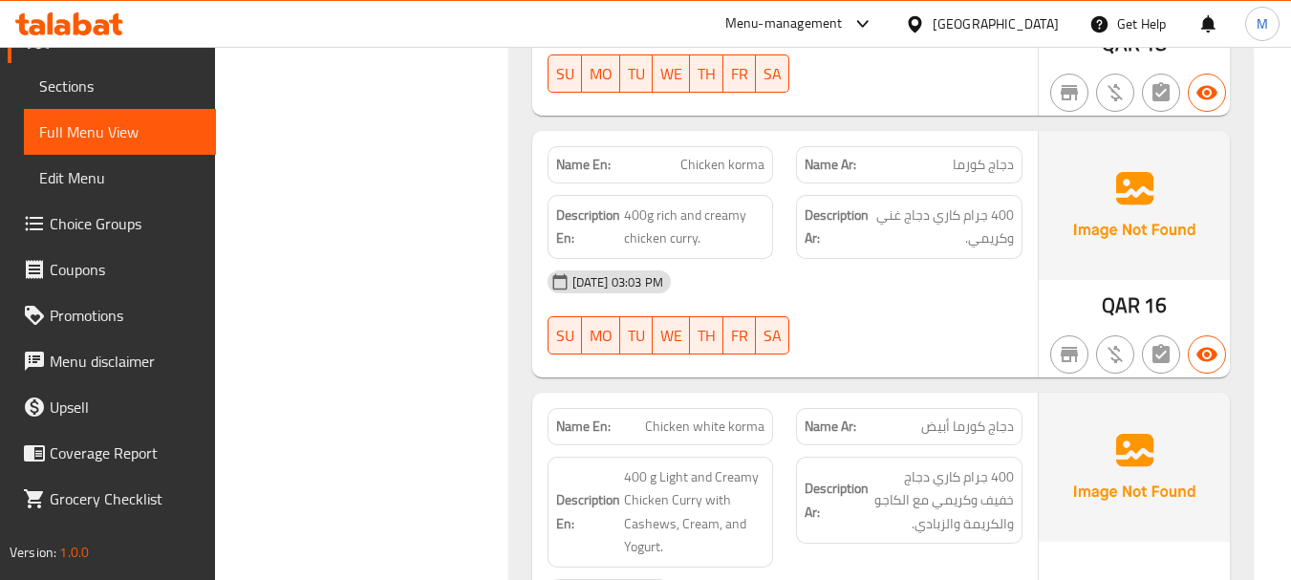
click at [867, 331] on div "[DATE] 03:03 PM SU MO TU WE TH FR SA" at bounding box center [785, 312] width 498 height 107
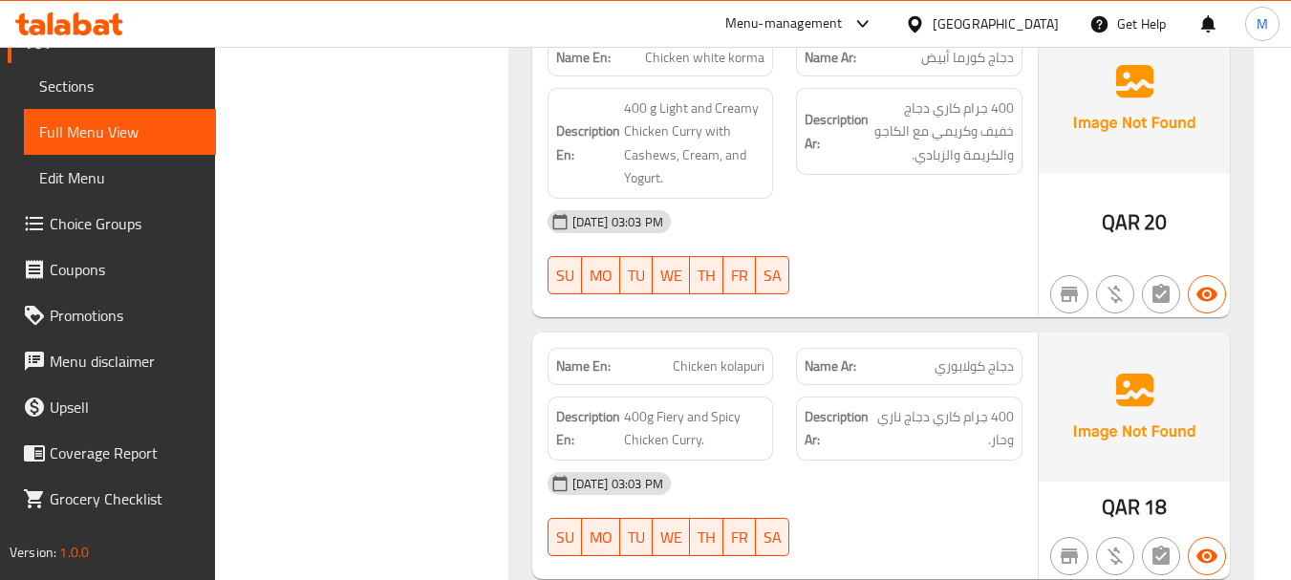
scroll to position [2255, 0]
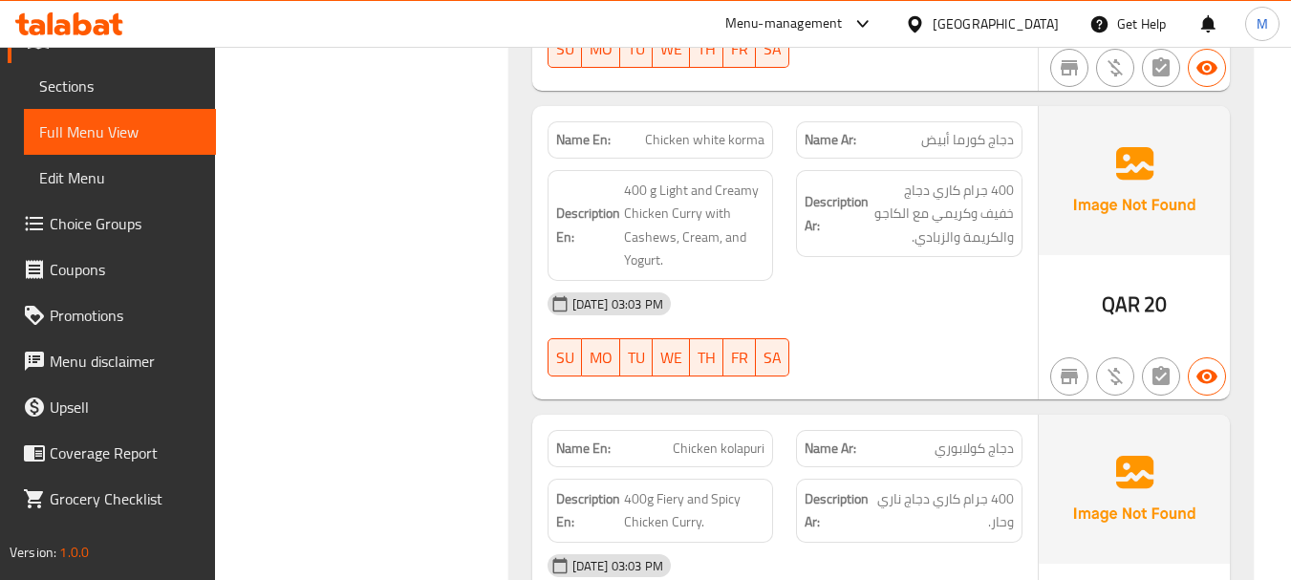
click at [855, 331] on div "[DATE] 03:03 PM SU MO TU WE TH FR SA" at bounding box center [785, 334] width 498 height 107
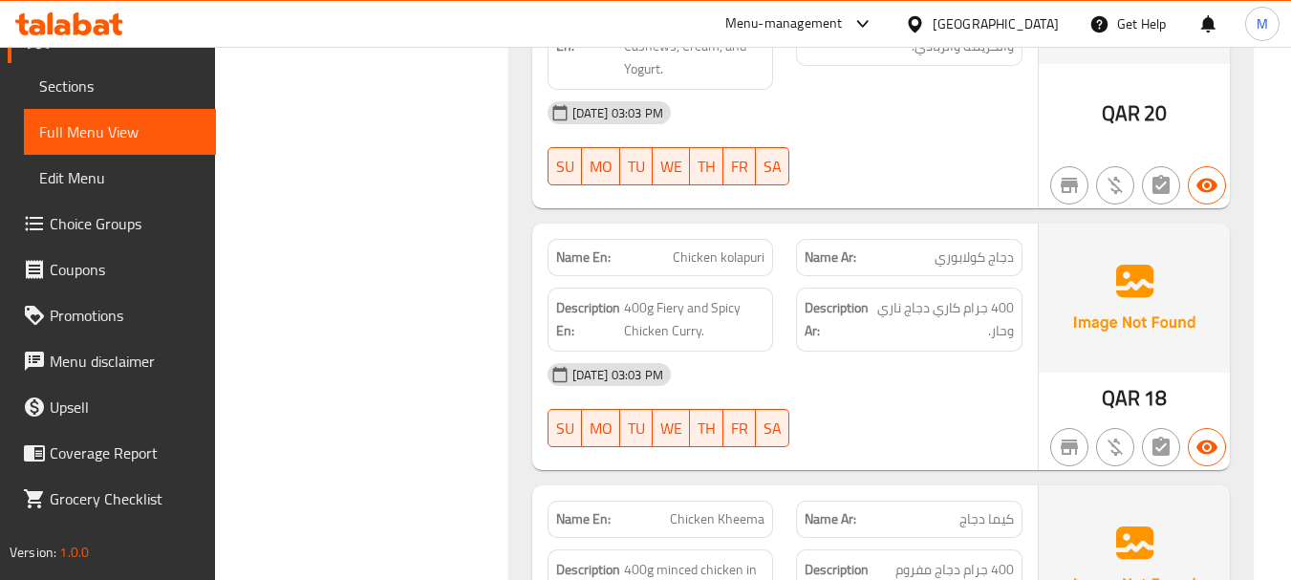
click at [900, 388] on div "[DATE] 03:03 PM" at bounding box center [785, 375] width 498 height 46
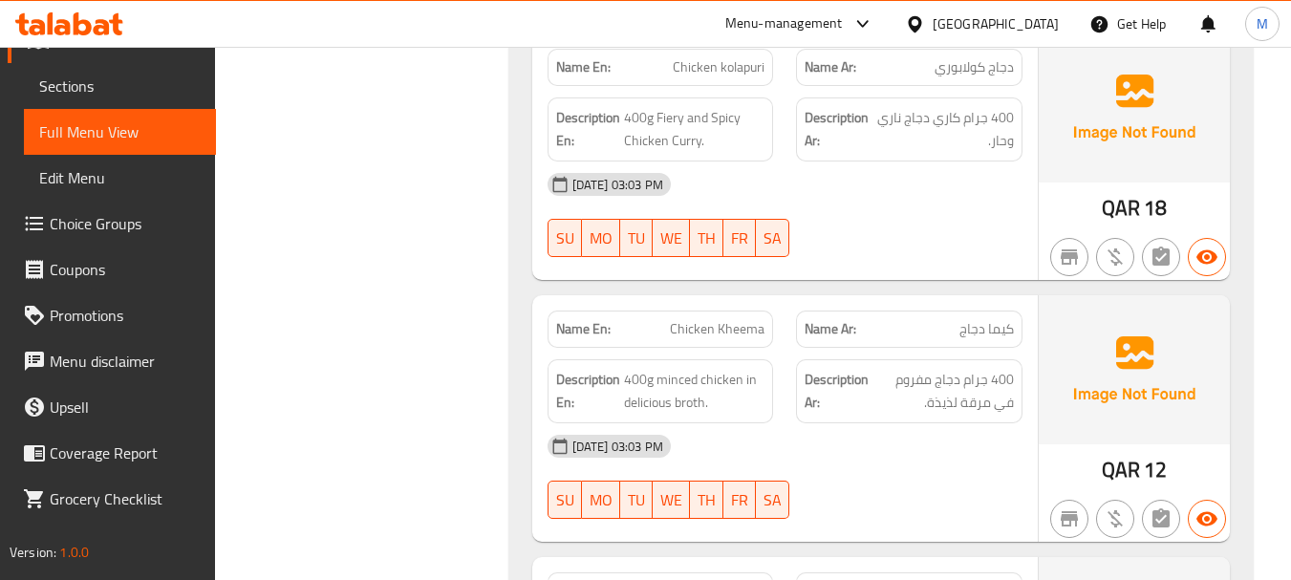
scroll to position [2637, 0]
click at [876, 446] on div "[DATE] 03:03 PM" at bounding box center [785, 445] width 498 height 46
click at [680, 410] on span "400g minced chicken in delicious broth." at bounding box center [694, 390] width 141 height 47
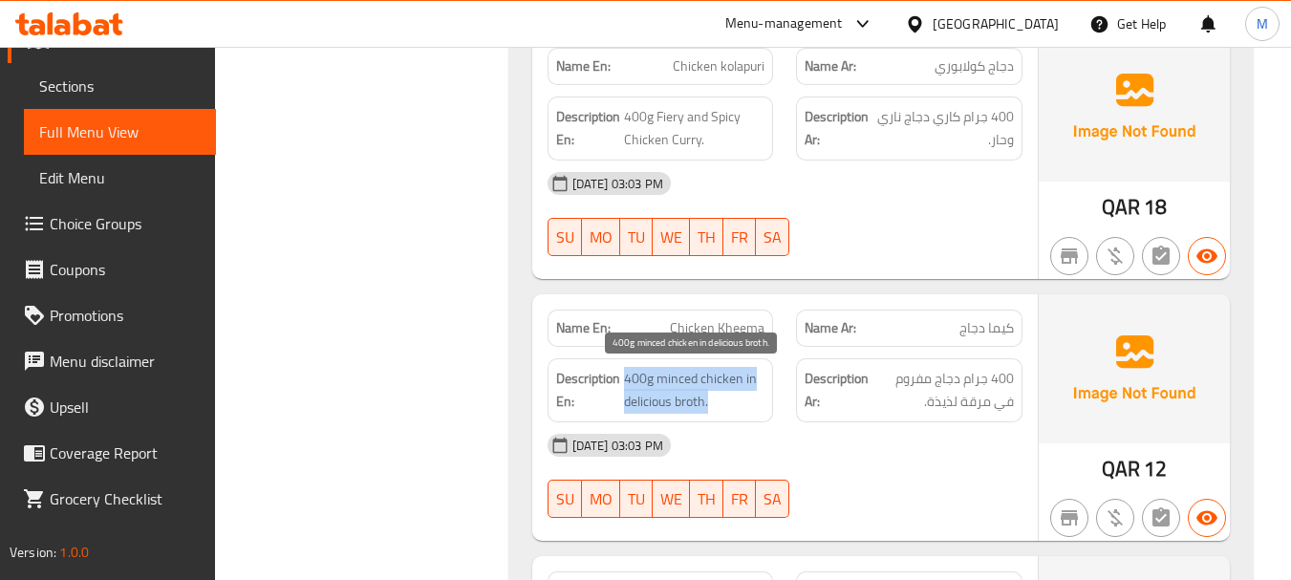
click at [680, 410] on span "400g minced chicken in delicious broth." at bounding box center [694, 390] width 141 height 47
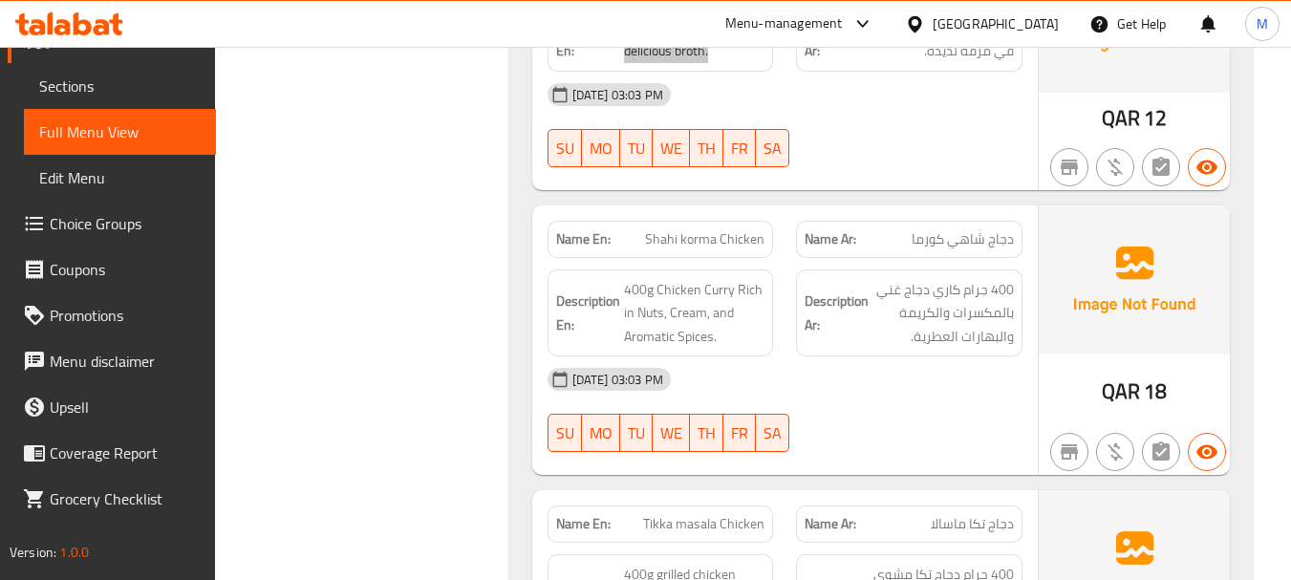
scroll to position [3019, 0]
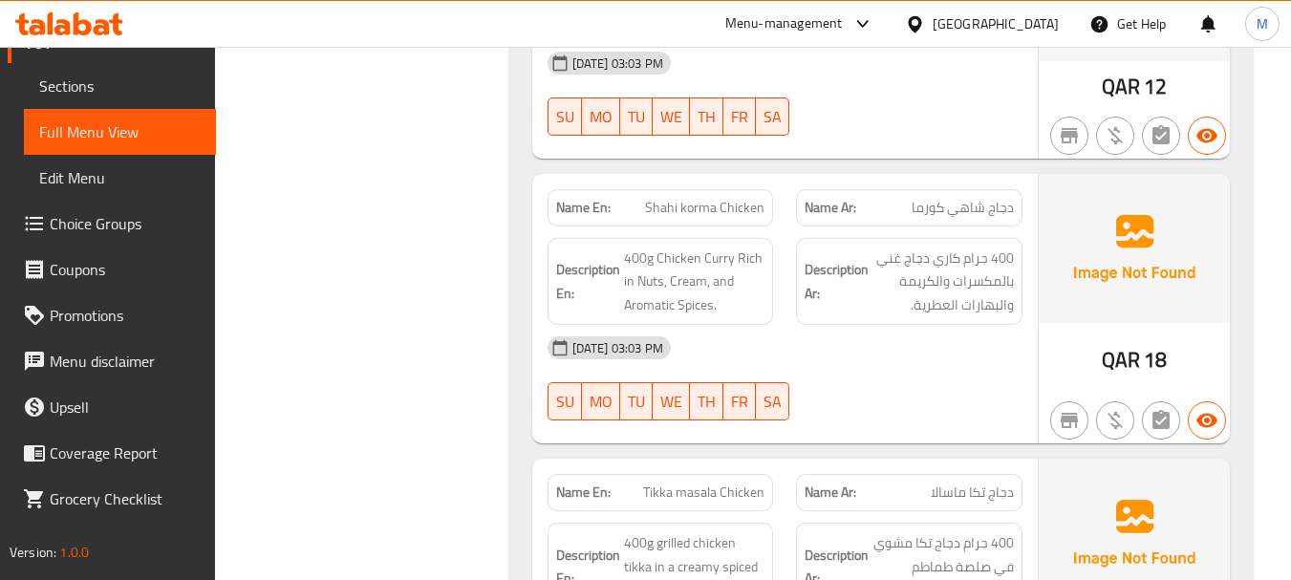
click at [903, 372] on div "[DATE] 03:03 PM SU MO TU WE TH FR SA" at bounding box center [785, 378] width 498 height 107
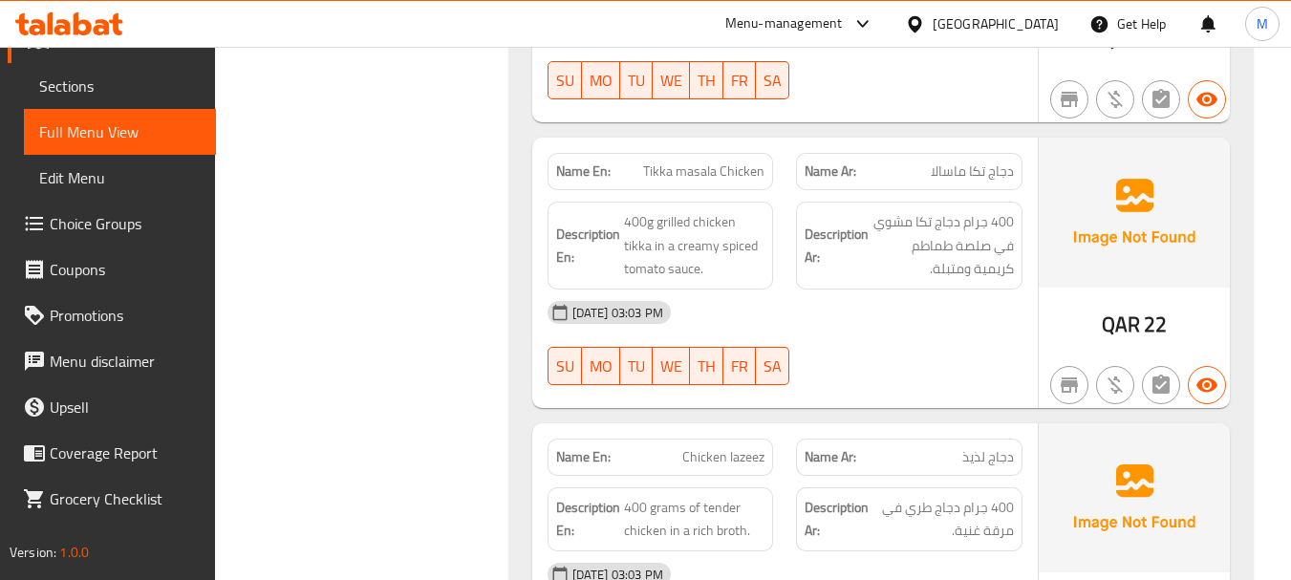
scroll to position [3306, 0]
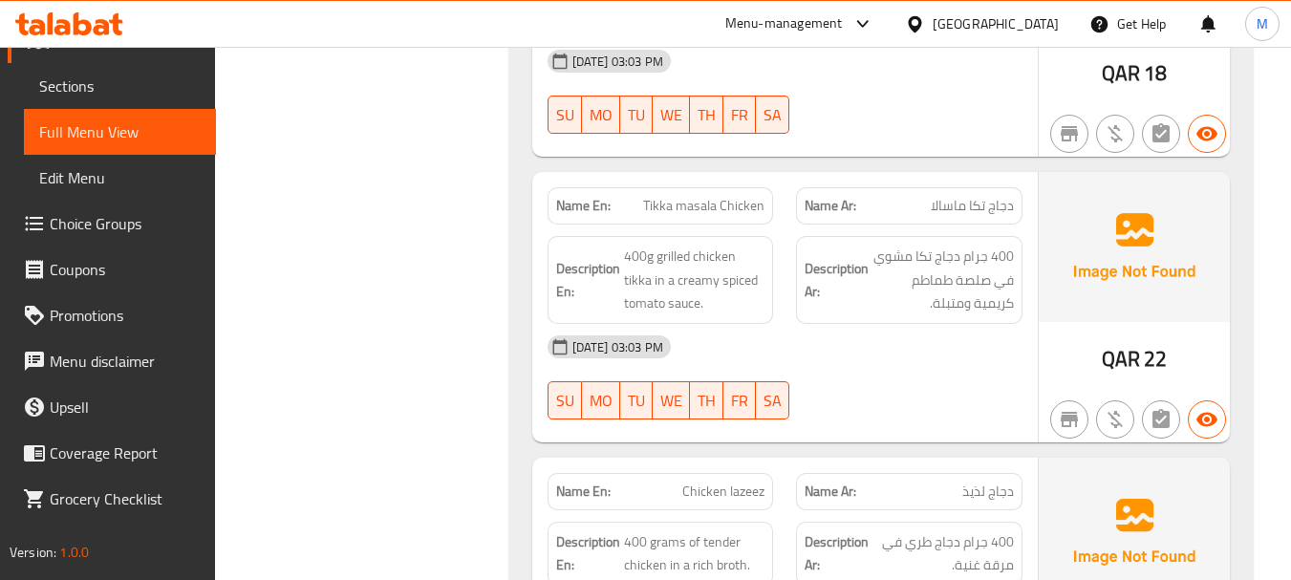
click at [865, 375] on div "[DATE] 03:03 PM SU MO TU WE TH FR SA" at bounding box center [785, 377] width 498 height 107
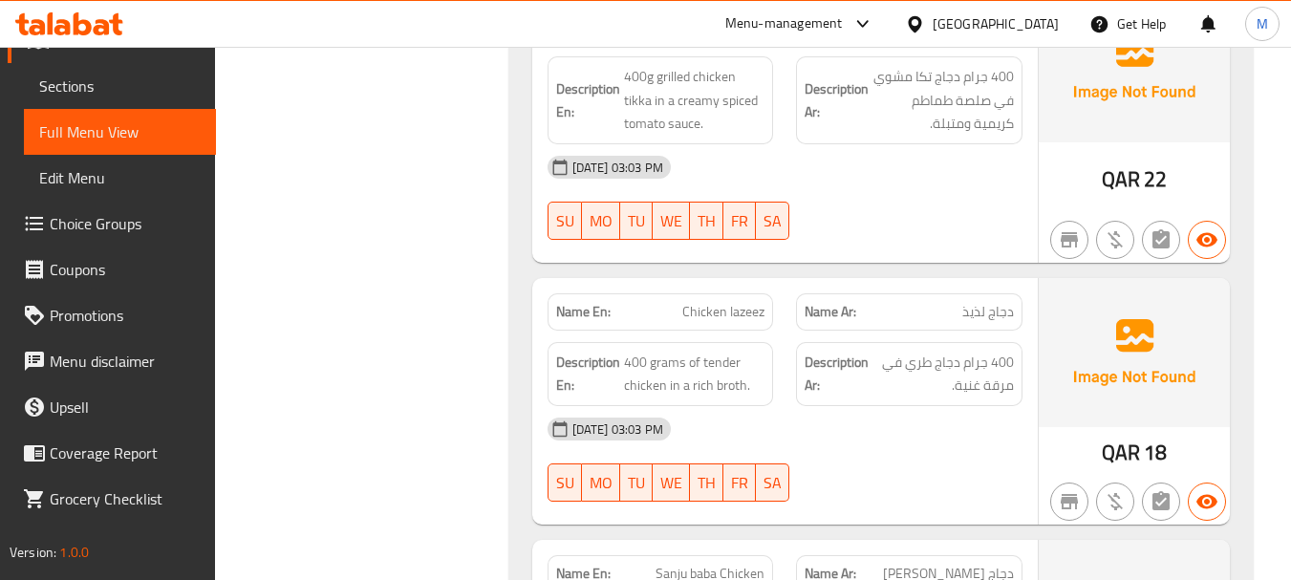
scroll to position [3497, 0]
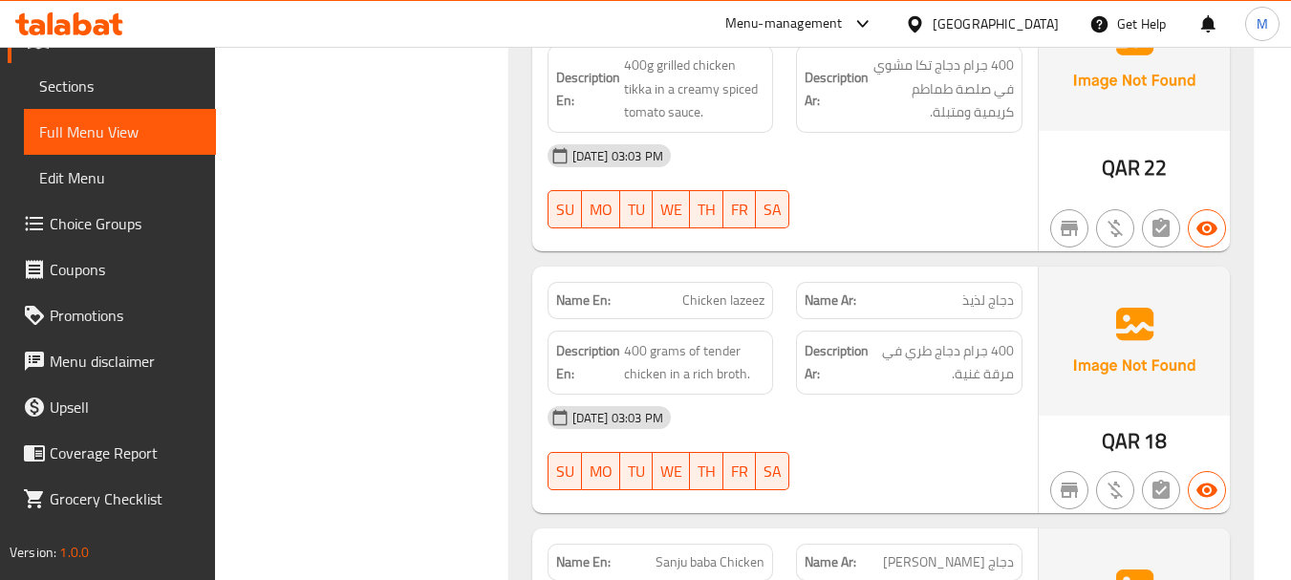
click at [933, 429] on div "[DATE] 03:03 PM" at bounding box center [785, 418] width 498 height 46
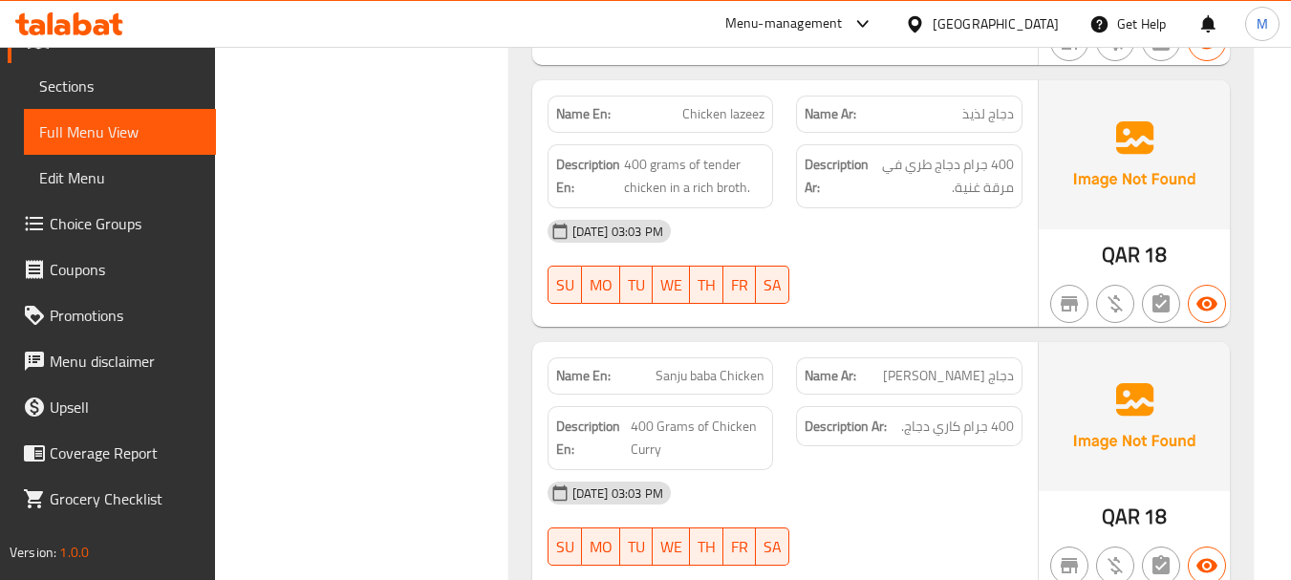
scroll to position [3784, 0]
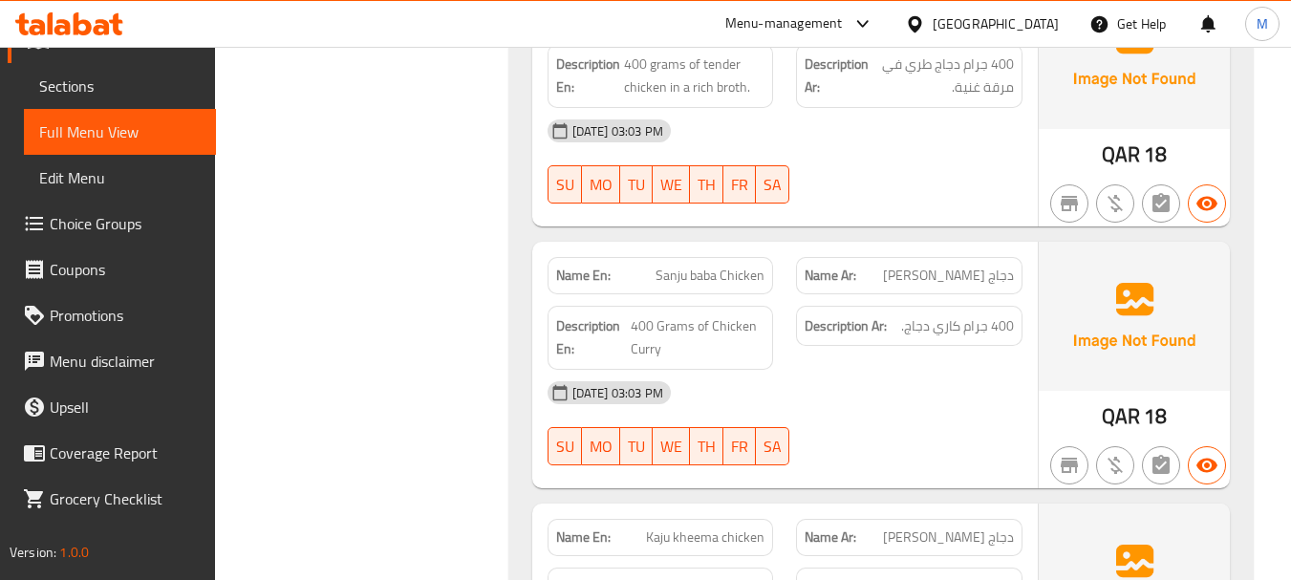
click at [915, 407] on div "[DATE] 03:03 PM" at bounding box center [785, 393] width 498 height 46
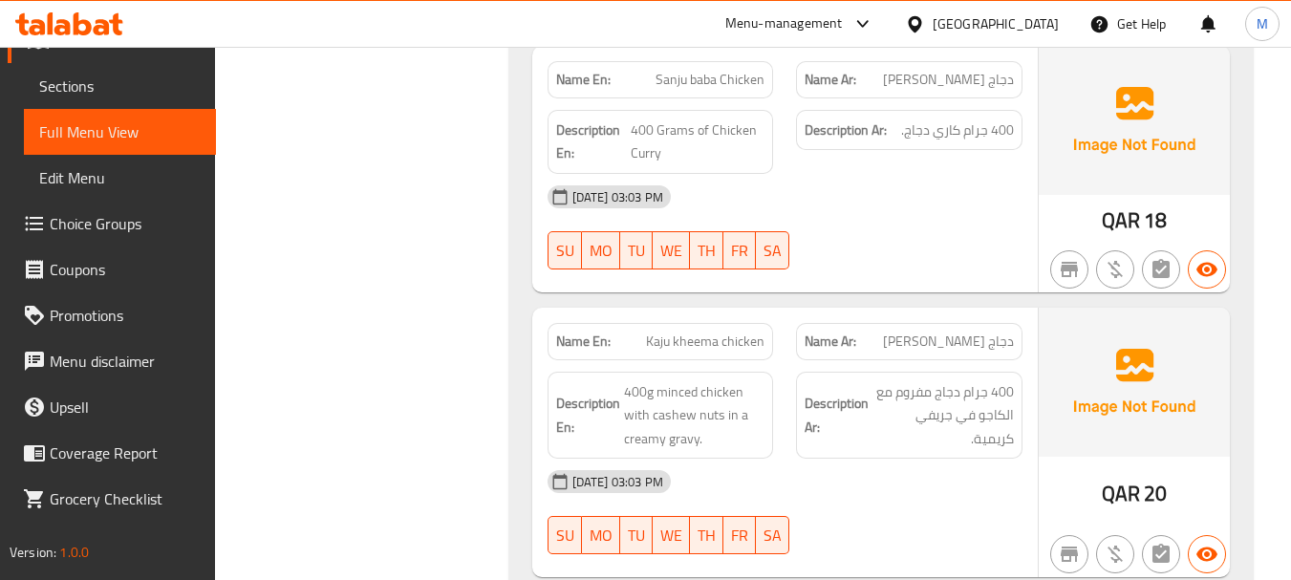
scroll to position [4026, 0]
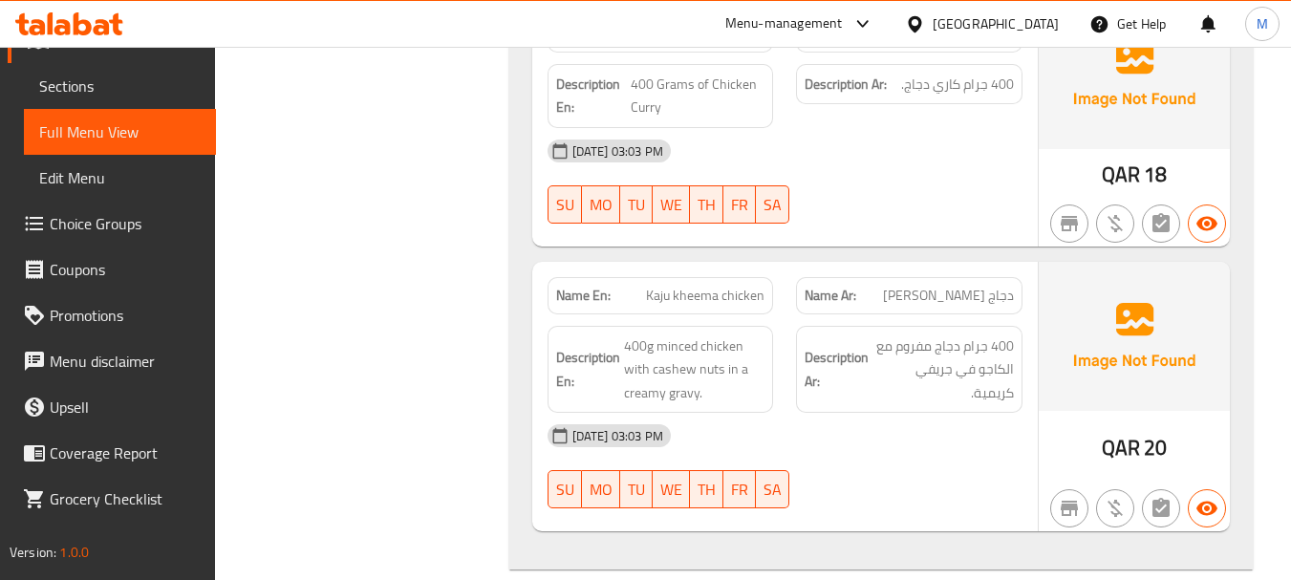
click at [881, 482] on div "[DATE] 03:03 PM SU MO TU WE TH FR SA" at bounding box center [785, 466] width 498 height 107
click at [666, 378] on span "400g minced chicken with cashew nuts in a creamy gravy." at bounding box center [694, 370] width 141 height 71
click at [665, 378] on span "400g minced chicken with cashew nuts in a creamy gravy." at bounding box center [694, 370] width 141 height 71
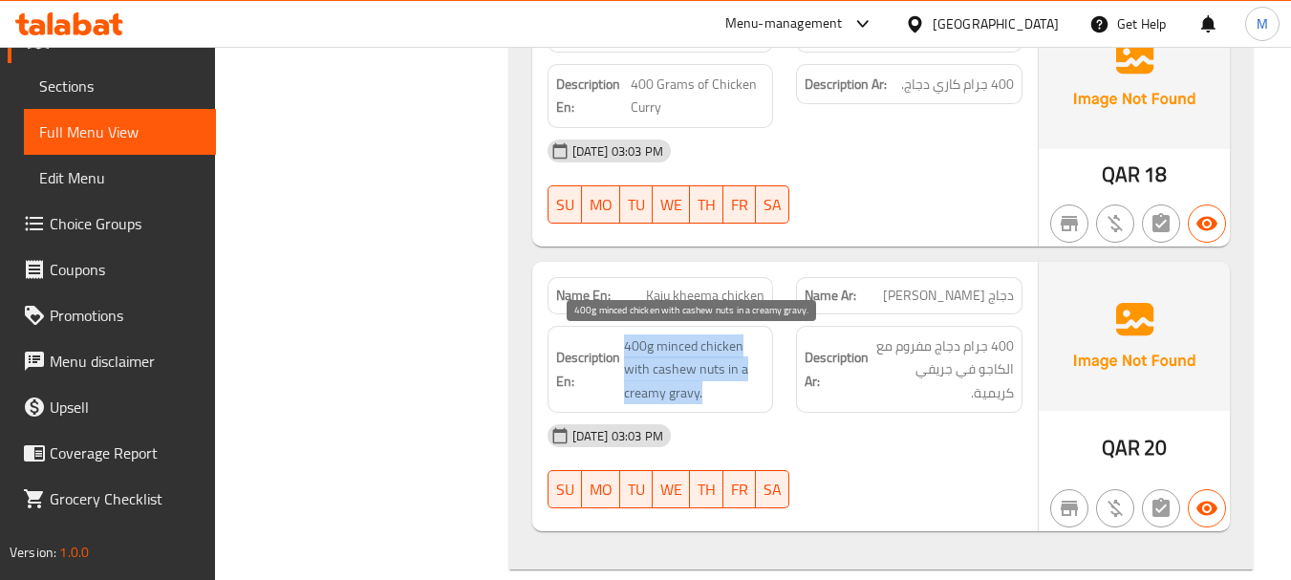
click at [664, 378] on span "400g minced chicken with cashew nuts in a creamy gravy." at bounding box center [694, 370] width 141 height 71
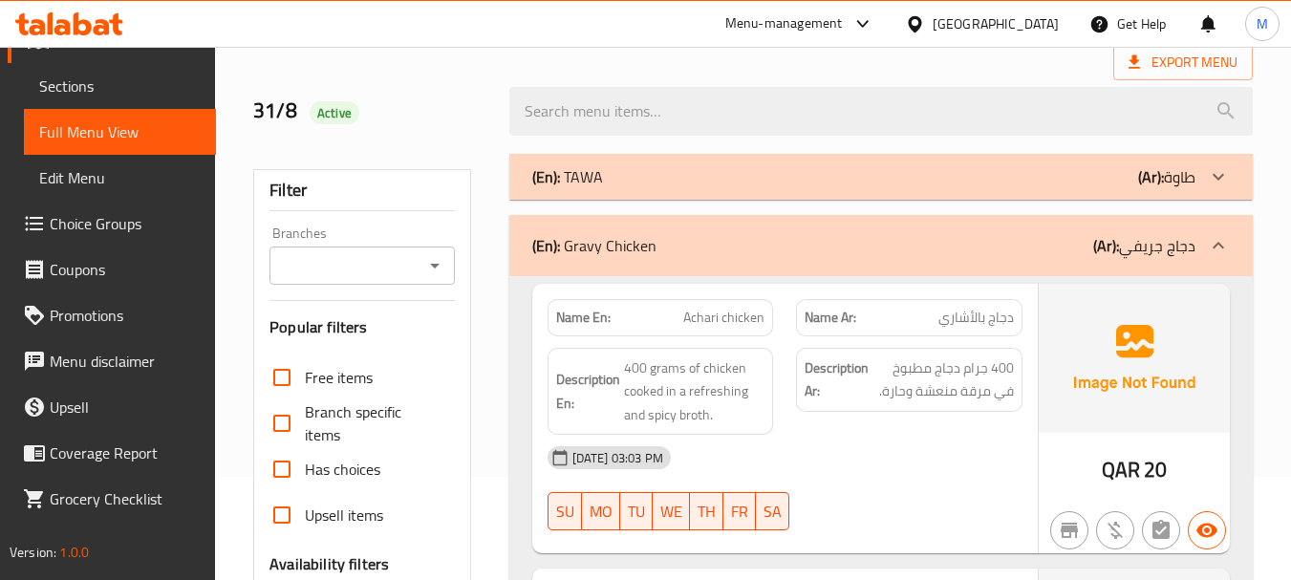
scroll to position [191, 0]
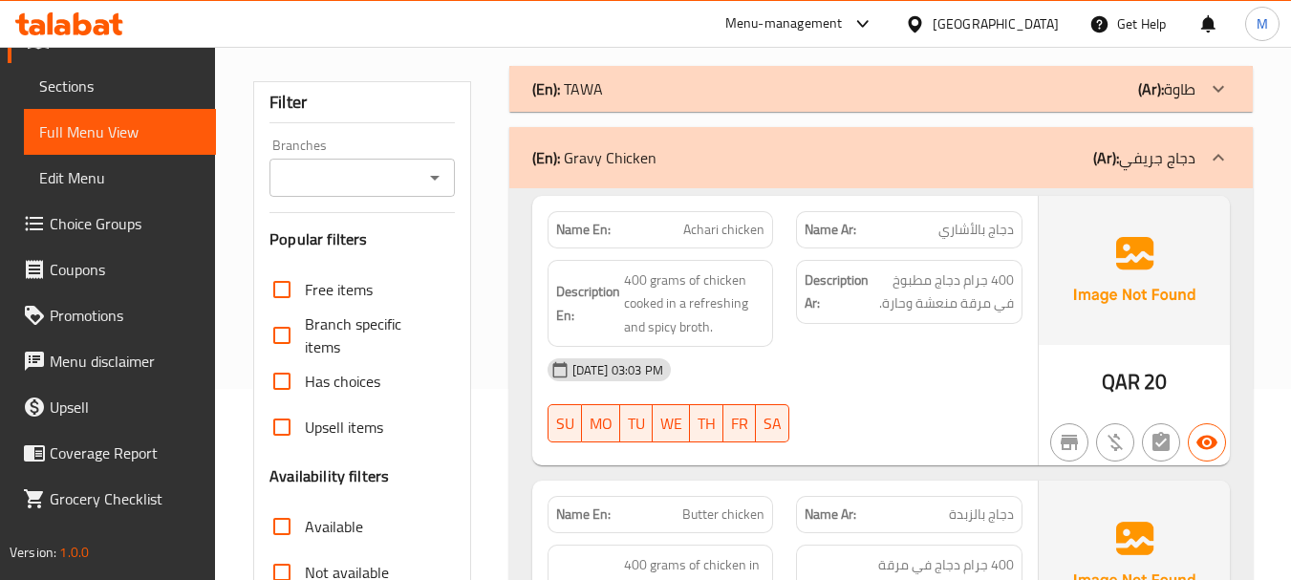
click at [643, 169] on p "(En): Gravy Chicken" at bounding box center [594, 157] width 124 height 23
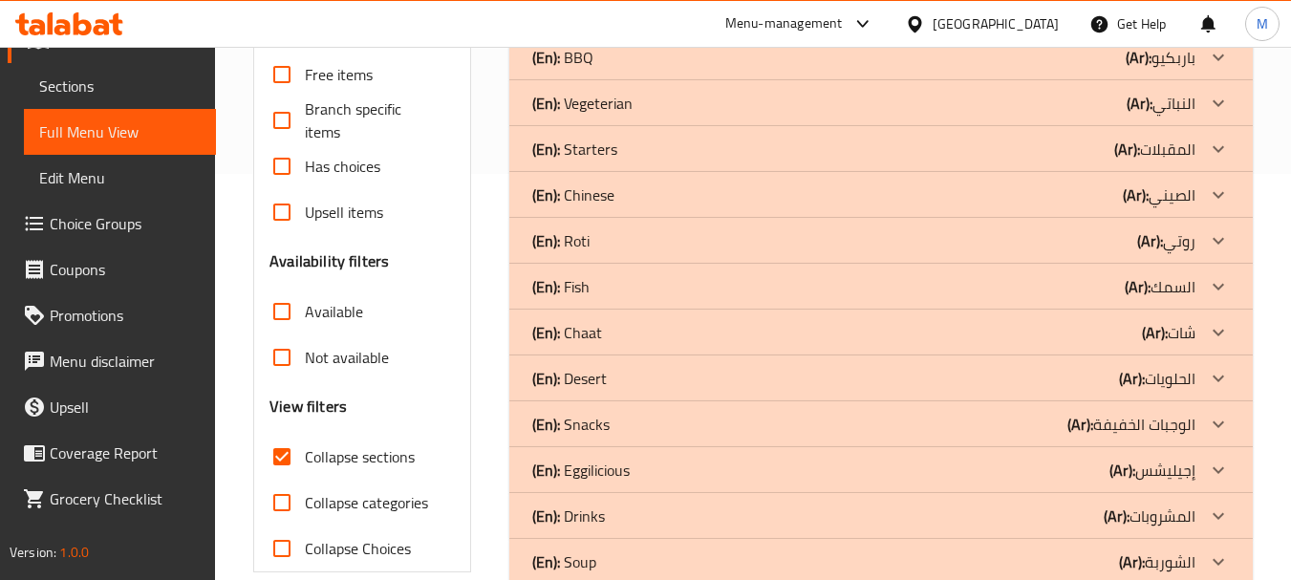
scroll to position [449, 0]
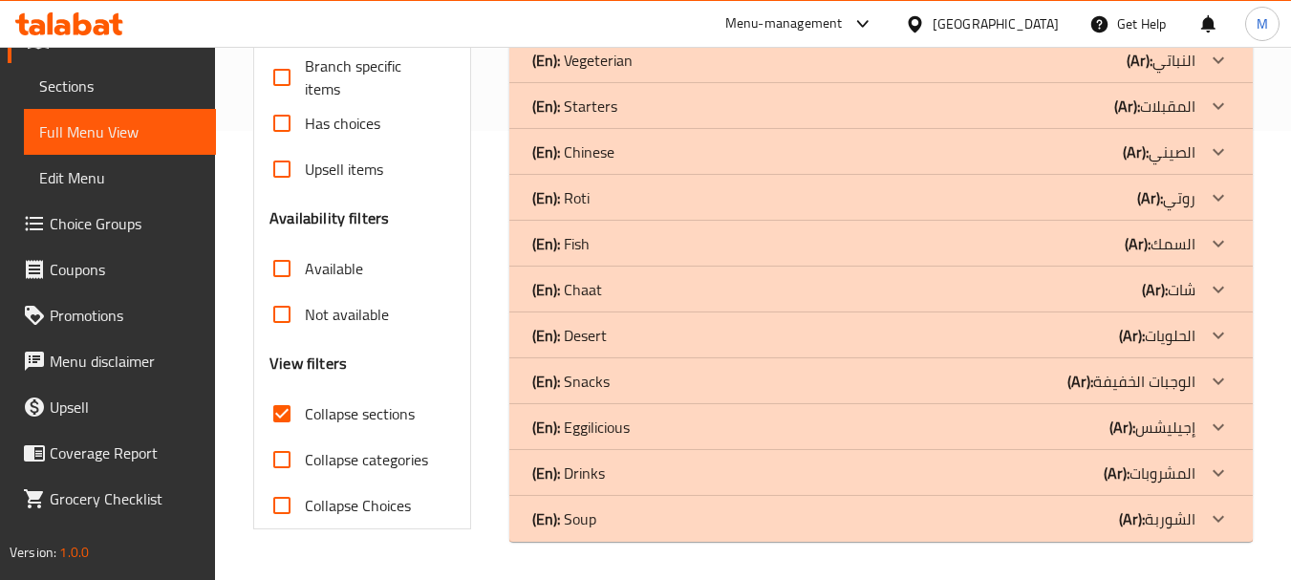
click at [626, 257] on div "(En): Fish (Ar): السمك" at bounding box center [881, 244] width 744 height 46
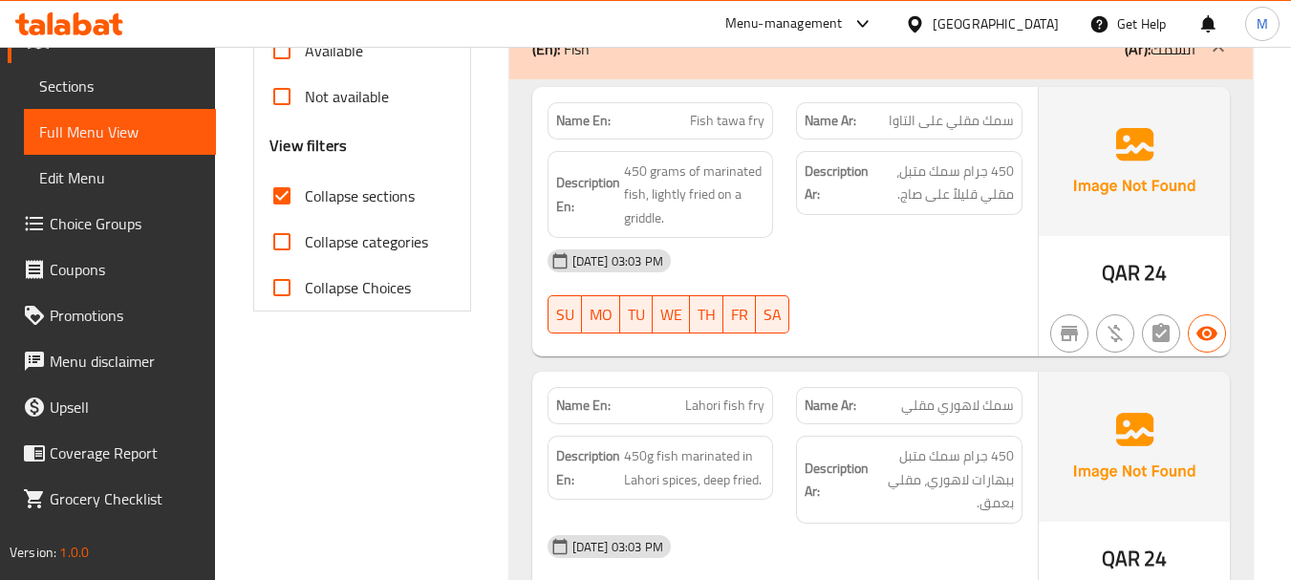
scroll to position [736, 0]
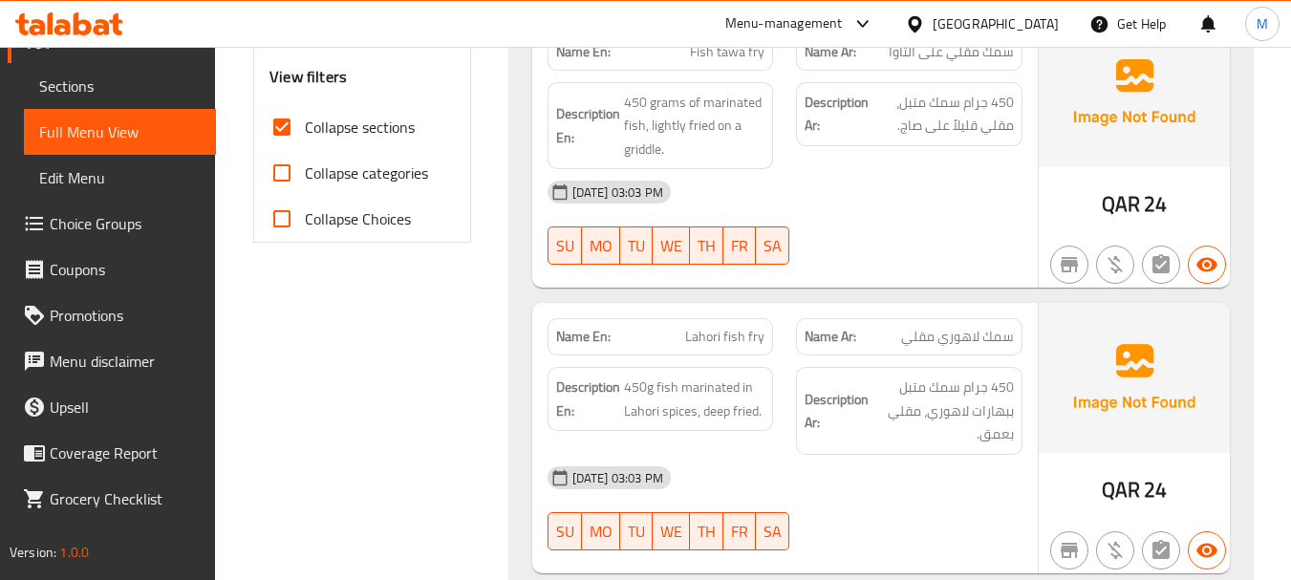
click at [872, 244] on div "[DATE] 03:03 PM SU MO TU WE TH FR SA" at bounding box center [785, 222] width 498 height 107
click at [673, 126] on span "450 grams of marinated fish, lightly fried on a griddle." at bounding box center [694, 126] width 141 height 71
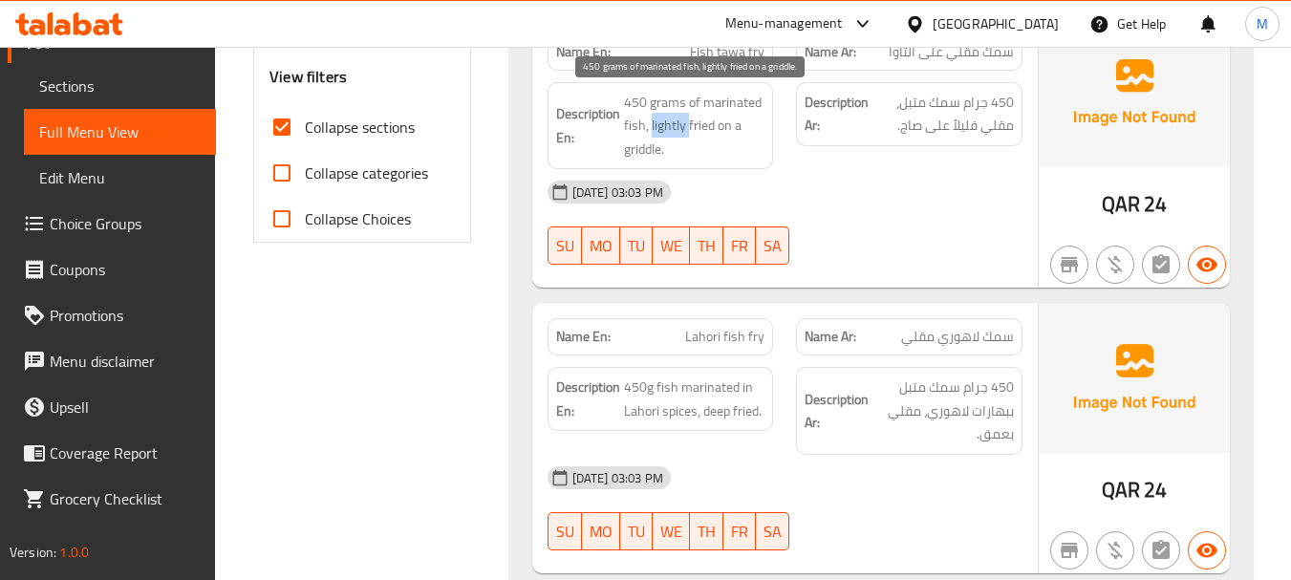
click at [673, 126] on span "450 grams of marinated fish, lightly fried on a griddle." at bounding box center [694, 126] width 141 height 71
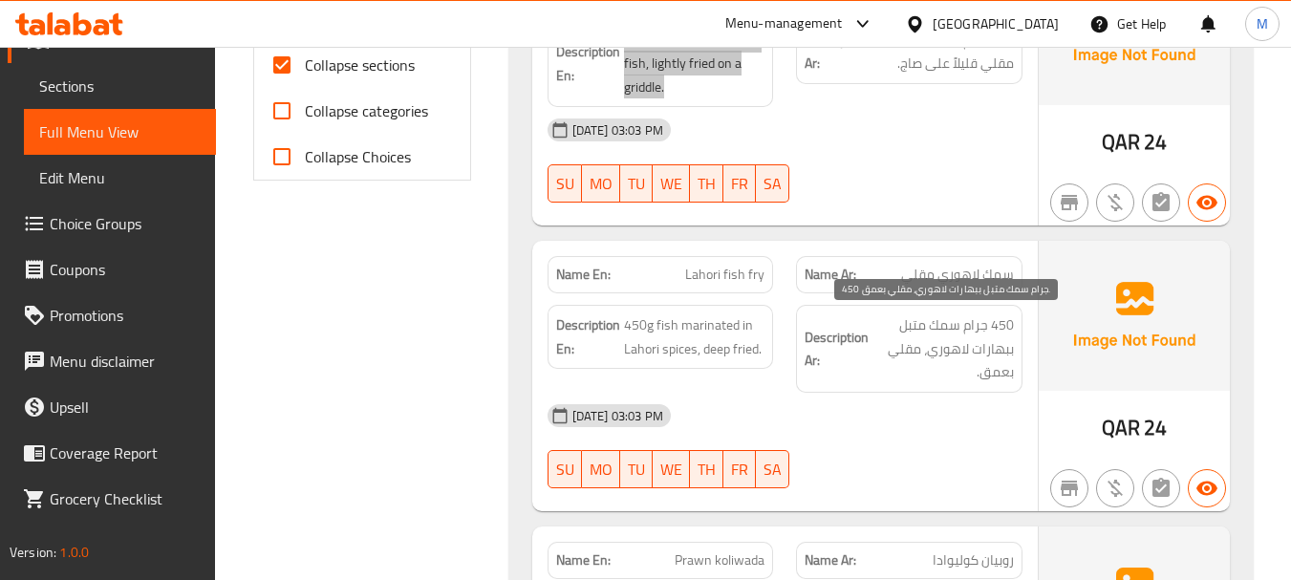
scroll to position [831, 0]
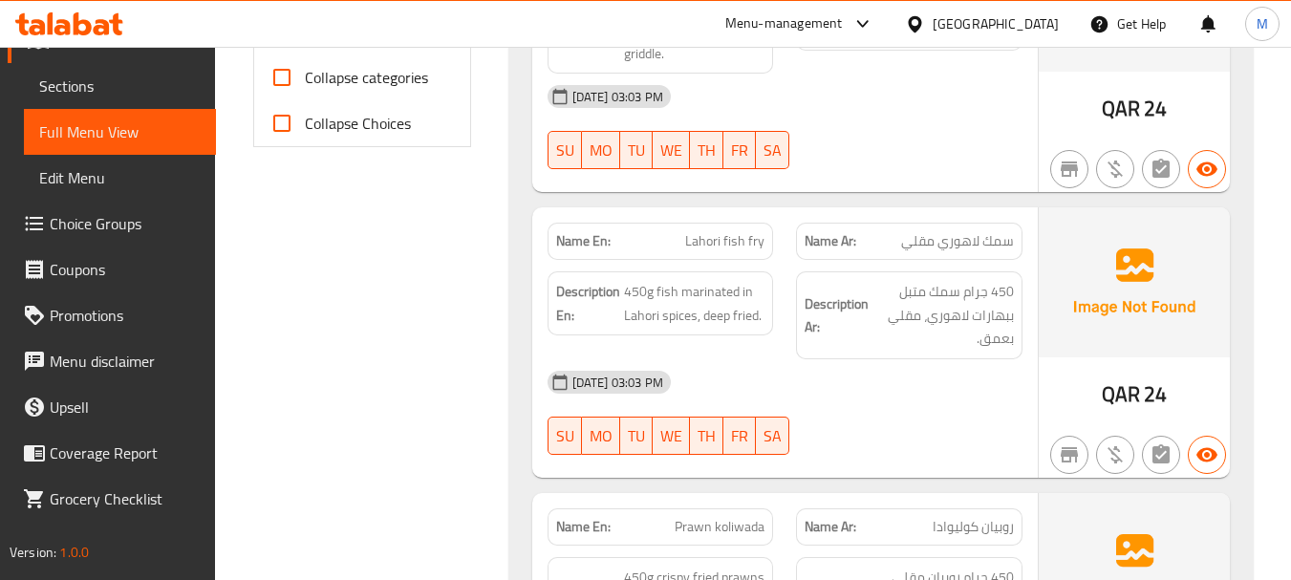
click at [904, 395] on div "[DATE] 03:03 PM" at bounding box center [785, 382] width 498 height 46
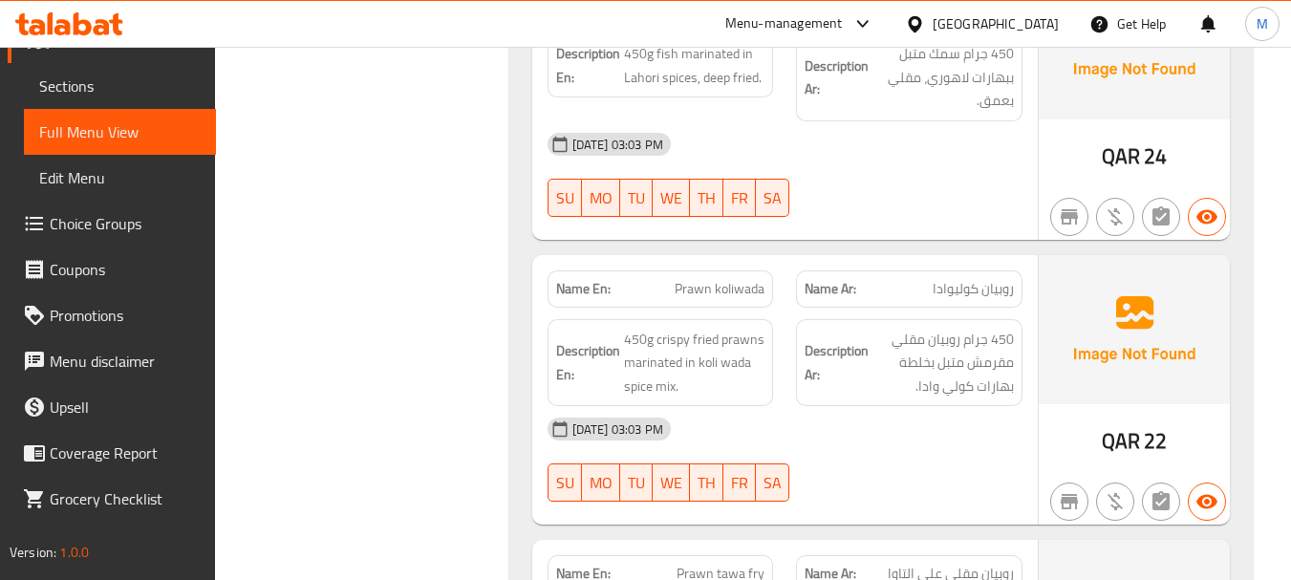
scroll to position [1118, 0]
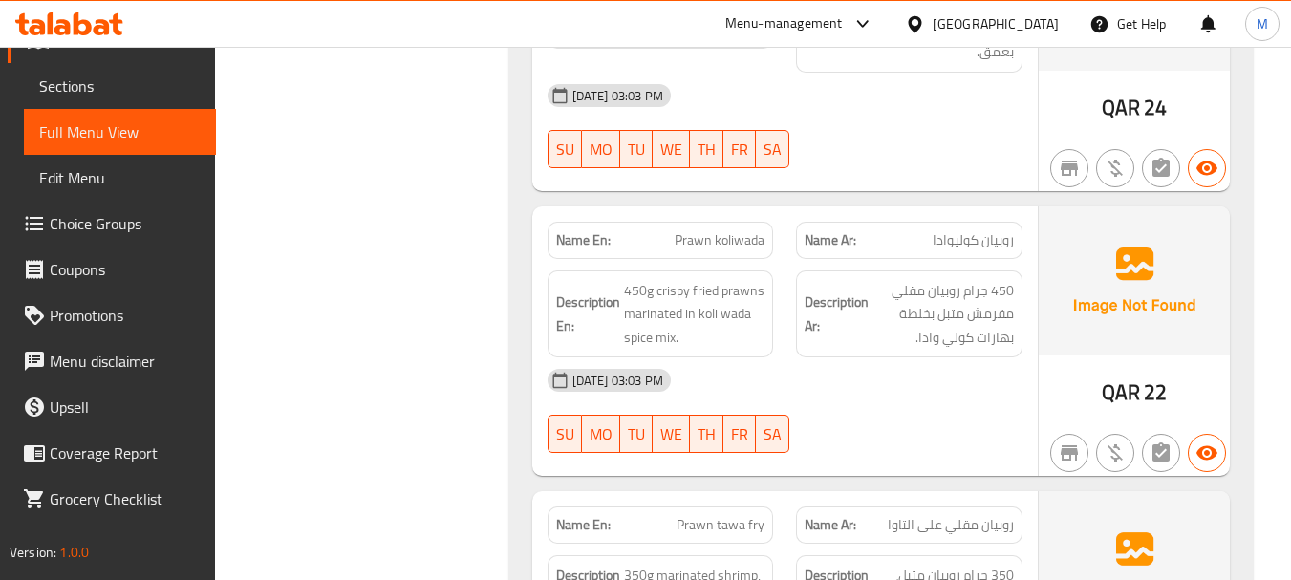
click at [888, 382] on div "[DATE] 03:03 PM" at bounding box center [785, 380] width 498 height 46
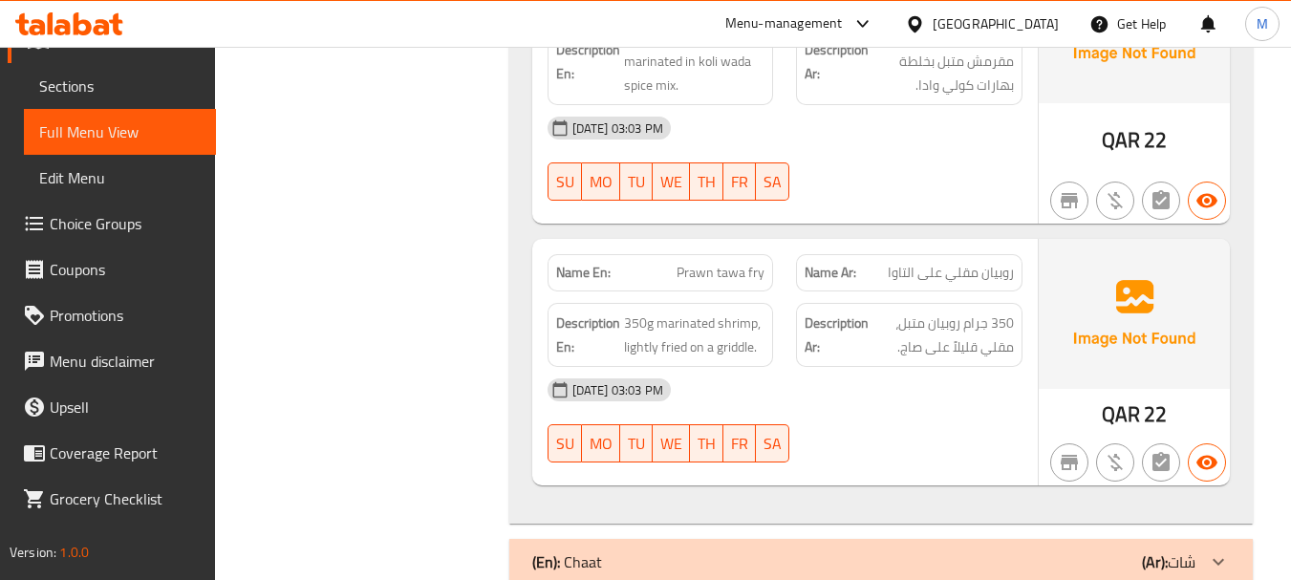
scroll to position [1405, 0]
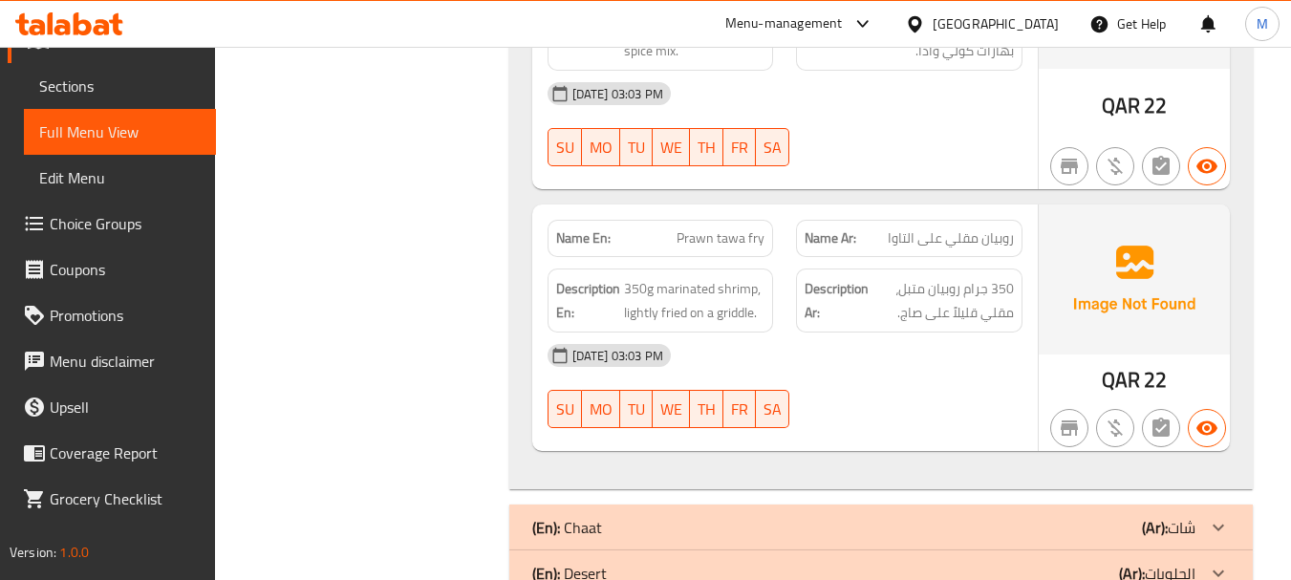
click at [807, 356] on div "[DATE] 03:03 PM" at bounding box center [785, 356] width 498 height 46
click at [698, 316] on span "350g marinated shrimp, lightly fried on a griddle." at bounding box center [694, 300] width 141 height 47
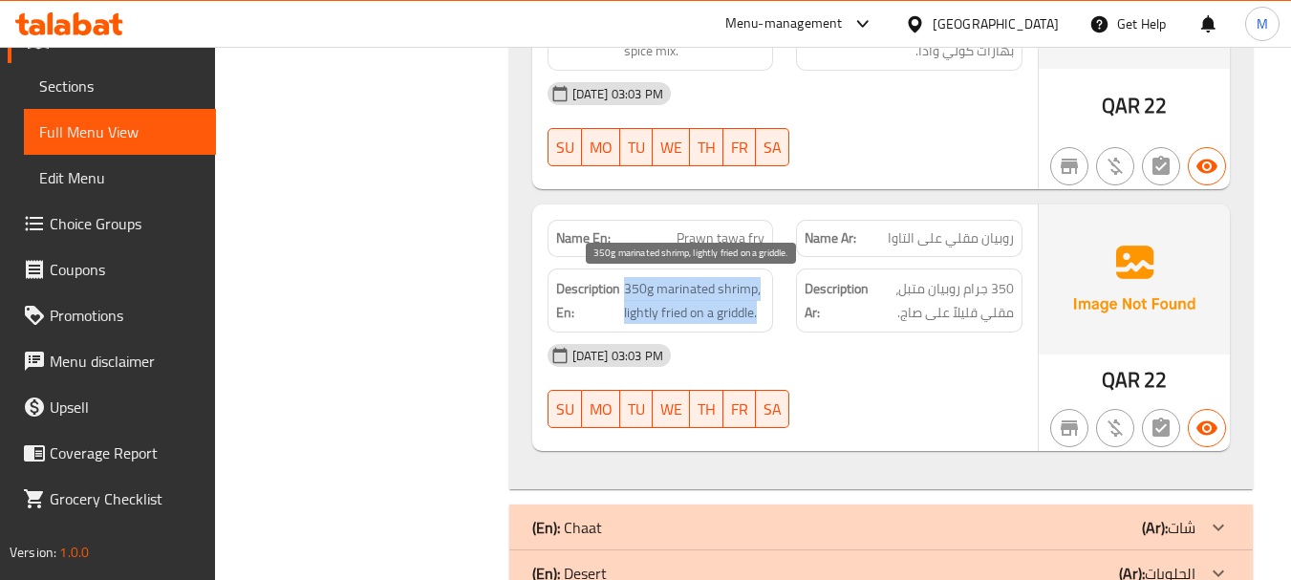
click at [698, 316] on span "350g marinated shrimp, lightly fried on a griddle." at bounding box center [694, 300] width 141 height 47
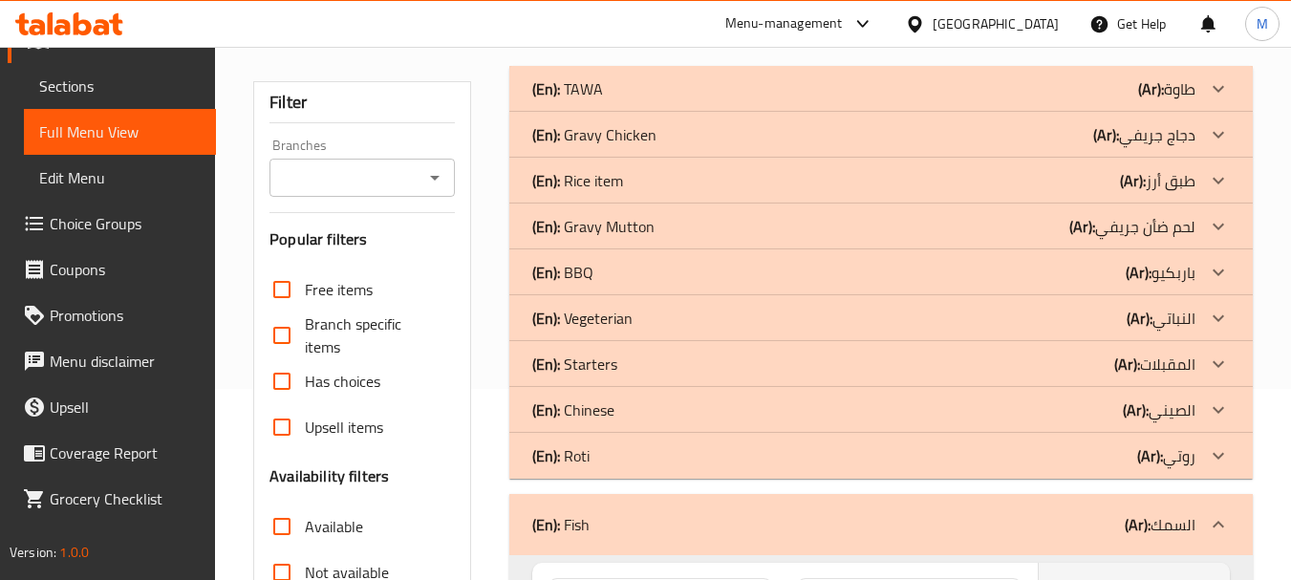
scroll to position [573, 0]
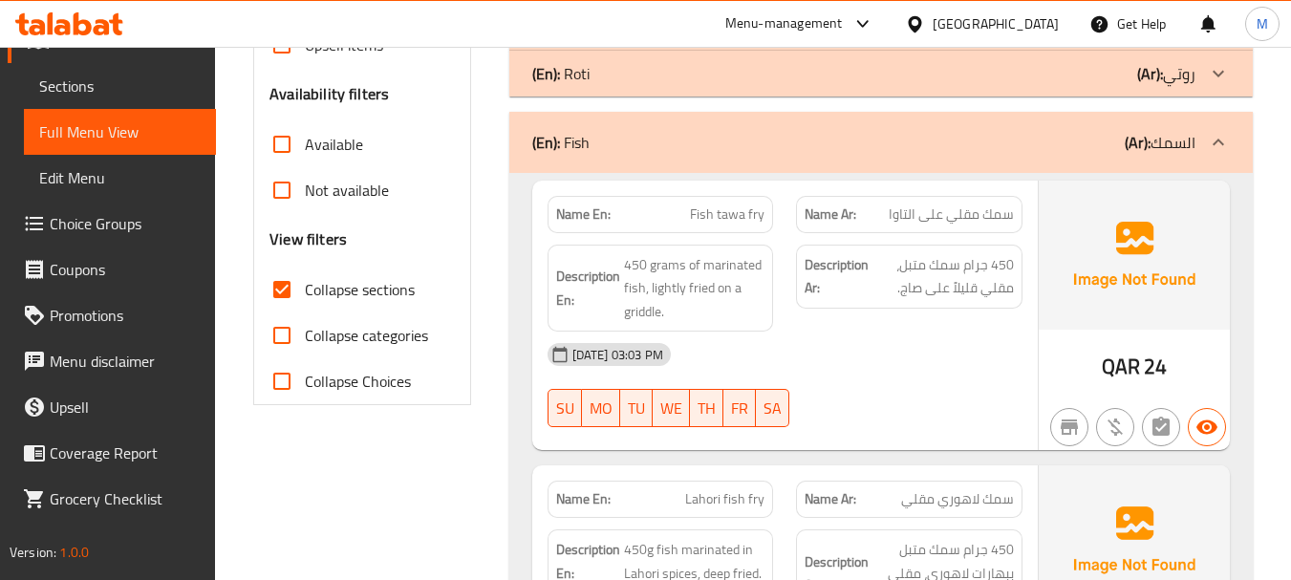
click at [637, 146] on div "(En): Fish (Ar): السمك" at bounding box center [863, 142] width 663 height 23
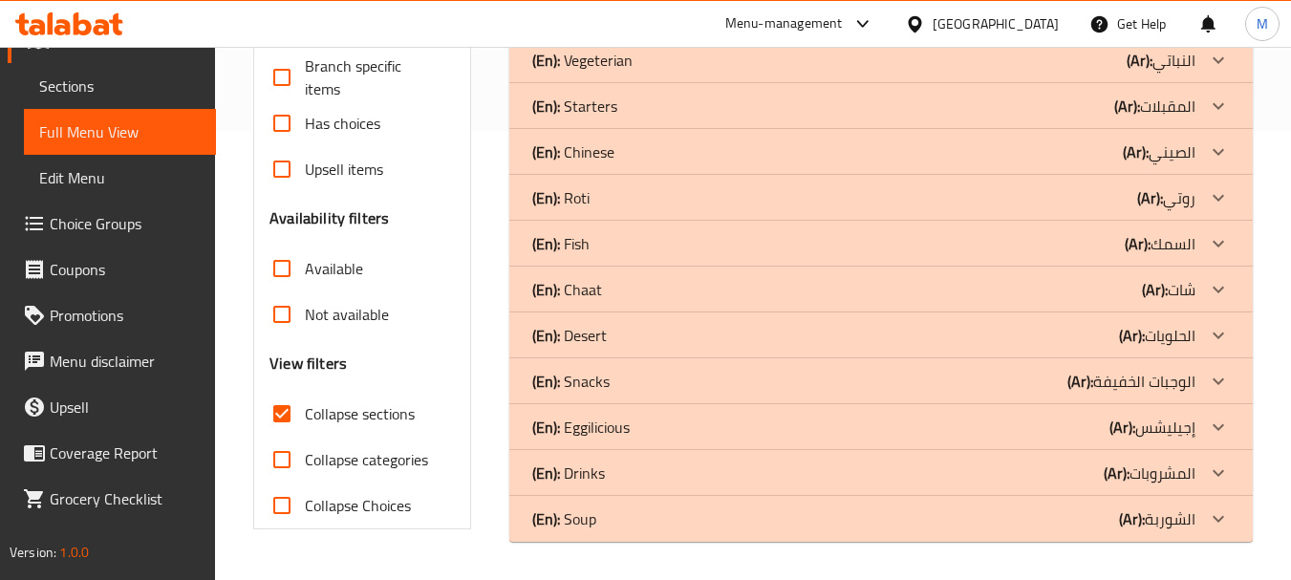
scroll to position [449, 0]
click at [652, 432] on div "(En): Eggilicious (Ar): [PERSON_NAME]" at bounding box center [863, 427] width 663 height 23
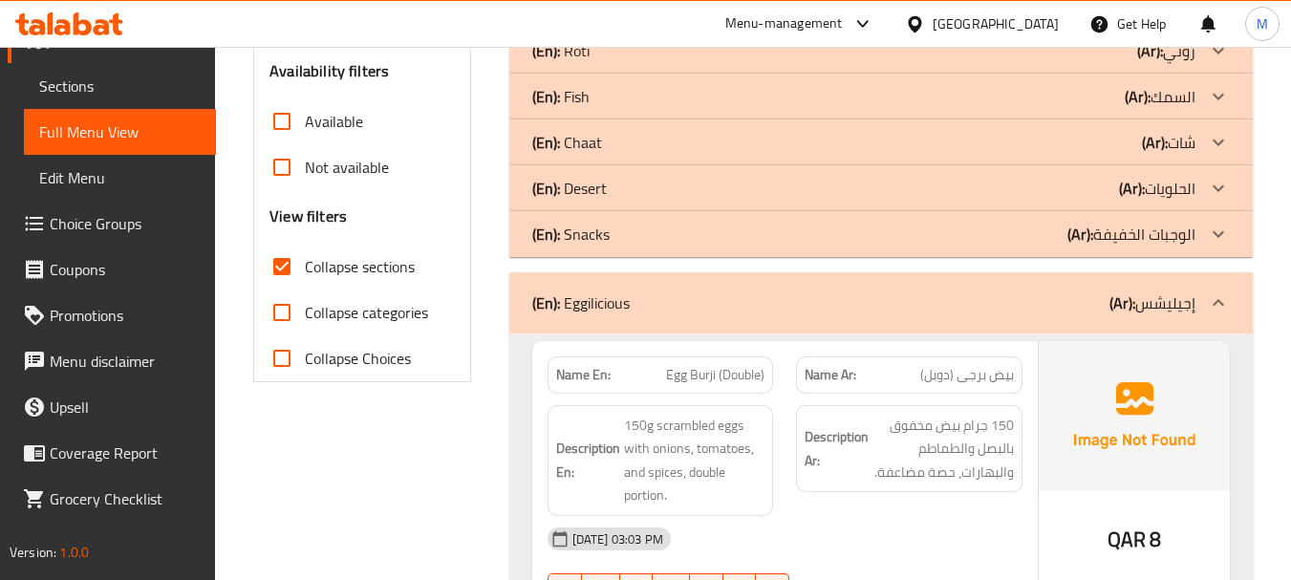
scroll to position [640, 0]
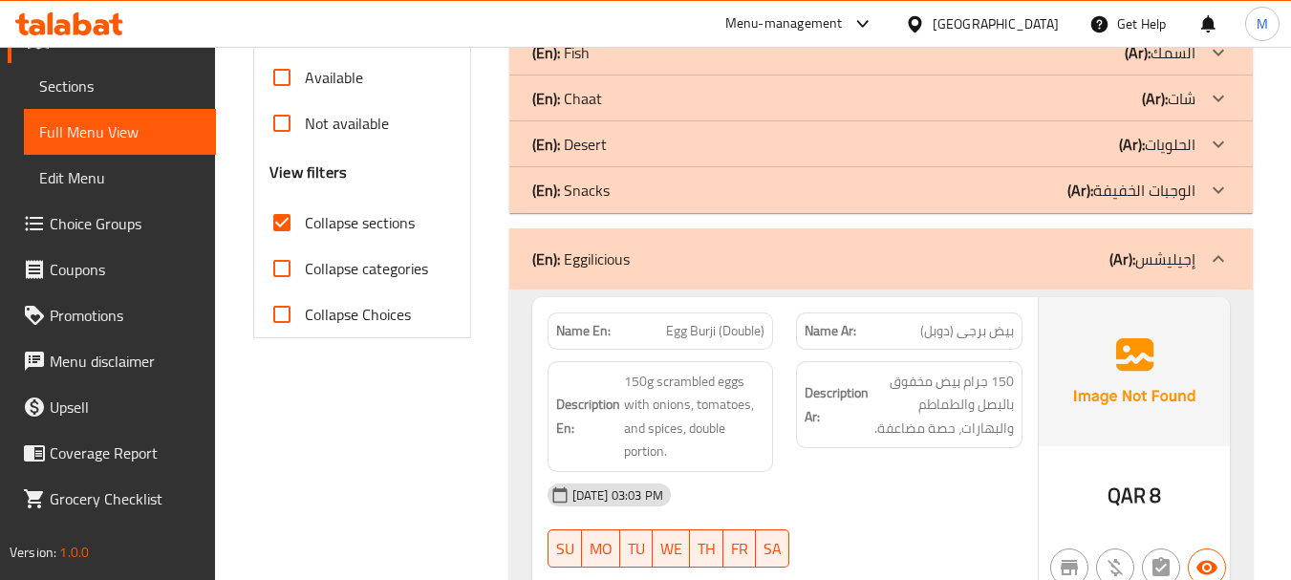
click at [852, 472] on div "[DATE] 03:03 PM" at bounding box center [785, 495] width 498 height 46
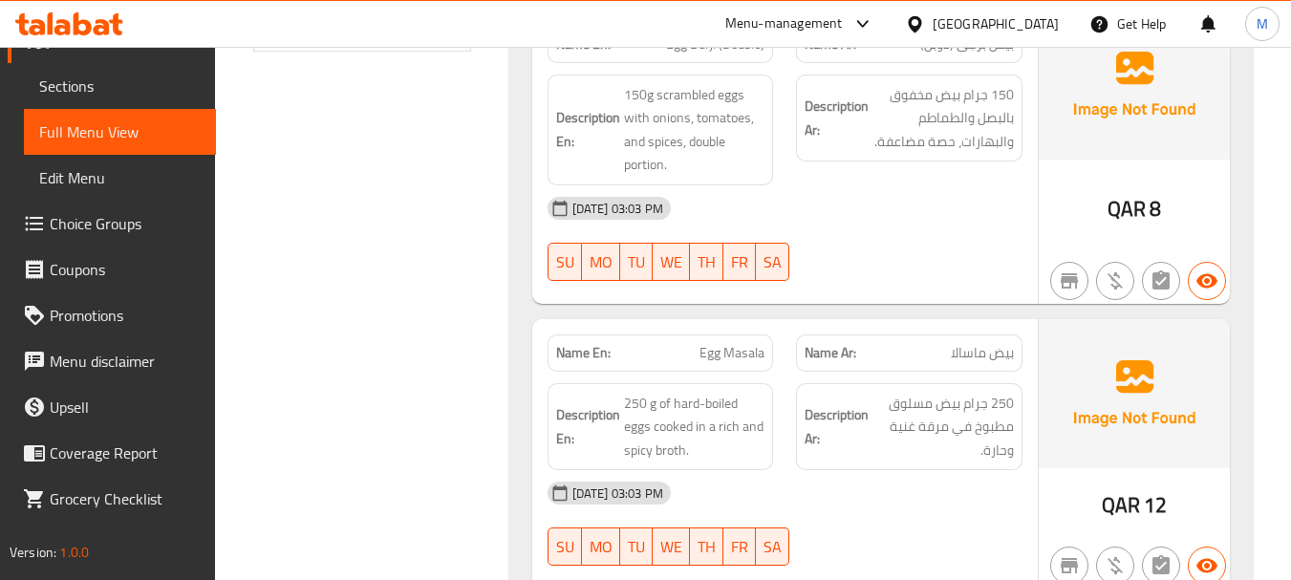
scroll to position [1023, 0]
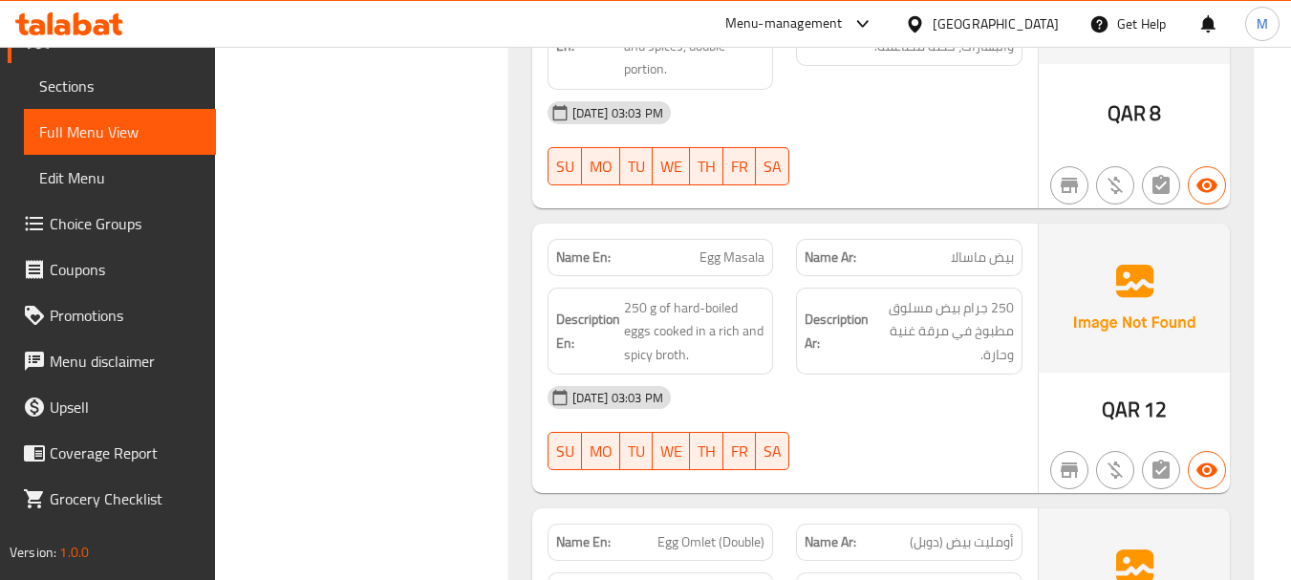
click at [915, 434] on div "[DATE] 03:03 PM SU MO TU WE TH FR SA" at bounding box center [785, 428] width 498 height 107
click at [643, 325] on span "250 g of hard-boiled eggs cooked in a rich and spicy broth." at bounding box center [694, 331] width 141 height 71
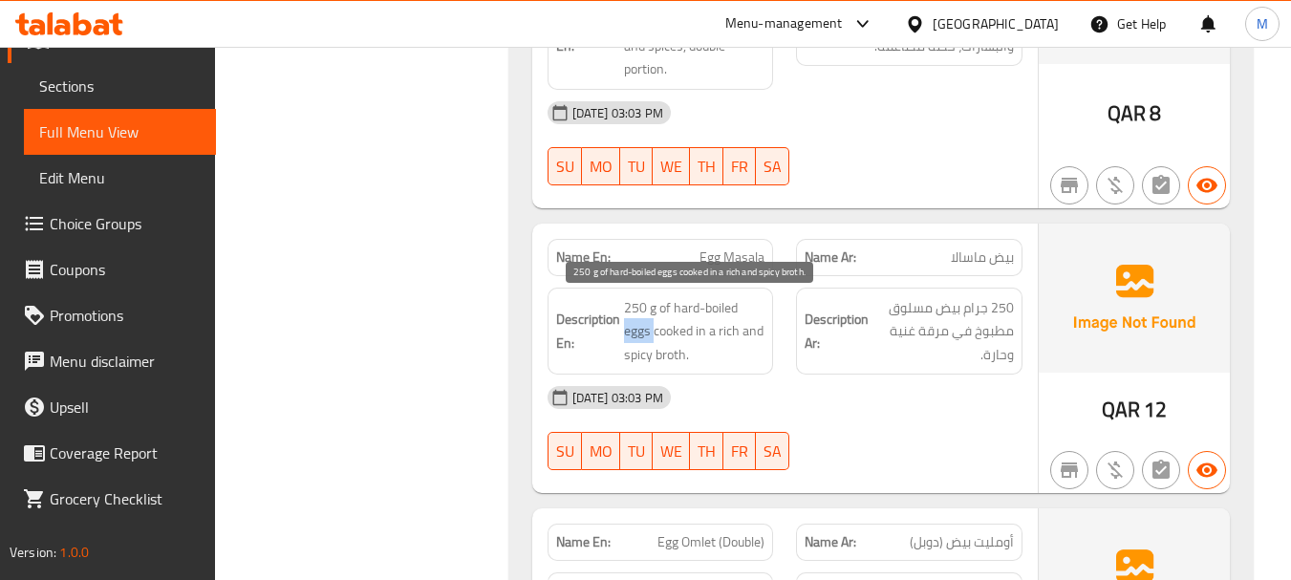
click at [643, 325] on span "250 g of hard-boiled eggs cooked in a rich and spicy broth." at bounding box center [694, 331] width 141 height 71
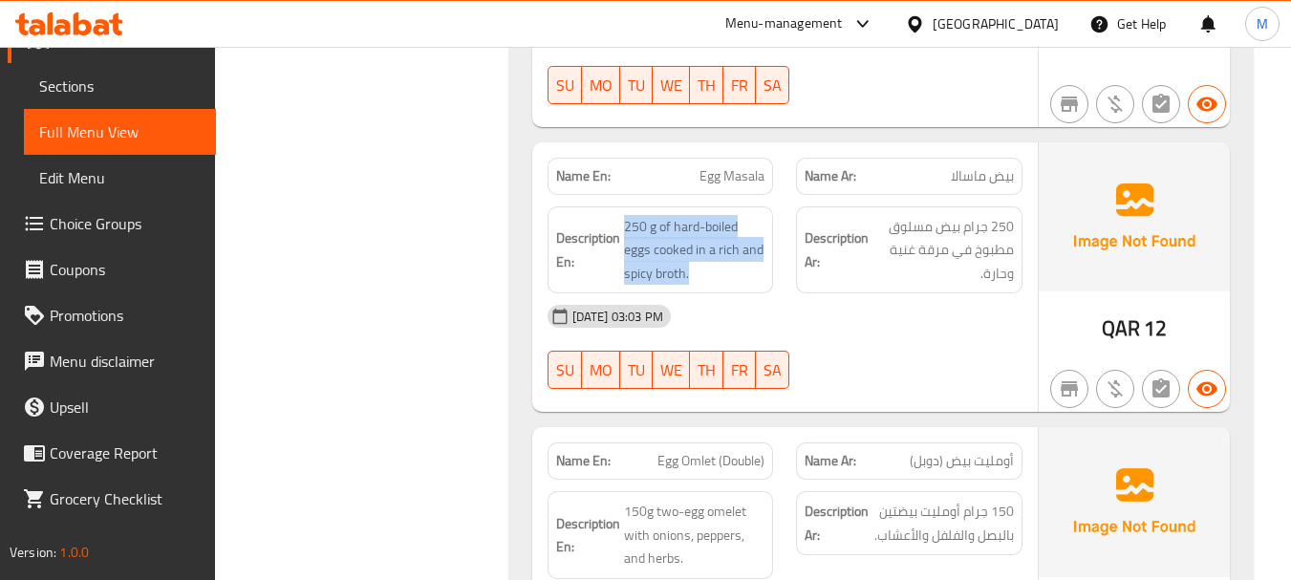
scroll to position [1214, 0]
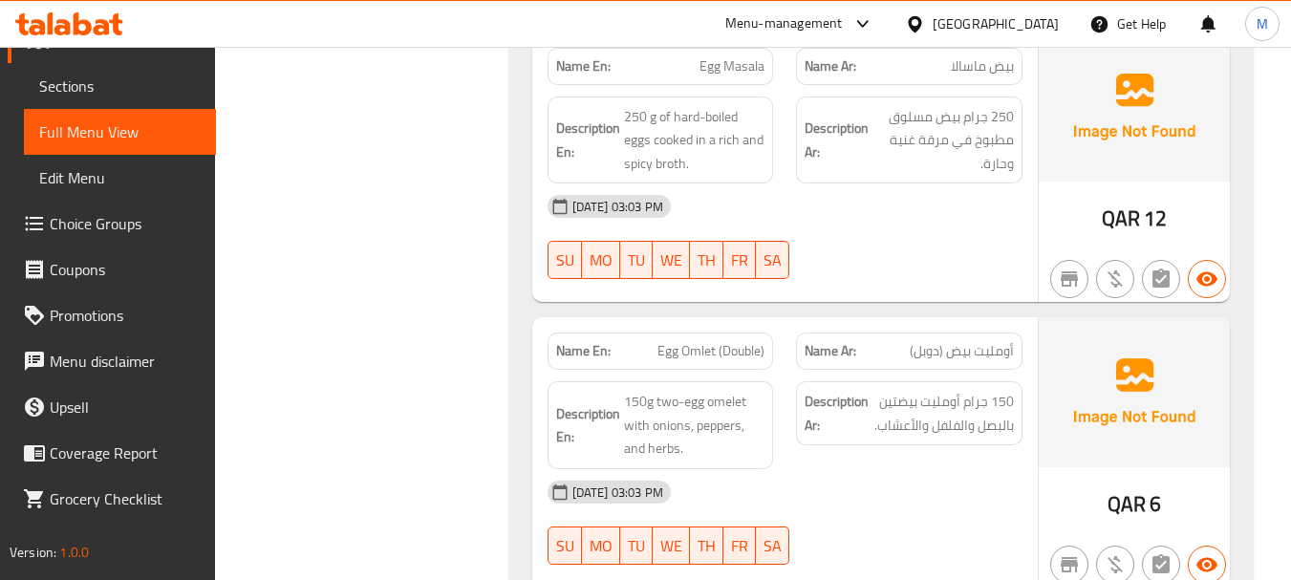
click at [801, 461] on div "Description Ar: 150 جرام أومليت بيضتين بالبصل والفلفل والأعشاب." at bounding box center [909, 425] width 249 height 111
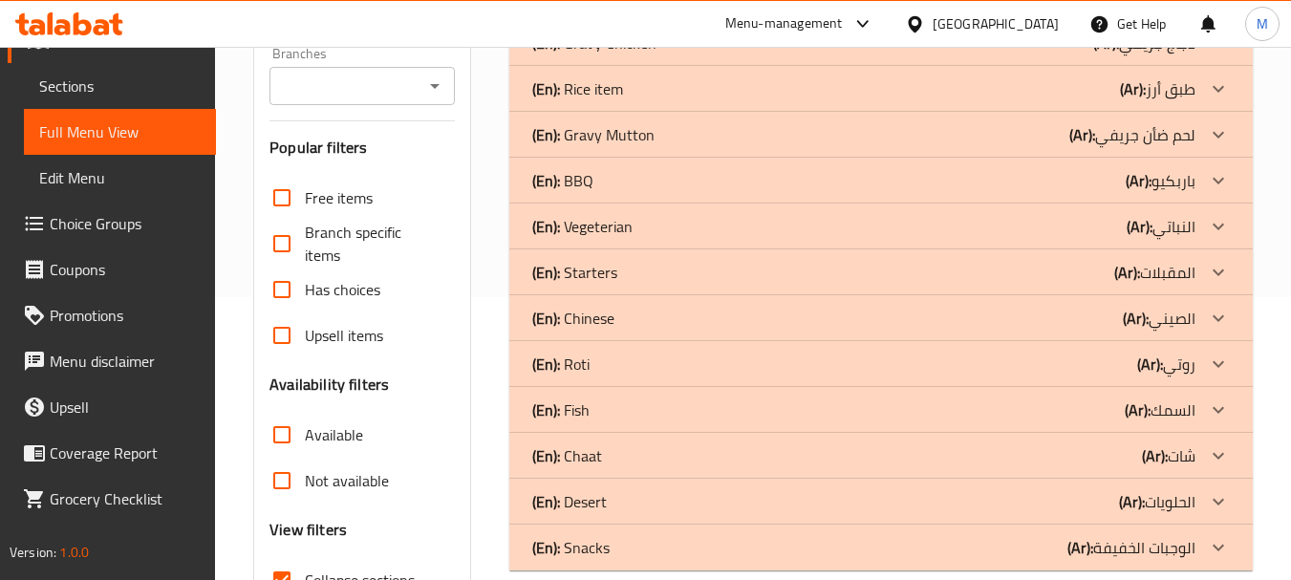
scroll to position [478, 0]
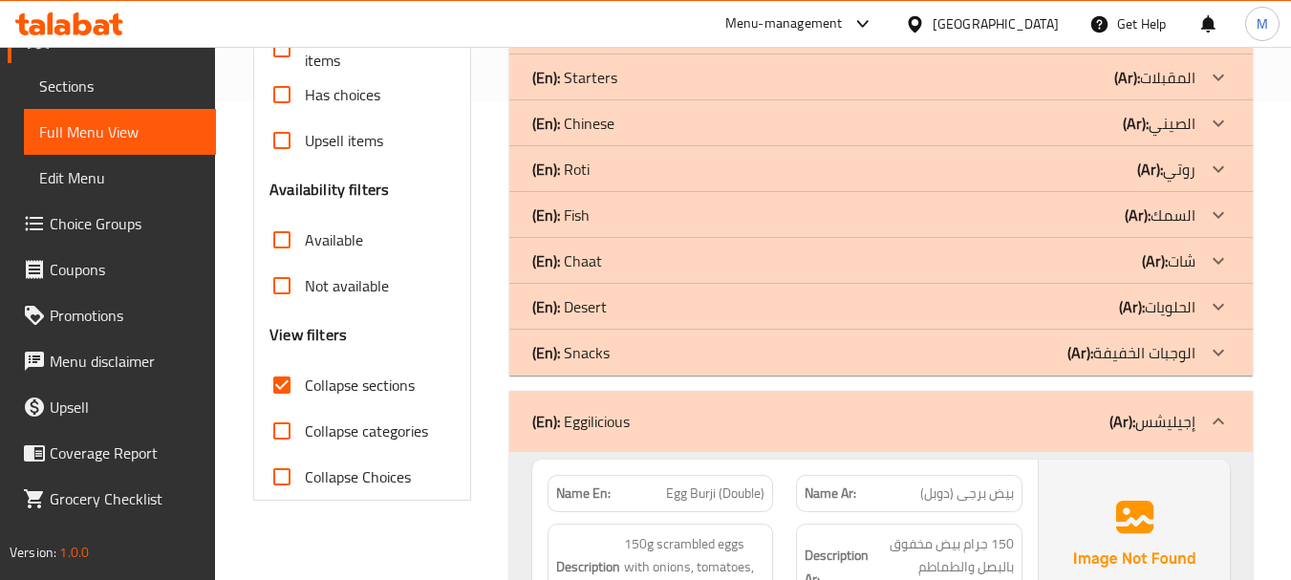
drag, startPoint x: 768, startPoint y: 409, endPoint x: 690, endPoint y: 444, distance: 86.0
click at [767, 410] on div "(En): Eggilicious (Ar): [PERSON_NAME]" at bounding box center [863, 421] width 663 height 23
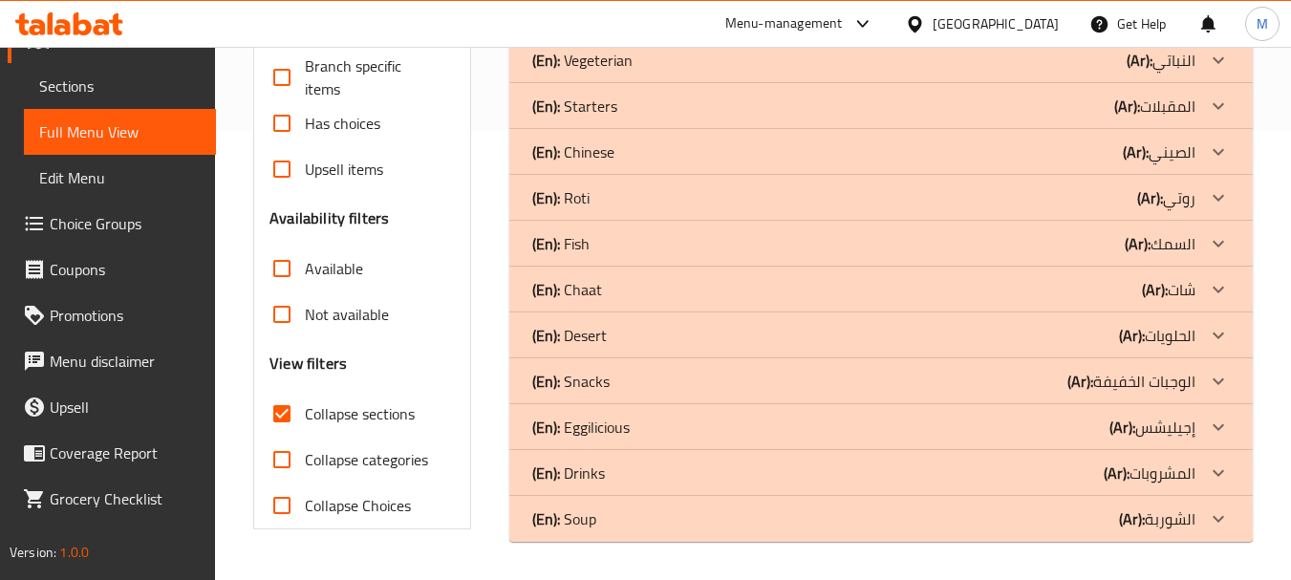
scroll to position [449, 0]
click at [616, 468] on div "(En): Drinks (Ar): المشروبات" at bounding box center [863, 473] width 663 height 23
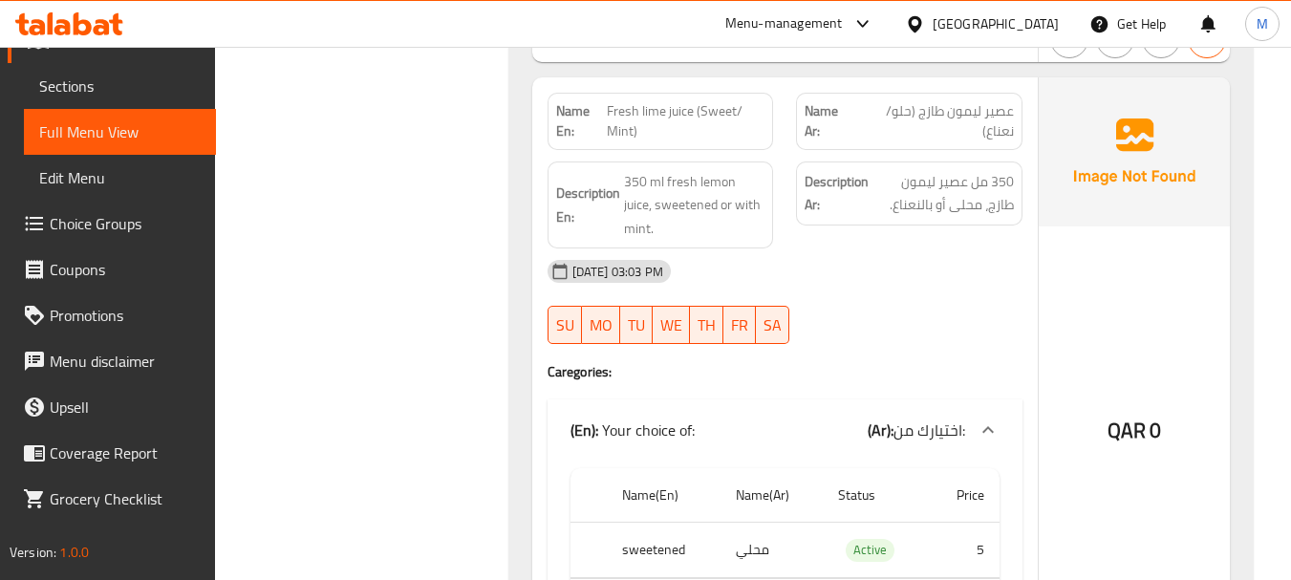
scroll to position [1596, 0]
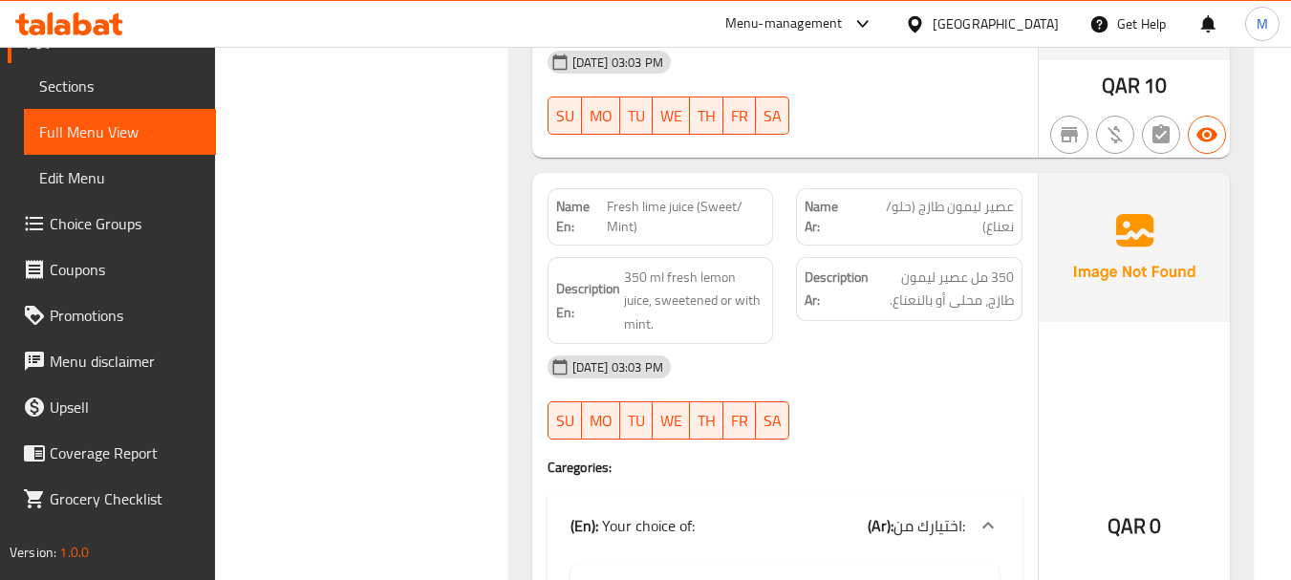
click at [678, 203] on span "Fresh lime juice (Sweet/ Mint)" at bounding box center [686, 217] width 158 height 40
click at [677, 202] on span "Fresh lime juice (Sweet/ Mint)" at bounding box center [686, 217] width 158 height 40
click at [669, 205] on span "Fresh lime juice (Sweet/ Mint)" at bounding box center [686, 217] width 158 height 40
click at [667, 205] on span "Fresh lime juice (Sweet/ Mint)" at bounding box center [686, 217] width 158 height 40
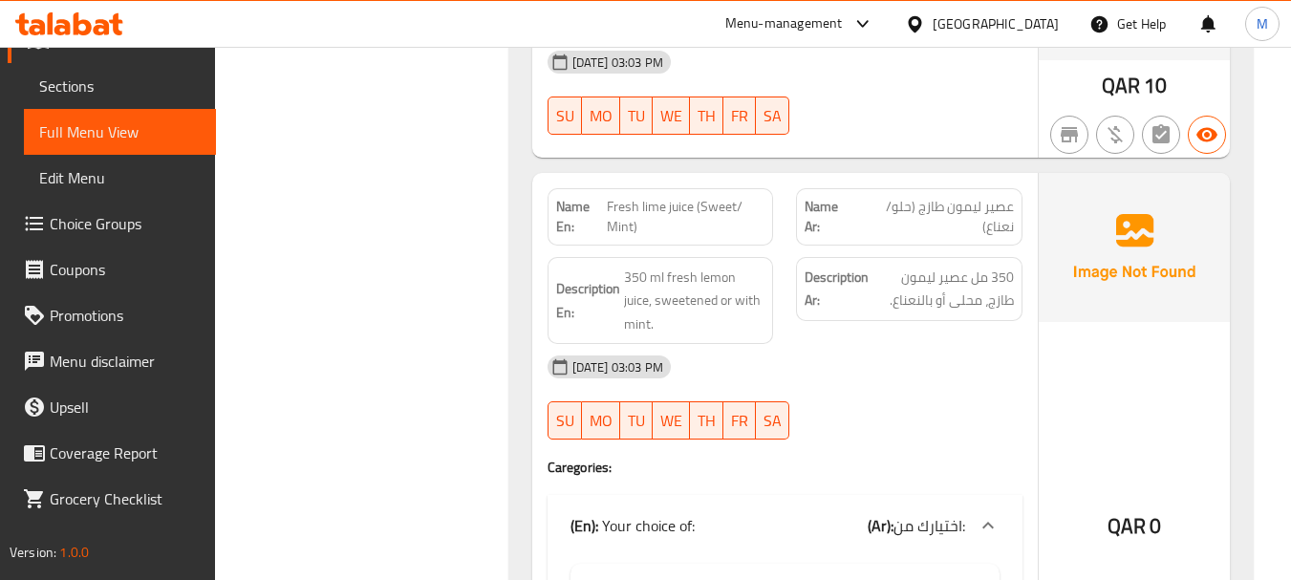
click at [665, 205] on span "Fresh lime juice (Sweet/ Mint)" at bounding box center [686, 217] width 158 height 40
click at [644, 204] on span "Fresh lime juice (Sweet/ Mint)" at bounding box center [686, 217] width 158 height 40
click at [643, 204] on span "Fresh lime juice (Sweet/ Mint)" at bounding box center [686, 217] width 158 height 40
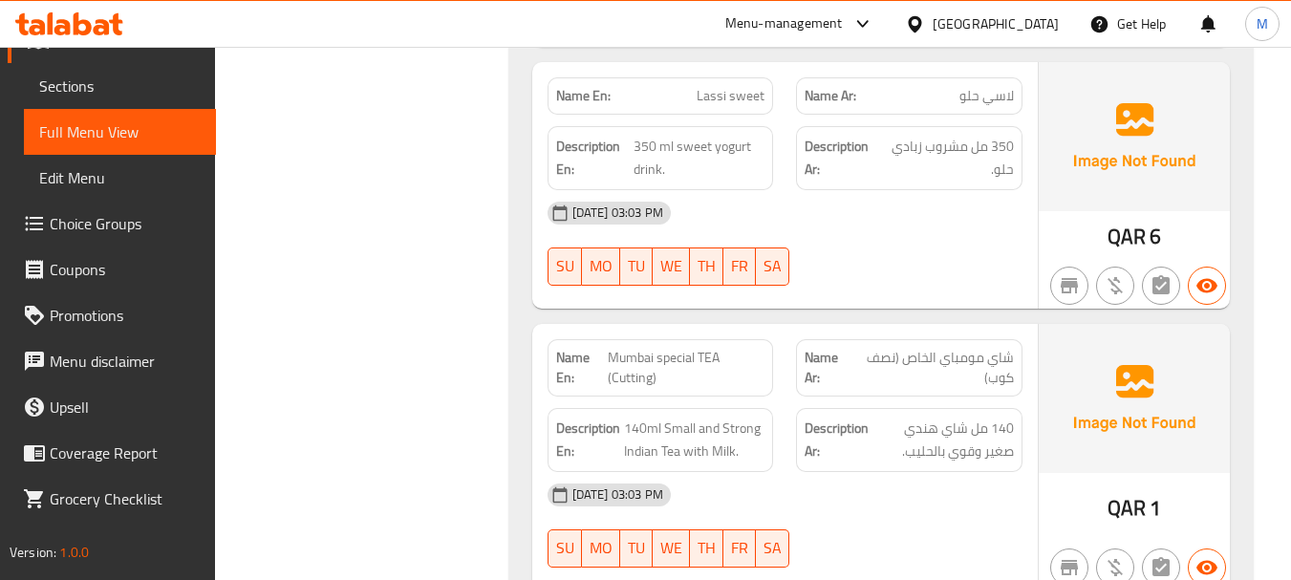
scroll to position [2361, 0]
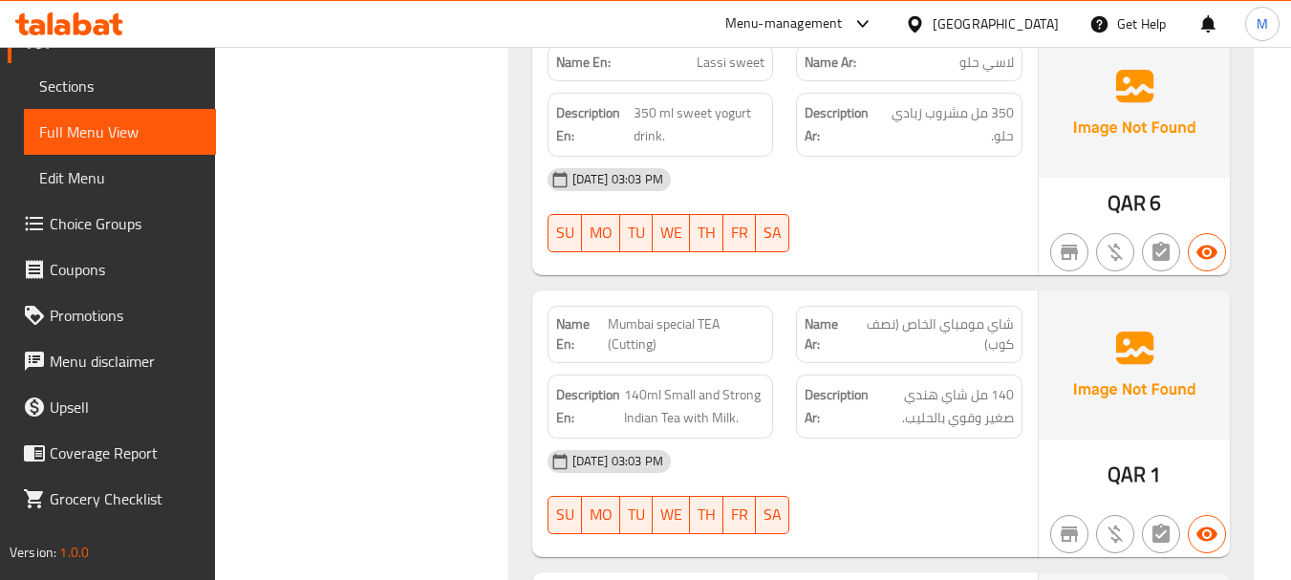
click at [854, 213] on div "[DATE] 03:03 PM SU MO TU WE TH FR SA" at bounding box center [785, 210] width 498 height 107
click at [677, 314] on span "Mumbai special TEA (Cutting)" at bounding box center [686, 334] width 157 height 40
click at [676, 314] on span "Mumbai special TEA (Cutting)" at bounding box center [686, 334] width 157 height 40
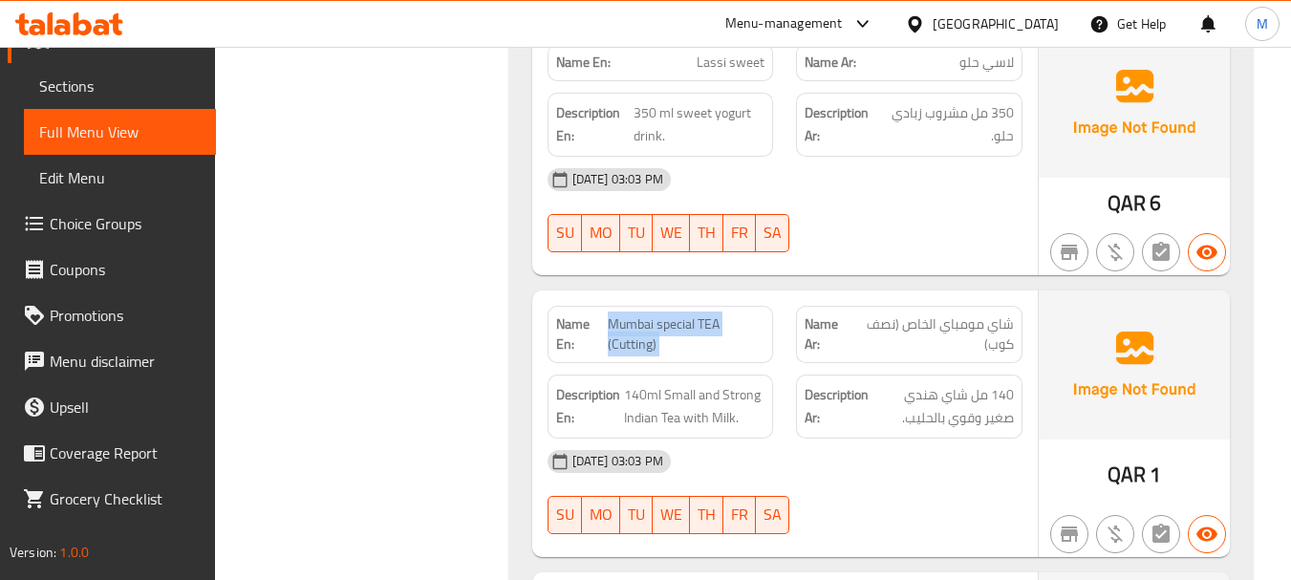
click at [676, 314] on span "Mumbai special TEA (Cutting)" at bounding box center [686, 334] width 157 height 40
click at [638, 317] on span "Mumbai special TEA (Cutting)" at bounding box center [686, 334] width 157 height 40
click at [1252, 295] on div "Name En: Orange Juice (Fresh) Name Ar: عصير برتقال طازج Description En: 350 ml …" at bounding box center [881, 270] width 744 height 3310
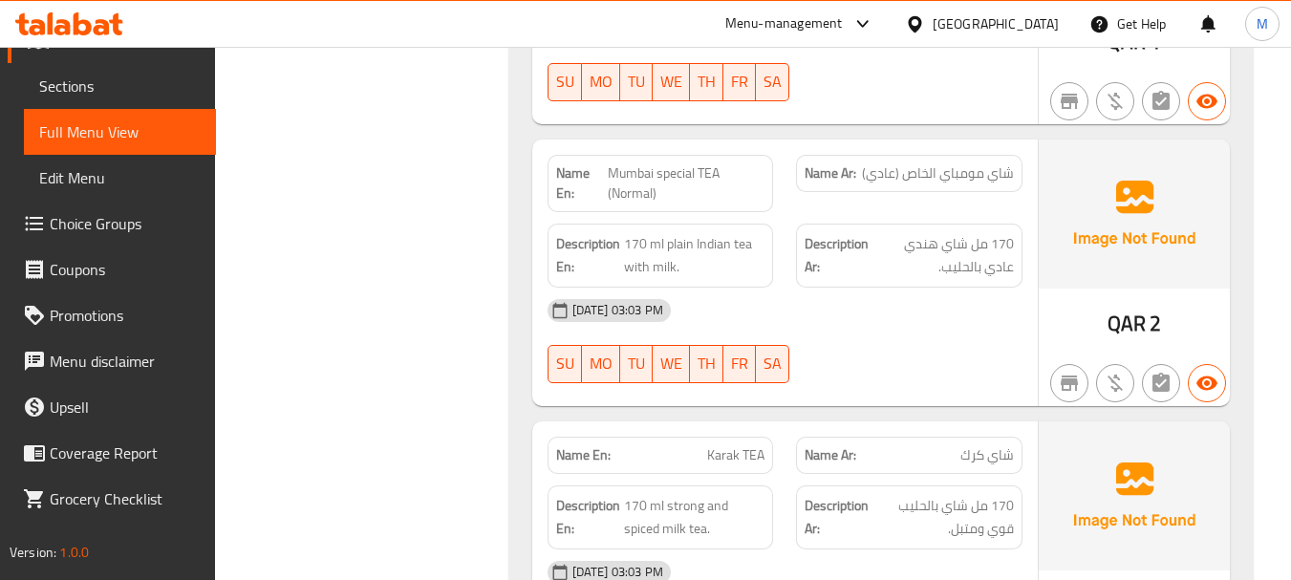
scroll to position [2839, 0]
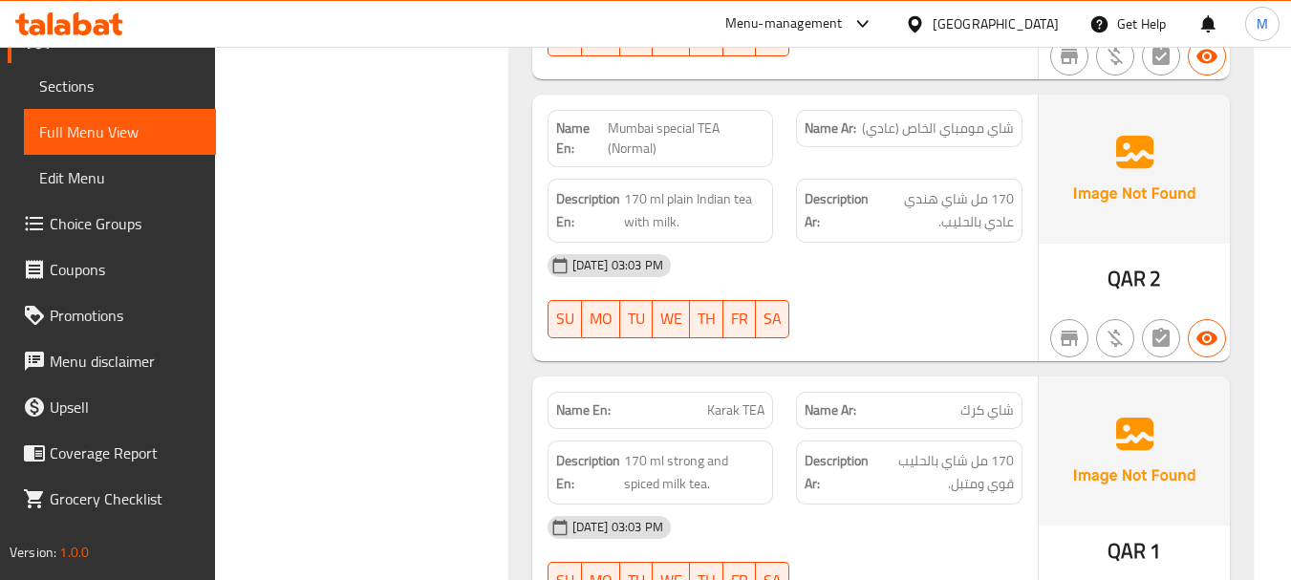
click at [866, 297] on div "[DATE] 03:03 PM SU MO TU WE TH FR SA" at bounding box center [785, 296] width 498 height 107
click at [683, 187] on span "170 ml plain Indian tea with milk." at bounding box center [694, 210] width 140 height 47
click at [702, 187] on span "170 ml plain Indian tea with milk." at bounding box center [694, 210] width 140 height 47
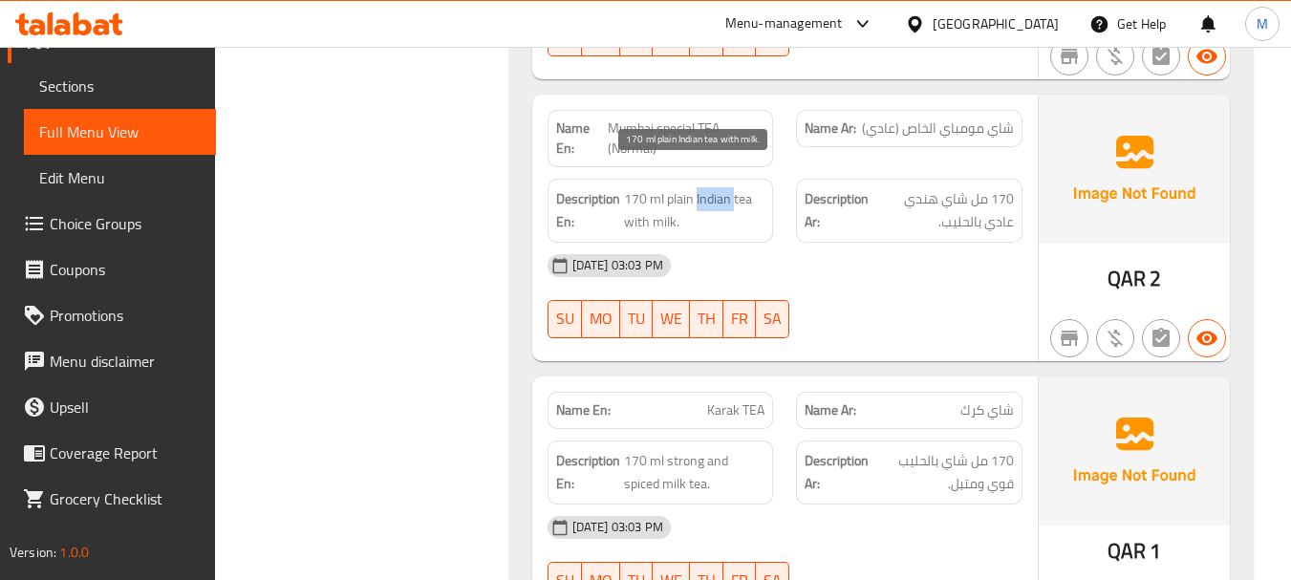
click at [702, 187] on span "170 ml plain Indian tea with milk." at bounding box center [694, 210] width 140 height 47
click at [701, 187] on span "170 ml plain Indian tea with milk." at bounding box center [694, 210] width 140 height 47
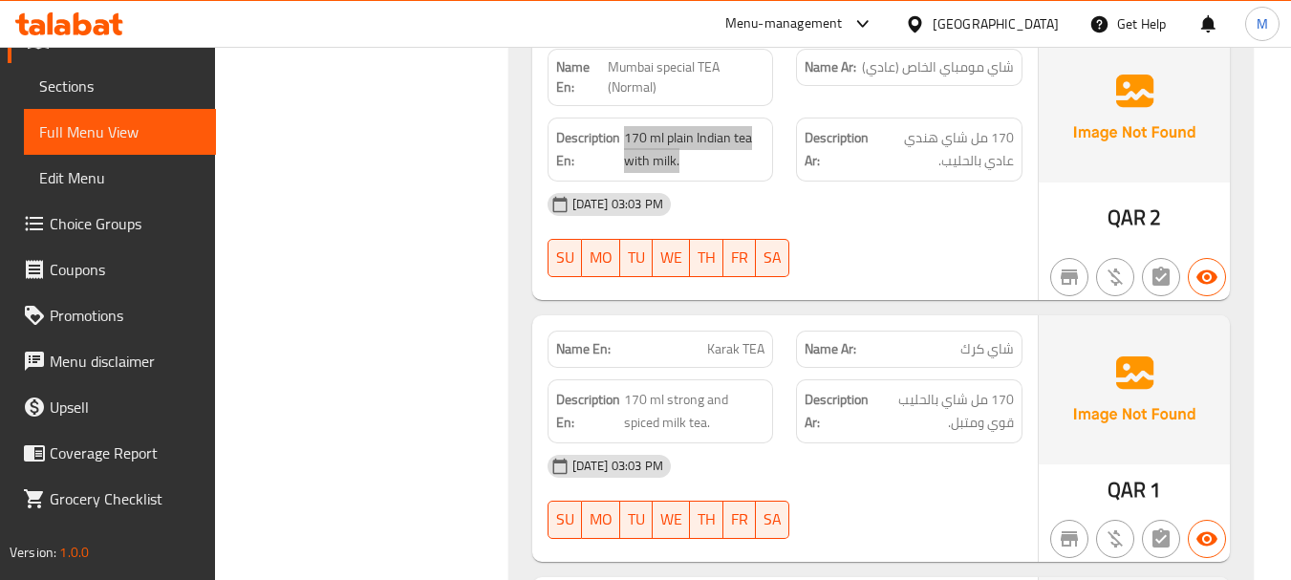
scroll to position [2934, 0]
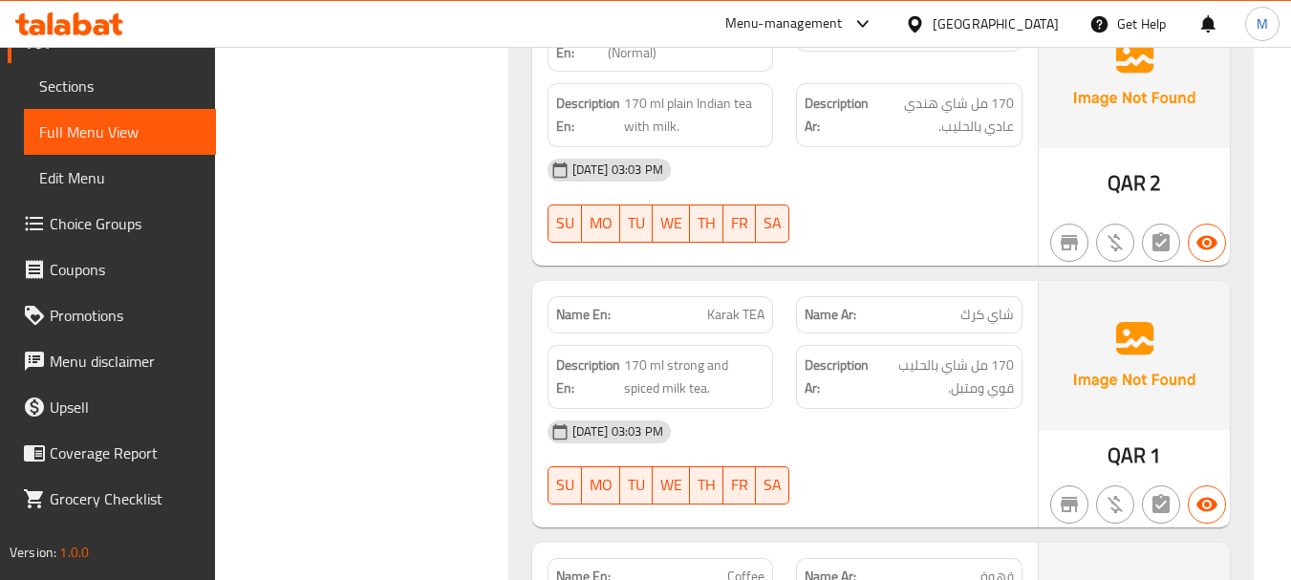
click at [899, 436] on div "[DATE] 03:03 PM SU MO TU WE TH FR SA" at bounding box center [785, 462] width 498 height 107
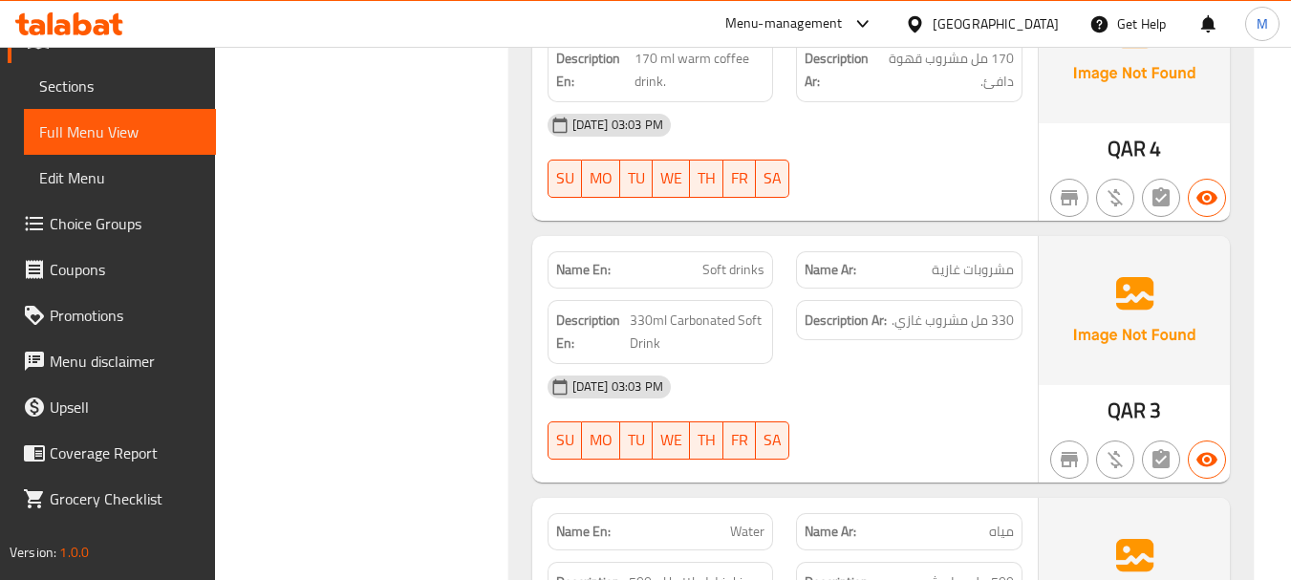
scroll to position [3508, 0]
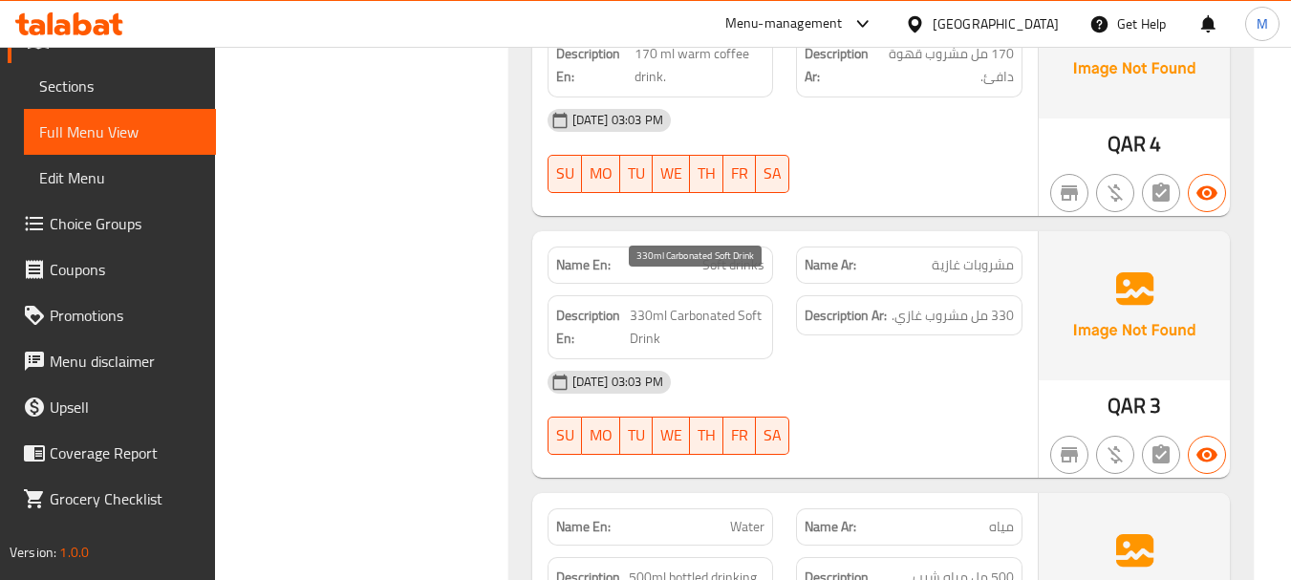
click at [726, 313] on span "330ml Carbonated Soft Drink" at bounding box center [698, 327] width 136 height 47
click at [723, 312] on span "330ml Carbonated Soft Drink" at bounding box center [698, 327] width 136 height 47
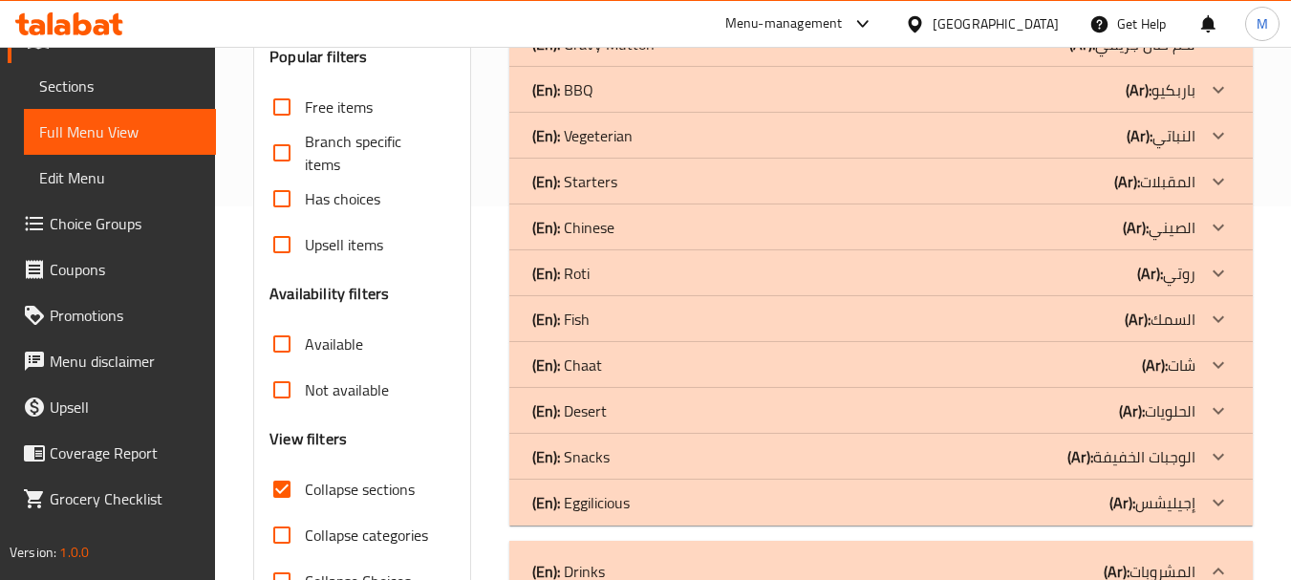
scroll to position [723, 0]
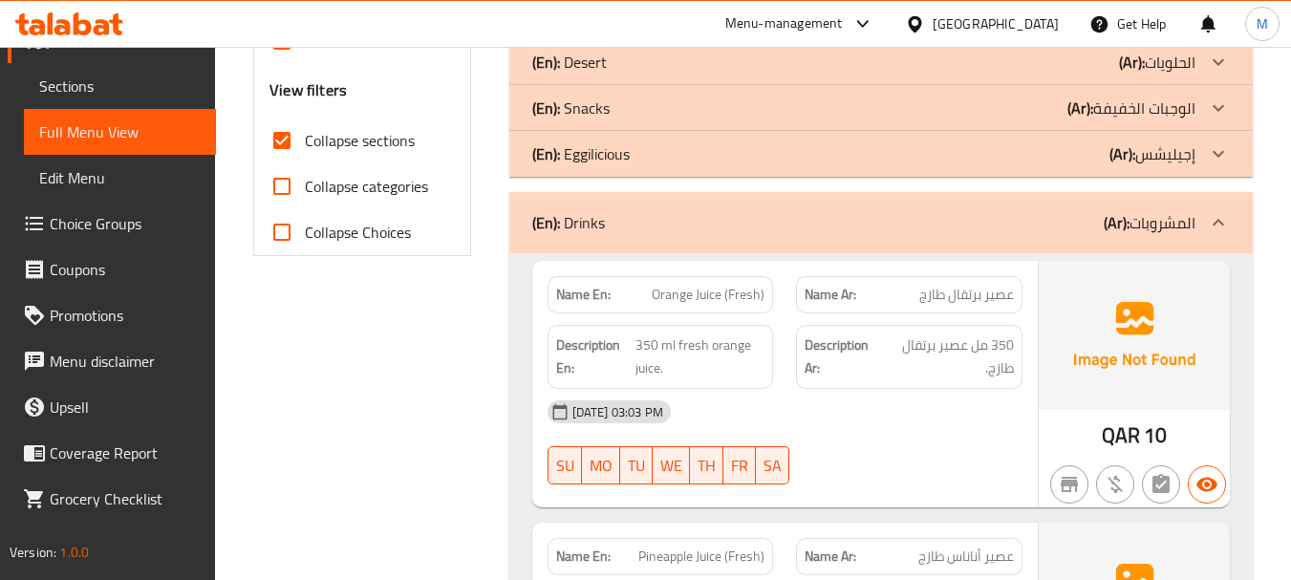
click at [793, 226] on div "(En): Drinks (Ar): المشروبات" at bounding box center [863, 222] width 663 height 23
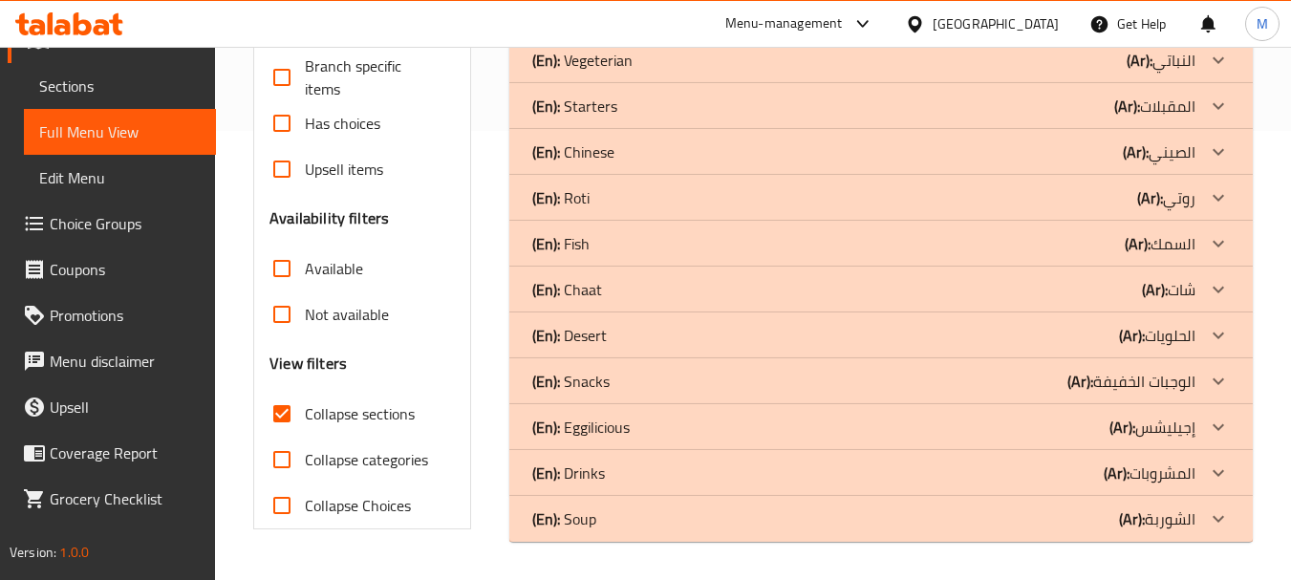
scroll to position [449, 0]
click at [662, 324] on div "(En): Desert (Ar): الحلويات" at bounding box center [863, 335] width 663 height 23
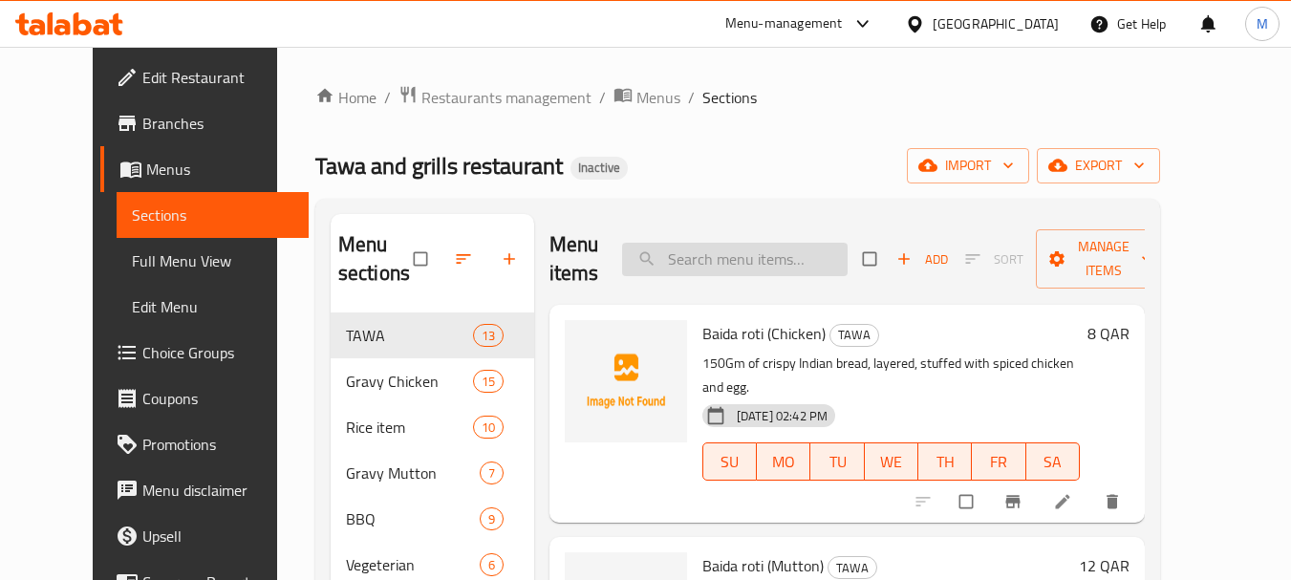
click at [738, 259] on input "search" at bounding box center [735, 259] width 226 height 33
paste input "Dal gosht"
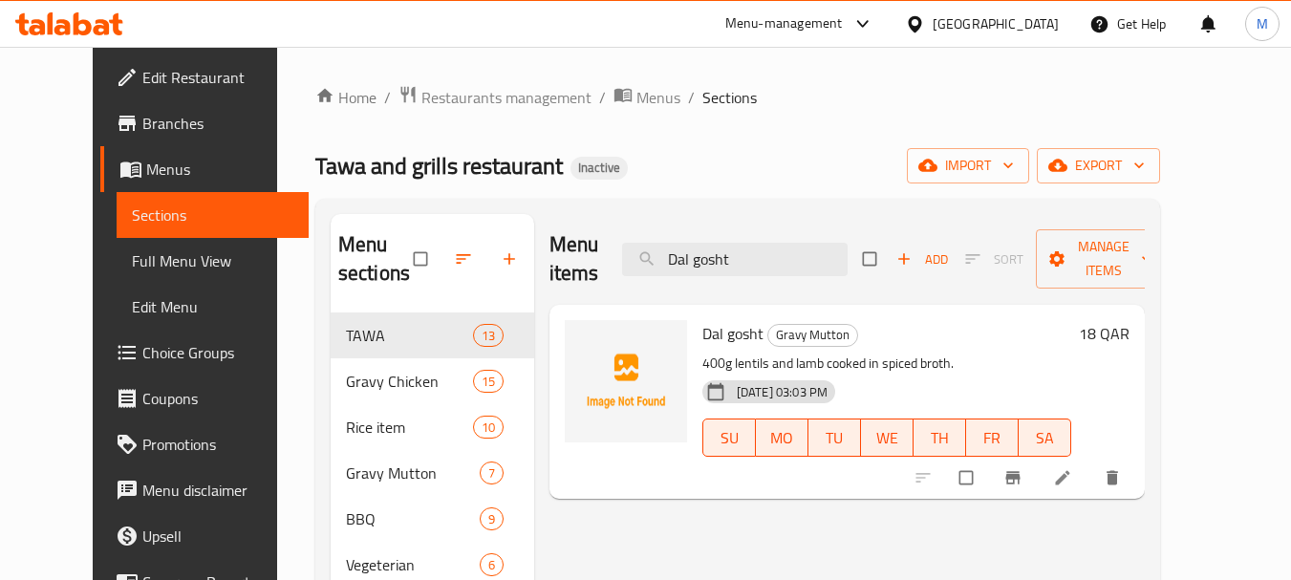
type input "Dal gosht"
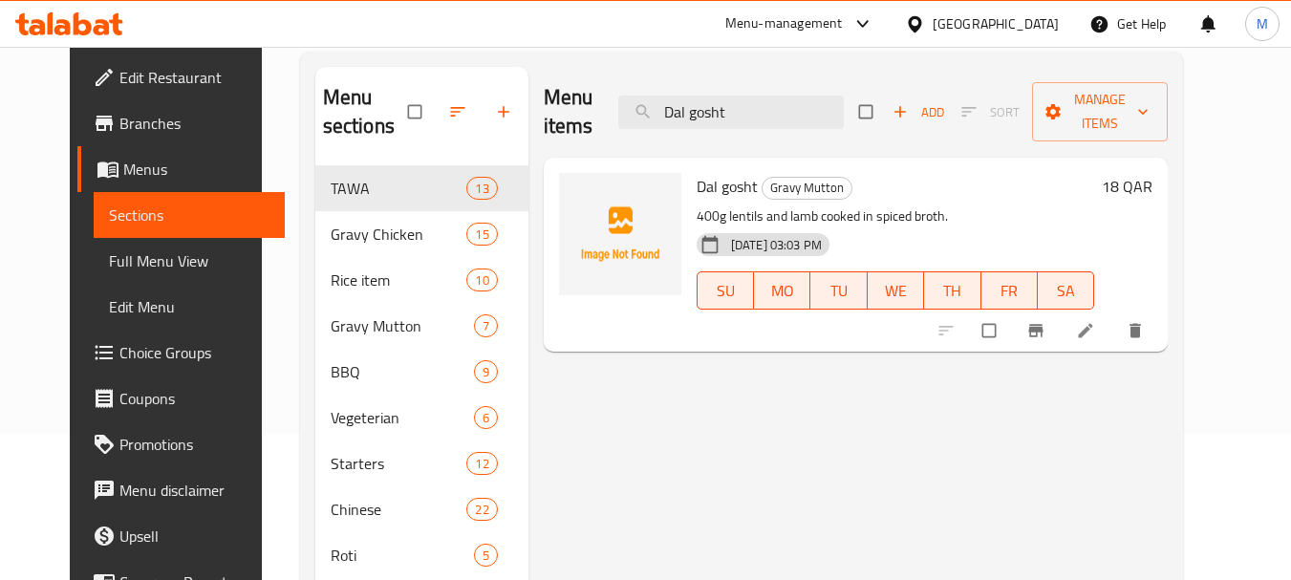
scroll to position [145, 0]
